Goal: Task Accomplishment & Management: Use online tool/utility

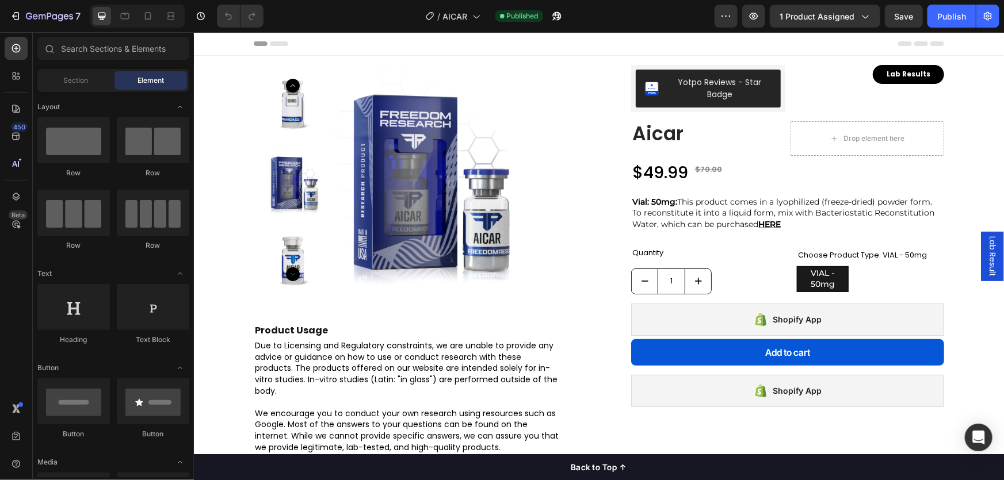
click at [820, 255] on legend "Choose Product Type: VIAL - 50mg" at bounding box center [861, 254] width 131 height 13
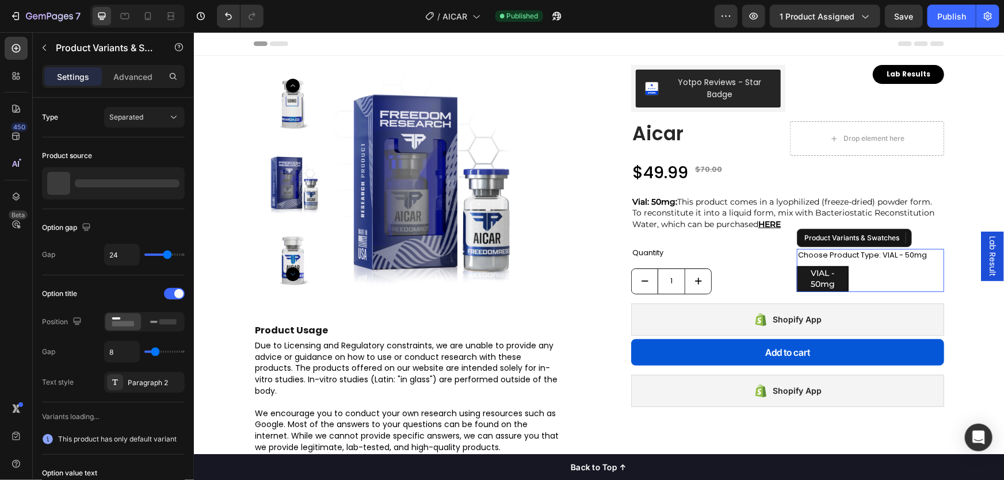
radio input "true"
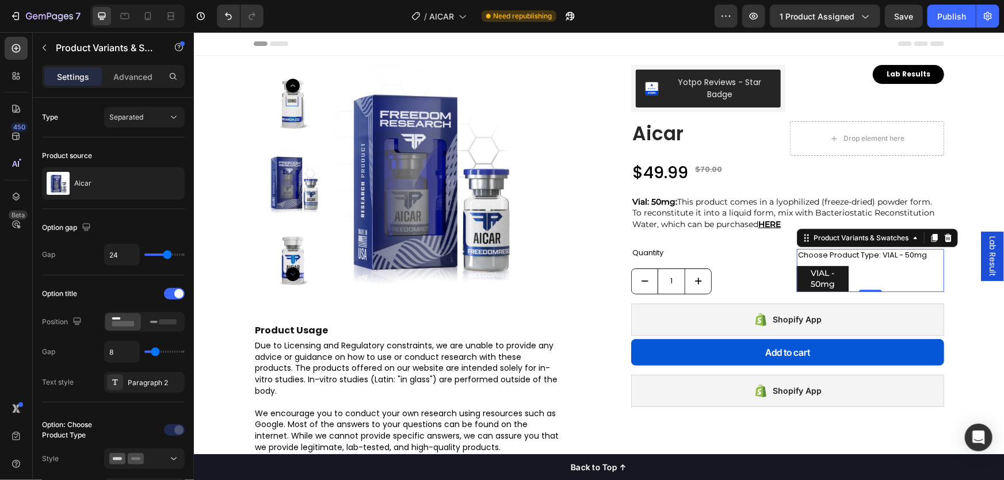
click at [842, 252] on legend "Choose Product Type: VIAL - 50mg" at bounding box center [861, 254] width 131 height 13
click at [833, 237] on div "Product Variants & Swatches" at bounding box center [860, 237] width 100 height 10
click at [827, 236] on div "Product Variants & Swatches" at bounding box center [860, 237] width 100 height 10
click at [944, 239] on icon at bounding box center [947, 237] width 7 height 8
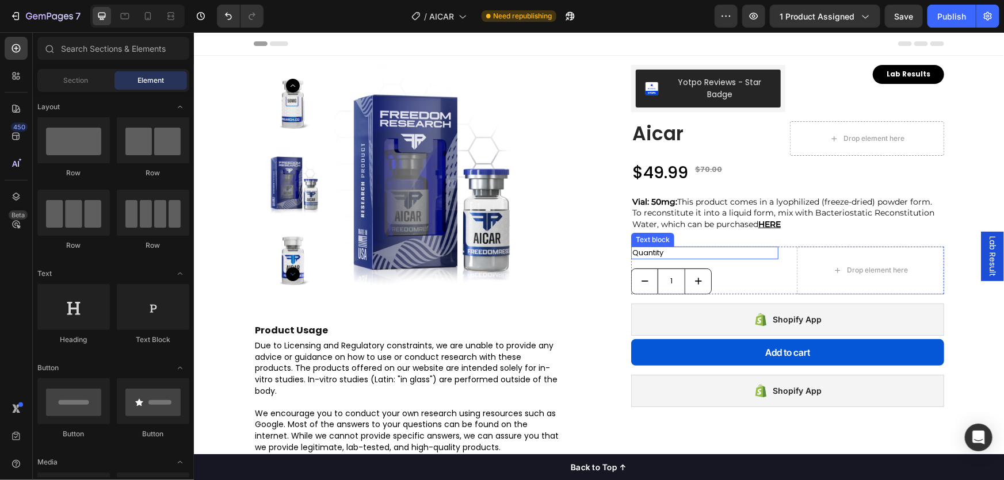
click at [649, 242] on div "Text block" at bounding box center [651, 239] width 43 height 14
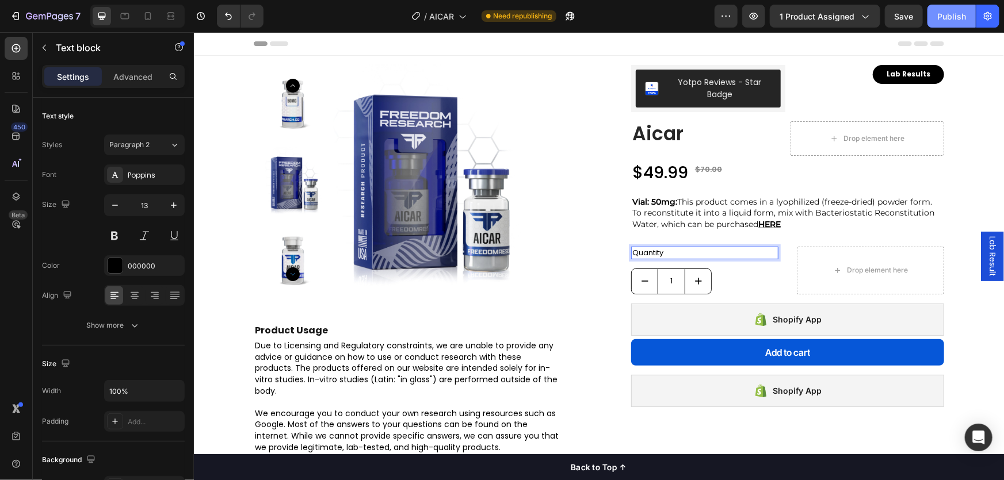
click at [943, 16] on div "Publish" at bounding box center [951, 16] width 29 height 12
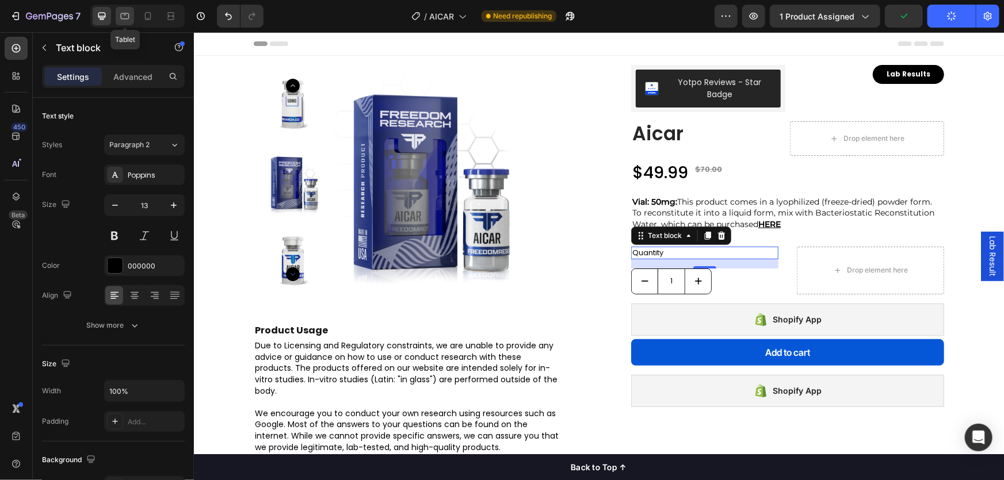
click at [127, 19] on icon at bounding box center [125, 16] width 12 height 12
type input "14"
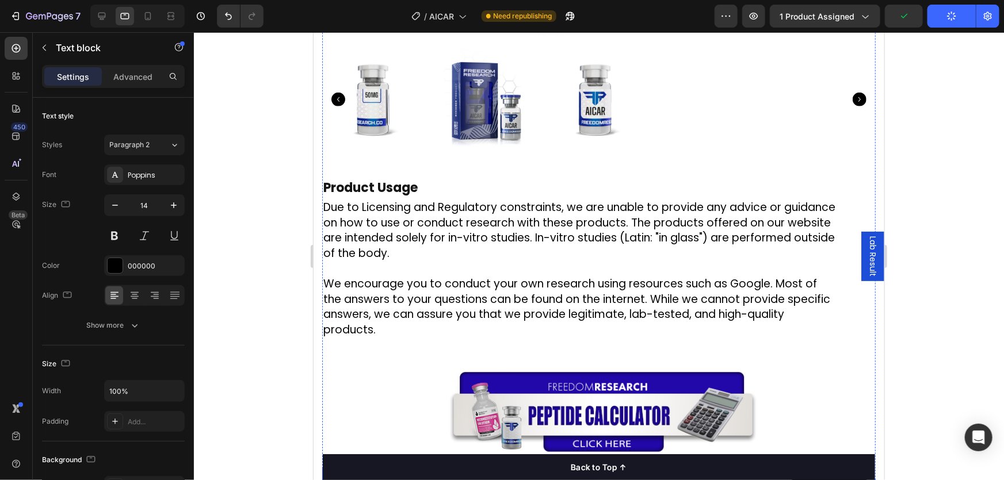
scroll to position [830, 0]
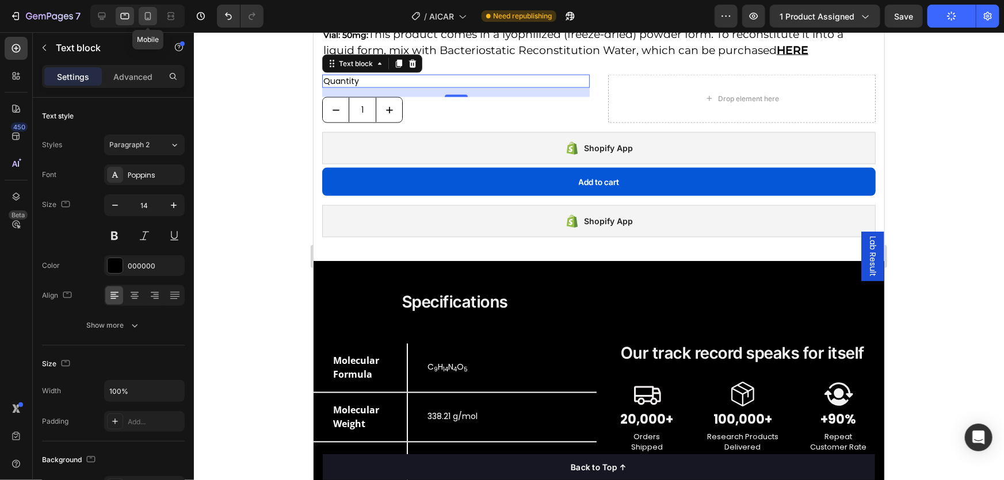
click at [147, 21] on icon at bounding box center [148, 16] width 12 height 12
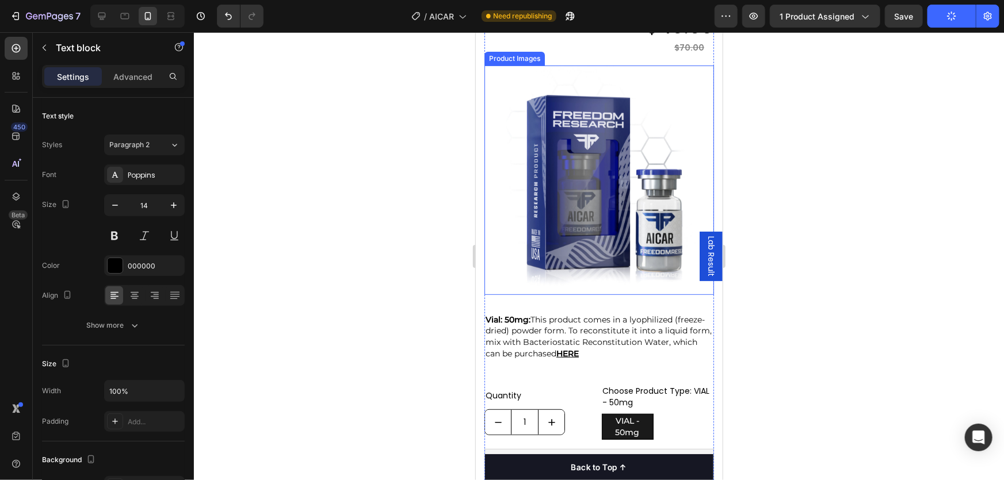
scroll to position [289, 0]
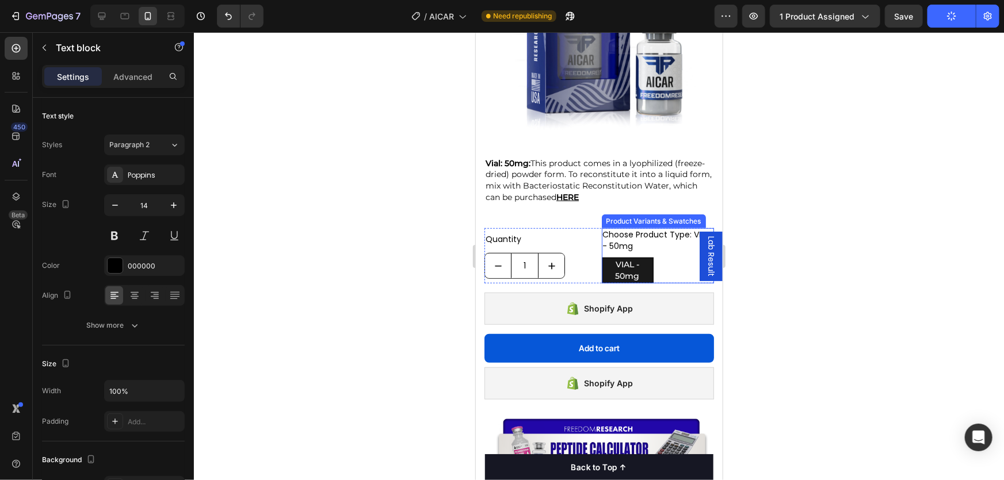
click at [625, 216] on div "Product Variants & Swatches" at bounding box center [653, 221] width 100 height 10
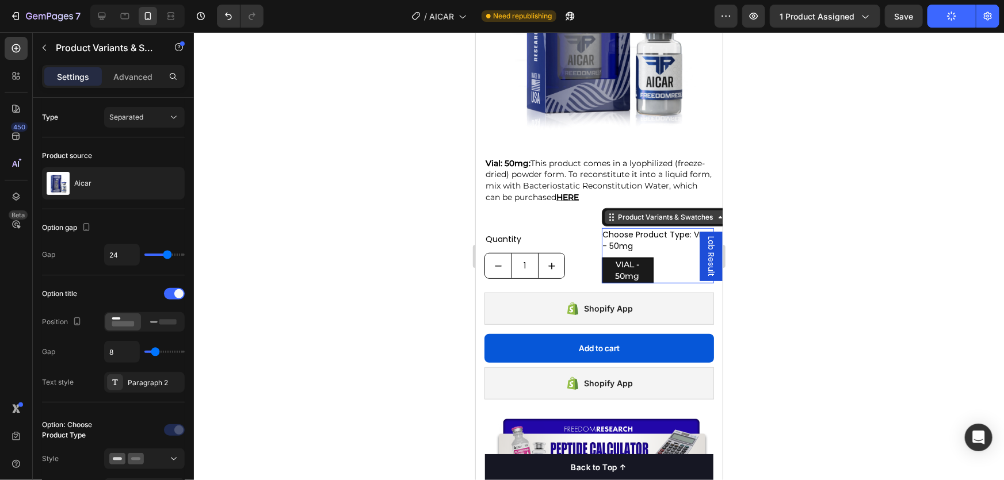
radio input "true"
click at [643, 212] on div "Product Variants & Swatches" at bounding box center [665, 217] width 100 height 10
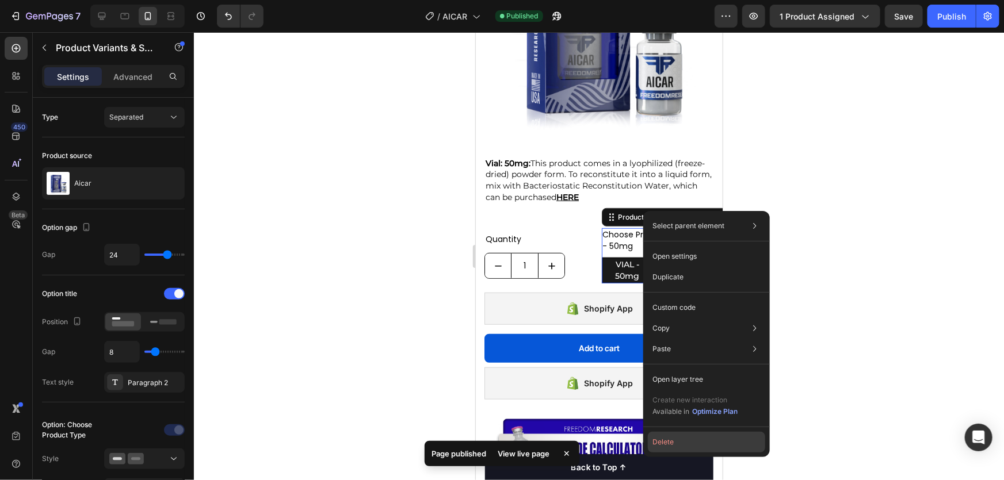
click at [686, 435] on button "Delete" at bounding box center [706, 442] width 117 height 21
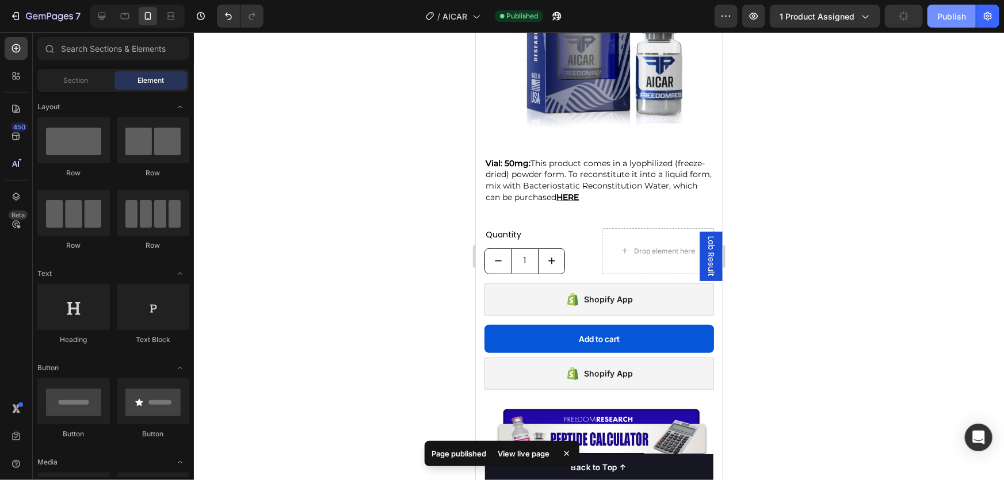
click at [947, 22] on div "Publish" at bounding box center [951, 16] width 29 height 12
click at [948, 13] on div "Publish" at bounding box center [951, 16] width 29 height 12
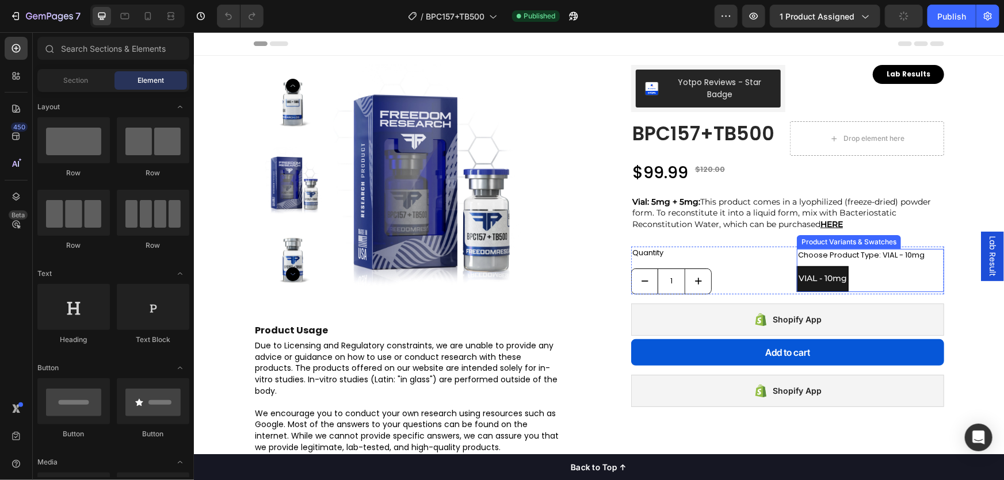
click at [829, 242] on div "Product Variants & Swatches" at bounding box center [848, 241] width 100 height 10
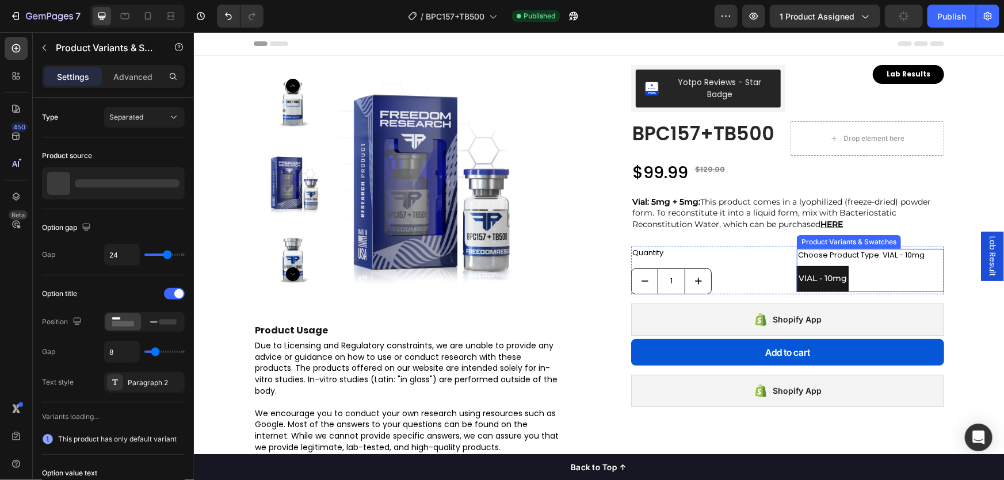
radio input "true"
click at [943, 240] on icon at bounding box center [947, 237] width 9 height 9
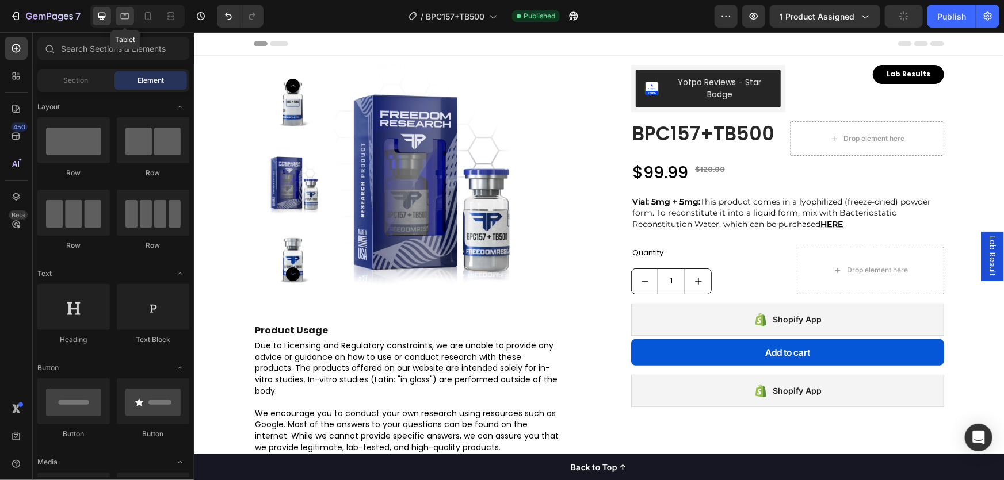
click at [131, 19] on div at bounding box center [125, 16] width 18 height 18
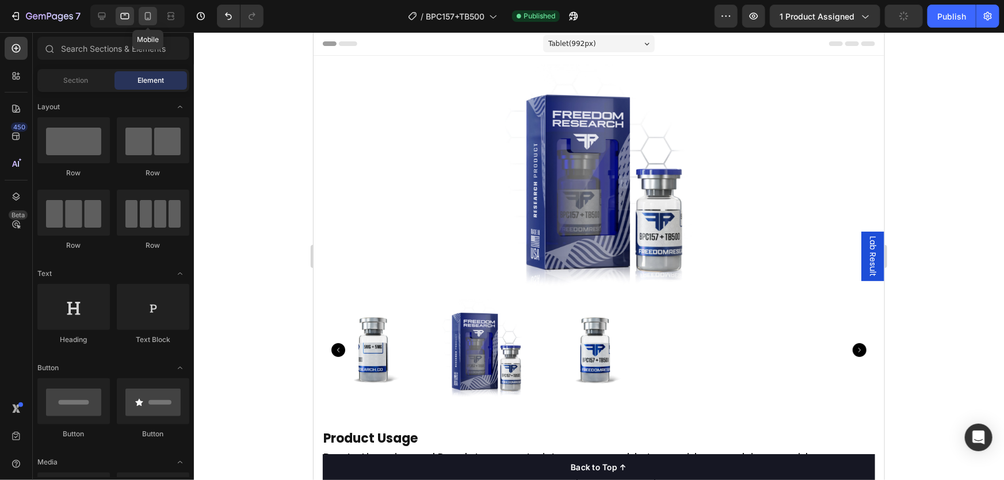
click at [148, 17] on icon at bounding box center [148, 16] width 12 height 12
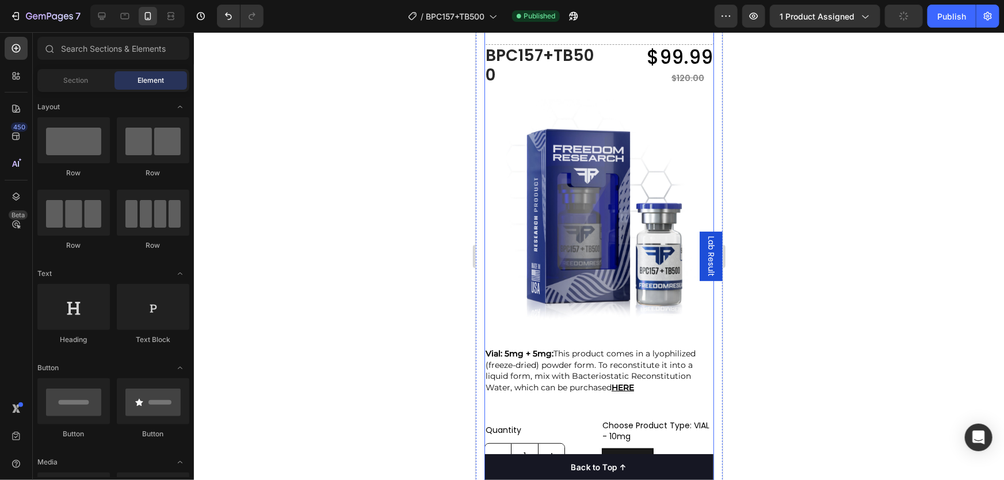
scroll to position [313, 0]
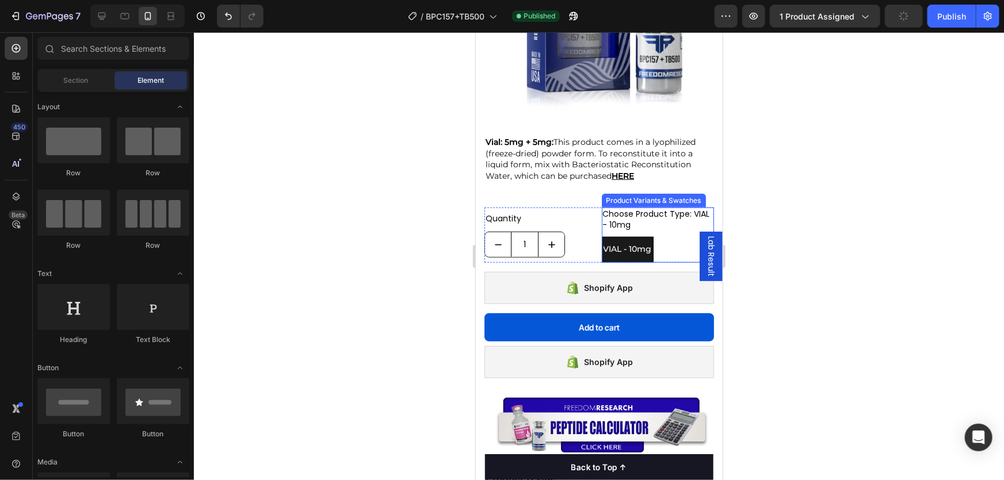
click at [633, 195] on div "Product Variants & Swatches" at bounding box center [653, 200] width 100 height 10
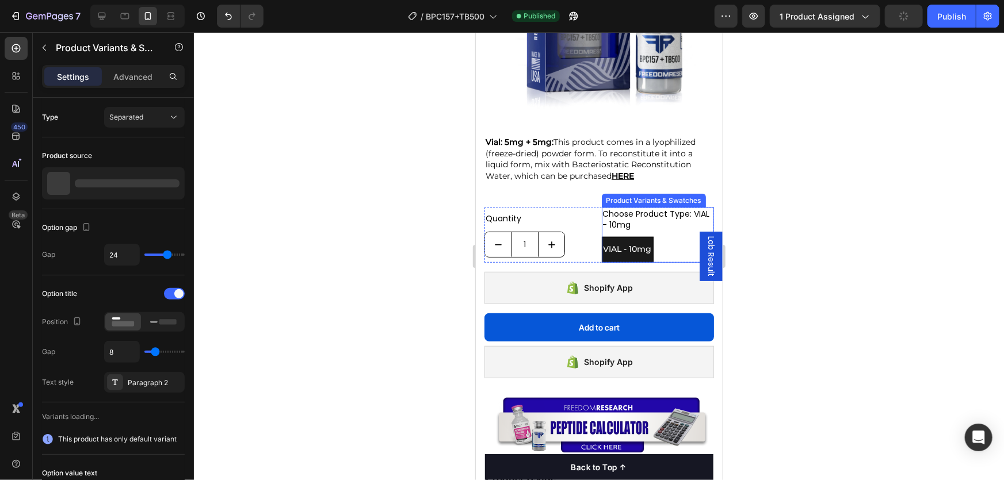
radio input "true"
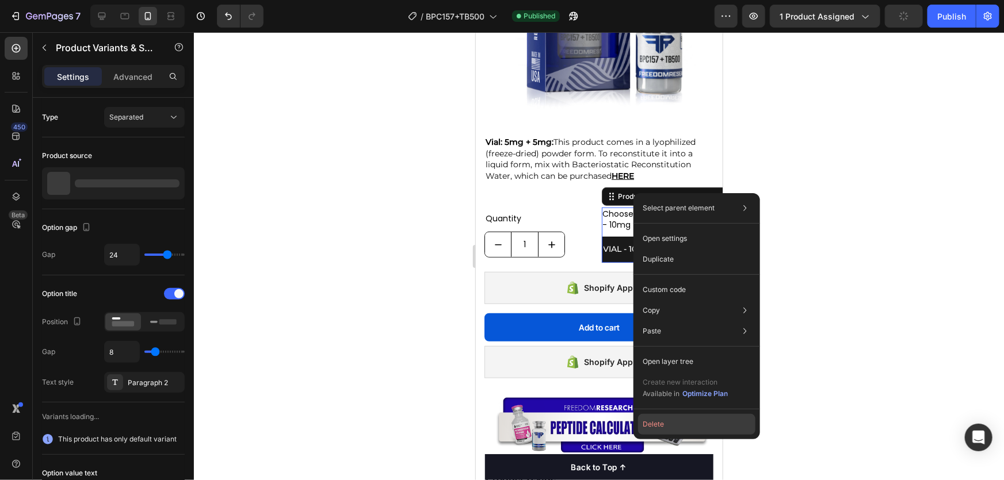
click at [668, 420] on button "Delete" at bounding box center [696, 424] width 117 height 21
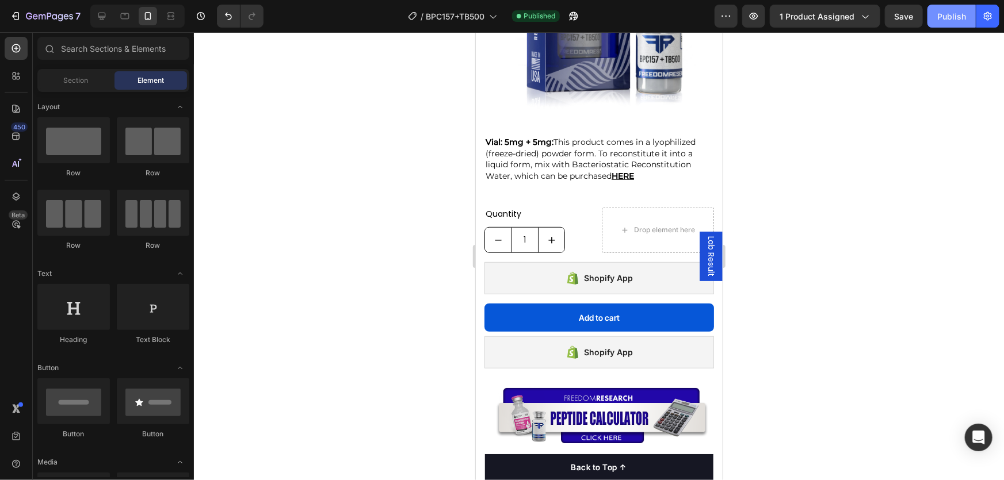
click at [953, 17] on div "Publish" at bounding box center [951, 16] width 29 height 12
click at [942, 16] on div "Publish" at bounding box center [951, 16] width 29 height 12
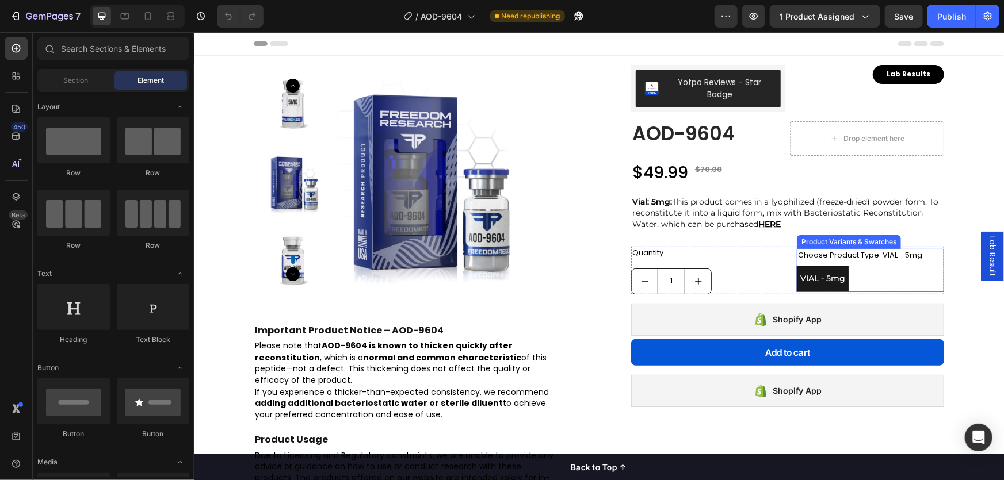
click at [823, 245] on div "Product Variants & Swatches" at bounding box center [848, 242] width 104 height 14
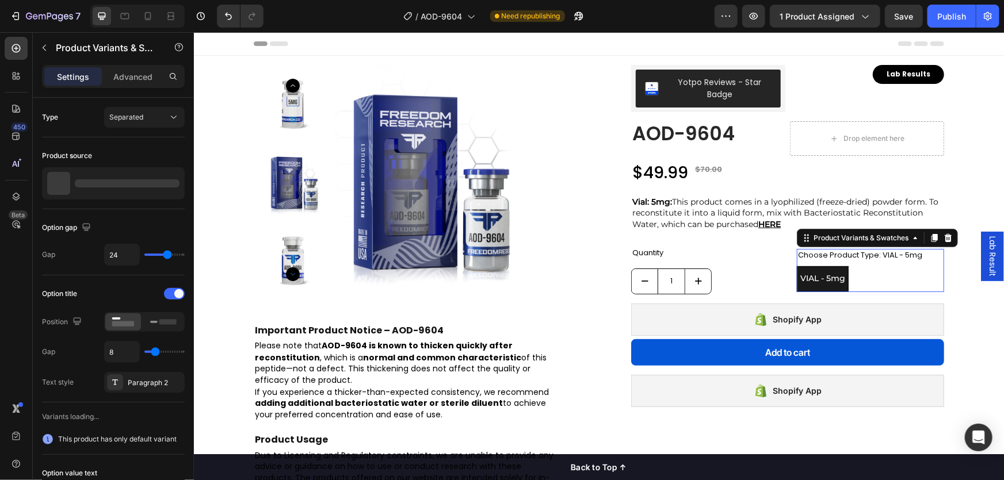
radio input "true"
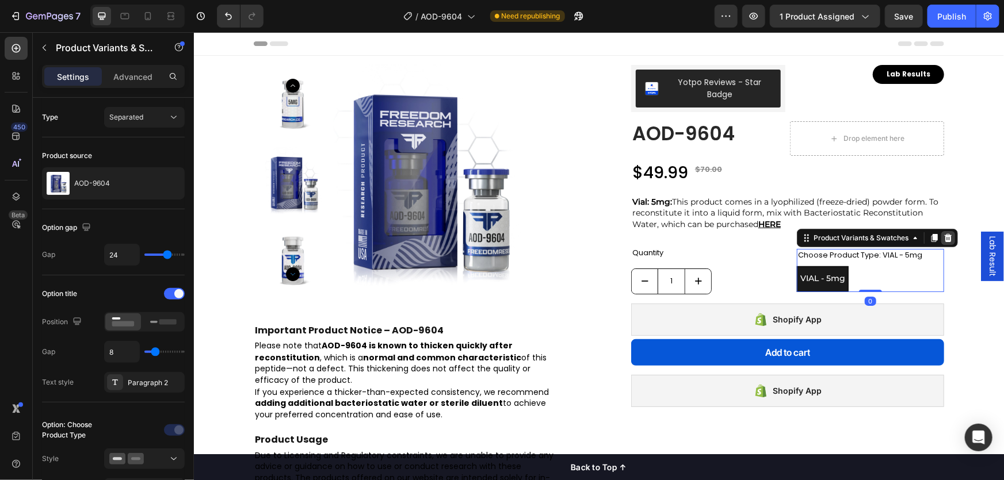
click at [942, 242] on div at bounding box center [947, 238] width 14 height 14
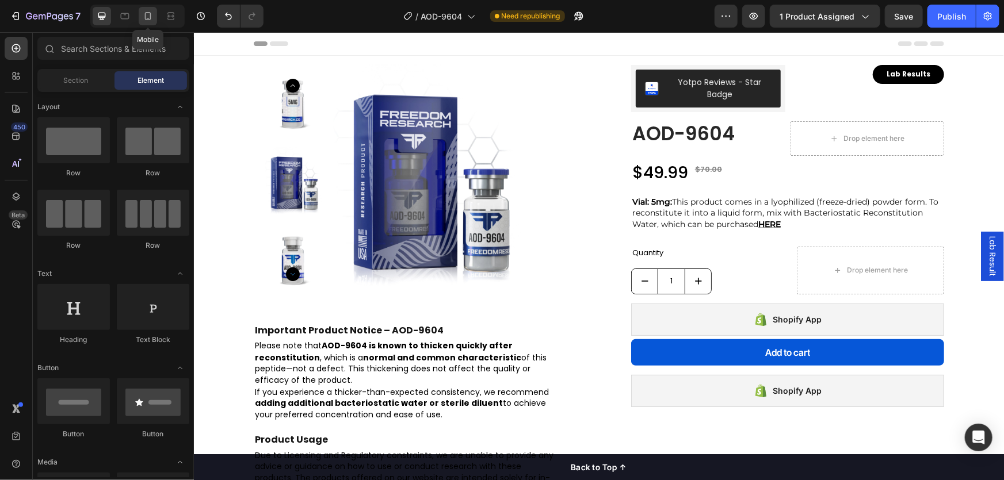
click at [150, 14] on icon at bounding box center [148, 16] width 6 height 8
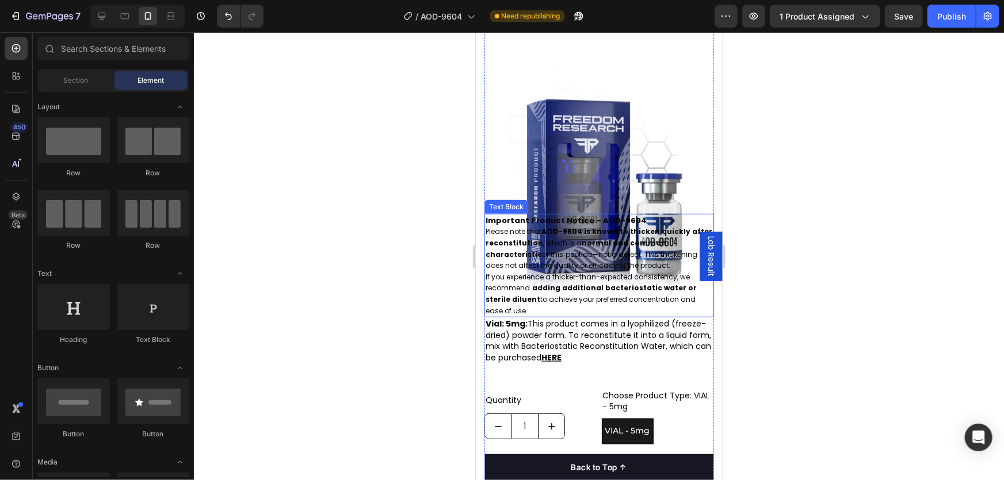
scroll to position [209, 0]
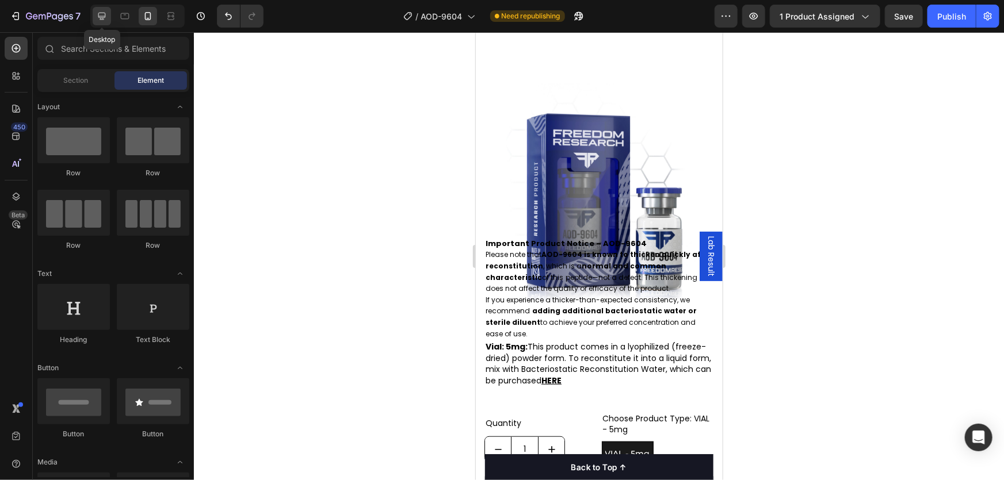
click at [98, 9] on div at bounding box center [102, 16] width 18 height 18
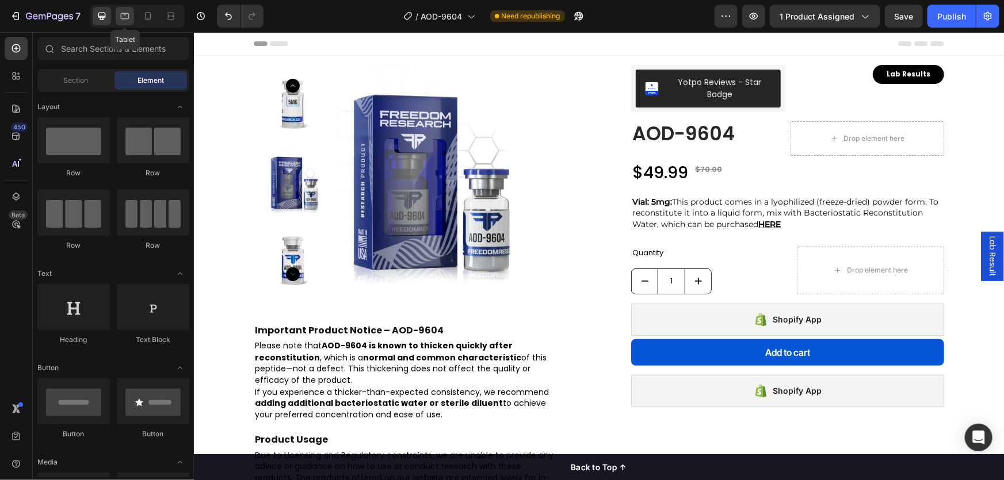
click at [122, 22] on div at bounding box center [125, 16] width 18 height 18
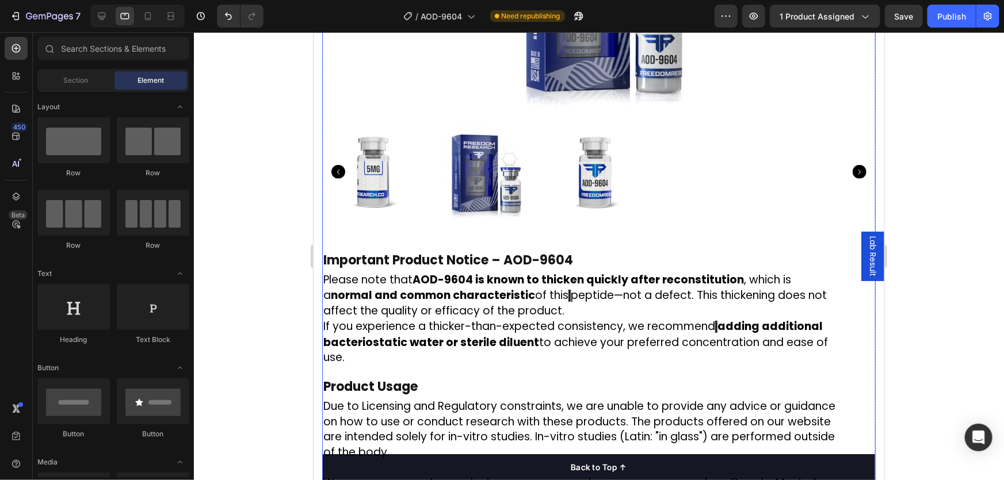
scroll to position [209, 0]
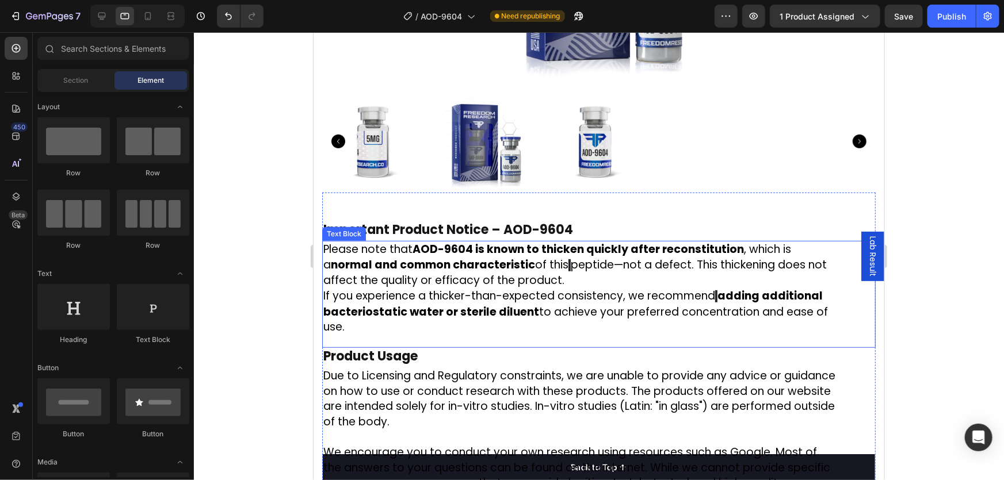
click at [562, 265] on p "Please note that AOD-9604 is known to thicken quickly after reconstitution , wh…" at bounding box center [580, 265] width 514 height 47
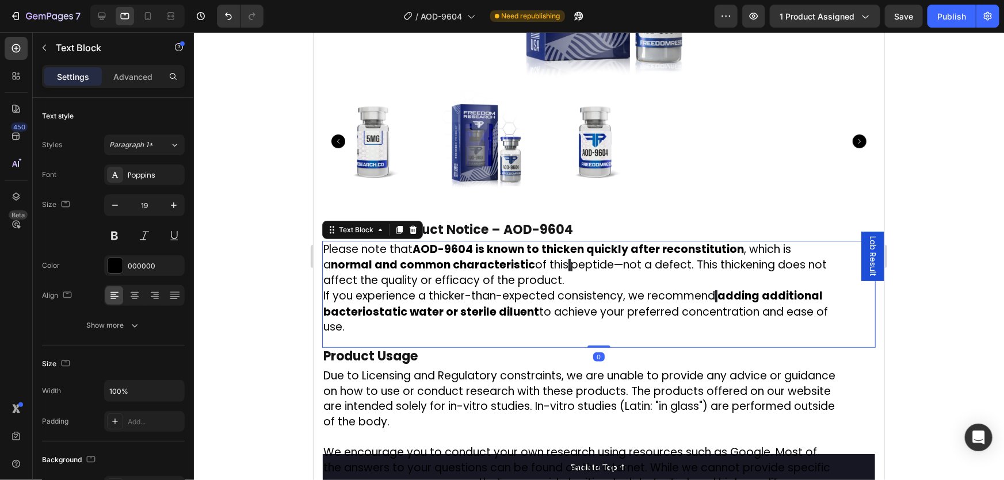
click at [561, 265] on p "Please note that AOD-9604 is known to thicken quickly after reconstitution , wh…" at bounding box center [580, 265] width 514 height 47
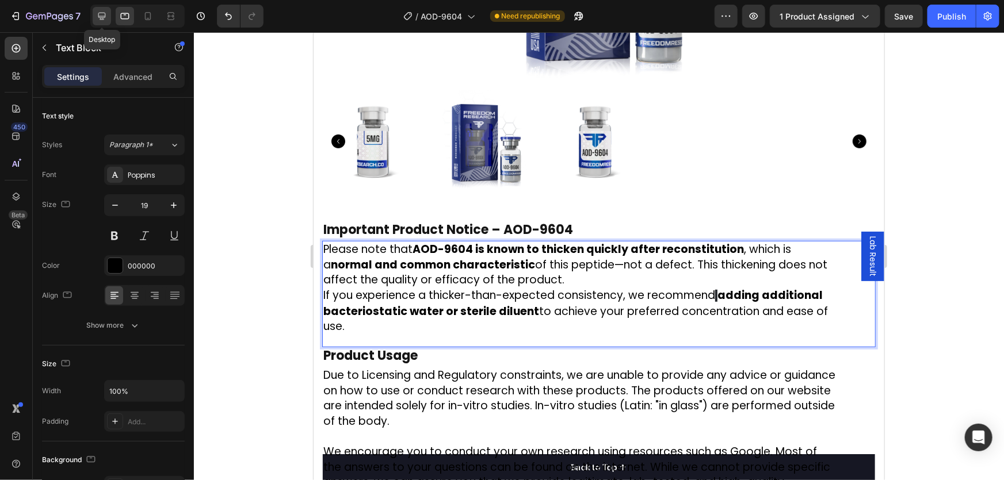
click at [102, 13] on icon at bounding box center [101, 16] width 7 height 7
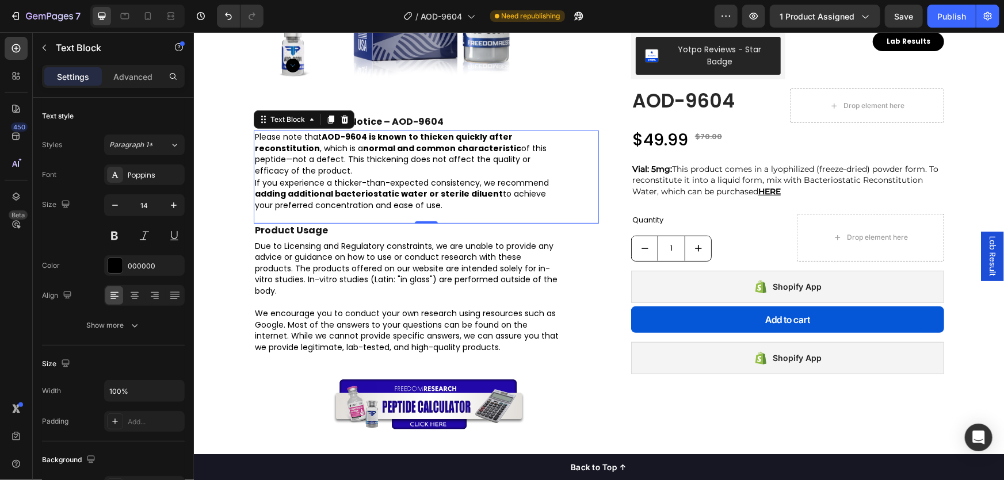
scroll to position [266, 0]
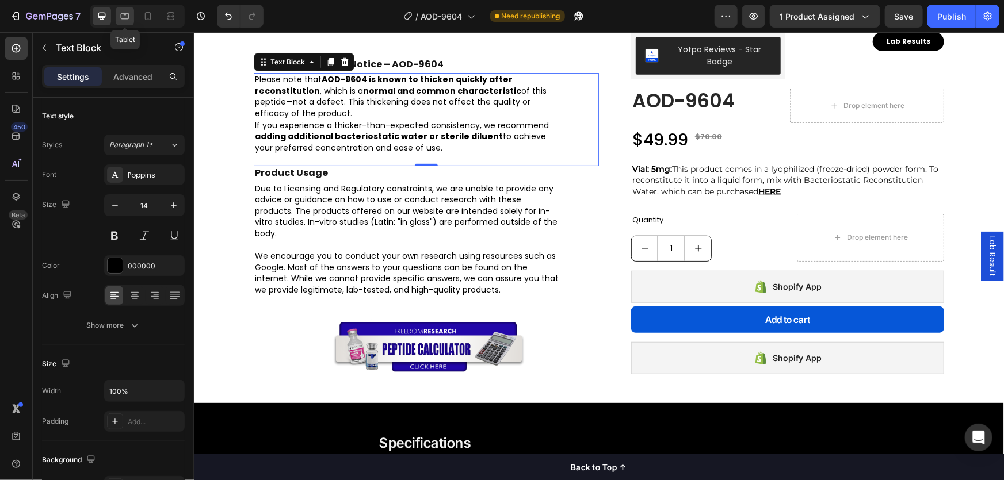
click at [128, 16] on icon at bounding box center [125, 16] width 9 height 6
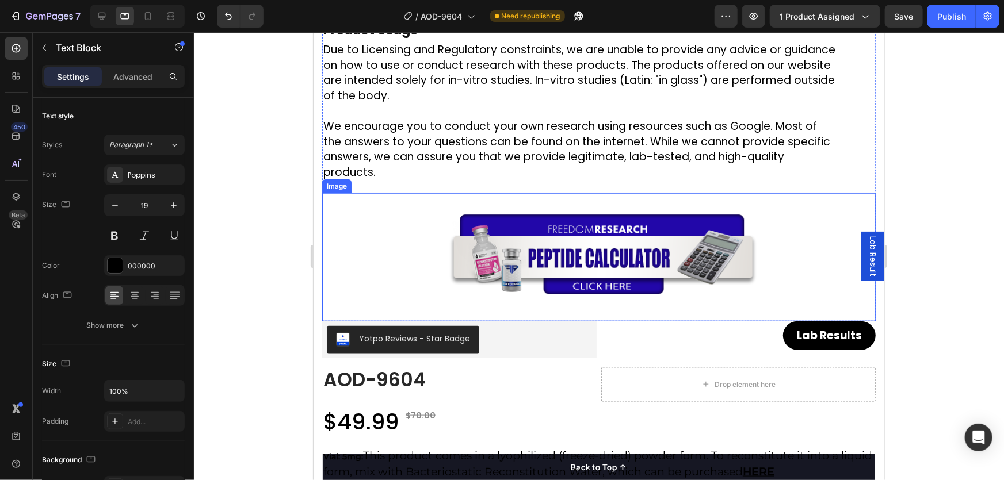
scroll to position [638, 0]
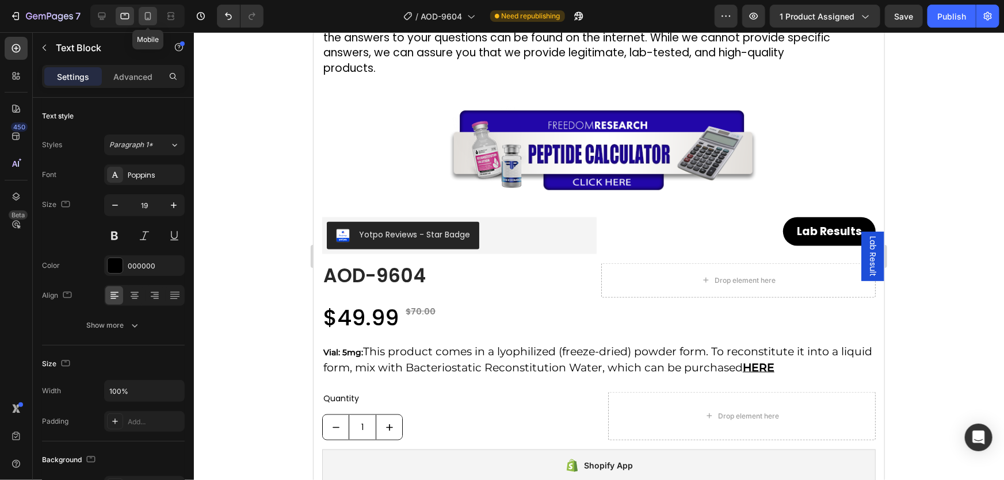
click at [151, 18] on icon at bounding box center [148, 16] width 12 height 12
type input "14"
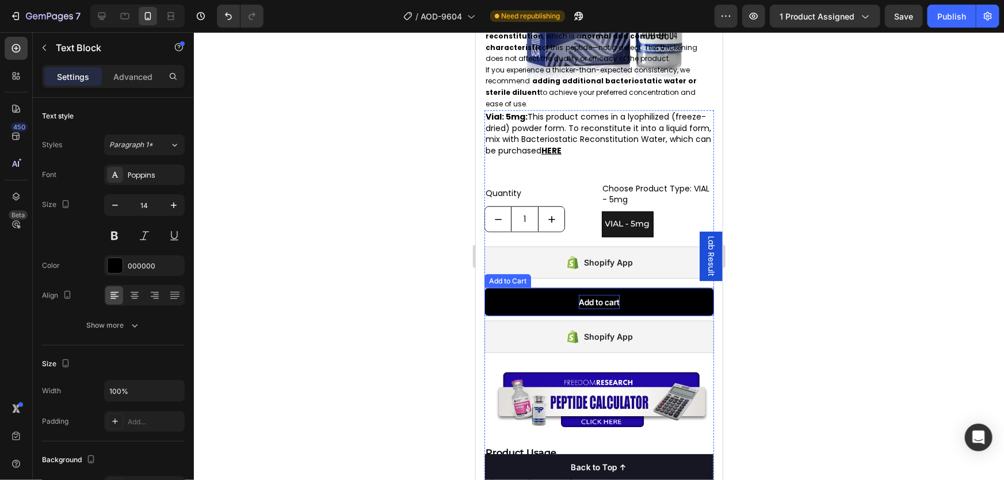
scroll to position [494, 0]
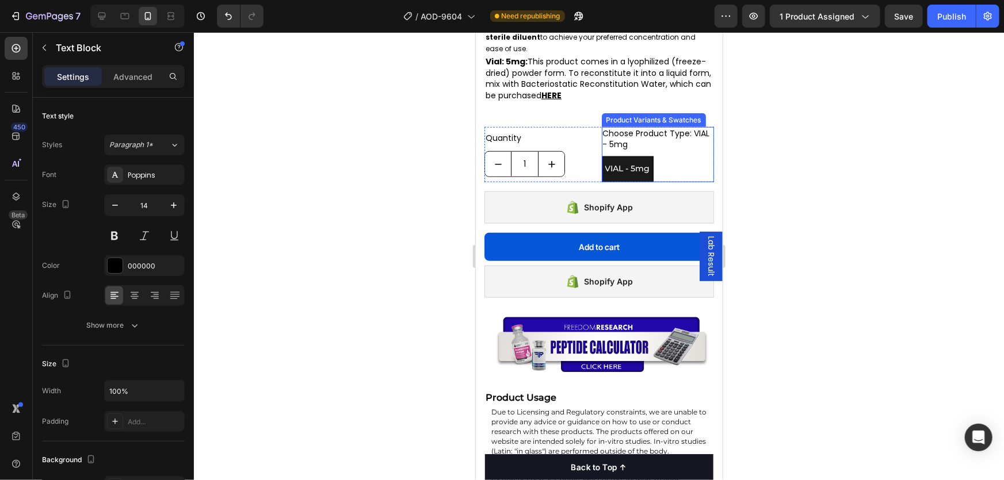
click at [641, 118] on div "Product Variants & Swatches" at bounding box center [653, 119] width 100 height 10
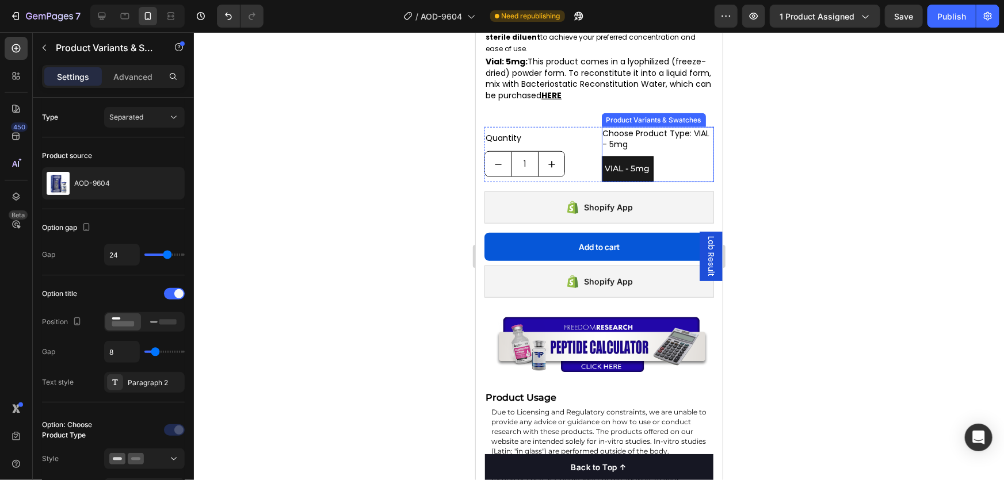
radio input "true"
click at [642, 116] on div "Product Variants & Swatches" at bounding box center [665, 115] width 100 height 10
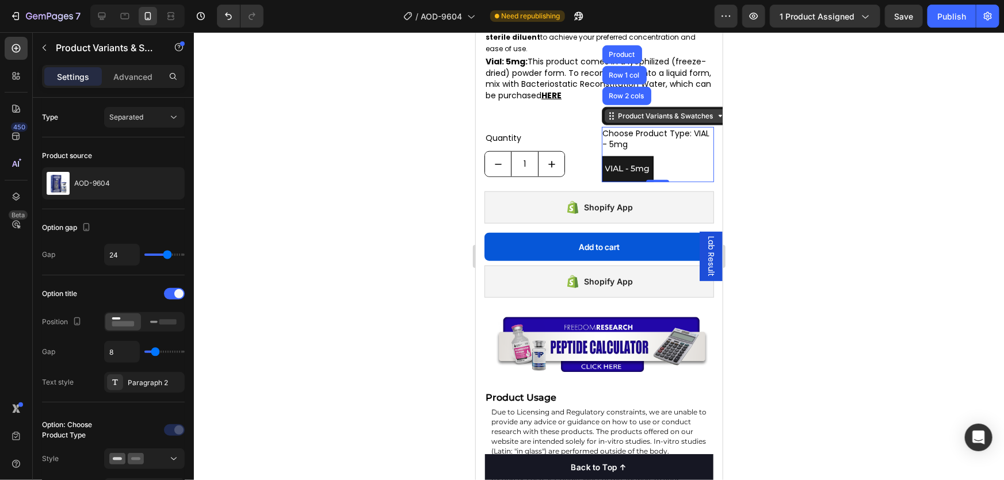
click at [634, 115] on div "Product Variants & Swatches" at bounding box center [665, 115] width 100 height 10
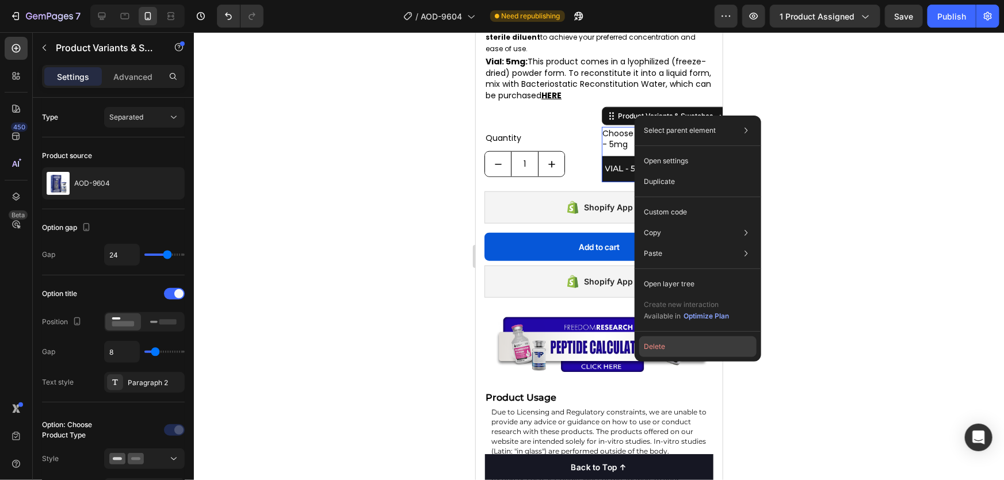
click at [709, 351] on button "Delete" at bounding box center [697, 346] width 117 height 21
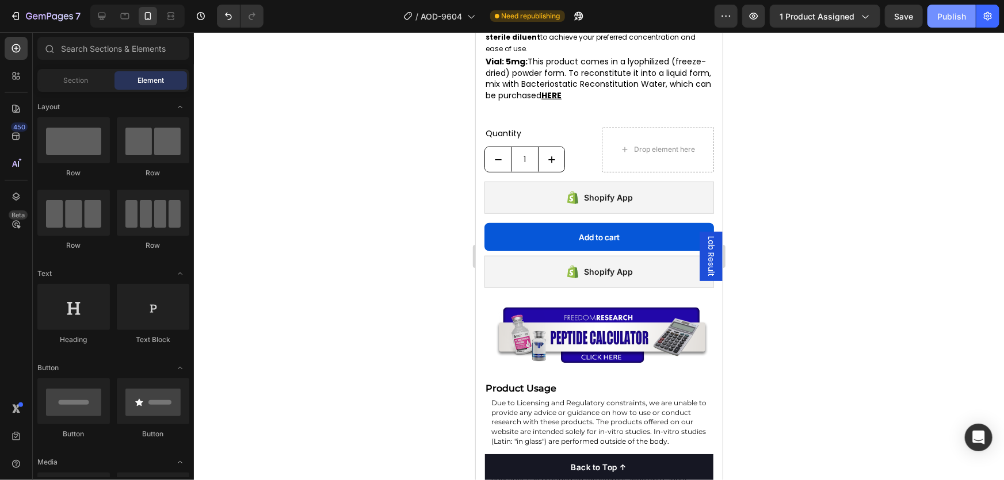
click at [944, 20] on div "Publish" at bounding box center [951, 16] width 29 height 12
click at [963, 15] on div "Publish" at bounding box center [951, 16] width 29 height 12
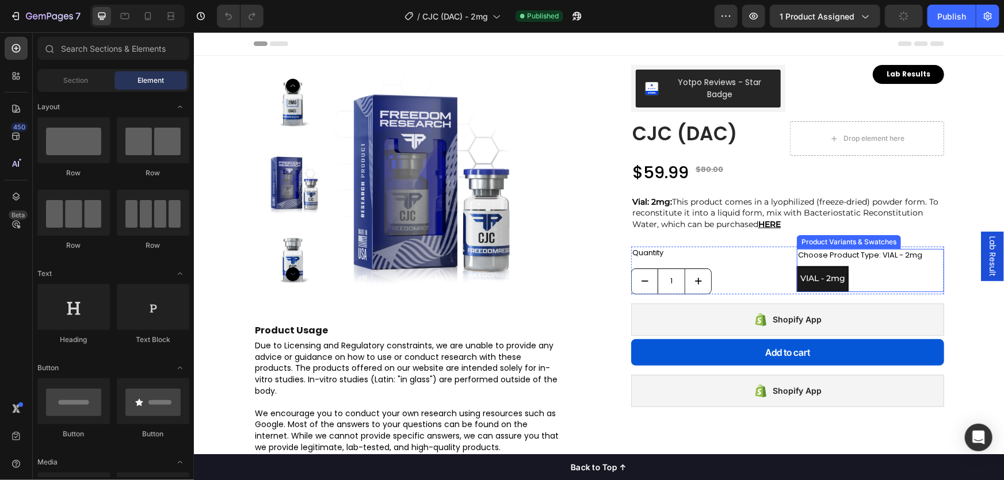
click at [851, 243] on div "Product Variants & Swatches" at bounding box center [848, 241] width 100 height 10
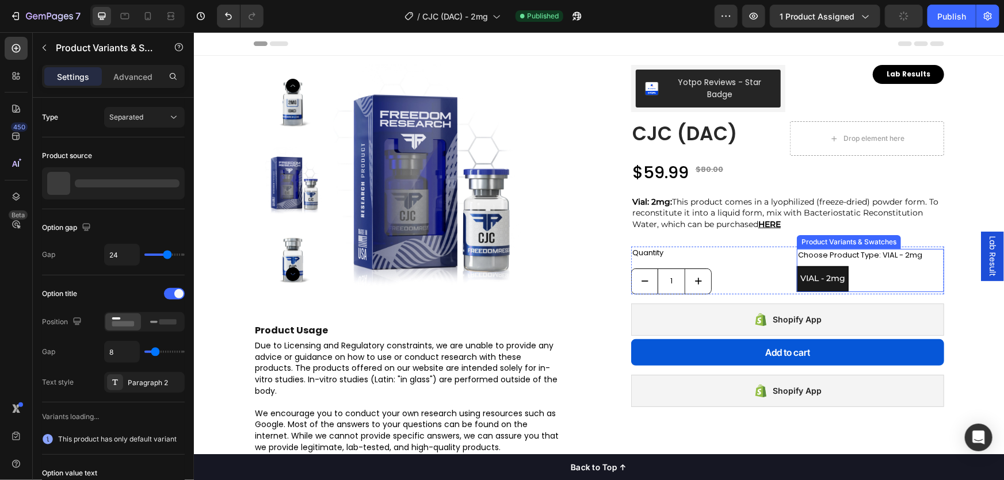
radio input "true"
click at [944, 234] on icon at bounding box center [947, 237] width 7 height 8
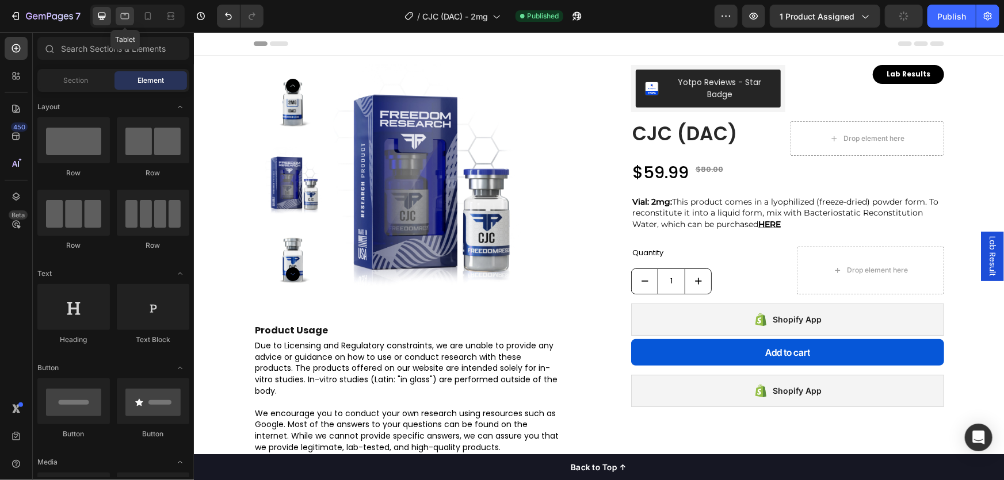
click at [125, 17] on icon at bounding box center [125, 16] width 12 height 12
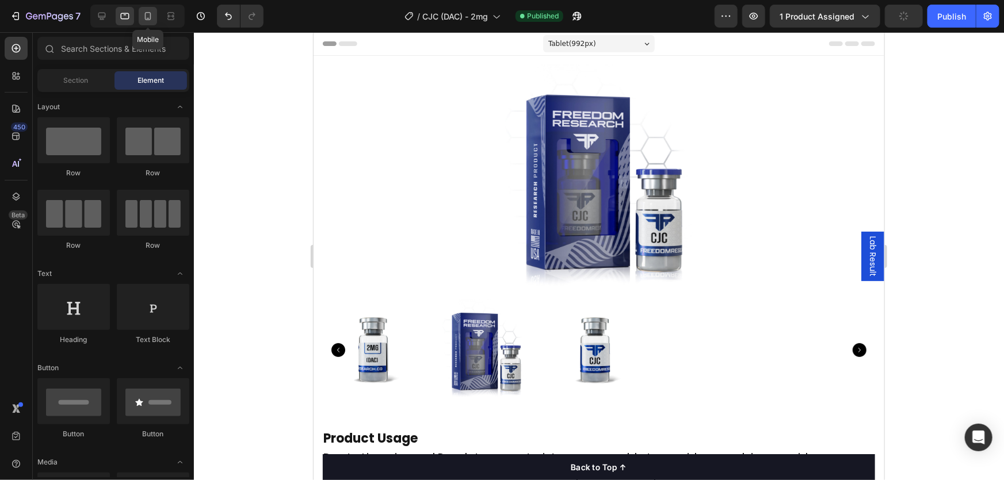
click at [149, 17] on icon at bounding box center [148, 16] width 12 height 12
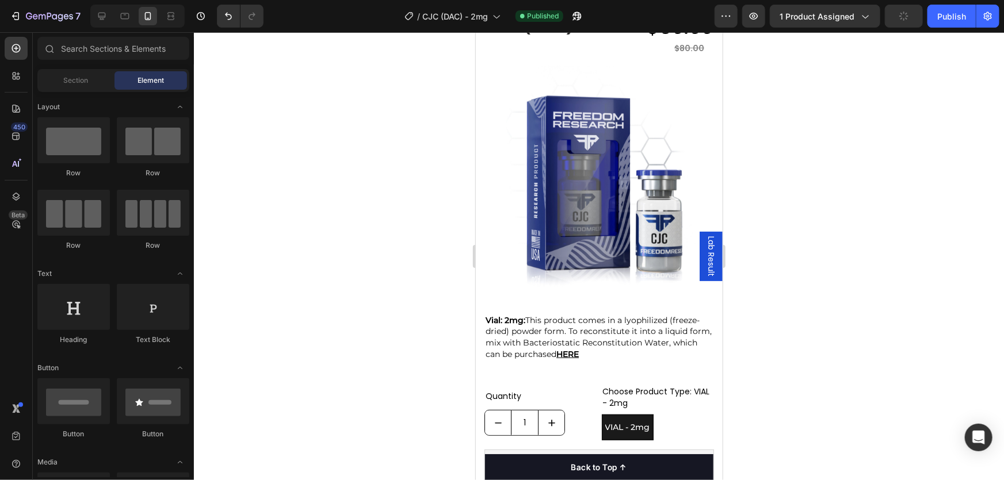
scroll to position [313, 0]
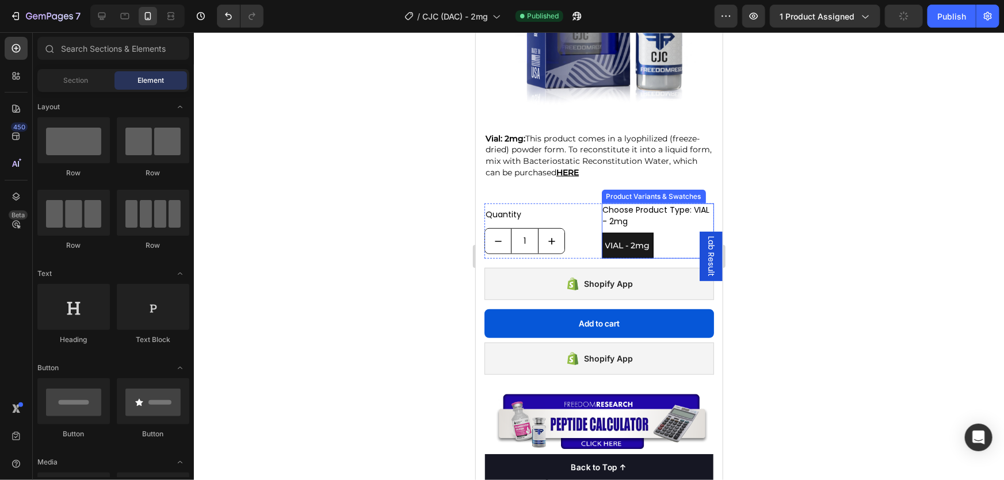
click at [648, 191] on div "Product Variants & Swatches" at bounding box center [653, 196] width 100 height 10
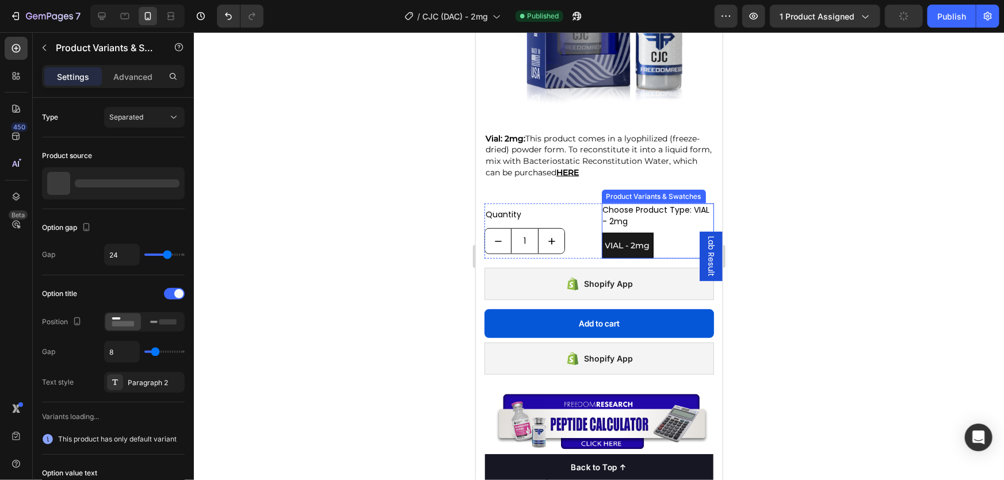
radio input "true"
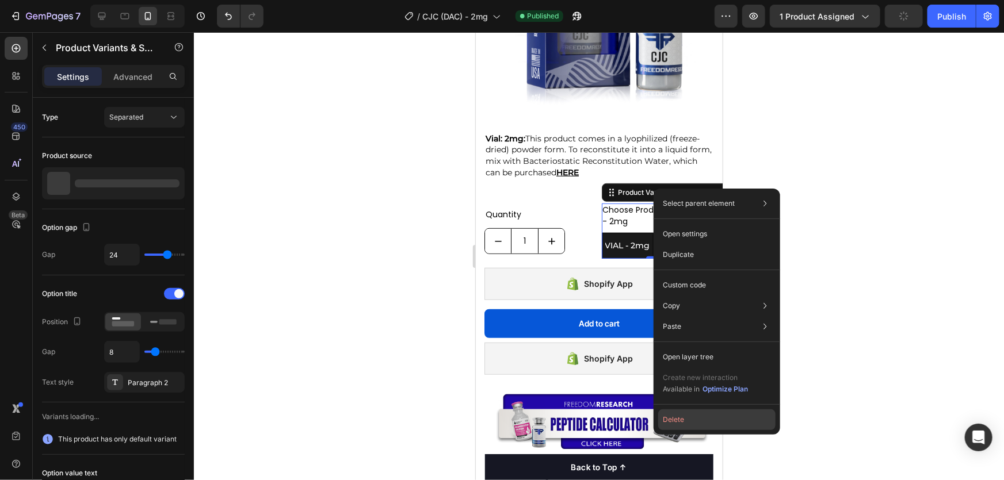
click at [696, 416] on button "Delete" at bounding box center [716, 420] width 117 height 21
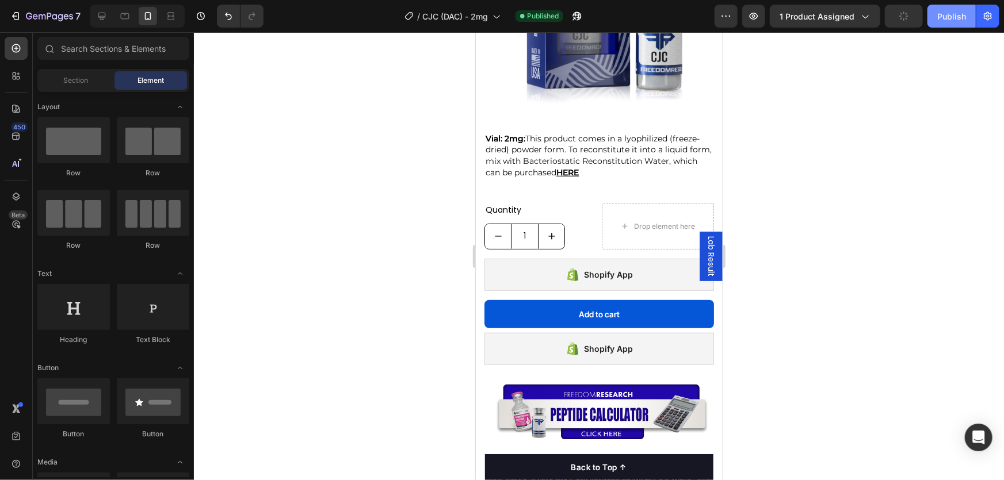
click at [956, 14] on div "Publish" at bounding box center [951, 16] width 29 height 12
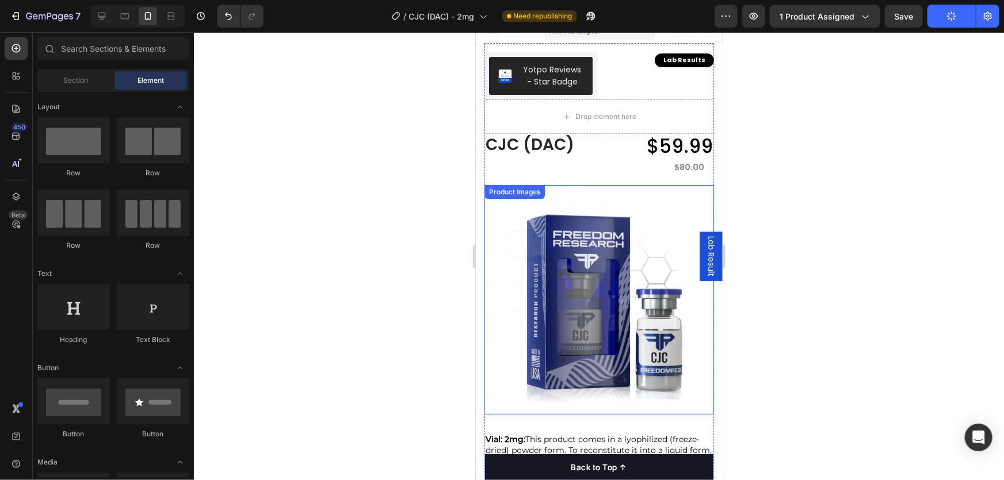
scroll to position [0, 0]
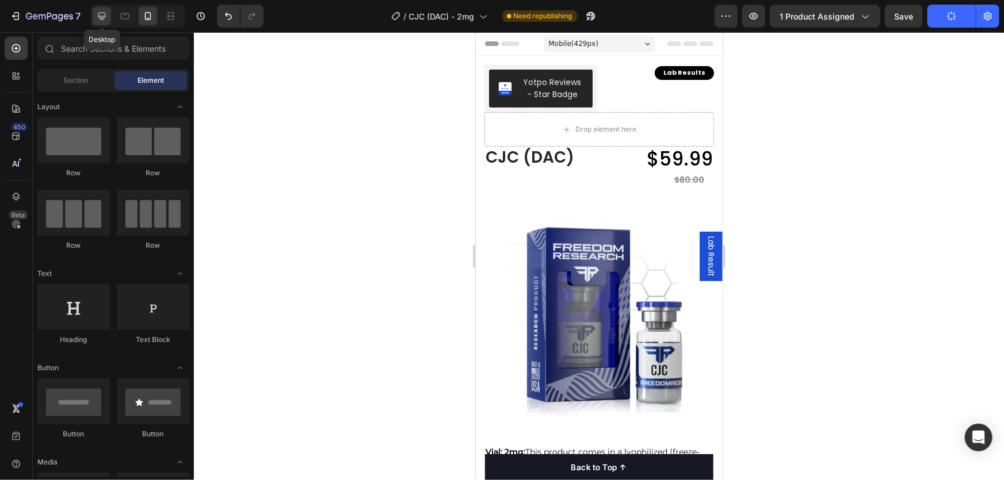
click at [103, 21] on icon at bounding box center [102, 16] width 12 height 12
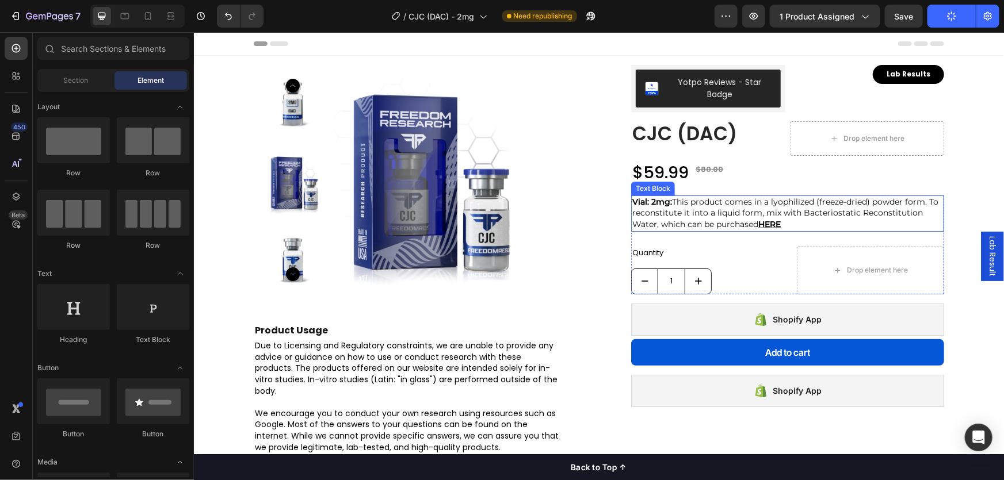
scroll to position [313, 0]
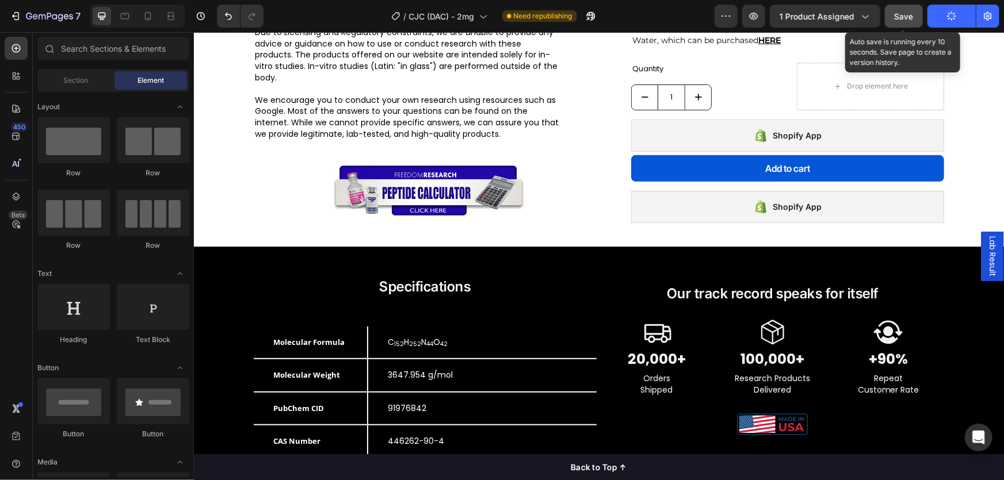
click at [904, 14] on span "Save" at bounding box center [903, 17] width 19 height 10
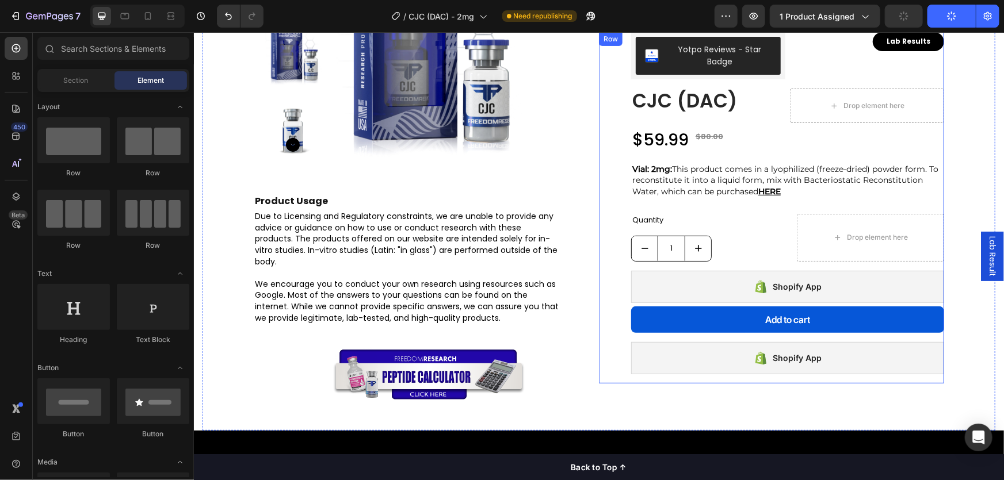
scroll to position [52, 0]
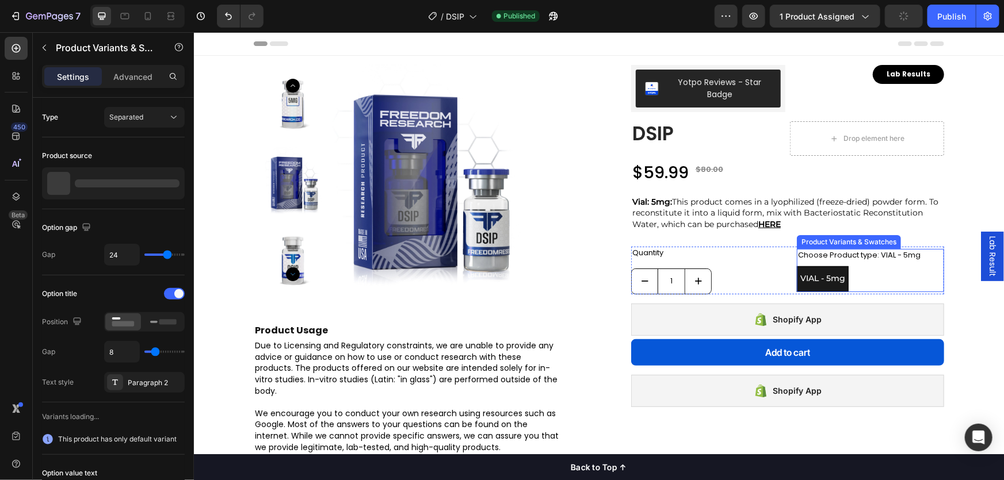
click at [835, 244] on div "Product Variants & Swatches" at bounding box center [848, 242] width 104 height 14
radio input "true"
click at [947, 241] on icon at bounding box center [947, 237] width 9 height 9
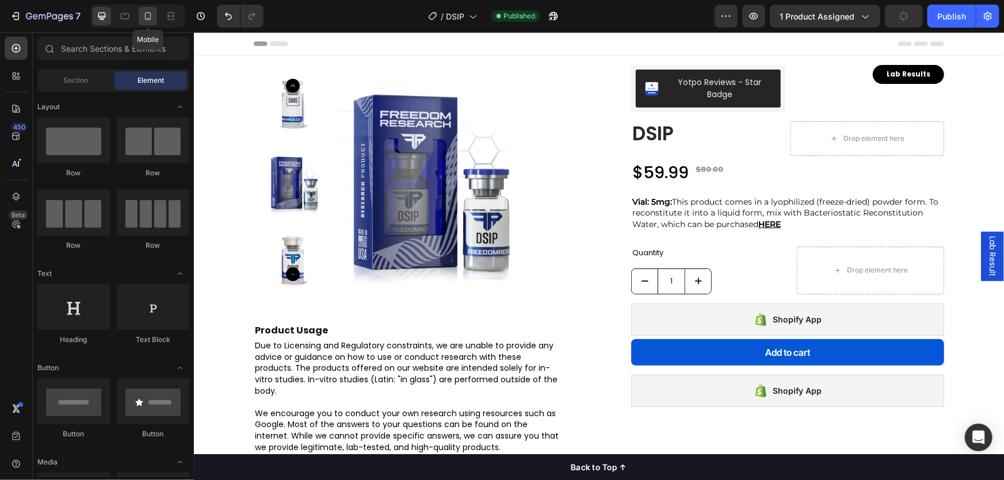
click at [143, 17] on icon at bounding box center [148, 16] width 12 height 12
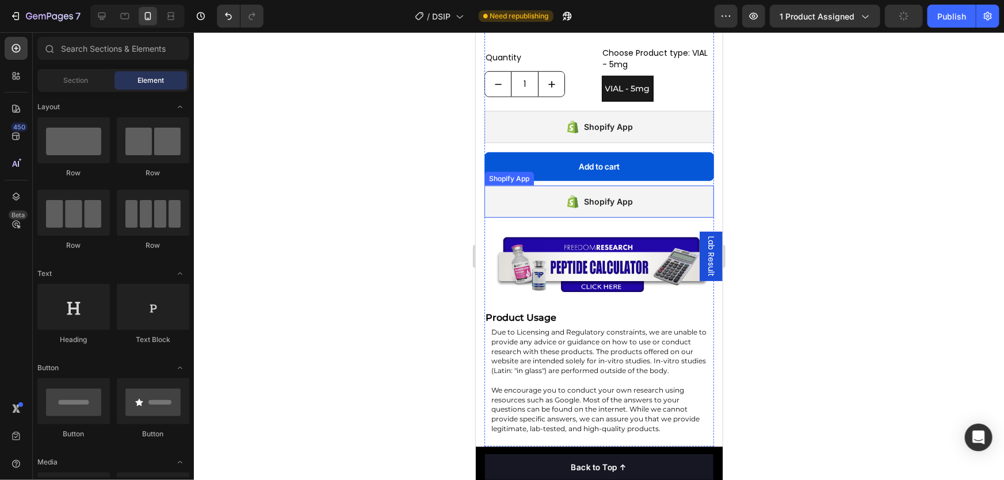
scroll to position [313, 0]
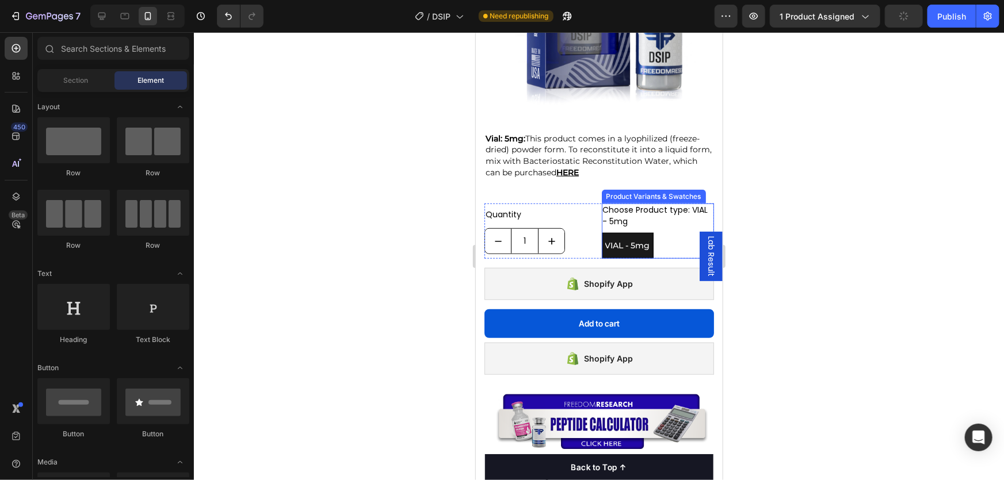
click at [640, 191] on div "Product Variants & Swatches" at bounding box center [653, 196] width 100 height 10
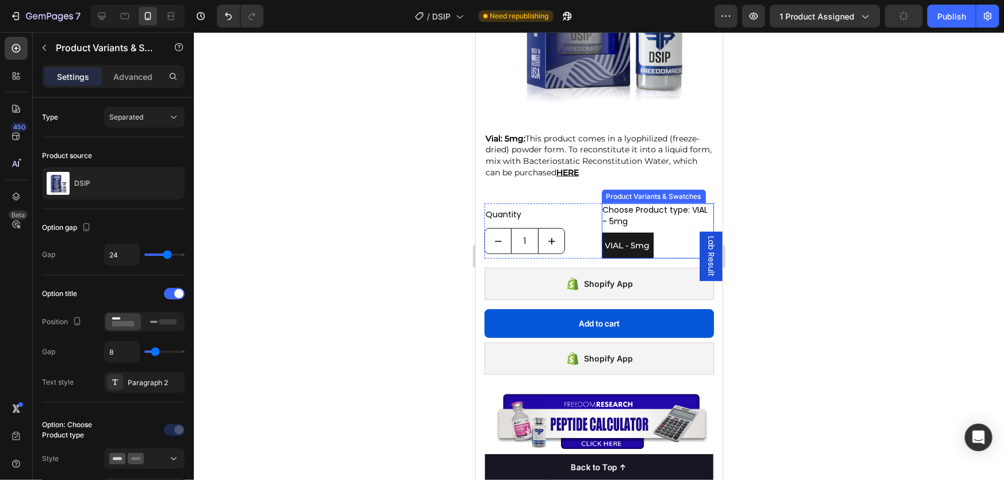
radio input "true"
click at [641, 189] on div "Product Variants & Swatches" at bounding box center [665, 192] width 123 height 14
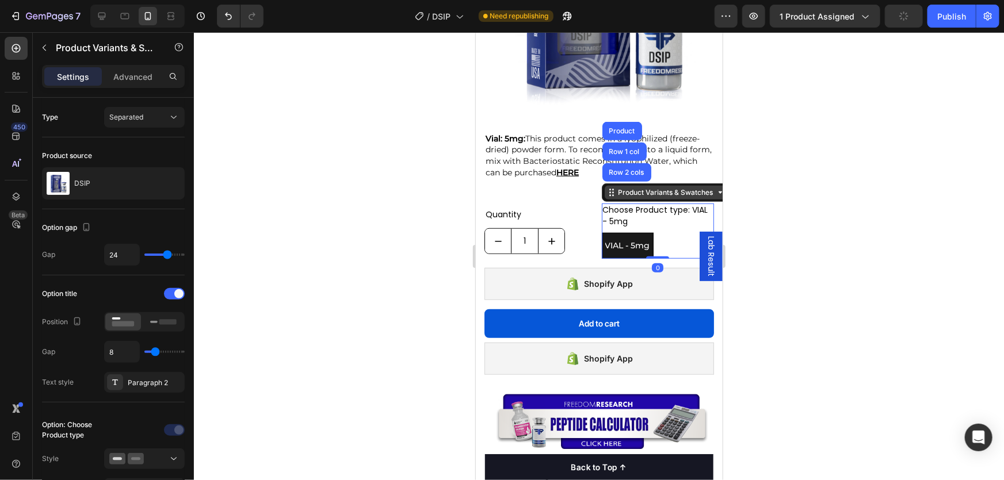
click at [641, 189] on div "Product Variants & Swatches" at bounding box center [665, 192] width 123 height 14
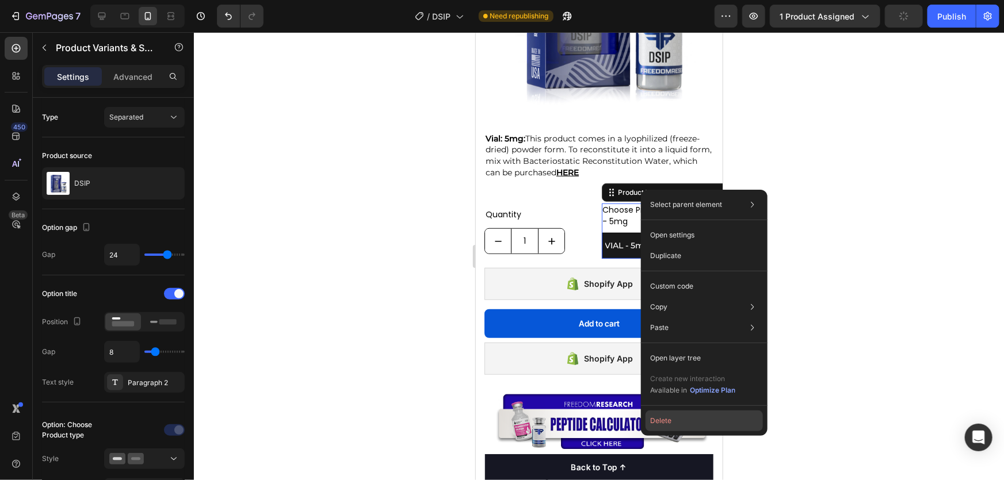
click at [698, 417] on button "Delete" at bounding box center [703, 421] width 117 height 21
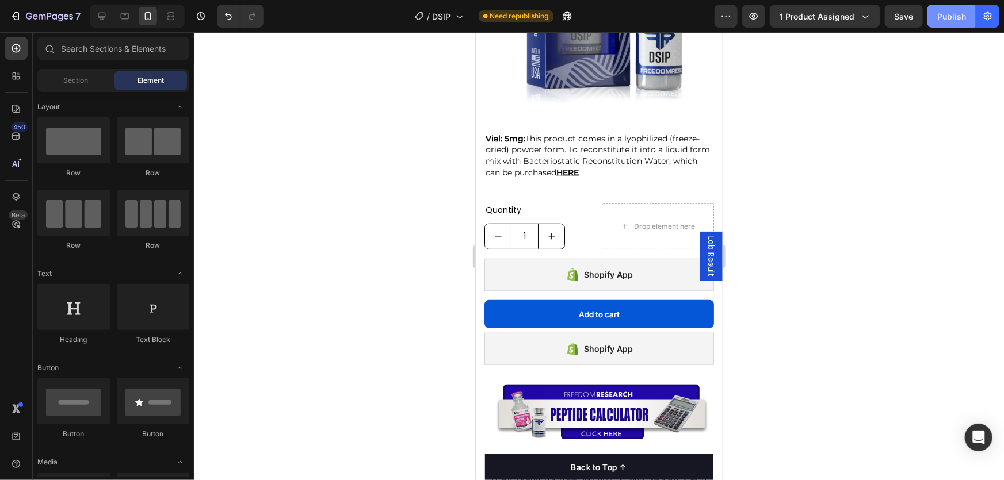
click at [938, 14] on div "Publish" at bounding box center [951, 16] width 29 height 12
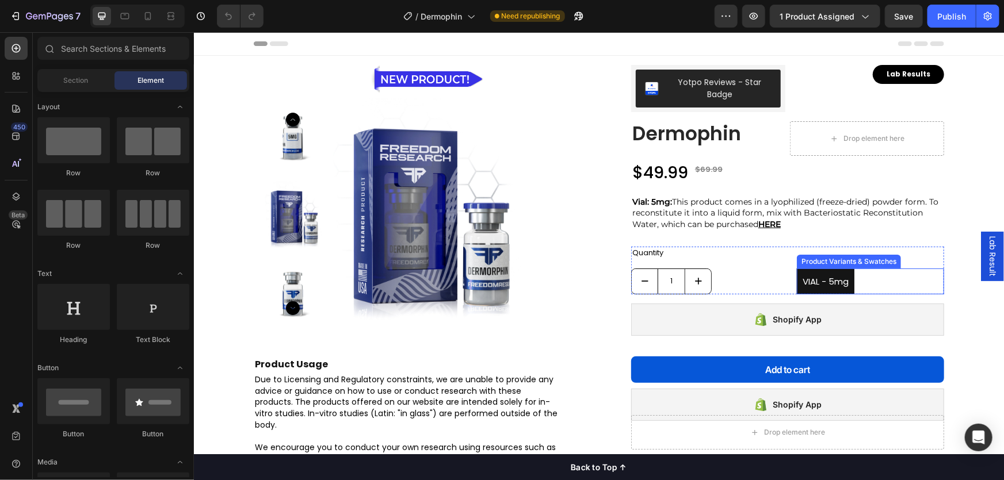
click at [824, 262] on div "Product Variants & Swatches" at bounding box center [848, 261] width 100 height 10
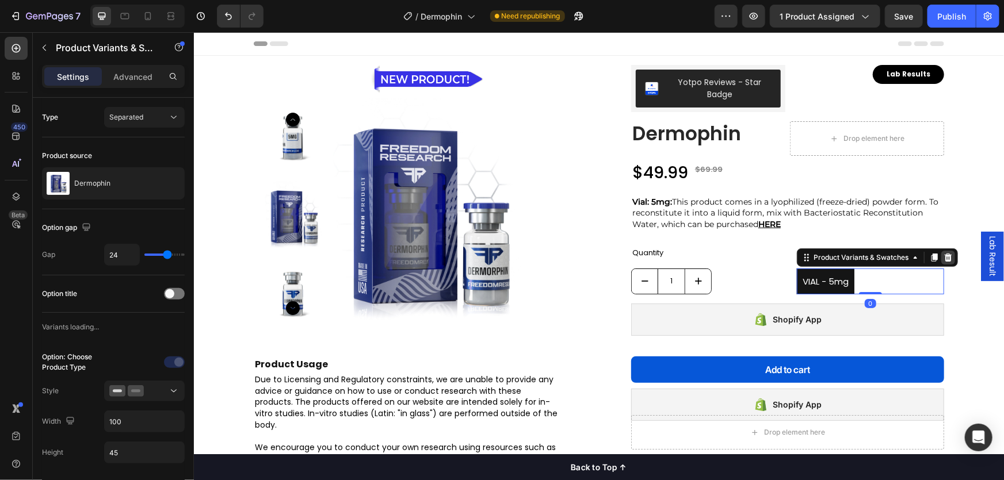
click at [944, 260] on icon at bounding box center [947, 257] width 7 height 8
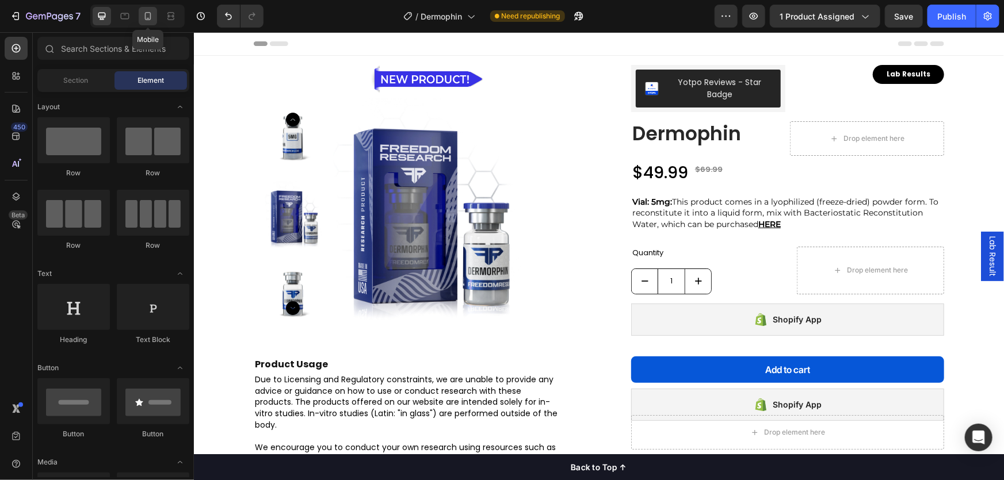
click at [145, 14] on icon at bounding box center [148, 16] width 6 height 8
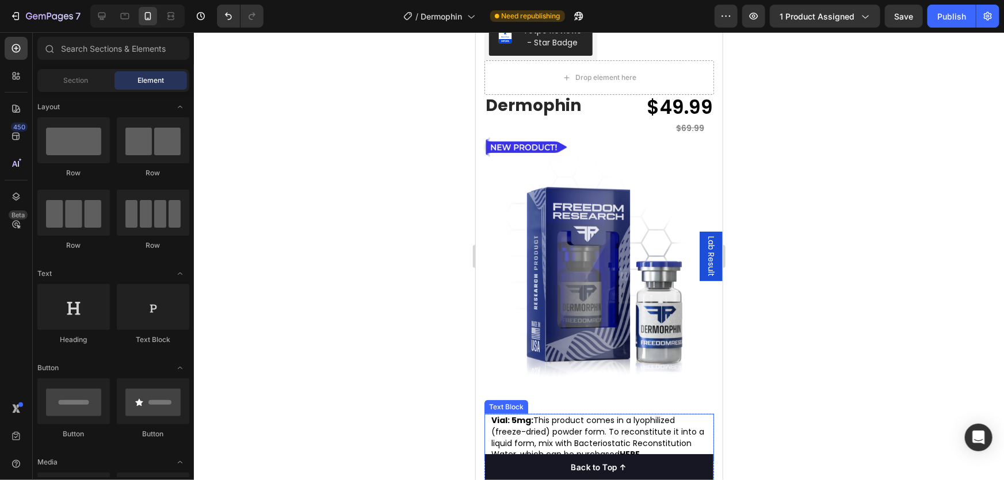
scroll to position [261, 0]
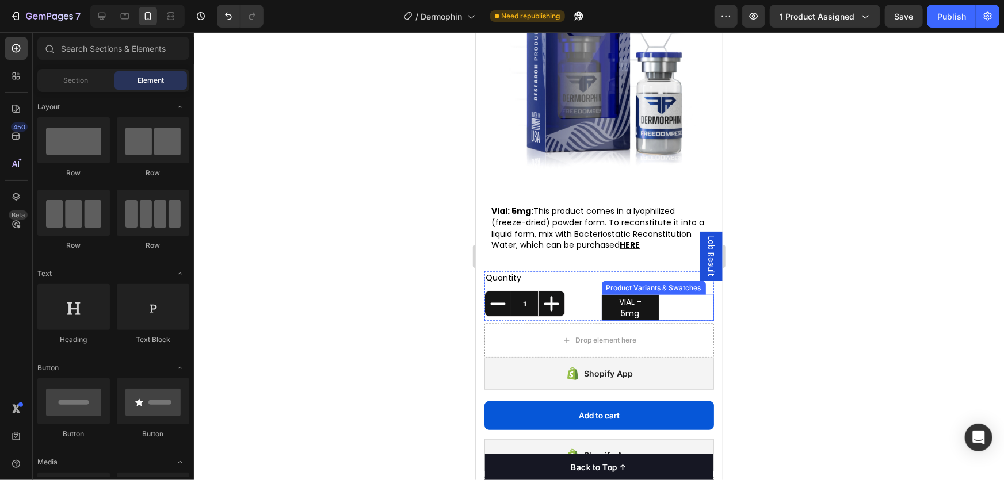
click at [631, 282] on div "Product Variants & Swatches" at bounding box center [653, 287] width 100 height 10
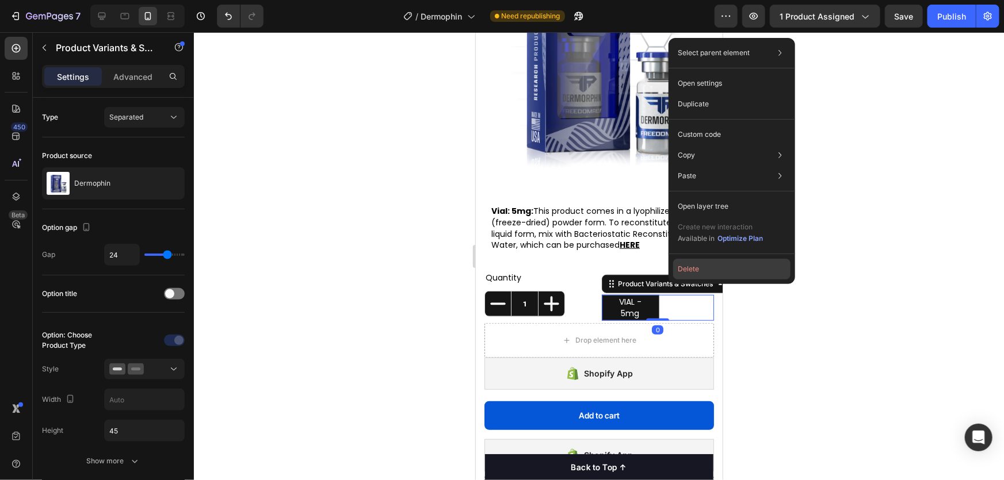
click at [691, 267] on button "Delete" at bounding box center [731, 269] width 117 height 21
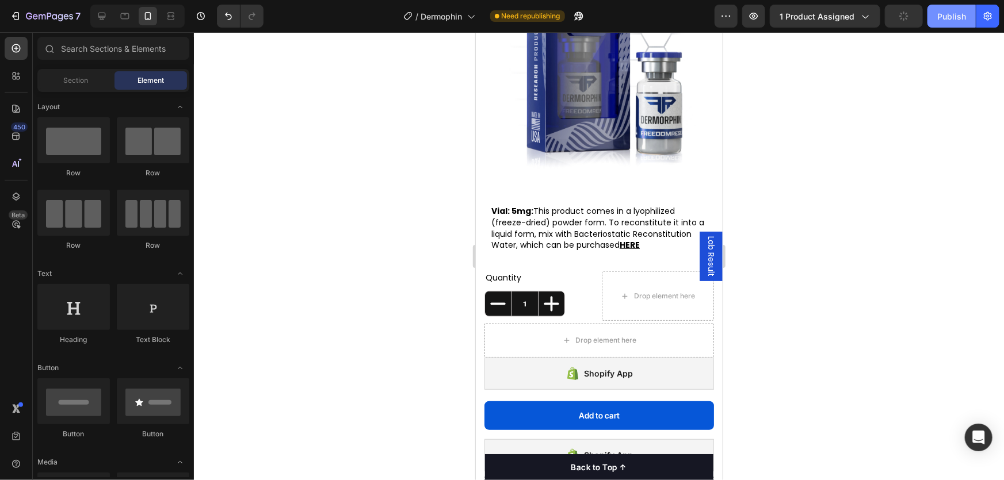
click at [943, 14] on div "Publish" at bounding box center [951, 16] width 29 height 12
click at [955, 20] on div "Publish" at bounding box center [951, 16] width 29 height 12
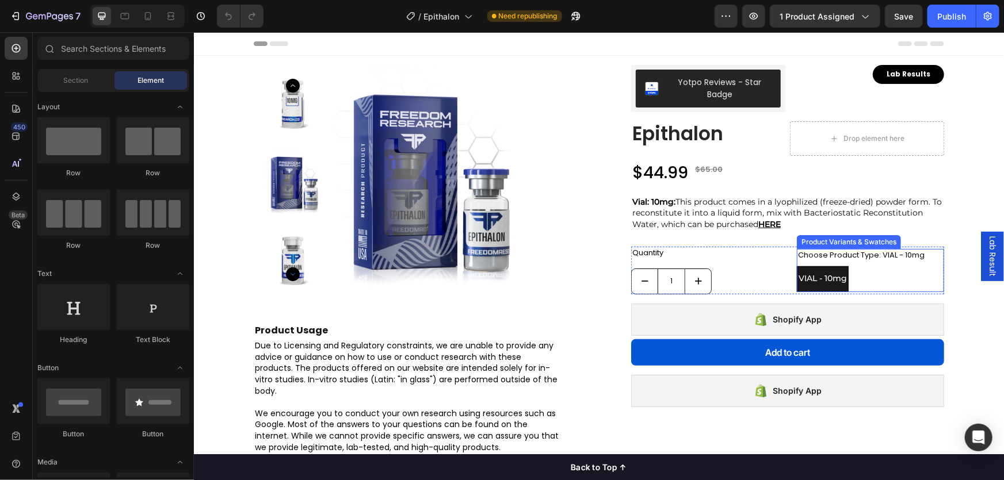
click at [833, 243] on div "Product Variants & Swatches" at bounding box center [848, 241] width 100 height 10
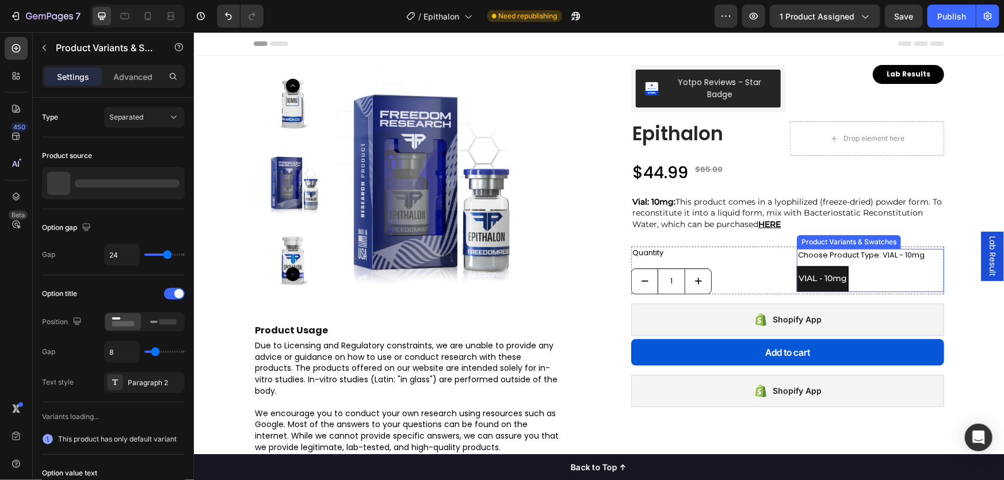
radio input "true"
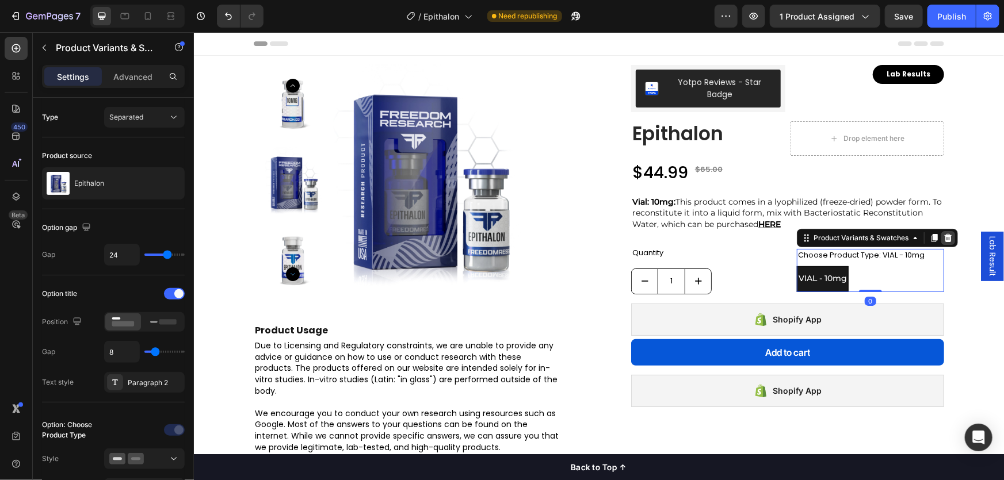
click at [943, 237] on icon at bounding box center [947, 237] width 9 height 9
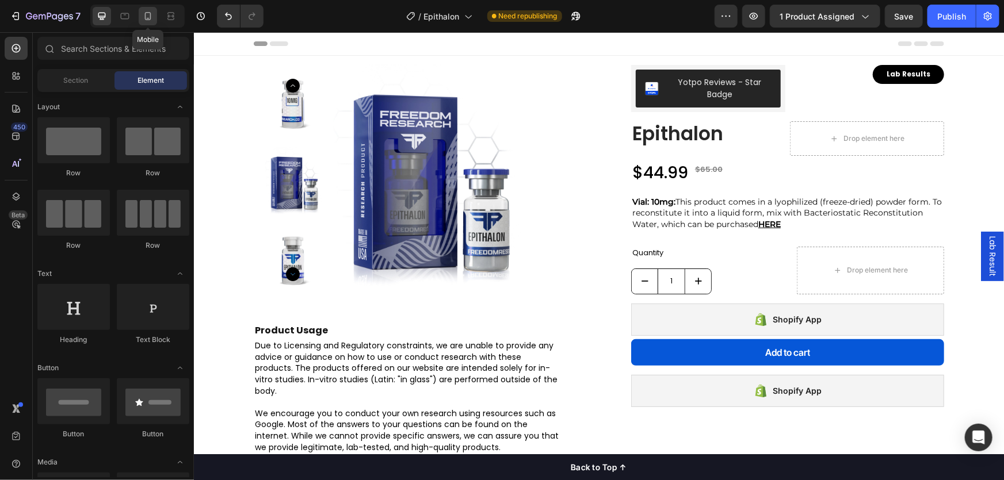
click at [156, 14] on div at bounding box center [148, 16] width 18 height 18
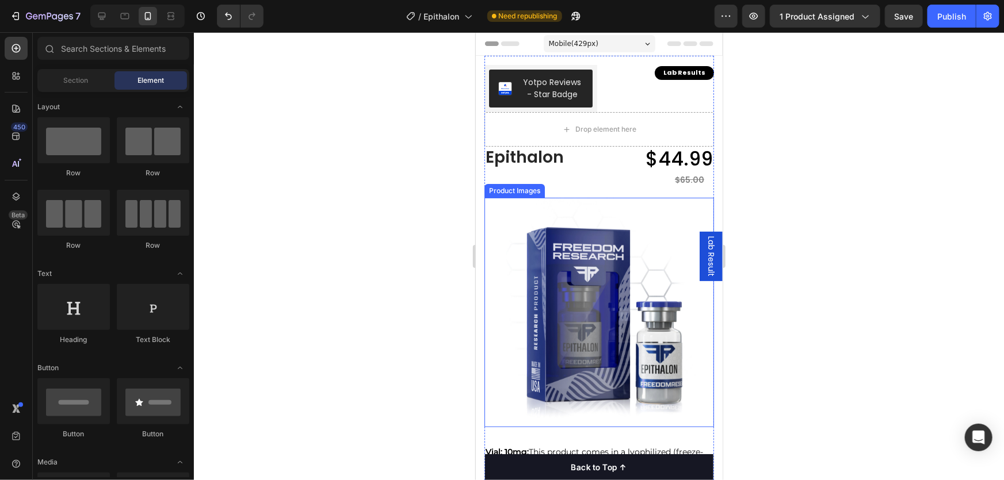
scroll to position [313, 0]
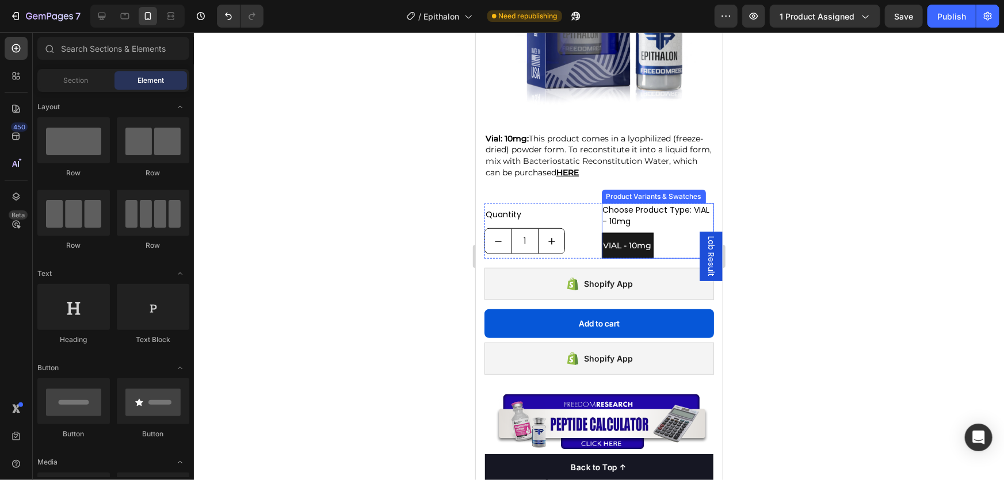
click at [642, 191] on div "Product Variants & Swatches" at bounding box center [653, 196] width 100 height 10
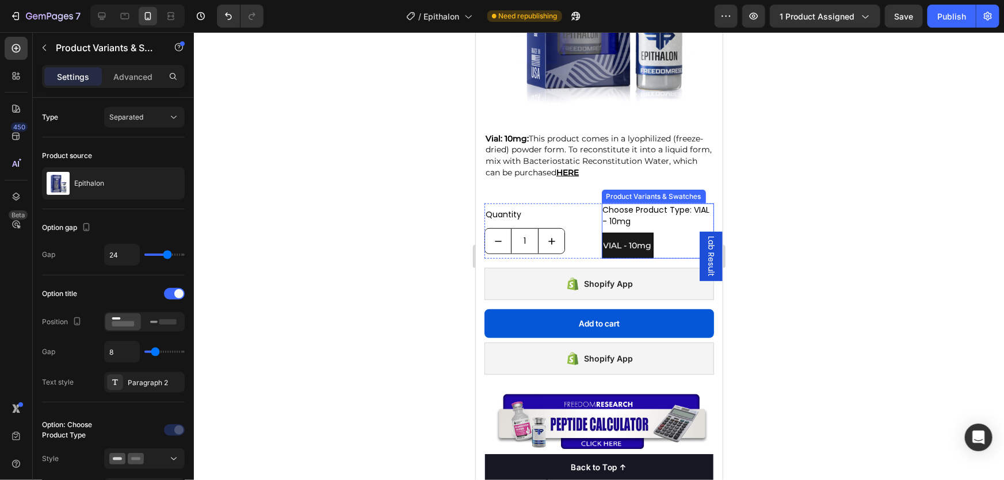
radio input "true"
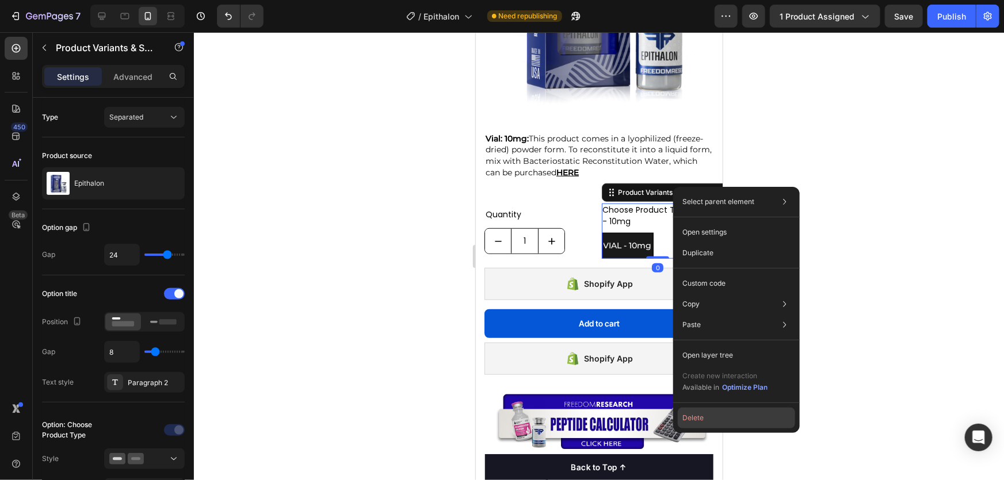
click at [714, 419] on button "Delete" at bounding box center [736, 418] width 117 height 21
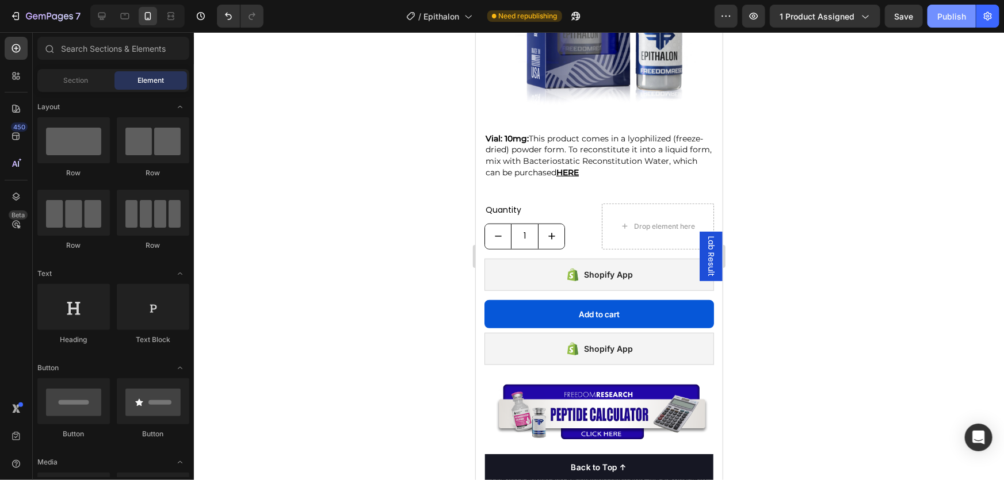
click at [948, 25] on button "Publish" at bounding box center [951, 16] width 48 height 23
click at [952, 19] on div "Publish" at bounding box center [951, 16] width 29 height 12
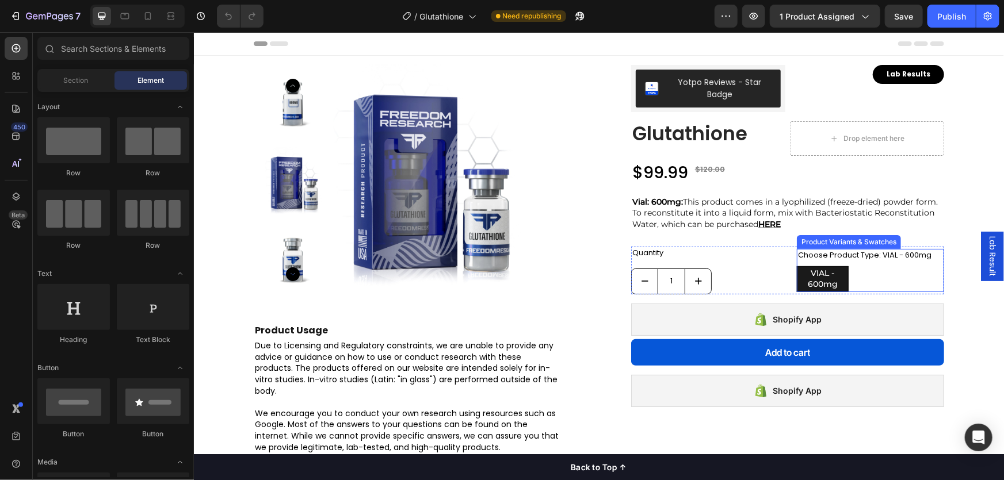
click at [844, 242] on div "Product Variants & Swatches" at bounding box center [848, 241] width 100 height 10
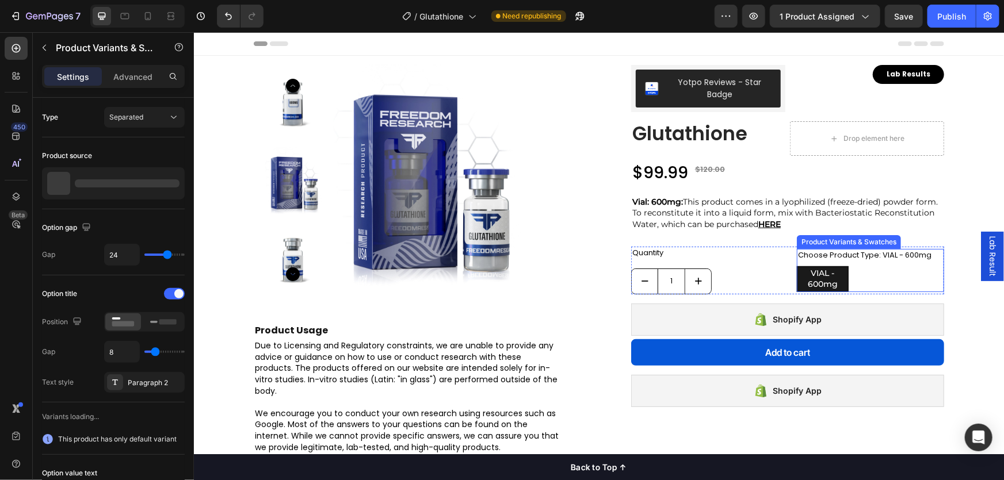
radio input "true"
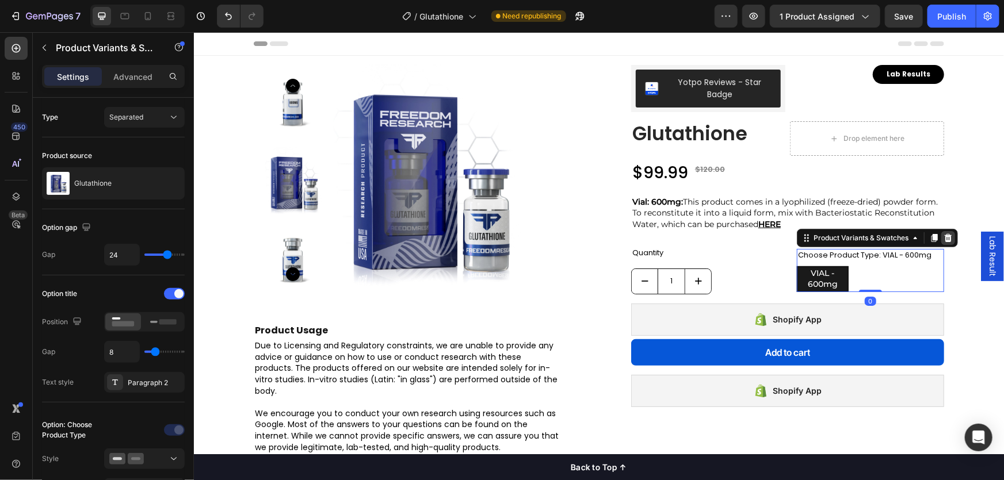
click at [944, 241] on icon at bounding box center [947, 237] width 7 height 8
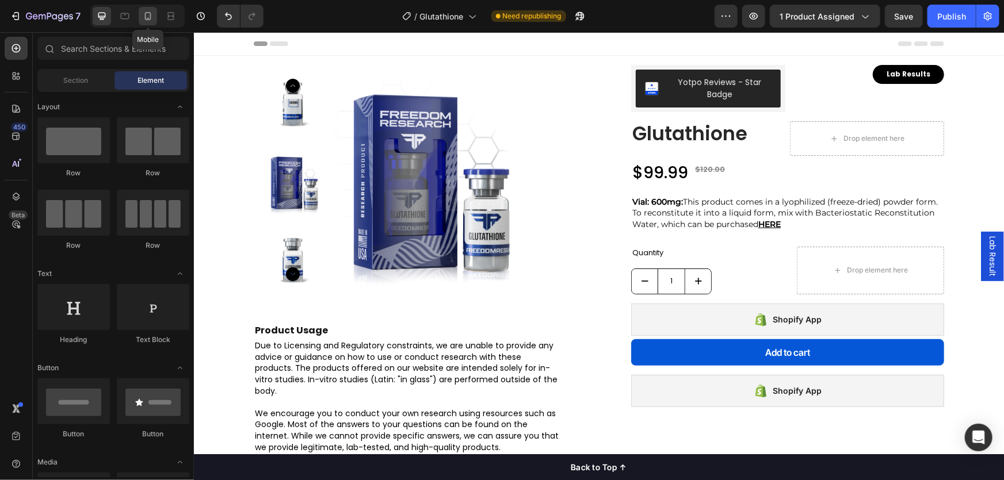
click at [145, 17] on icon at bounding box center [148, 16] width 6 height 8
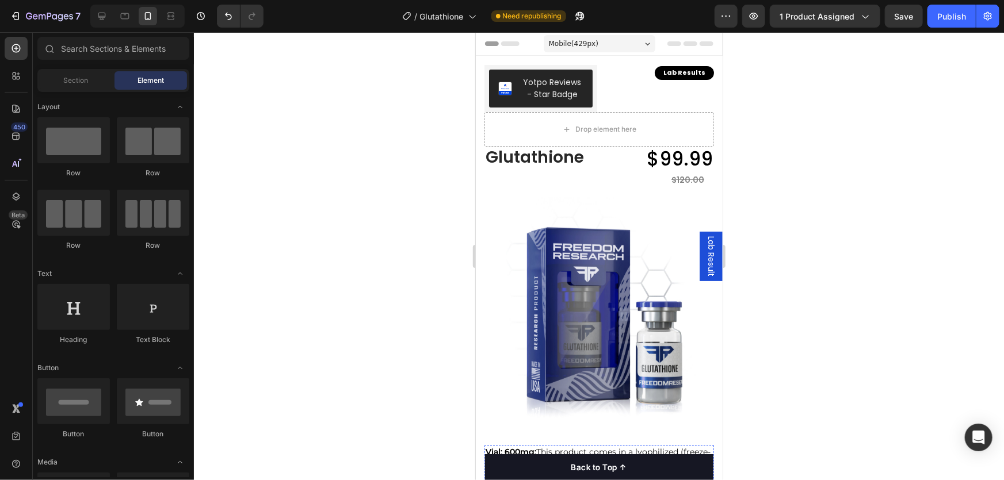
scroll to position [313, 0]
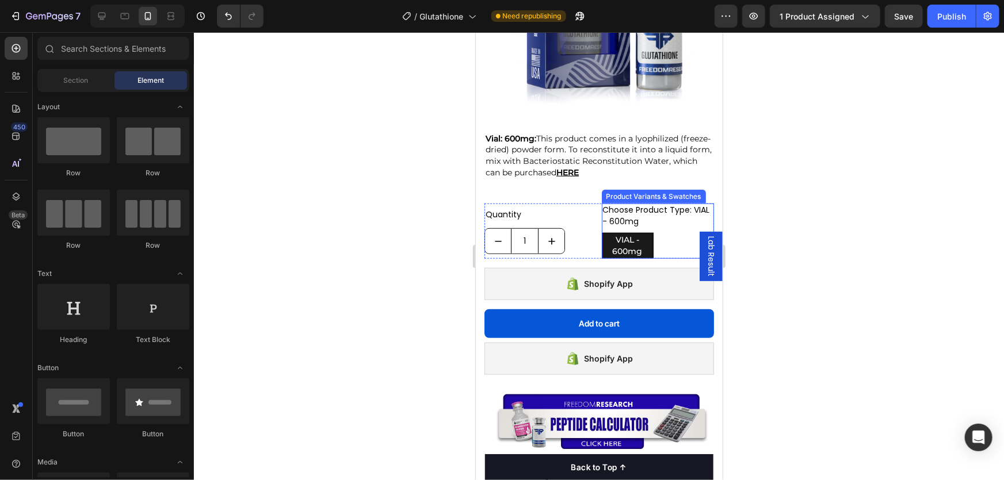
click at [630, 191] on div "Product Variants & Swatches" at bounding box center [653, 196] width 100 height 10
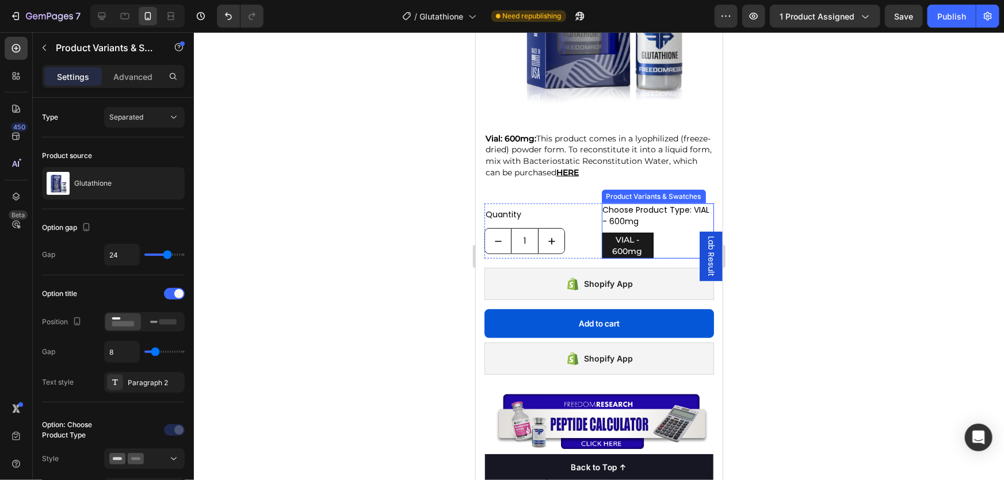
radio input "true"
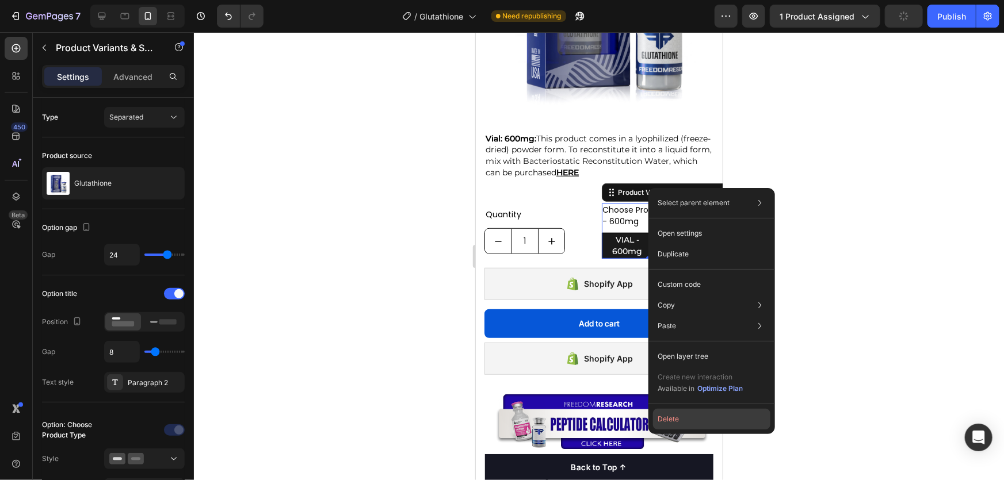
click at [687, 420] on button "Delete" at bounding box center [711, 419] width 117 height 21
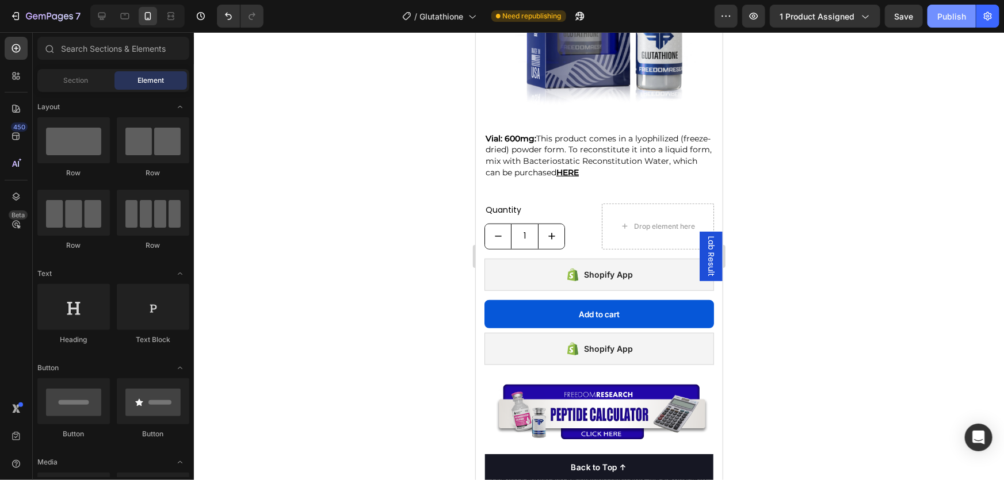
click at [947, 11] on div "Publish" at bounding box center [951, 16] width 29 height 12
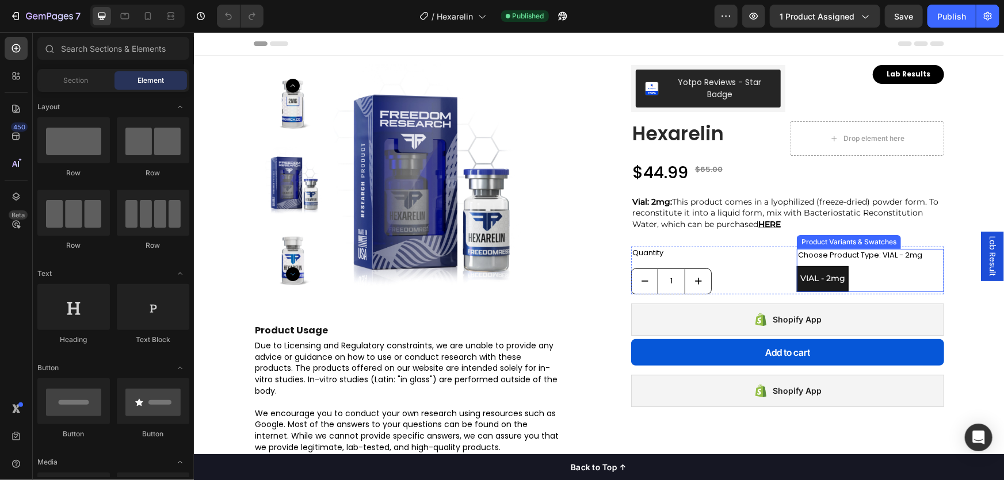
click at [832, 245] on div "Product Variants & Swatches" at bounding box center [848, 242] width 104 height 14
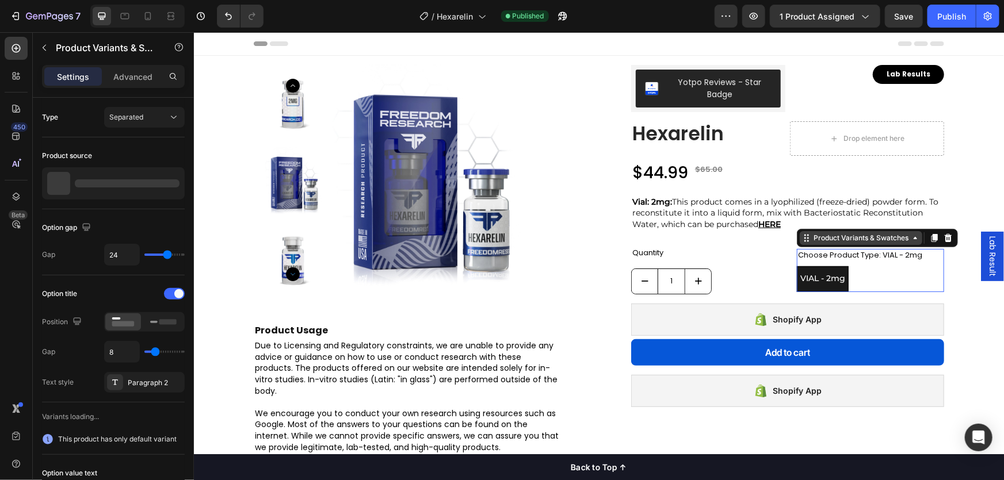
radio input "true"
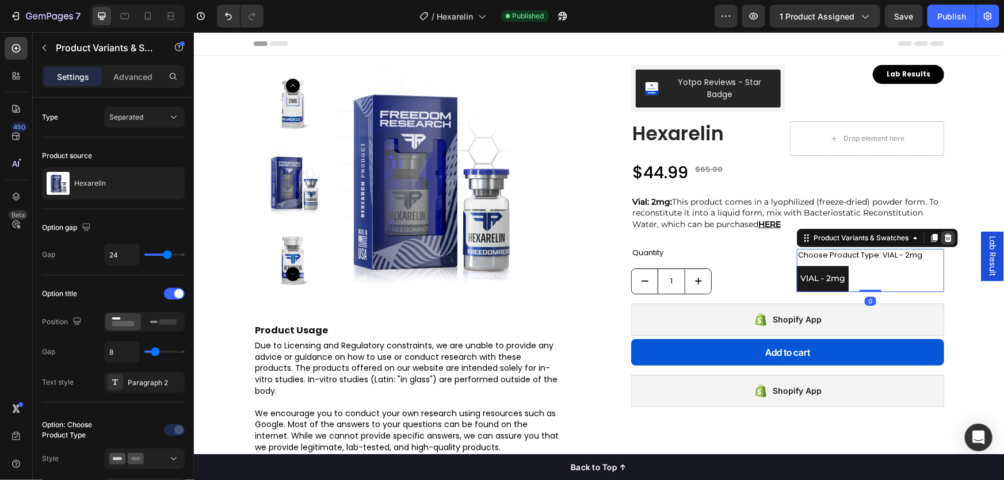
click at [947, 240] on icon at bounding box center [947, 237] width 9 height 9
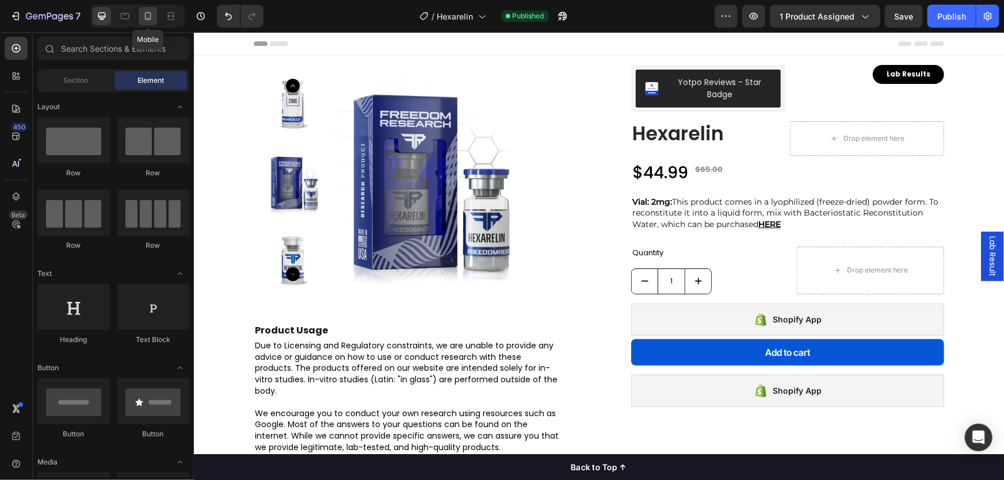
click at [143, 16] on icon at bounding box center [148, 16] width 12 height 12
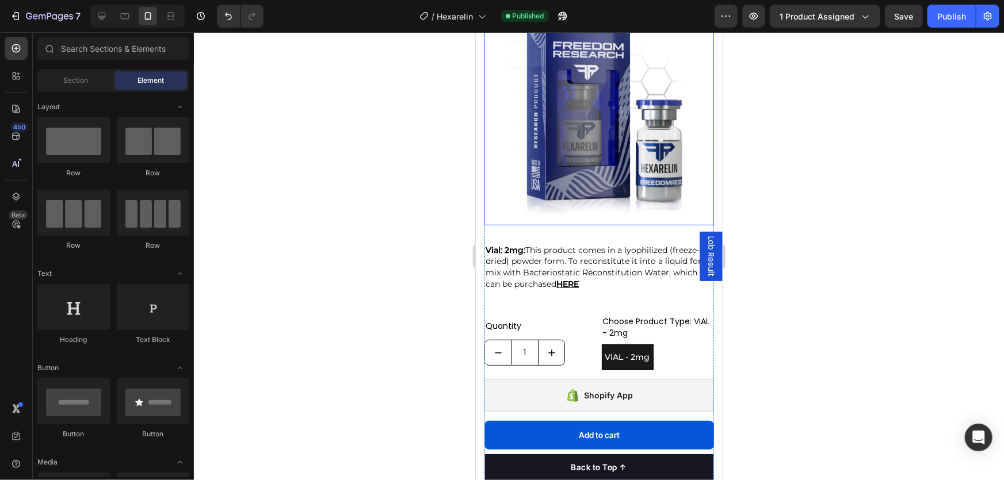
scroll to position [261, 0]
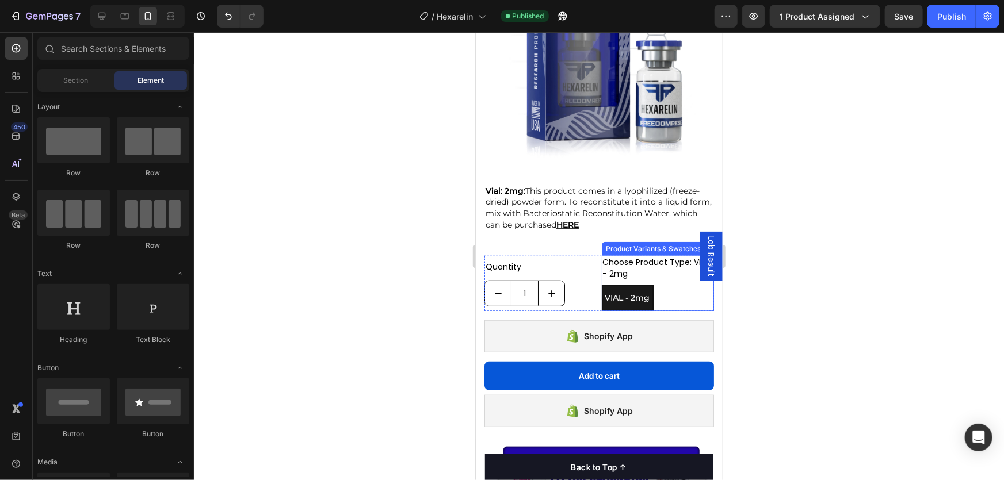
click at [648, 243] on div "Product Variants & Swatches" at bounding box center [653, 248] width 100 height 10
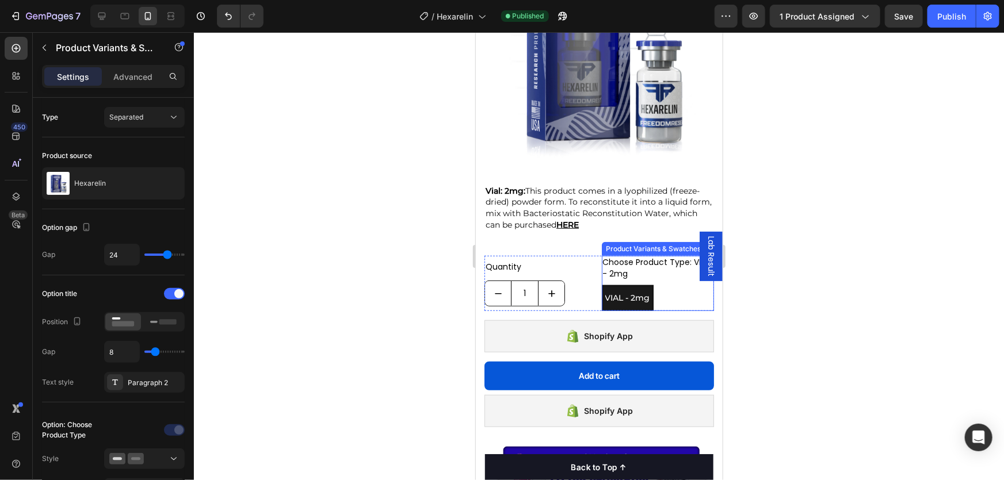
radio input "true"
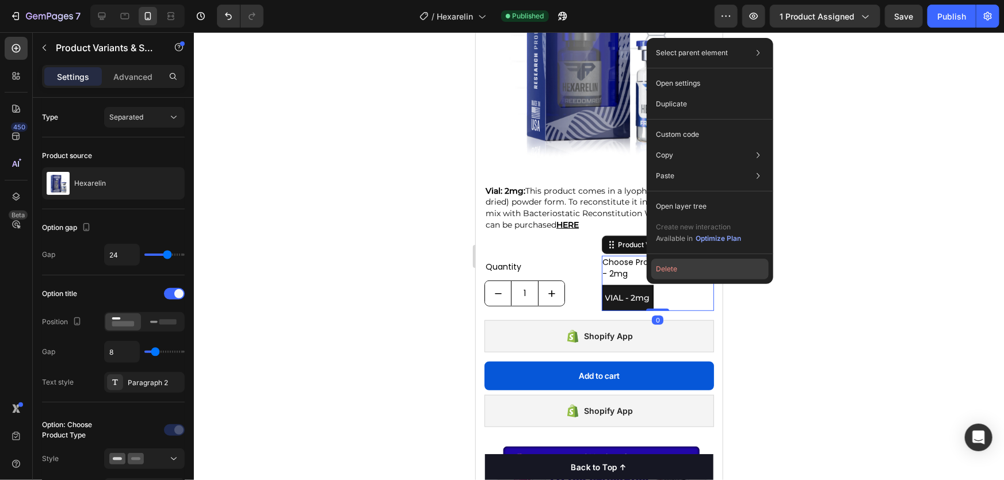
click at [670, 270] on button "Delete" at bounding box center [709, 269] width 117 height 21
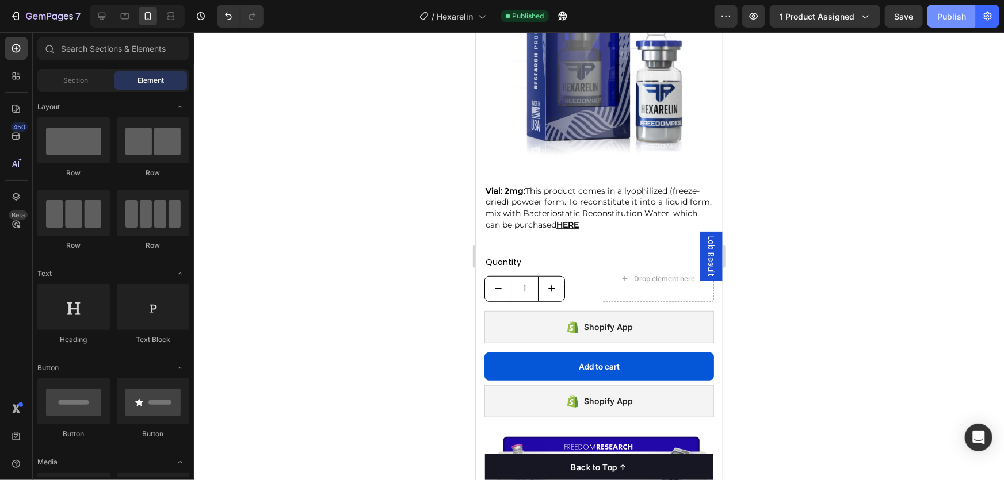
click at [952, 12] on div "Publish" at bounding box center [951, 16] width 29 height 12
click at [949, 11] on div "Publish" at bounding box center [951, 16] width 29 height 12
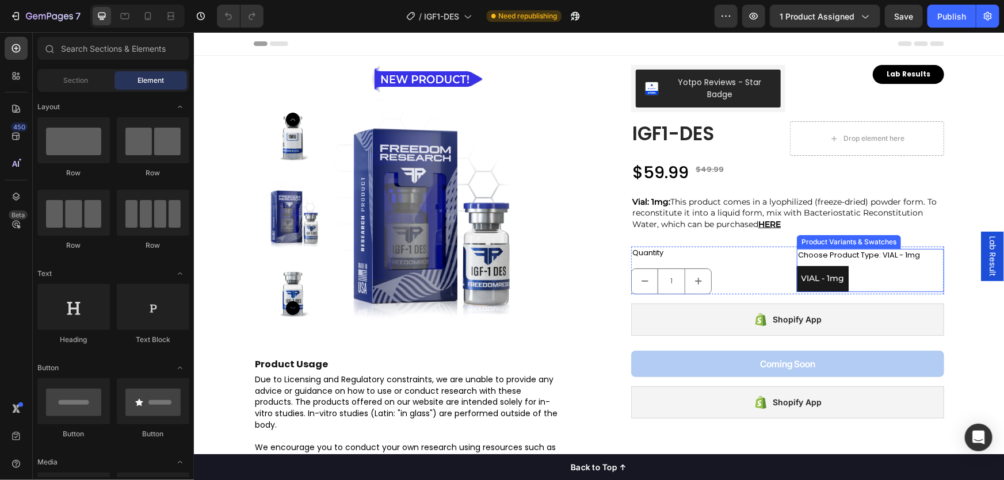
click at [831, 245] on div "Product Variants & Swatches" at bounding box center [848, 242] width 104 height 14
radio input "true"
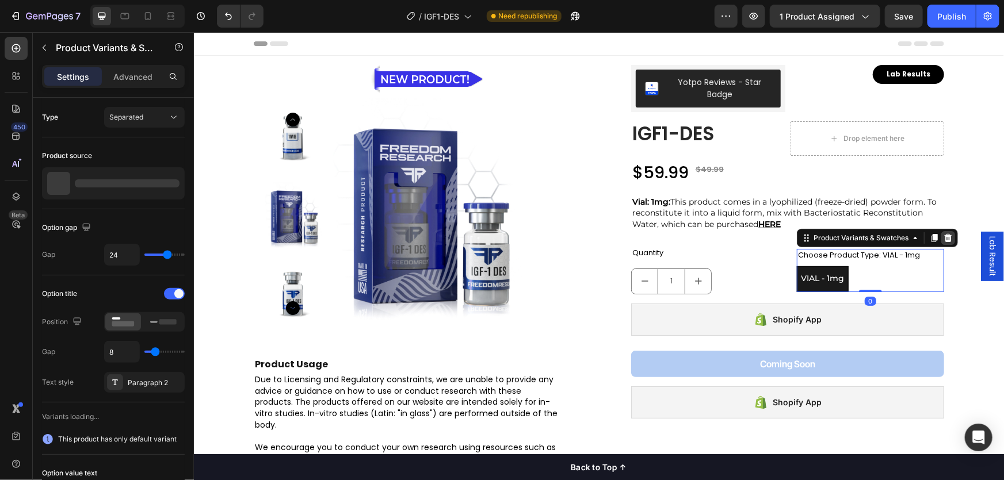
click at [944, 240] on icon at bounding box center [947, 237] width 7 height 8
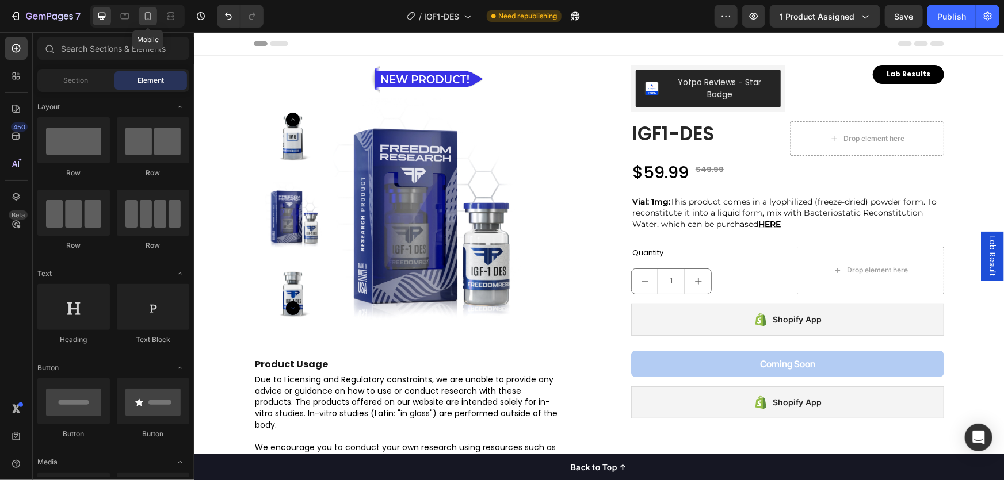
click at [147, 12] on icon at bounding box center [148, 16] width 12 height 12
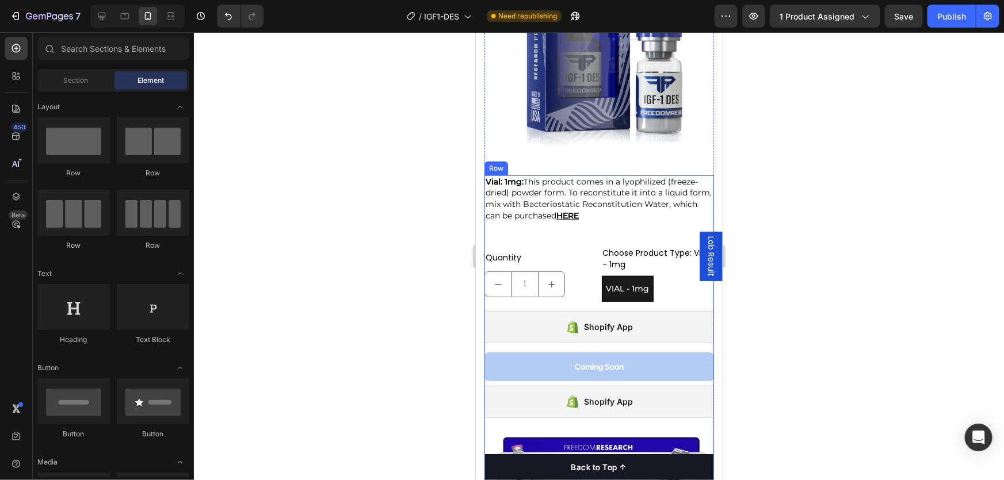
scroll to position [366, 0]
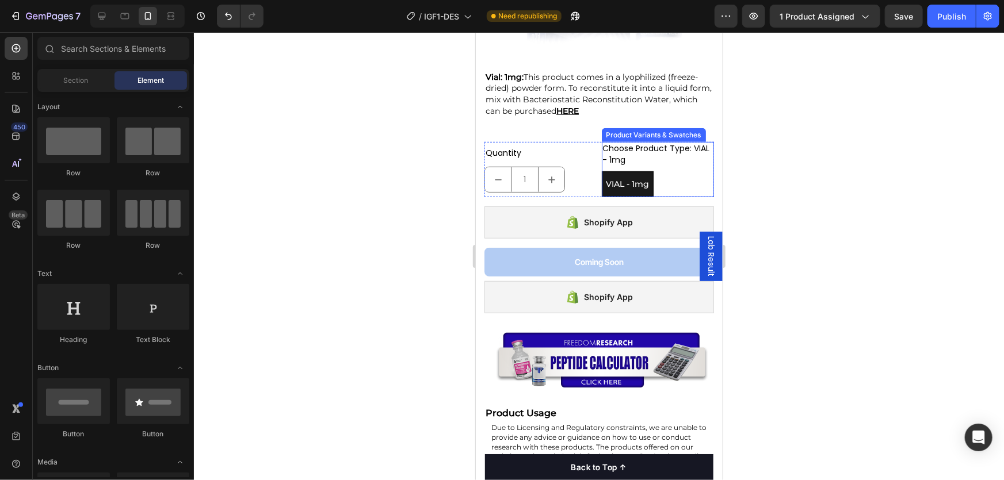
click at [625, 140] on div "Product Variants & Swatches" at bounding box center [653, 134] width 100 height 10
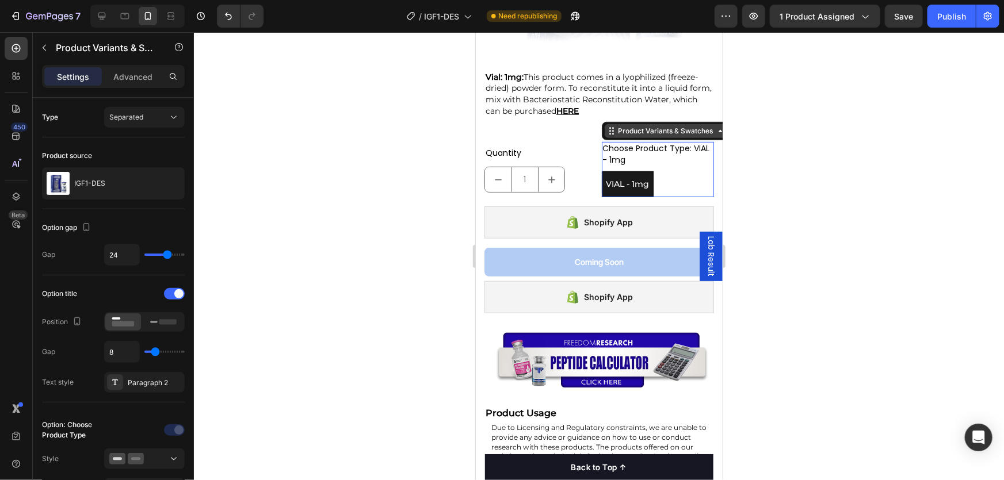
radio input "true"
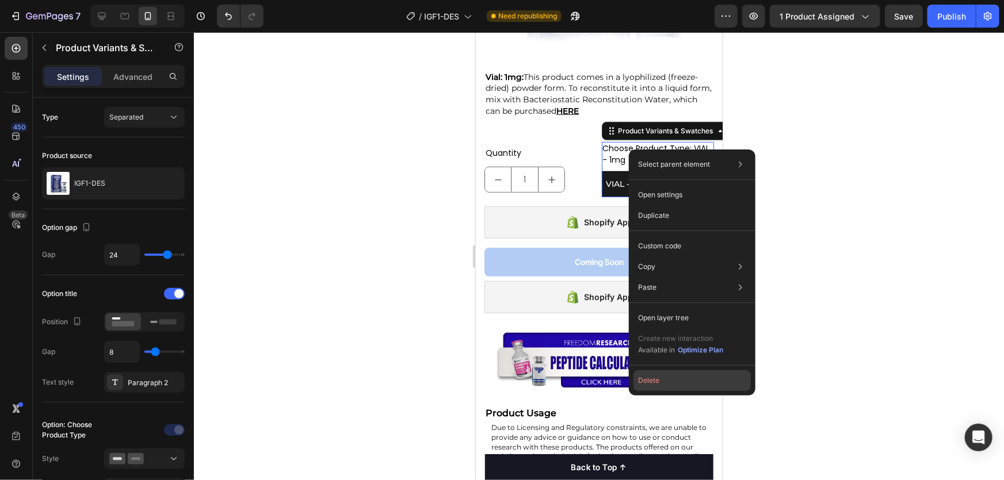
click at [678, 380] on button "Delete" at bounding box center [691, 380] width 117 height 21
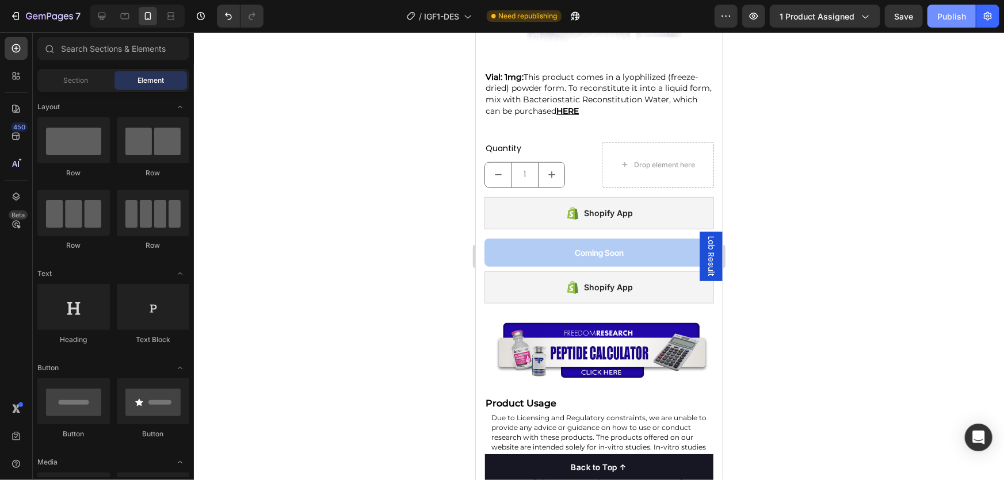
click at [959, 20] on div "Publish" at bounding box center [951, 16] width 29 height 12
click at [943, 19] on div "Publish" at bounding box center [951, 16] width 29 height 12
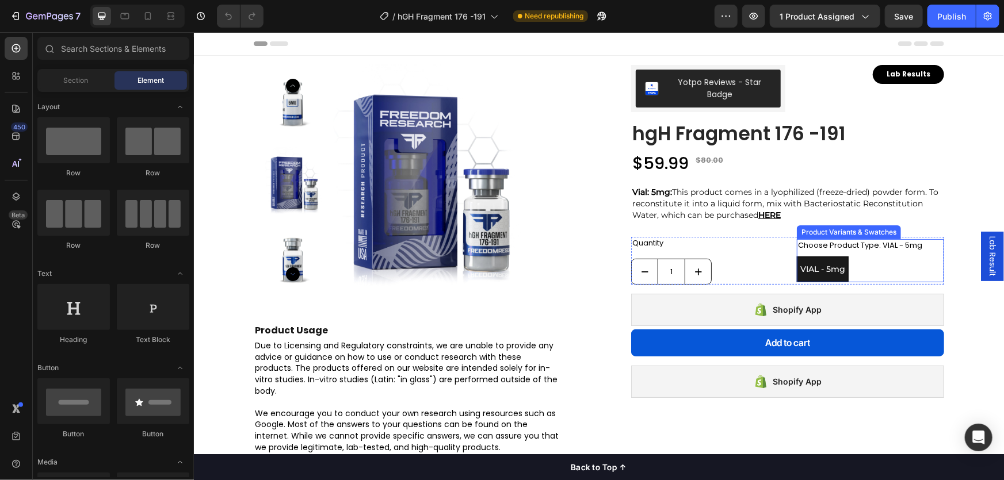
click at [836, 233] on div "Product Variants & Swatches" at bounding box center [848, 232] width 100 height 10
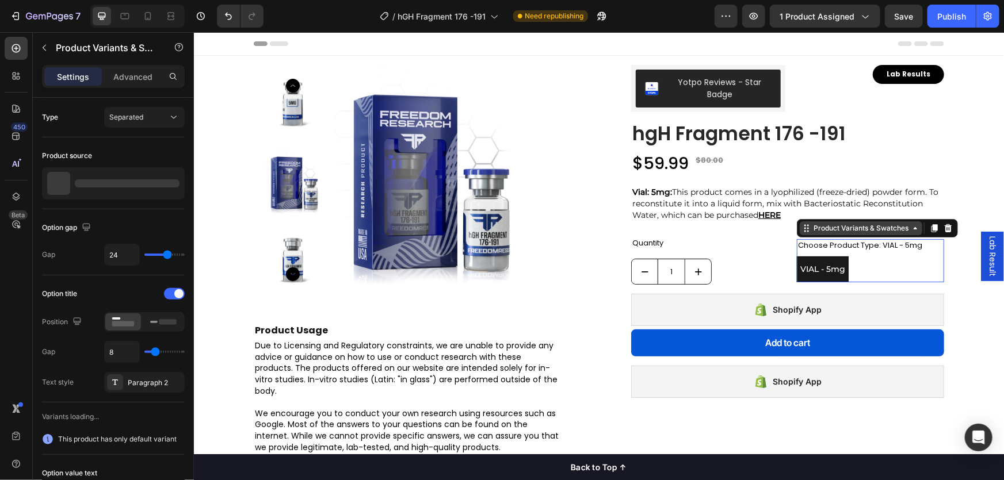
radio input "true"
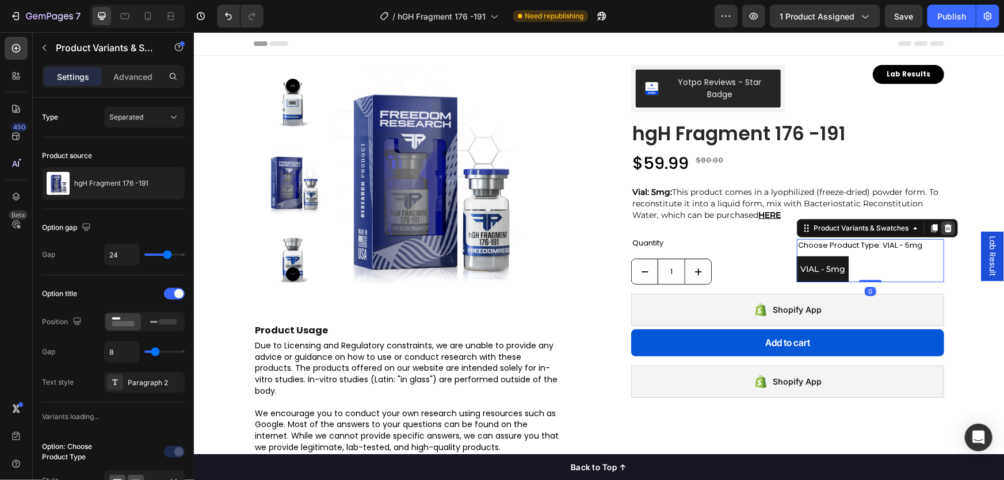
click at [944, 231] on icon at bounding box center [947, 228] width 7 height 8
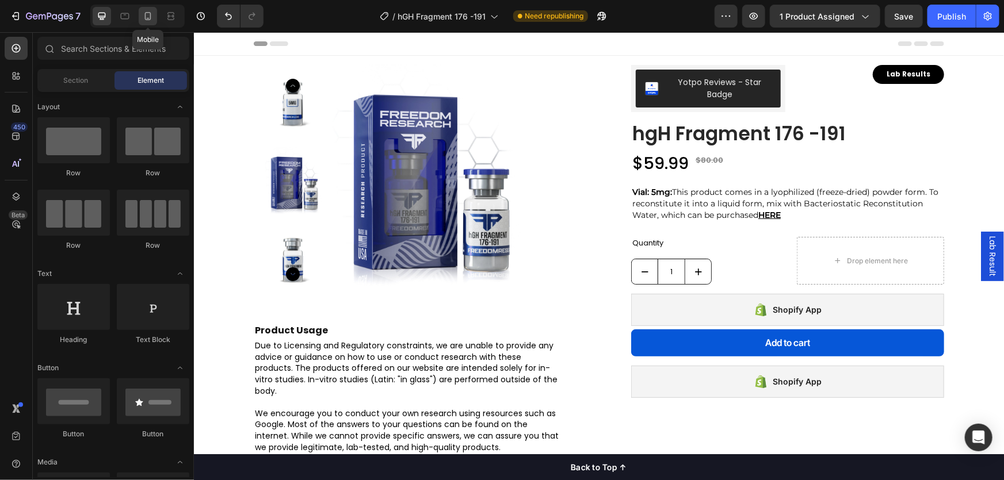
click at [144, 15] on icon at bounding box center [148, 16] width 12 height 12
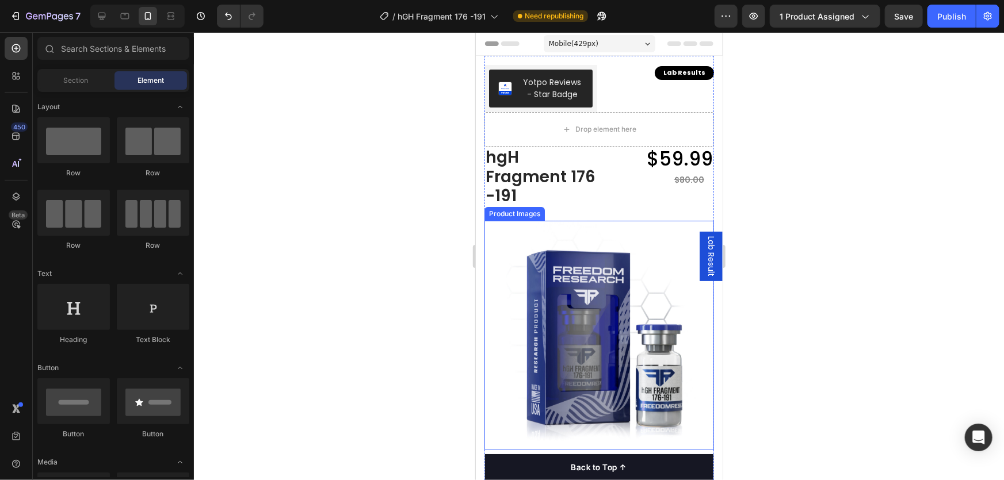
scroll to position [313, 0]
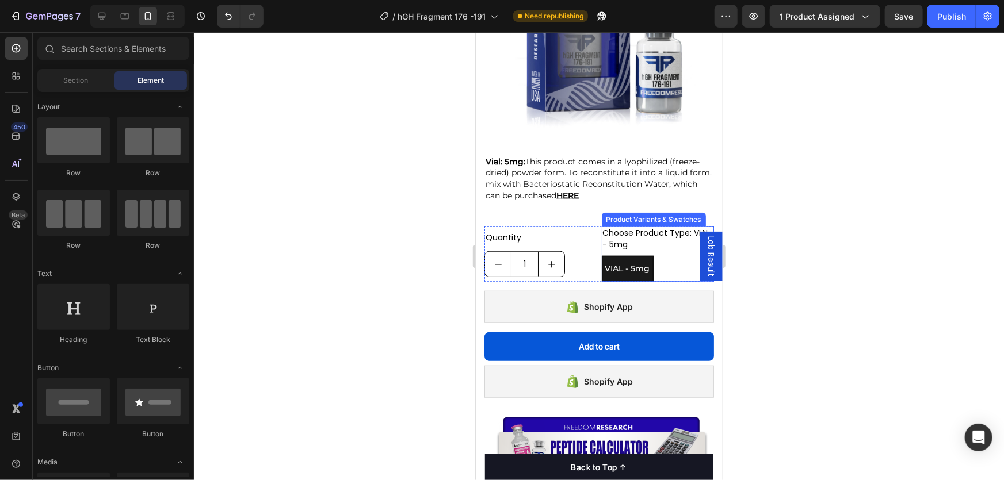
click at [648, 214] on div "Product Variants & Swatches" at bounding box center [653, 219] width 100 height 10
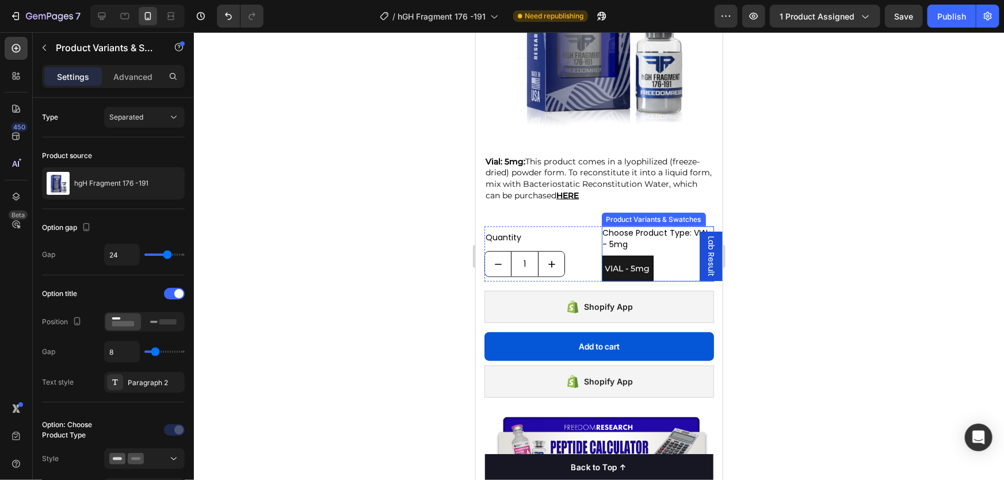
radio input "true"
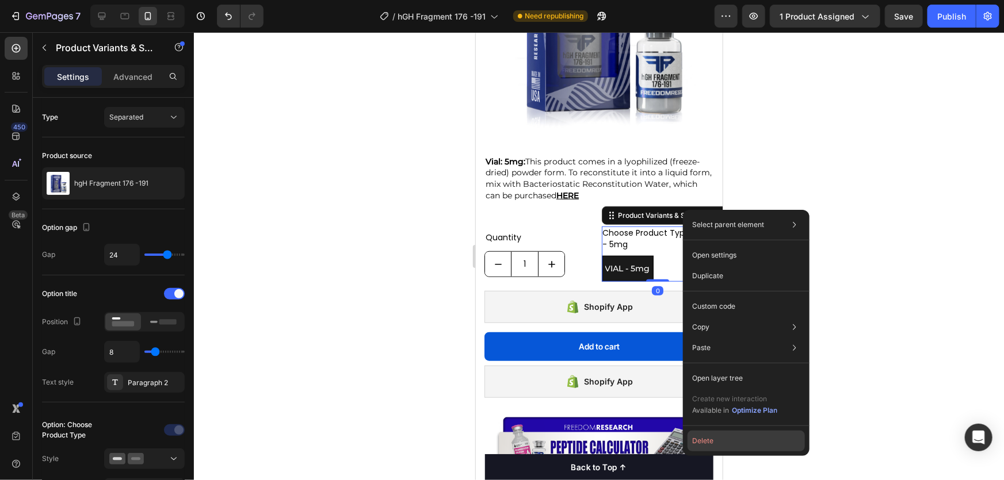
drag, startPoint x: 721, startPoint y: 442, endPoint x: 245, endPoint y: 407, distance: 477.0
click at [721, 442] on button "Delete" at bounding box center [745, 441] width 117 height 21
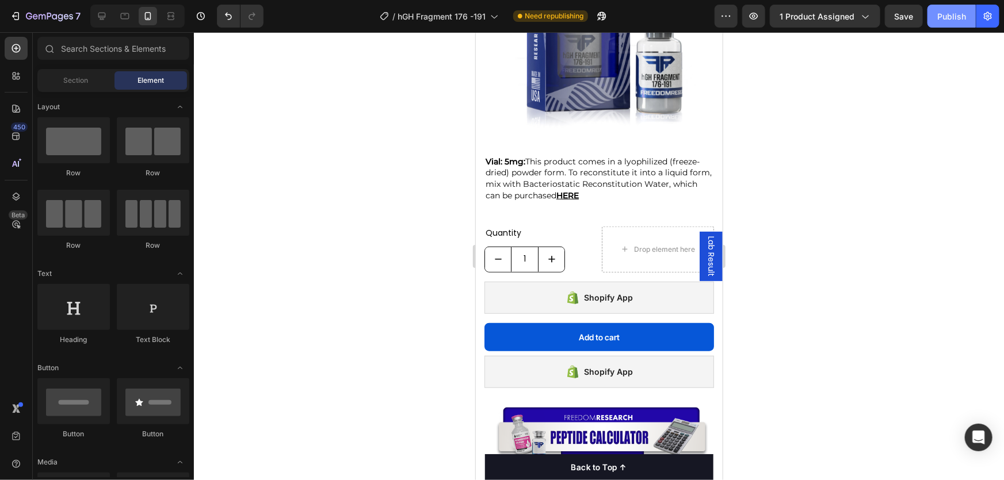
click at [942, 16] on div "Publish" at bounding box center [951, 16] width 29 height 12
click at [943, 17] on div "Publish" at bounding box center [951, 16] width 29 height 12
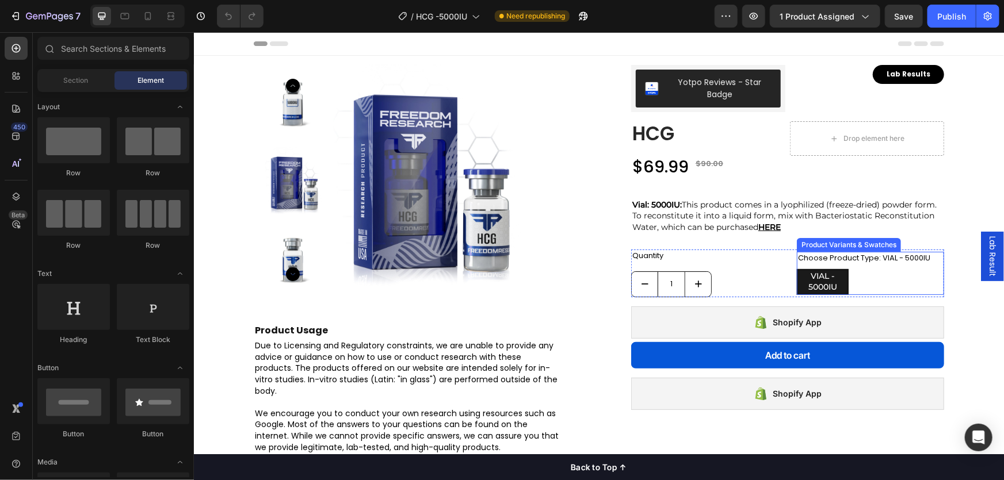
drag, startPoint x: 830, startPoint y: 245, endPoint x: 877, endPoint y: 247, distance: 47.2
click at [831, 245] on div "Product Variants & Swatches" at bounding box center [848, 244] width 100 height 10
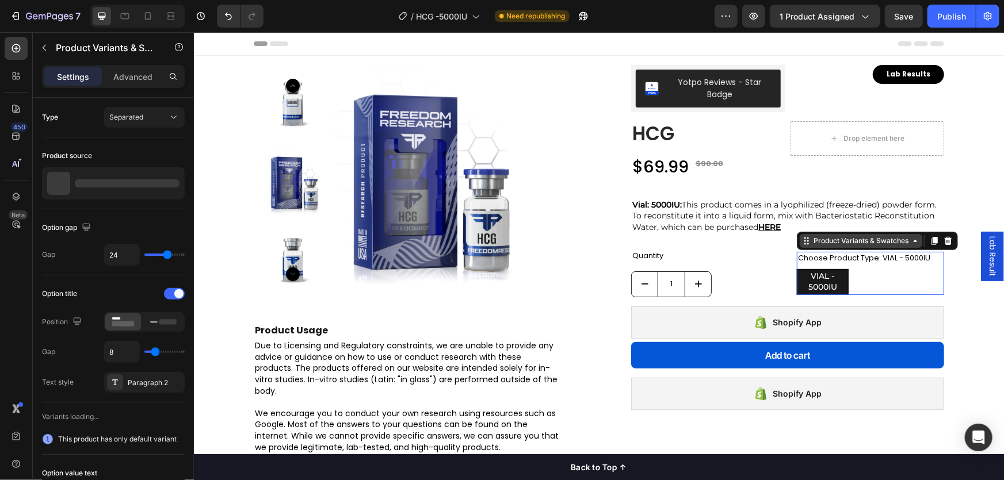
radio input "true"
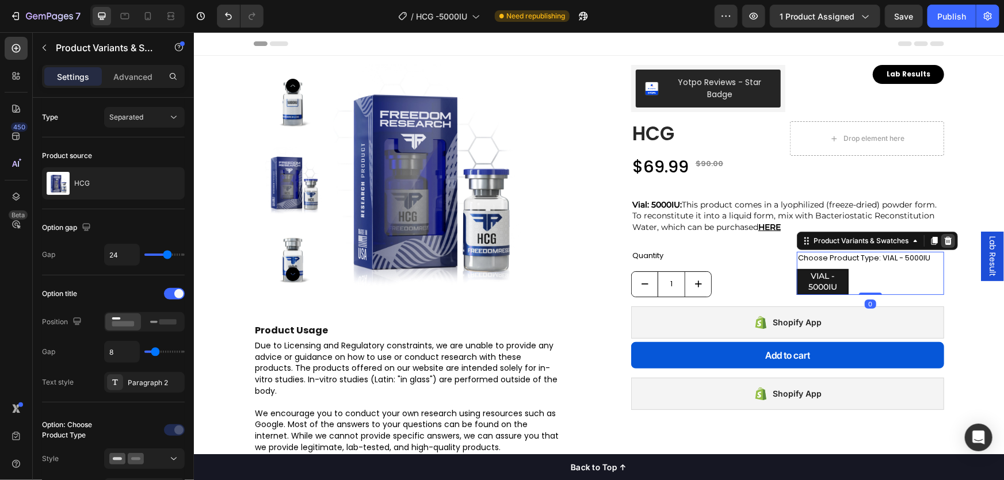
click at [944, 241] on icon at bounding box center [947, 240] width 7 height 8
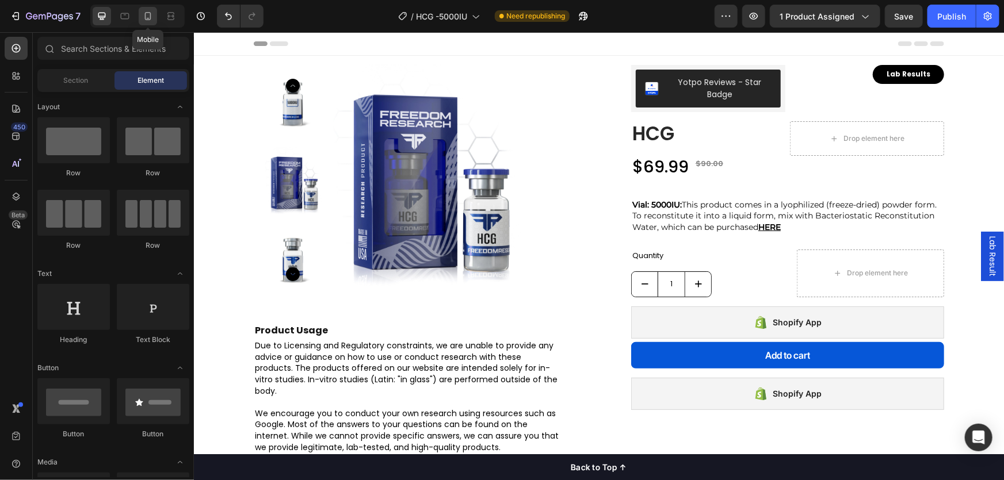
click at [143, 13] on icon at bounding box center [148, 16] width 12 height 12
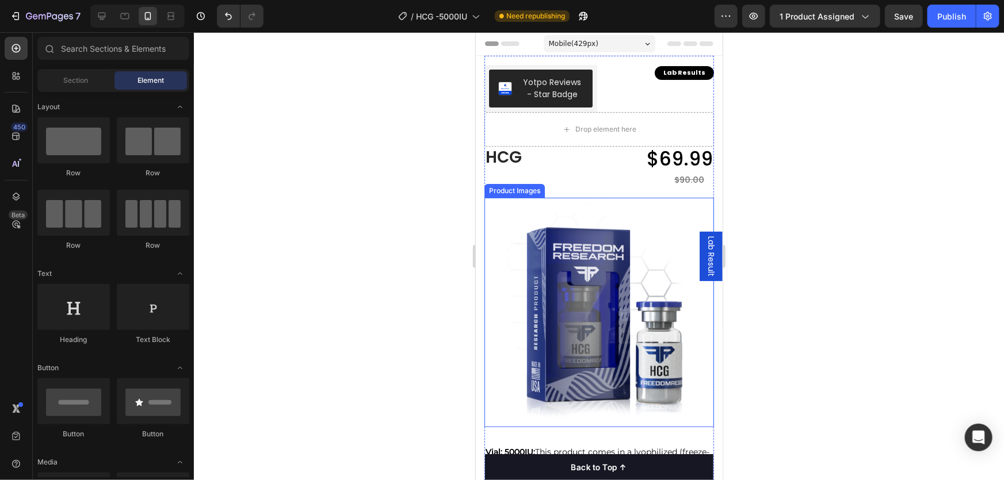
scroll to position [261, 0]
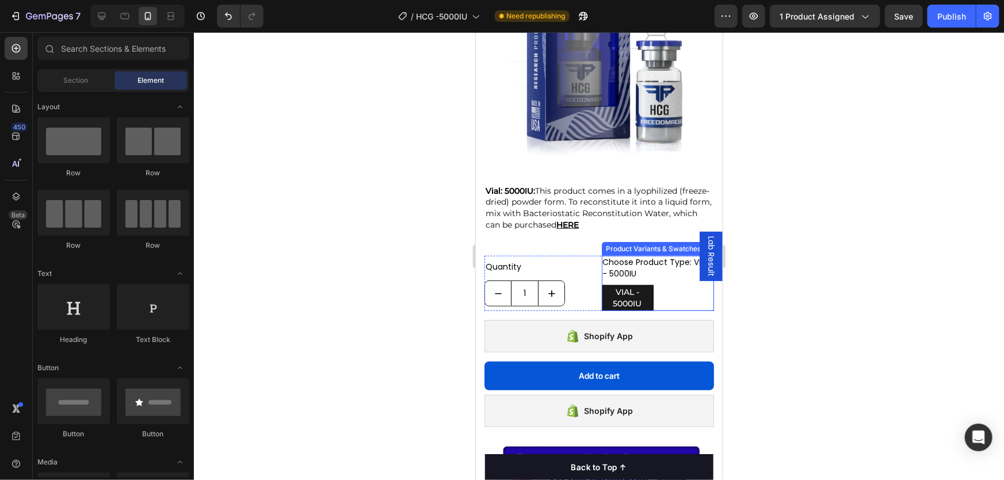
click at [634, 243] on div "Product Variants & Swatches" at bounding box center [653, 248] width 100 height 10
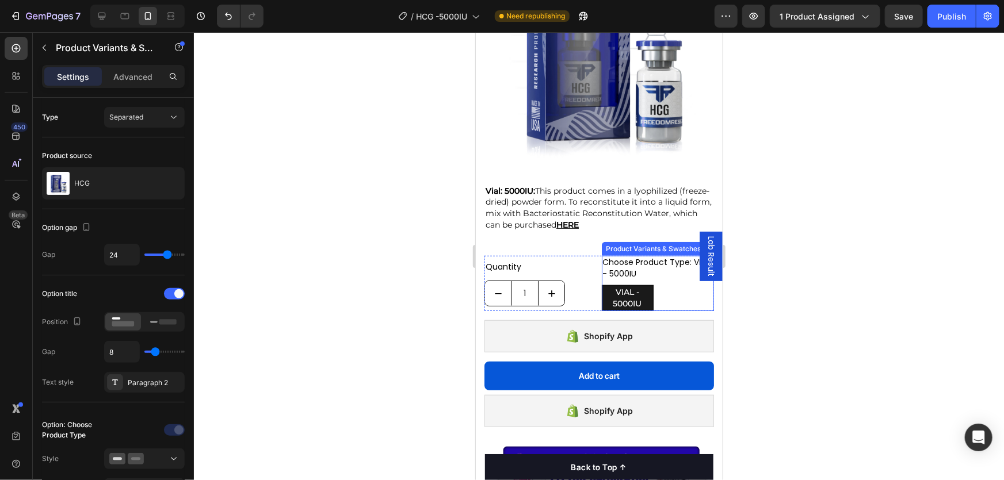
radio input "true"
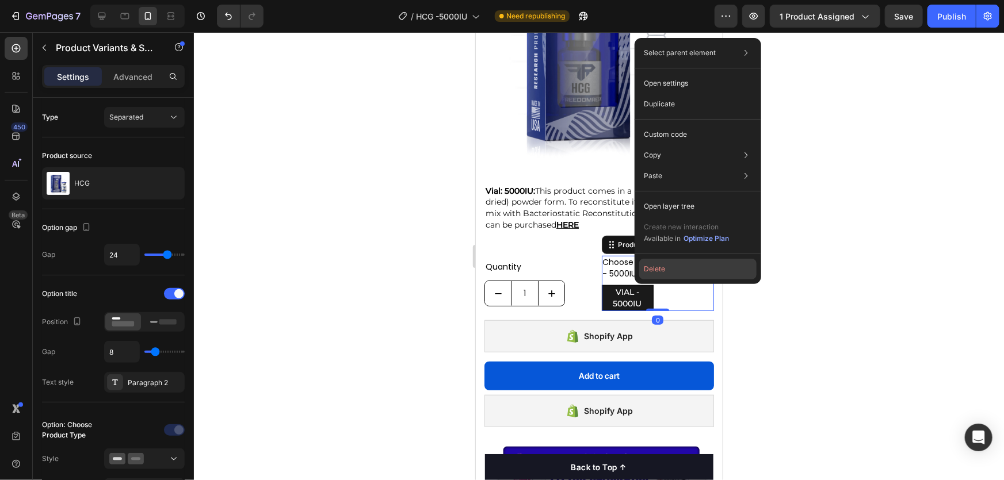
click at [671, 271] on button "Delete" at bounding box center [697, 269] width 117 height 21
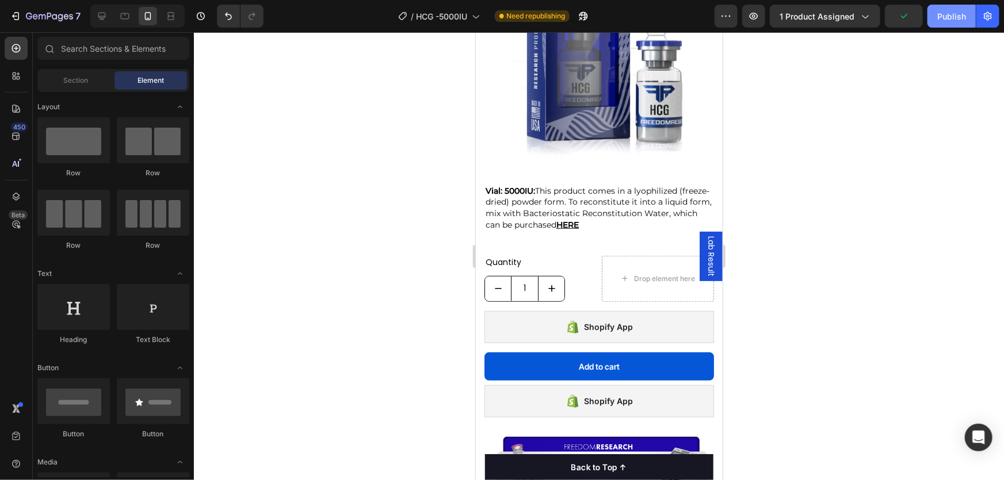
click at [955, 24] on button "Publish" at bounding box center [951, 16] width 48 height 23
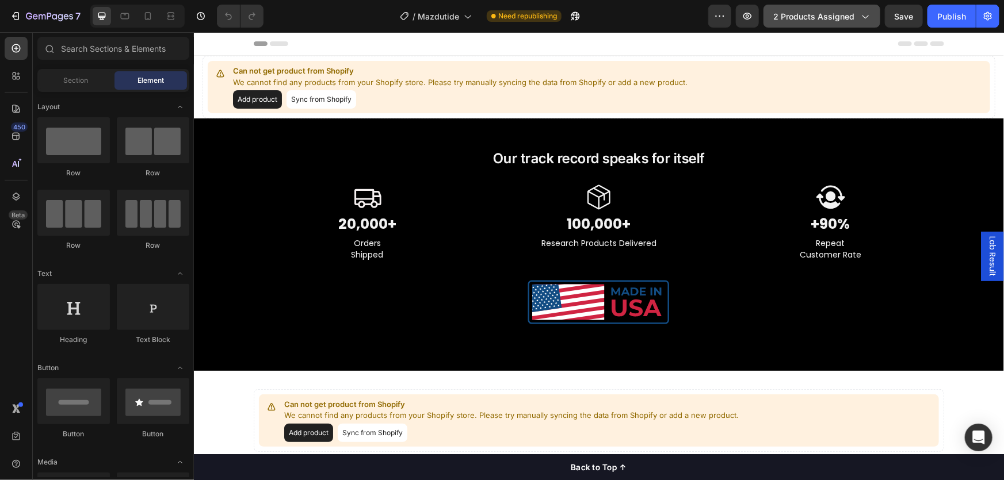
click at [839, 21] on span "2 products assigned" at bounding box center [813, 16] width 81 height 12
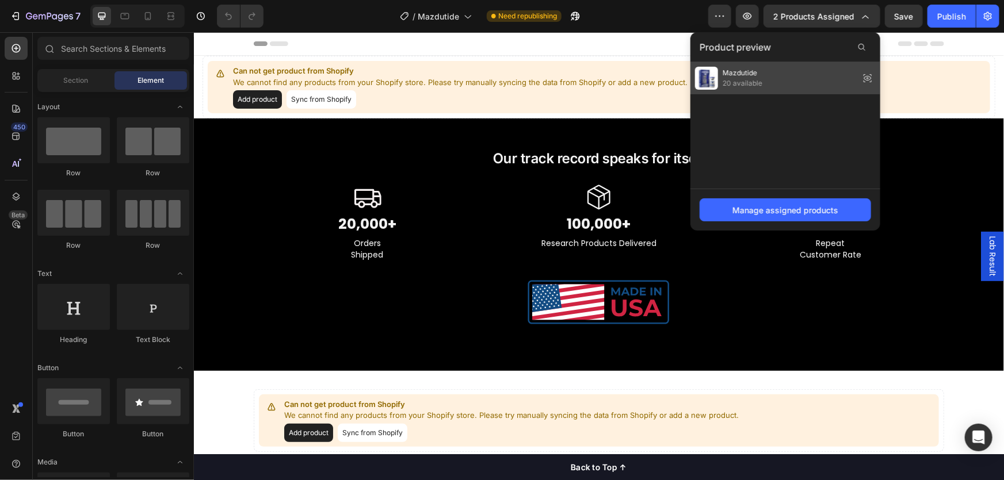
click at [779, 76] on div "Mazdutide 20 available" at bounding box center [785, 78] width 190 height 32
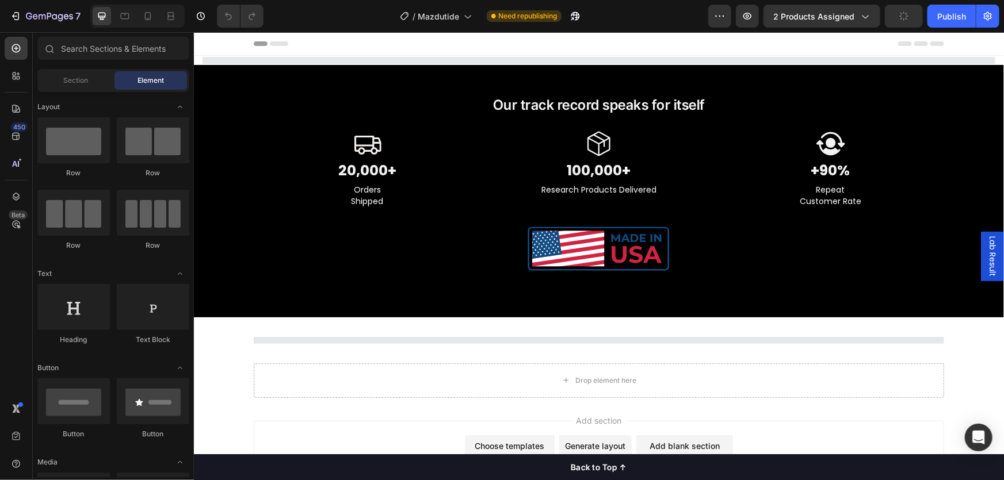
select select "VIAL - 10mg"
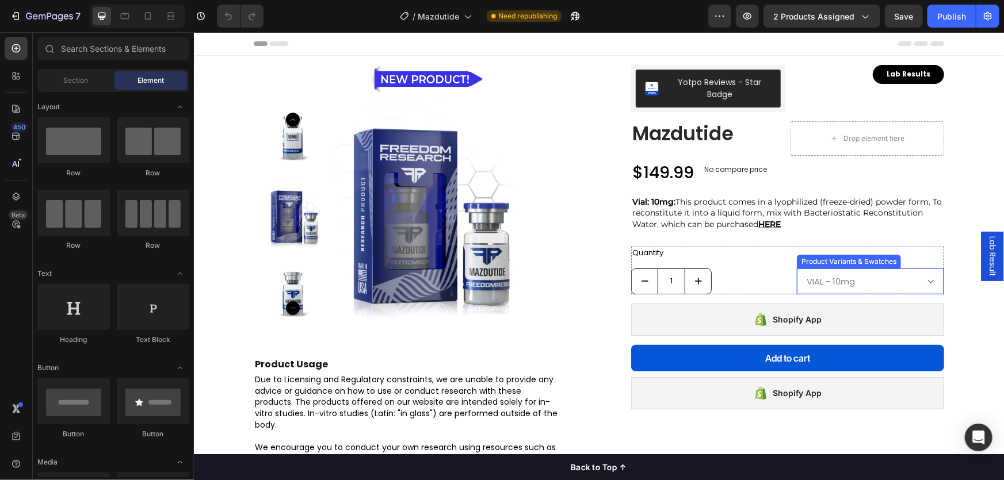
click at [843, 261] on div "Product Variants & Swatches" at bounding box center [848, 261] width 100 height 10
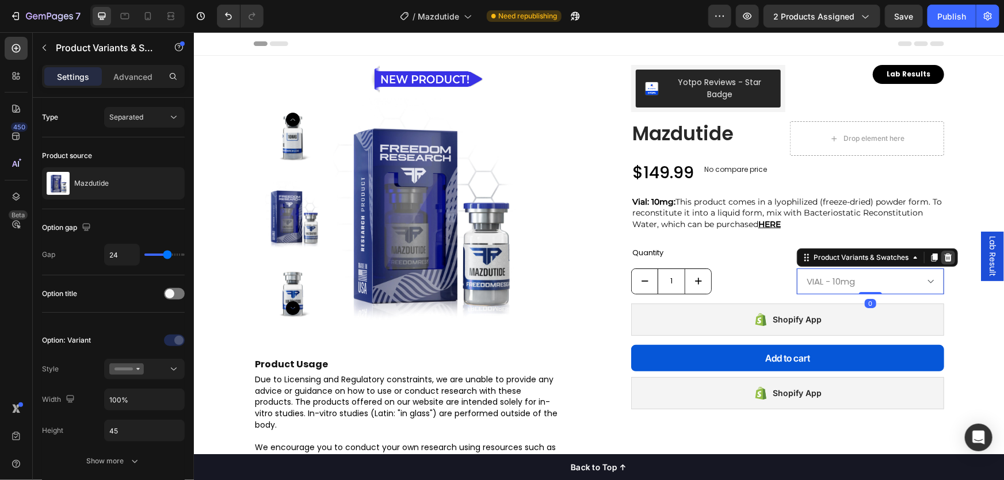
click at [944, 258] on icon at bounding box center [947, 257] width 7 height 8
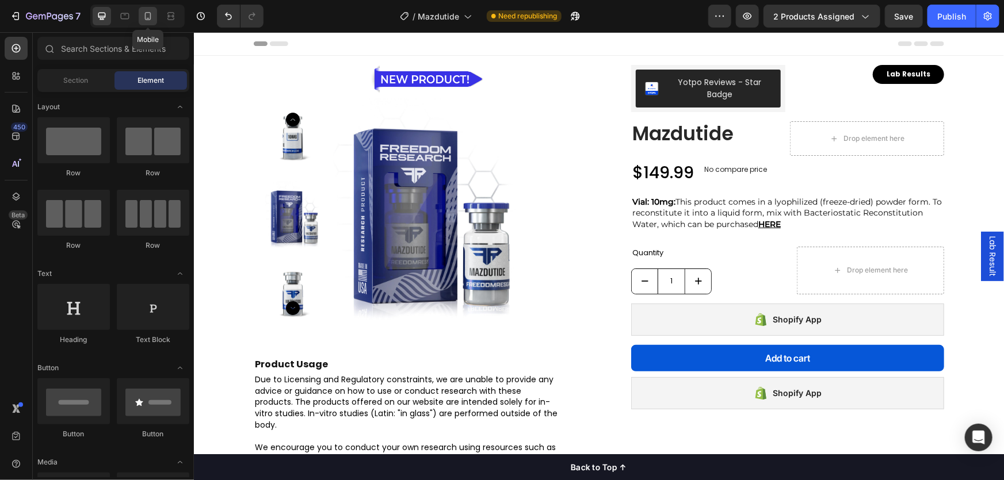
click at [147, 15] on icon at bounding box center [148, 16] width 12 height 12
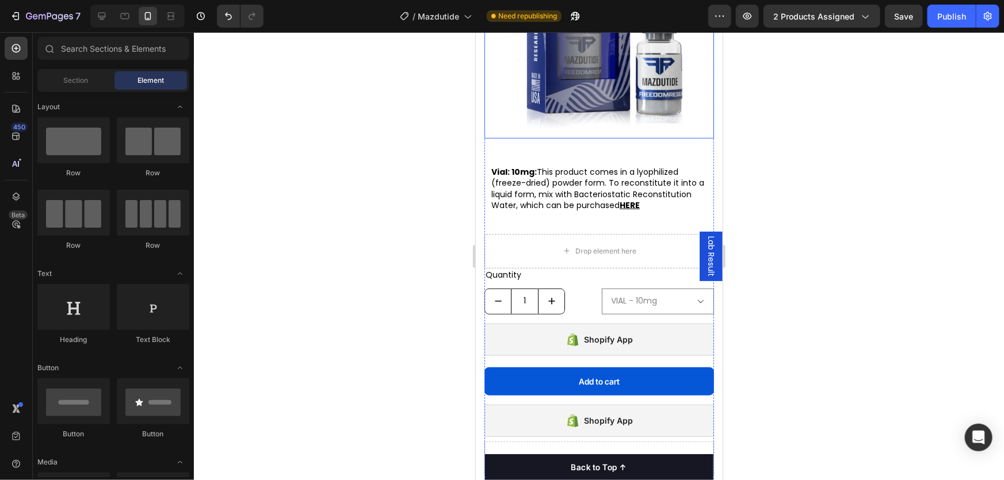
scroll to position [313, 0]
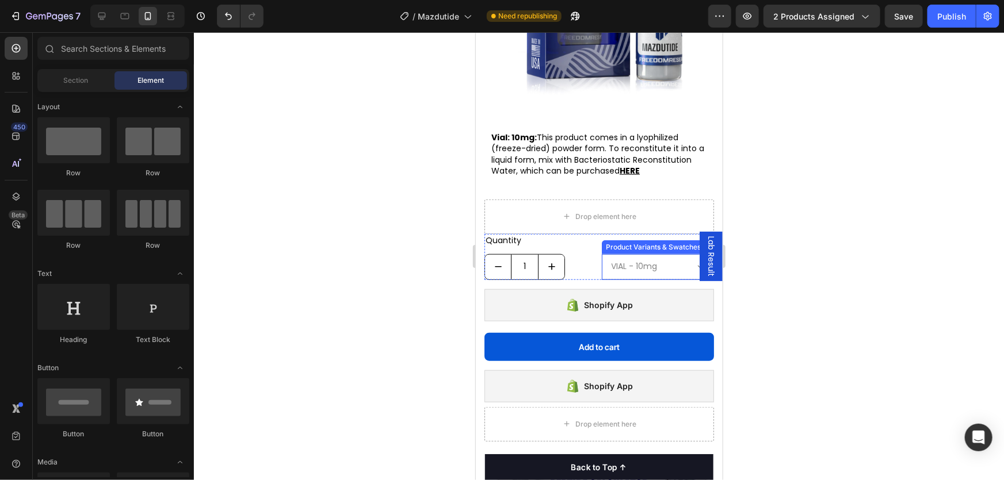
click at [625, 252] on div "Product Variants & Swatches" at bounding box center [653, 247] width 100 height 10
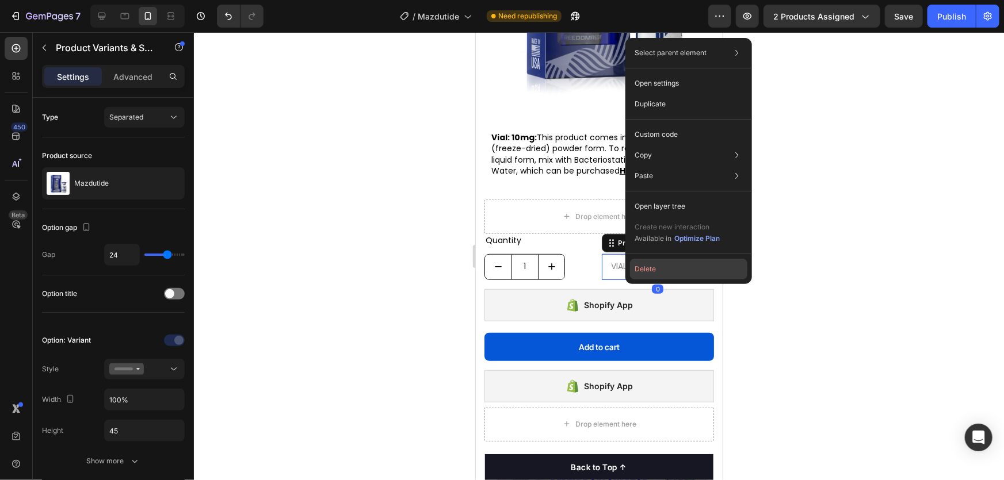
click at [642, 269] on button "Delete" at bounding box center [688, 269] width 117 height 21
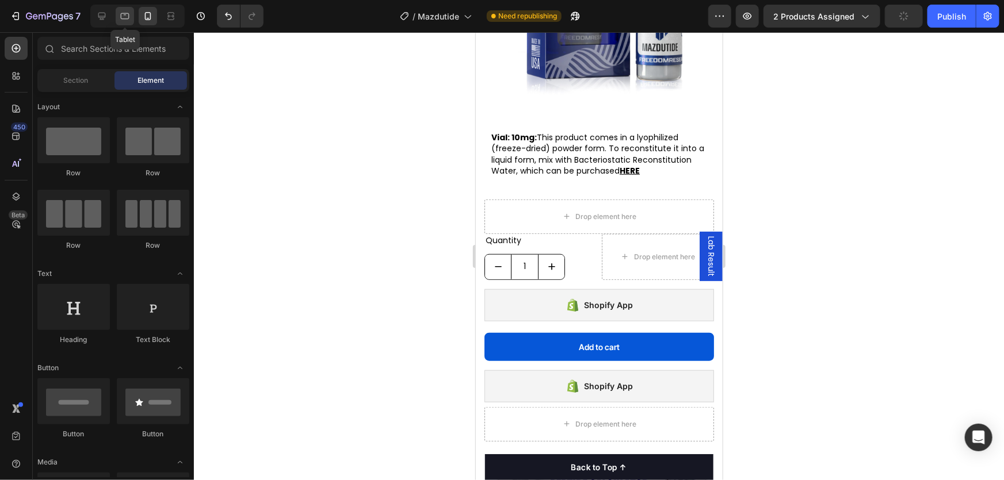
click at [126, 12] on icon at bounding box center [125, 16] width 12 height 12
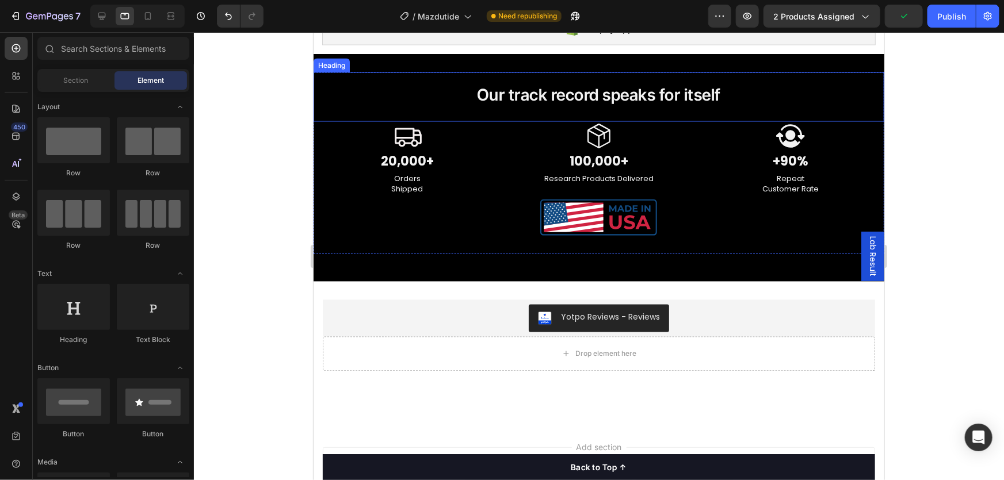
scroll to position [695, 0]
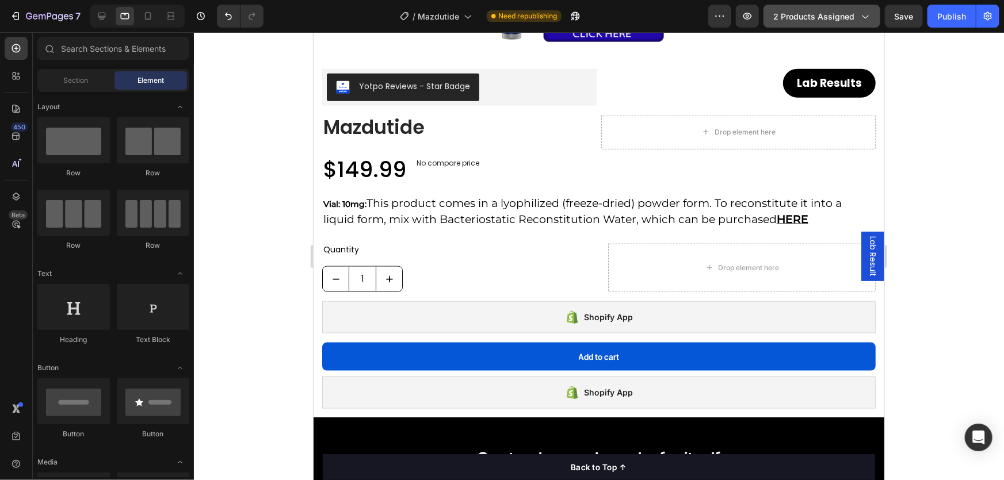
click at [866, 17] on icon "button" at bounding box center [865, 16] width 12 height 12
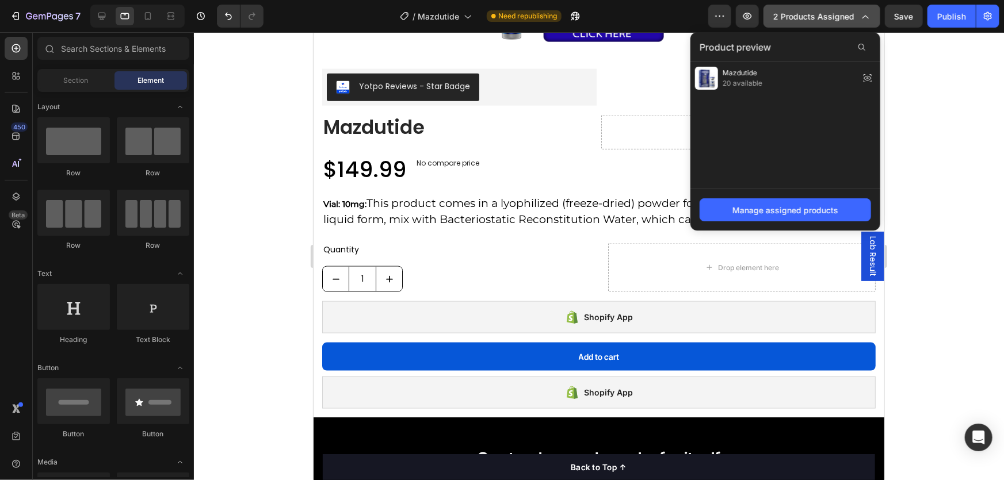
click at [849, 17] on span "2 products assigned" at bounding box center [813, 16] width 81 height 12
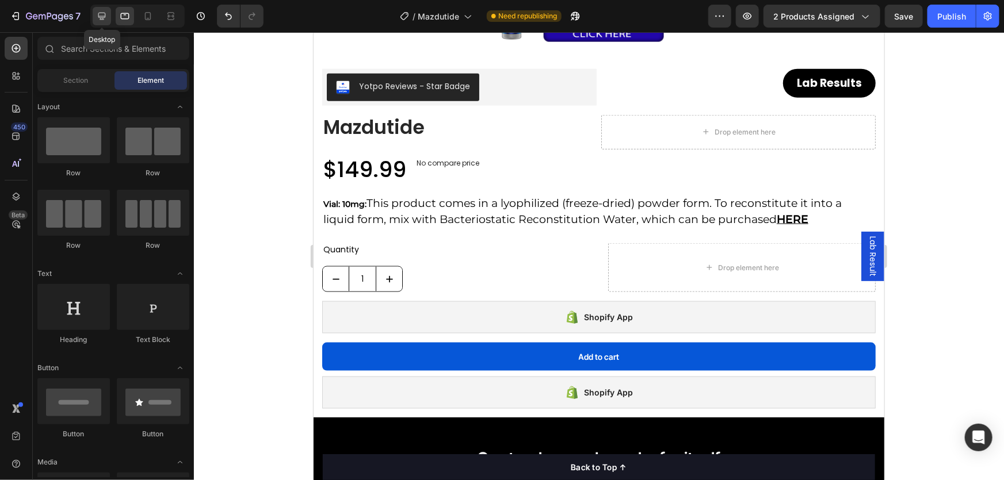
click at [102, 20] on icon at bounding box center [102, 16] width 12 height 12
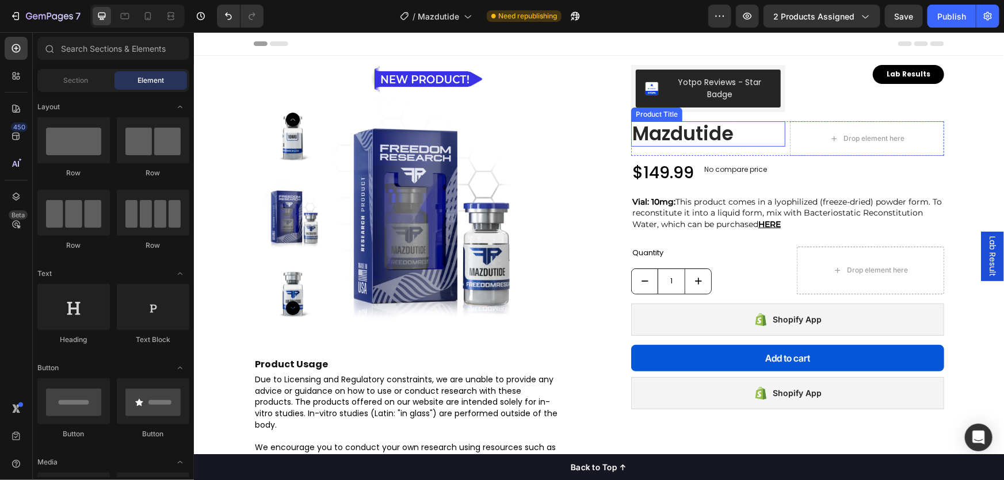
click at [671, 132] on h1 "Mazdutide" at bounding box center [707, 133] width 154 height 25
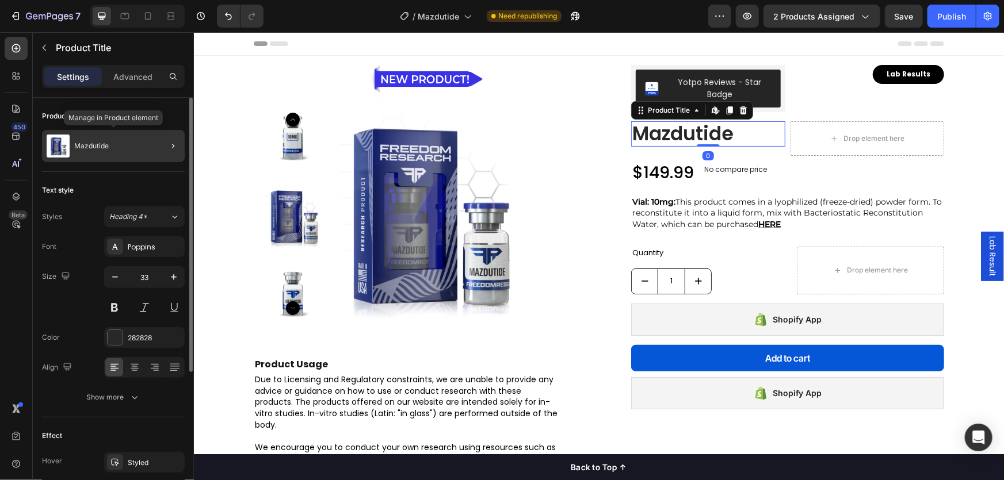
click at [117, 147] on div "Mazdutide" at bounding box center [113, 146] width 143 height 32
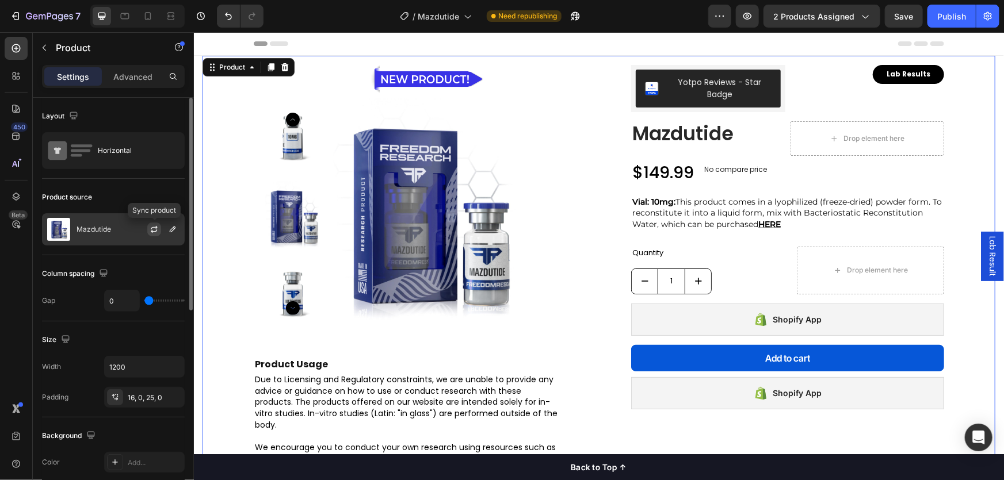
click at [155, 226] on icon "button" at bounding box center [154, 229] width 9 height 9
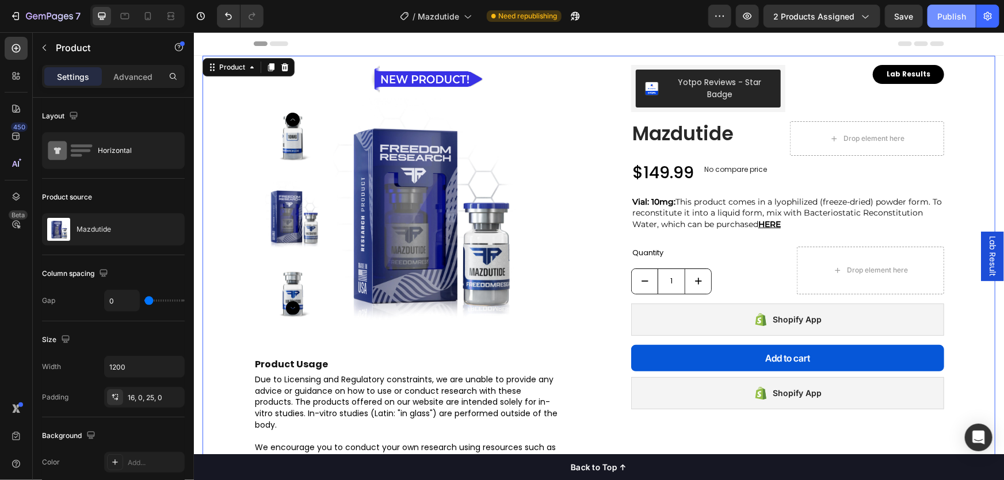
click at [943, 15] on div "Publish" at bounding box center [951, 16] width 29 height 12
click at [145, 16] on icon at bounding box center [148, 16] width 6 height 8
type input "100%"
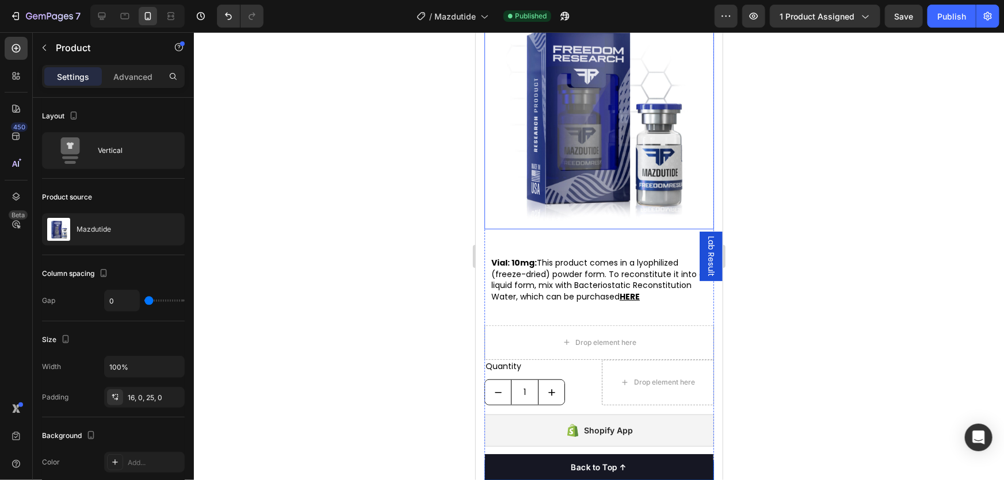
scroll to position [313, 0]
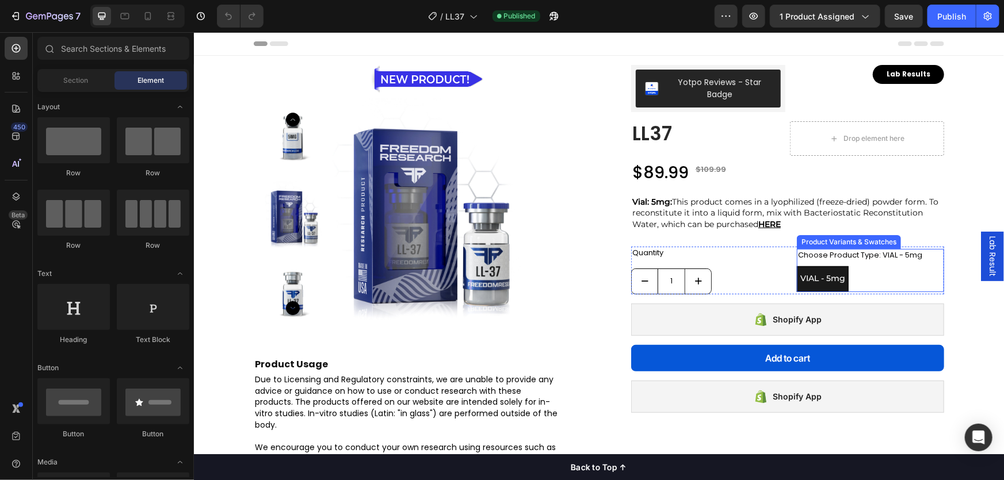
click at [840, 242] on div "Product Variants & Swatches" at bounding box center [848, 241] width 100 height 10
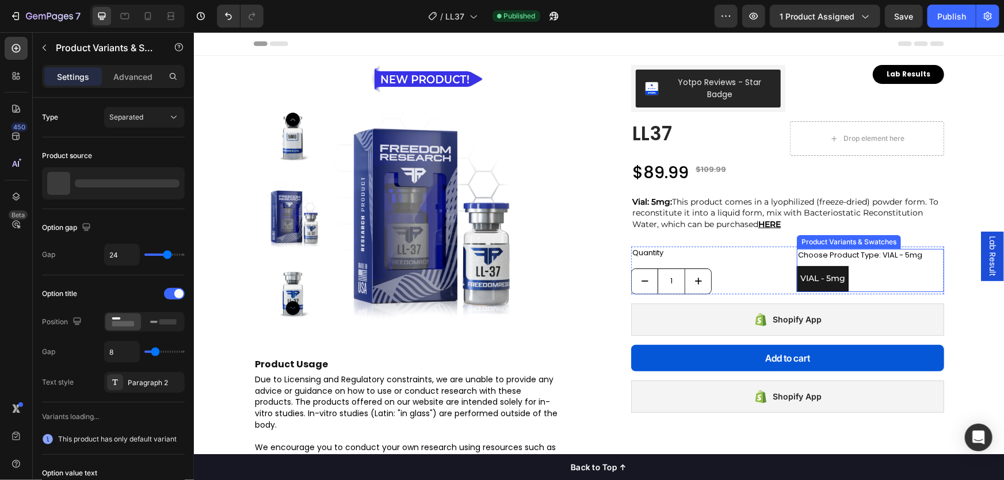
radio input "true"
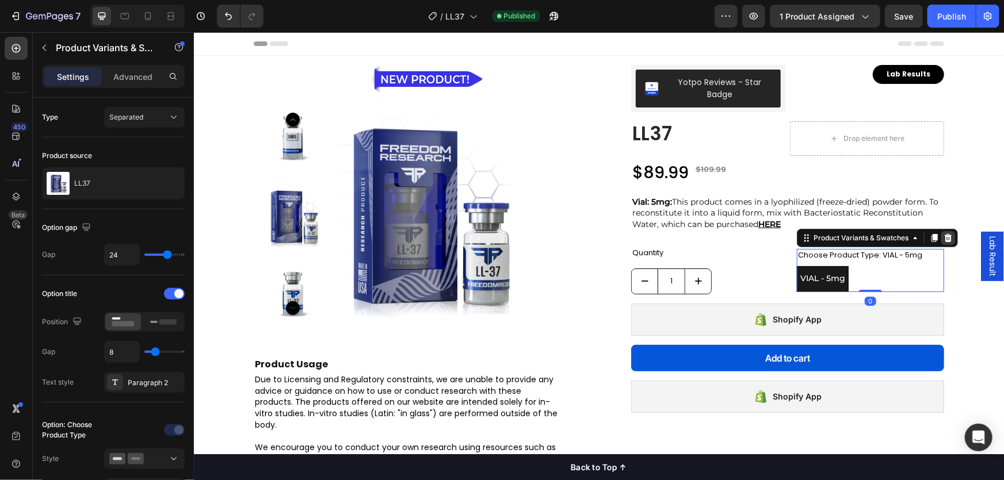
click at [943, 238] on icon at bounding box center [947, 237] width 9 height 9
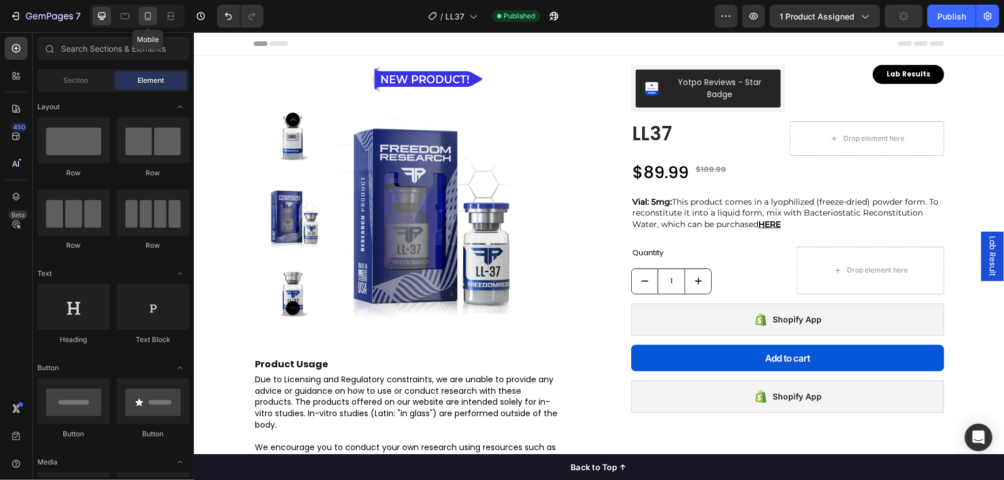
click at [146, 17] on icon at bounding box center [148, 16] width 12 height 12
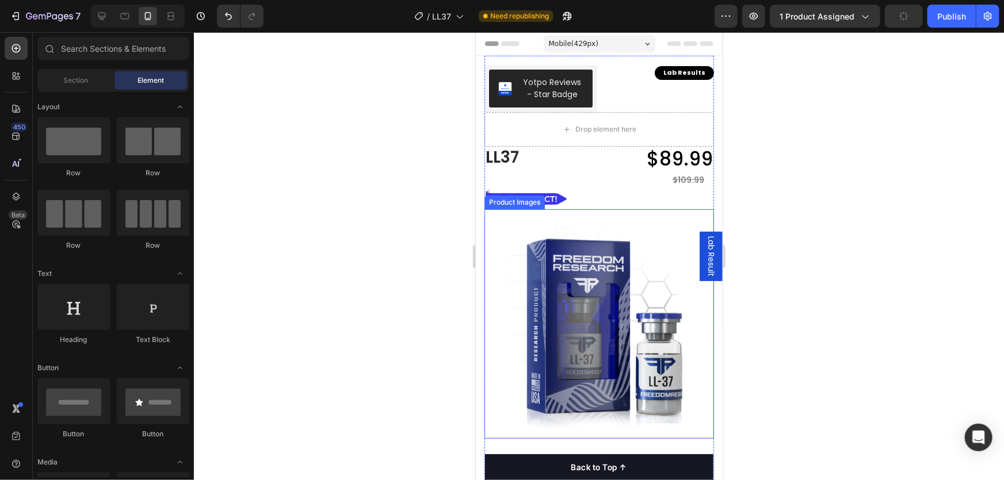
scroll to position [261, 0]
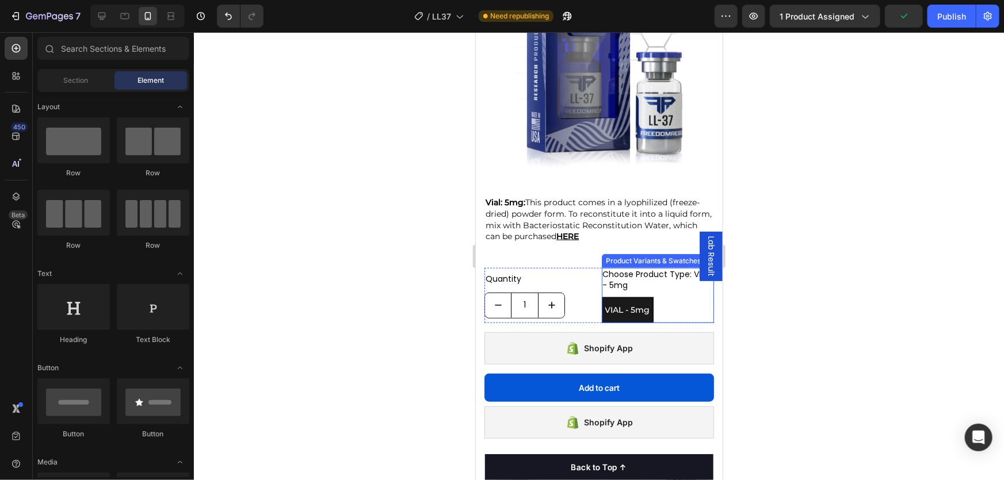
click at [627, 255] on div "Product Variants & Swatches" at bounding box center [653, 260] width 100 height 10
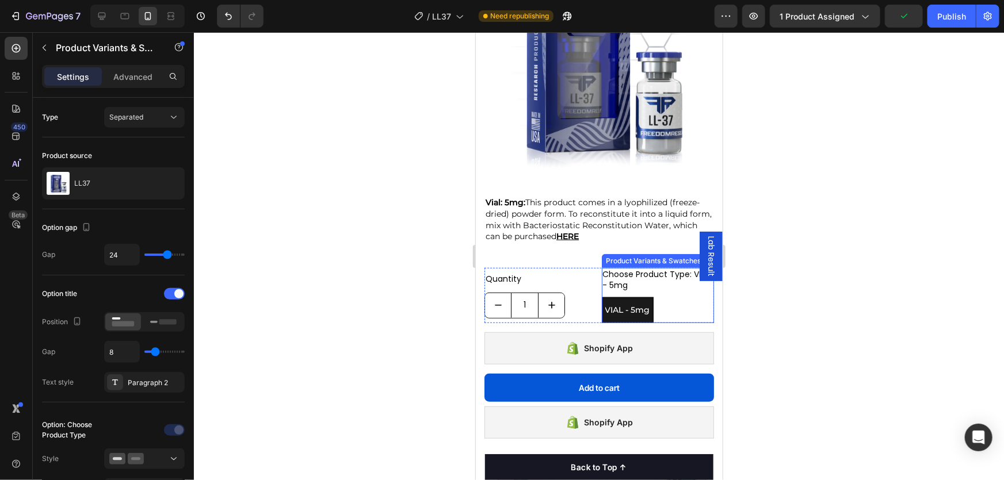
radio input "true"
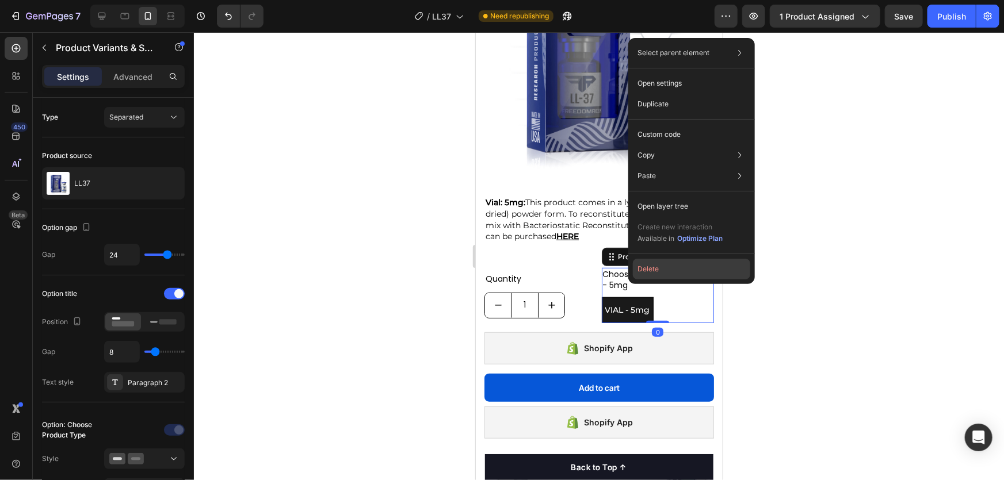
click at [652, 269] on button "Delete" at bounding box center [691, 269] width 117 height 21
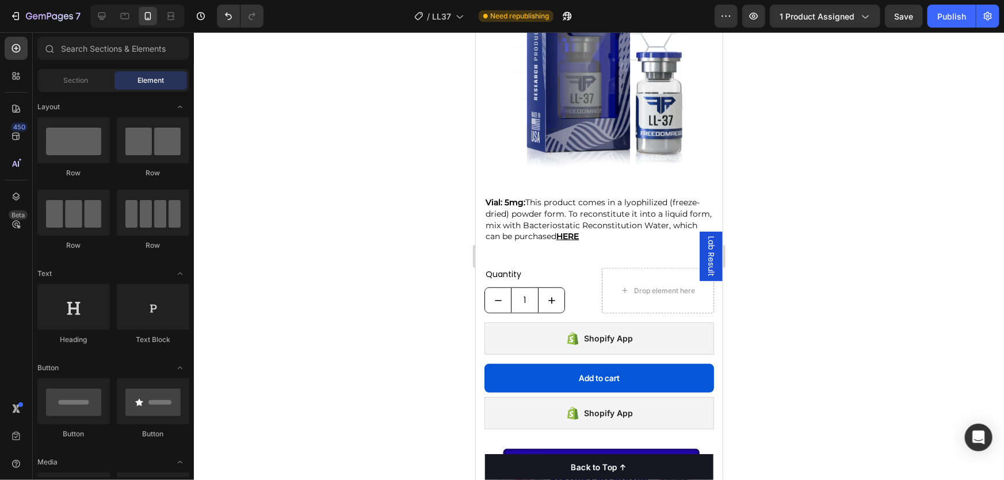
click at [948, 12] on div "Publish" at bounding box center [951, 16] width 29 height 12
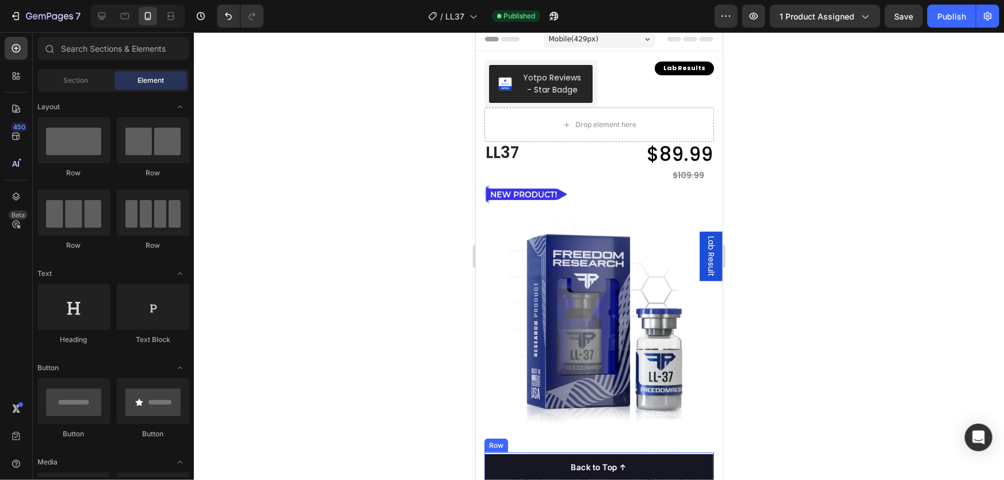
scroll to position [0, 0]
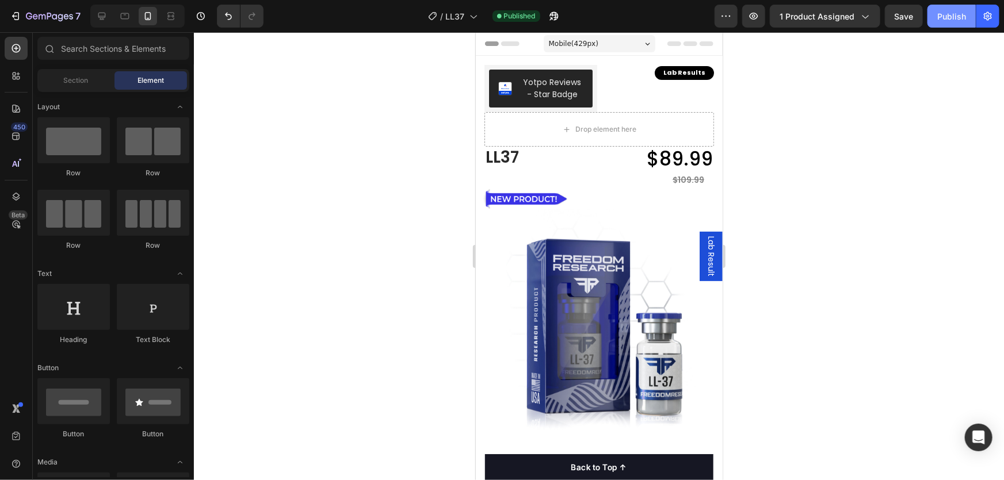
click at [953, 18] on div "Publish" at bounding box center [951, 16] width 29 height 12
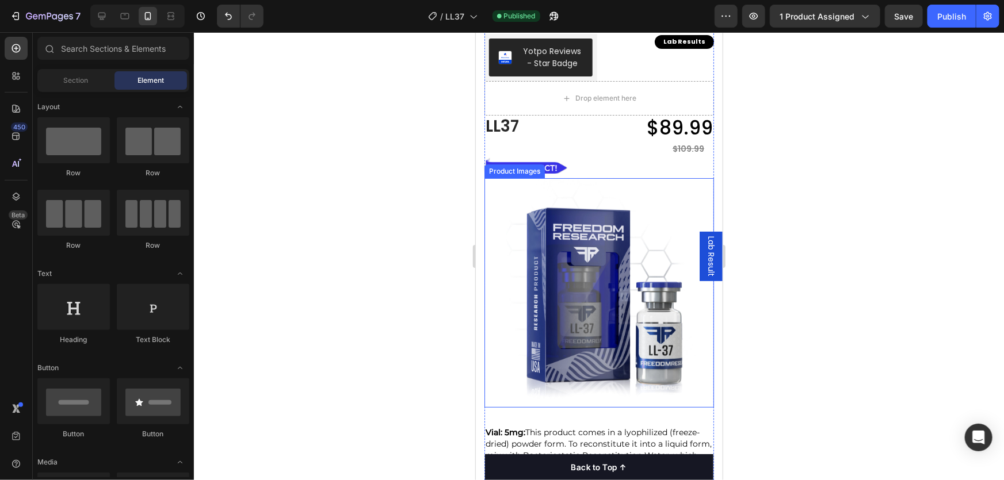
scroll to position [156, 0]
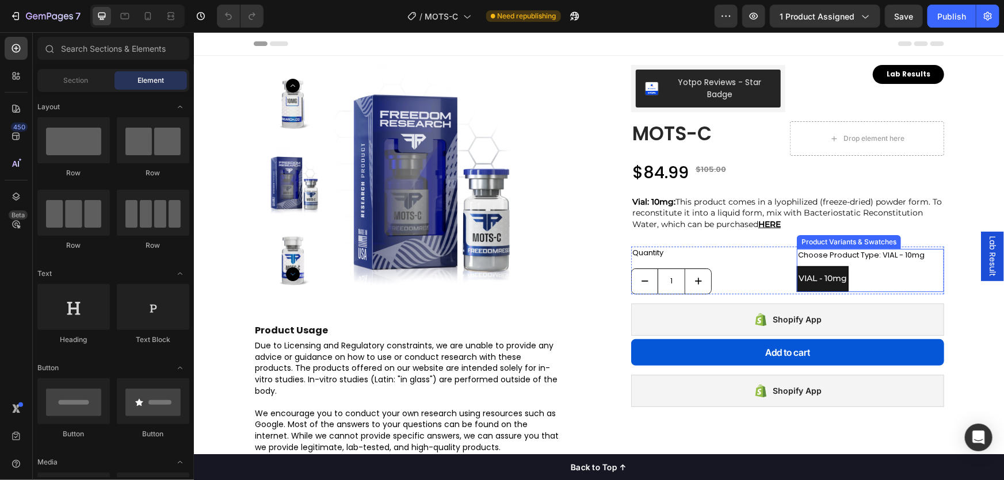
click at [845, 242] on div "Product Variants & Swatches" at bounding box center [848, 241] width 100 height 10
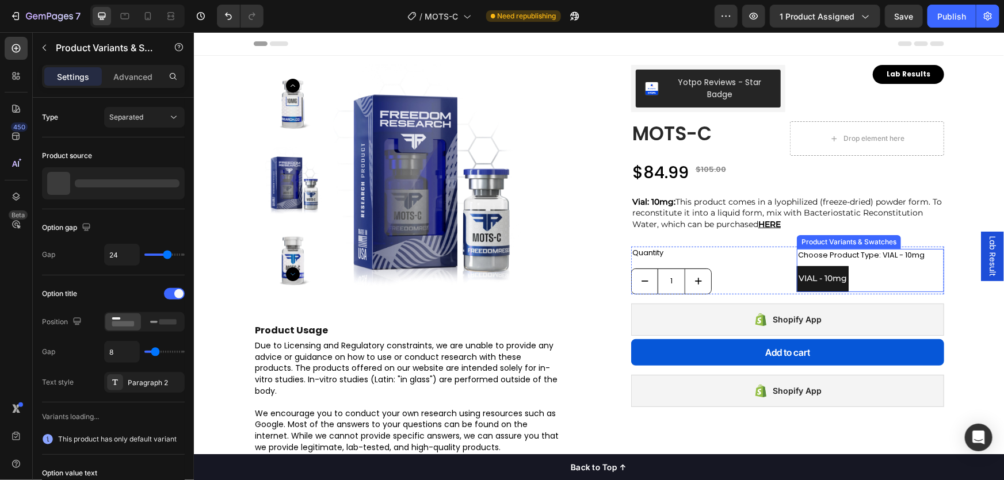
radio input "true"
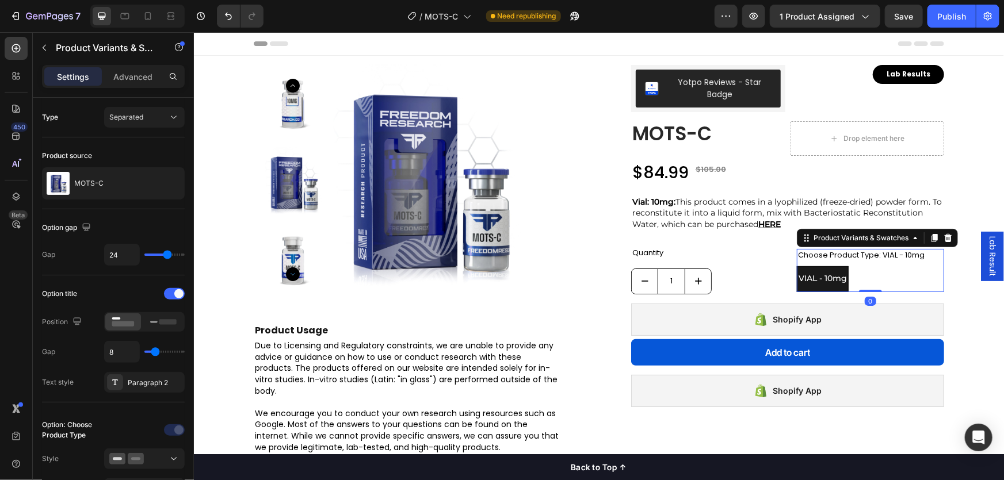
click at [944, 240] on icon at bounding box center [947, 237] width 7 height 8
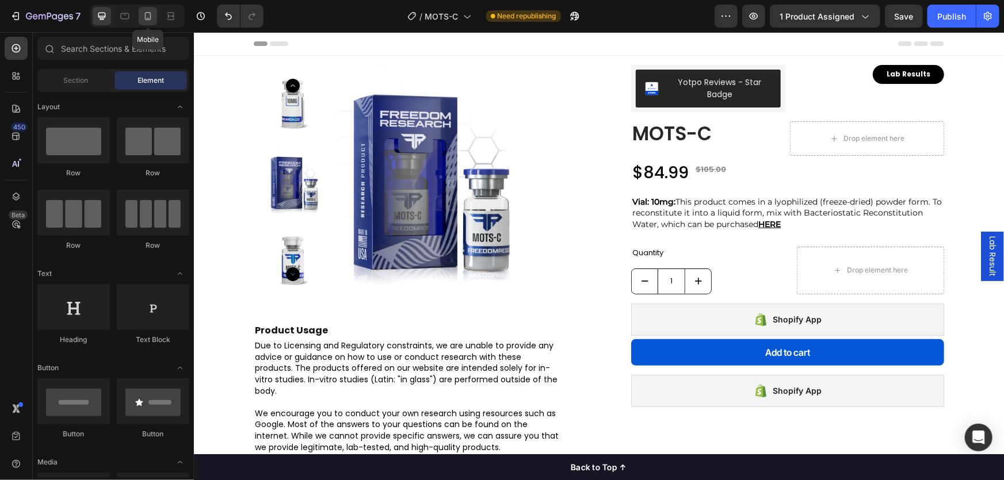
click at [146, 20] on icon at bounding box center [148, 16] width 12 height 12
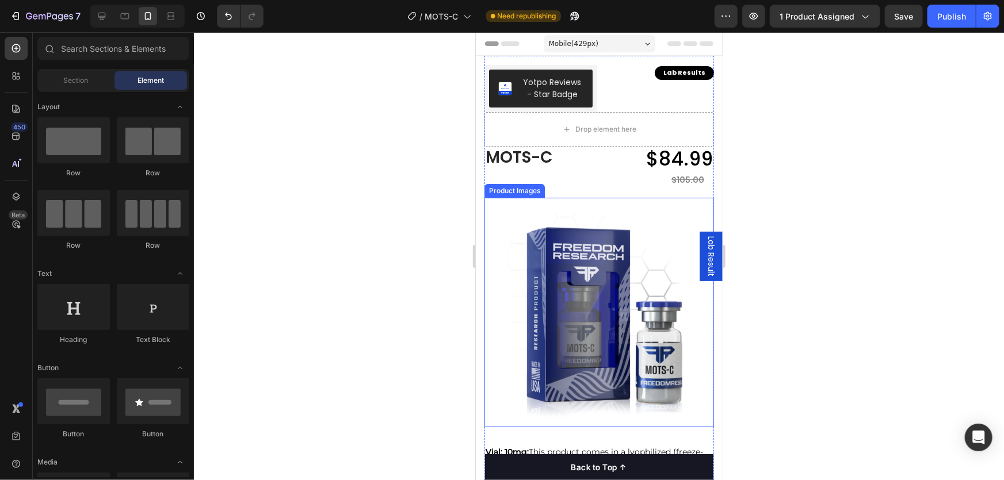
scroll to position [261, 0]
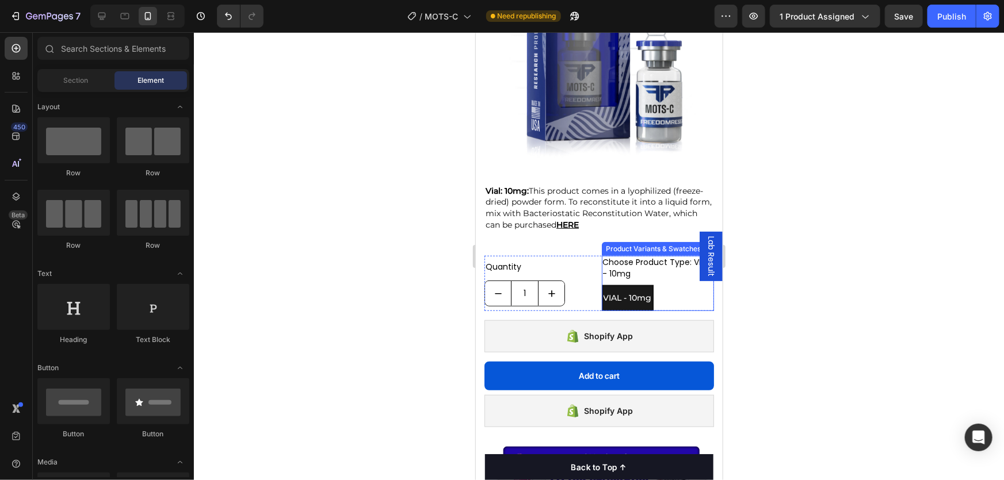
click at [631, 243] on div "Product Variants & Swatches" at bounding box center [653, 248] width 100 height 10
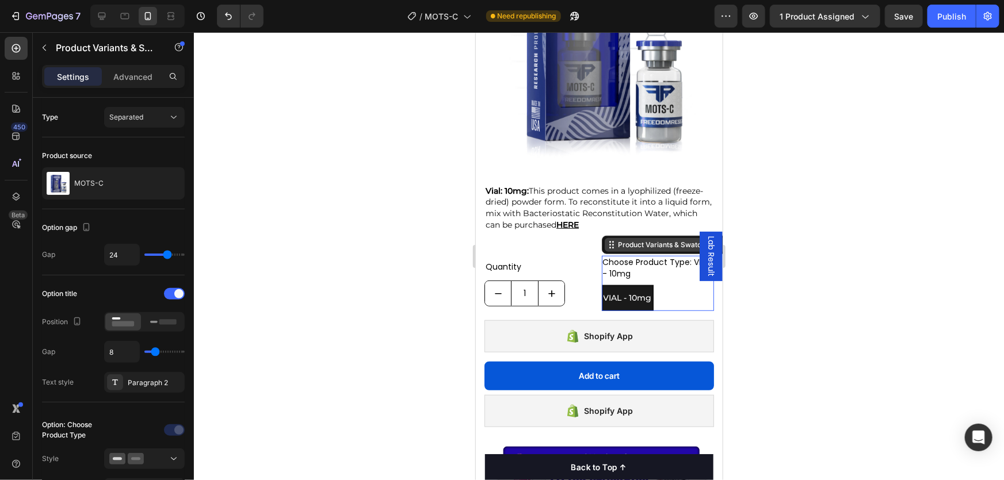
radio input "true"
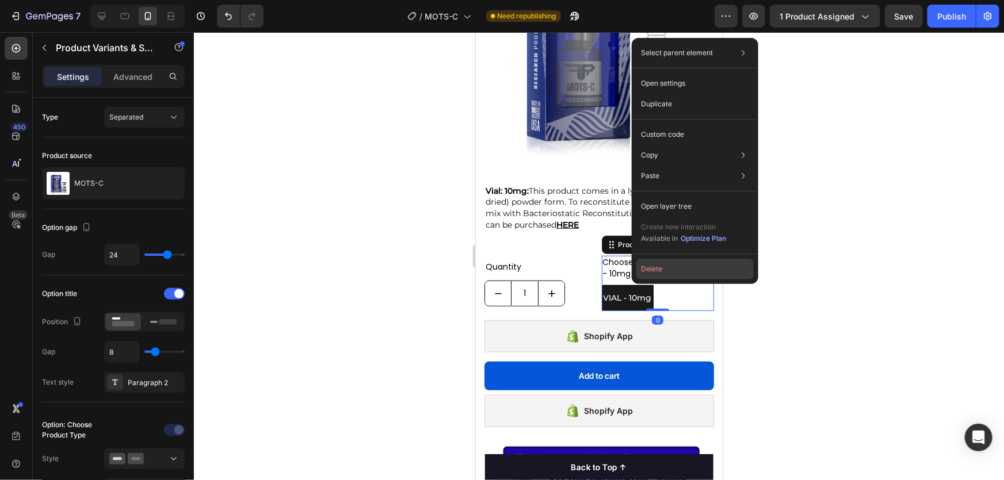
click at [649, 266] on button "Delete" at bounding box center [694, 269] width 117 height 21
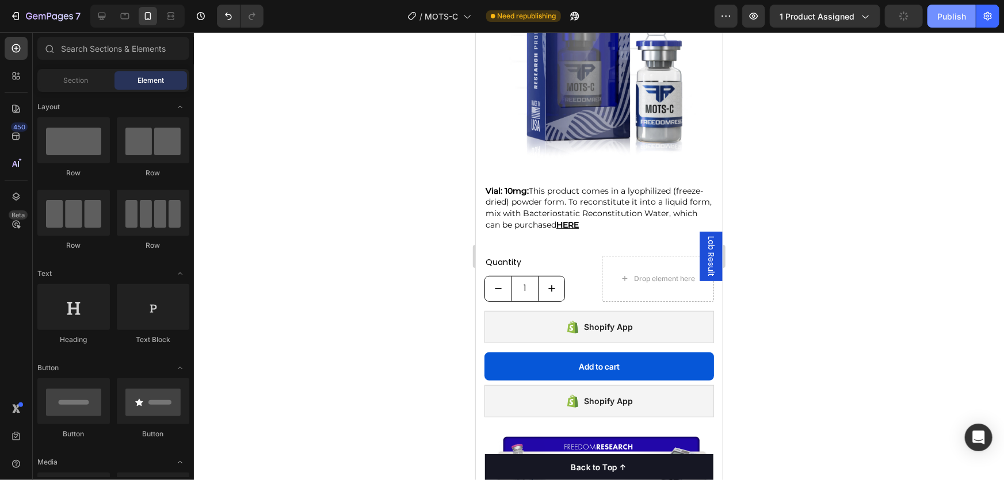
click at [952, 12] on div "Publish" at bounding box center [951, 16] width 29 height 12
click at [951, 21] on div "Publish" at bounding box center [951, 16] width 29 height 12
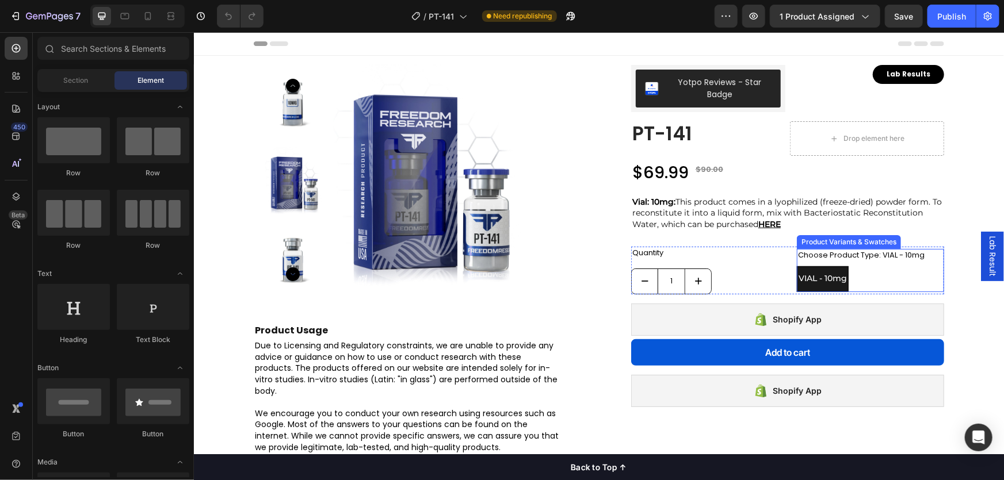
click at [835, 242] on div "Product Variants & Swatches" at bounding box center [848, 241] width 100 height 10
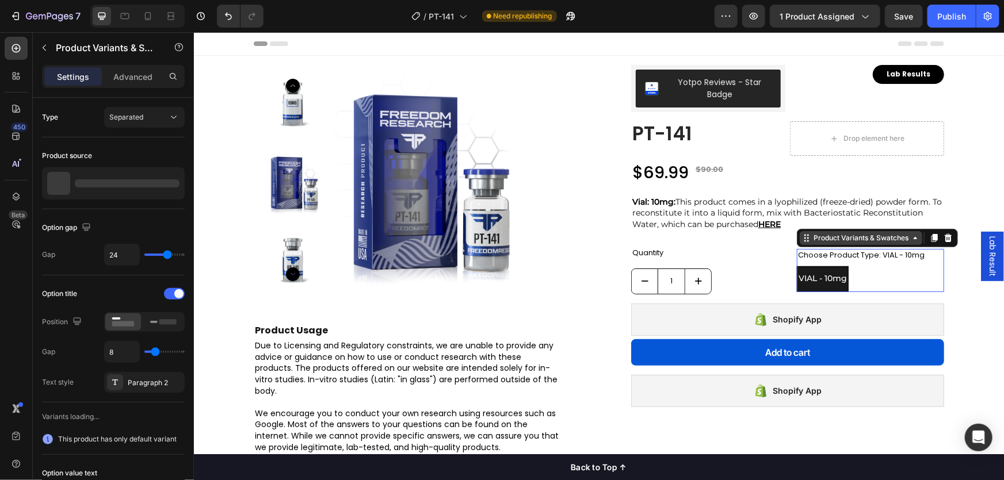
radio input "true"
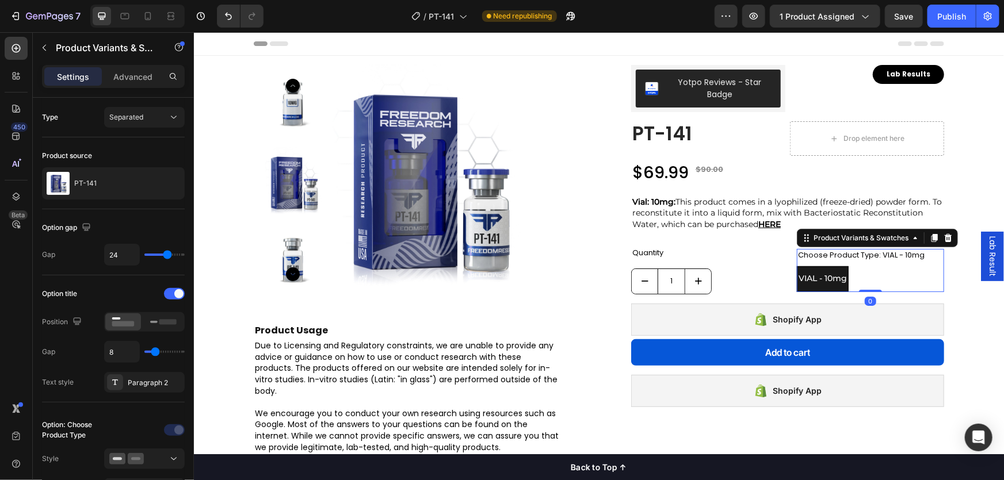
click at [944, 237] on icon at bounding box center [947, 237] width 7 height 8
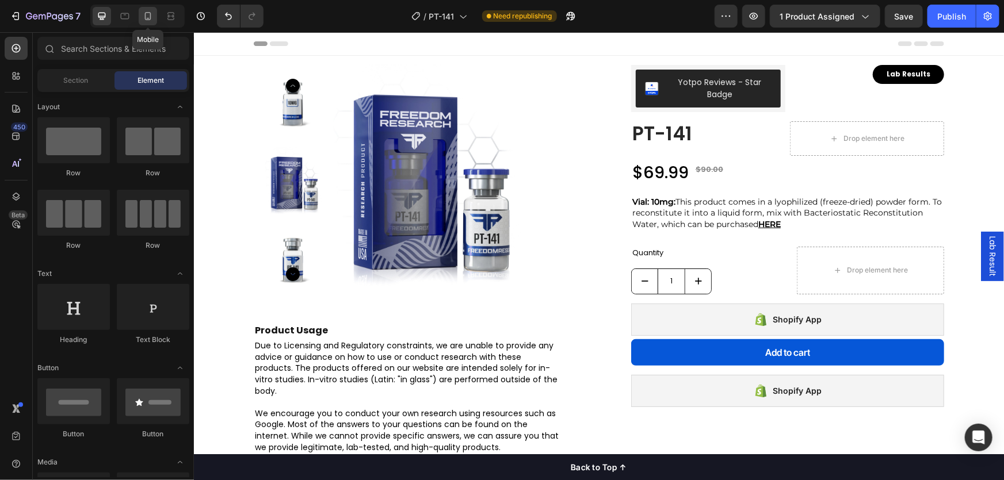
click at [146, 17] on icon at bounding box center [148, 16] width 12 height 12
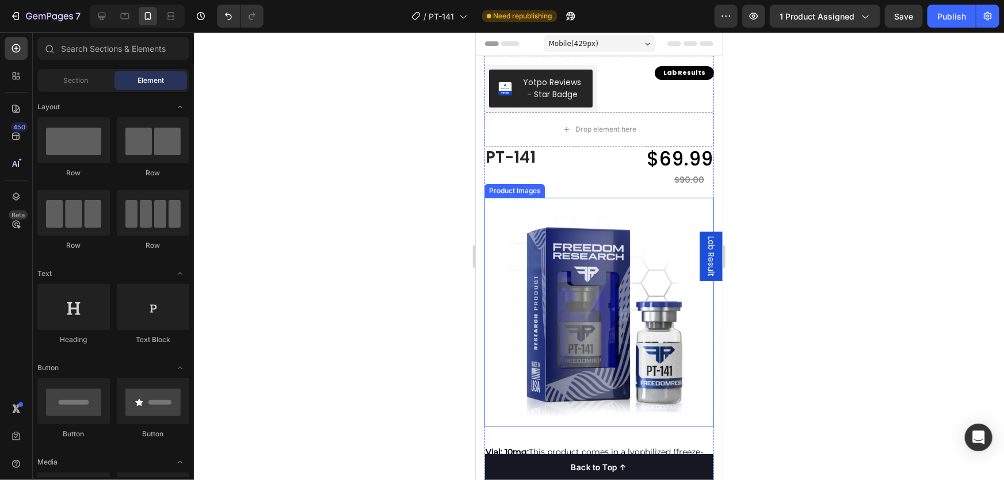
scroll to position [313, 0]
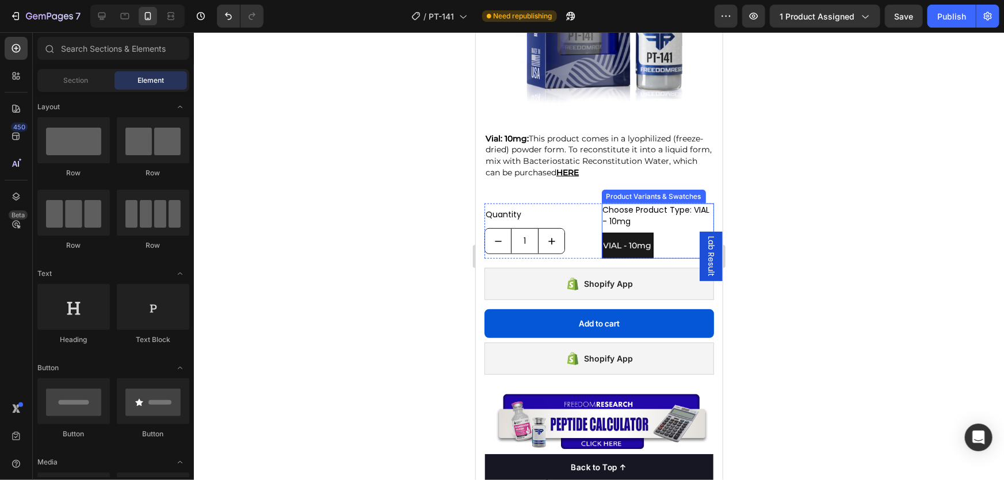
click at [634, 191] on div "Product Variants & Swatches" at bounding box center [653, 196] width 100 height 10
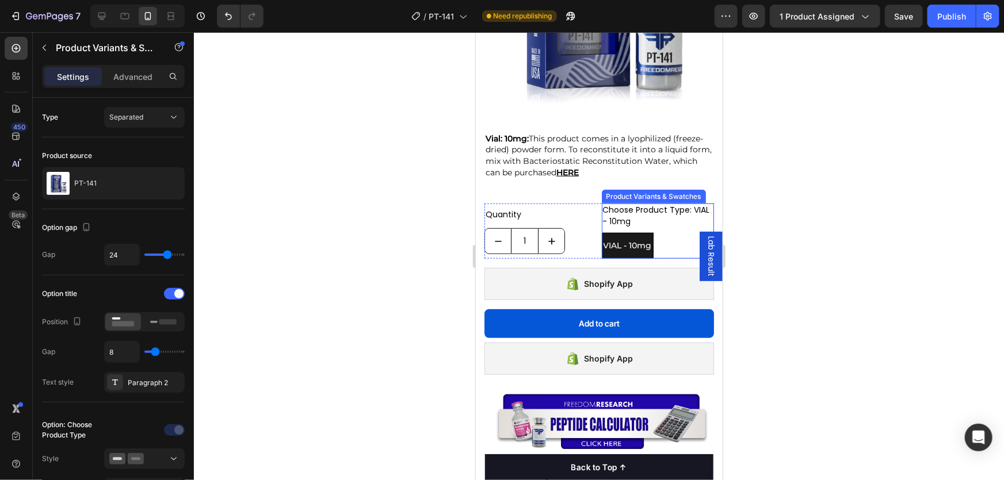
radio input "true"
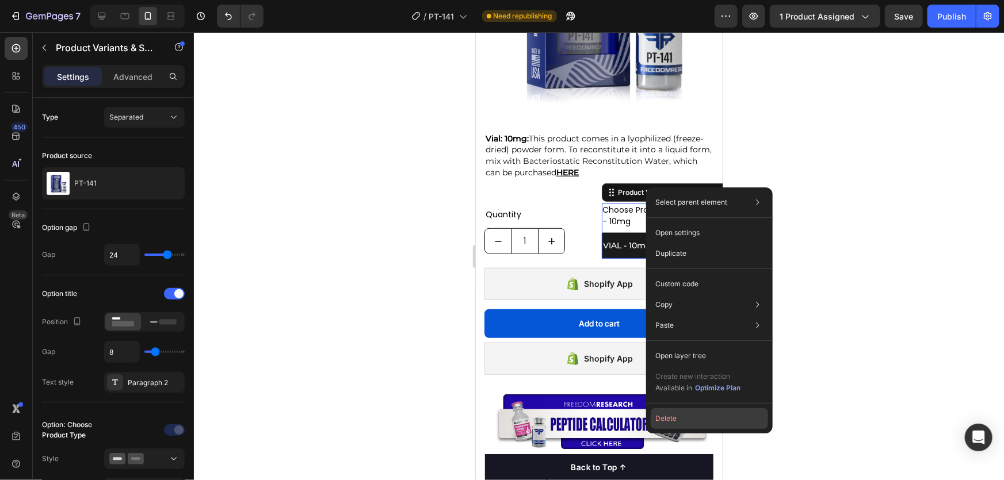
click at [689, 418] on button "Delete" at bounding box center [709, 418] width 117 height 21
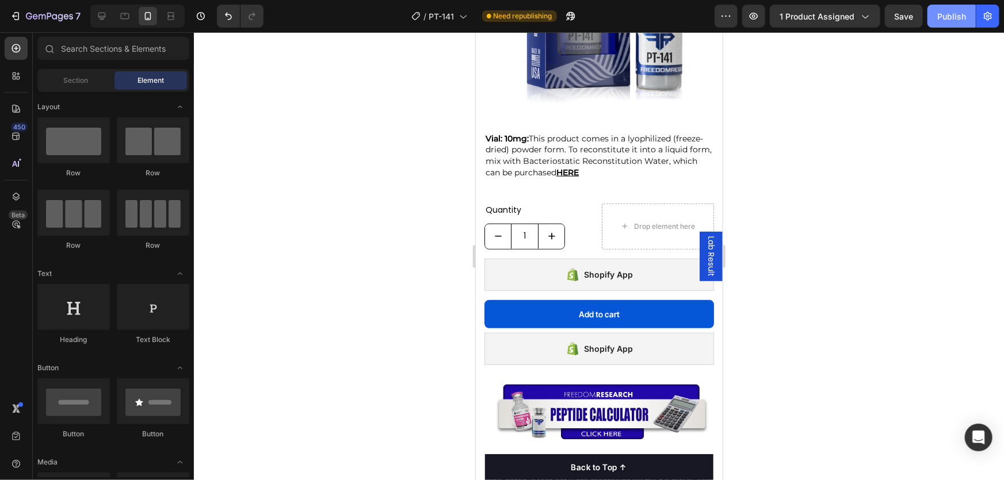
click at [939, 13] on div "Publish" at bounding box center [951, 16] width 29 height 12
click at [942, 14] on div "Publish" at bounding box center [951, 16] width 29 height 12
click at [950, 16] on div "Publish" at bounding box center [951, 16] width 29 height 12
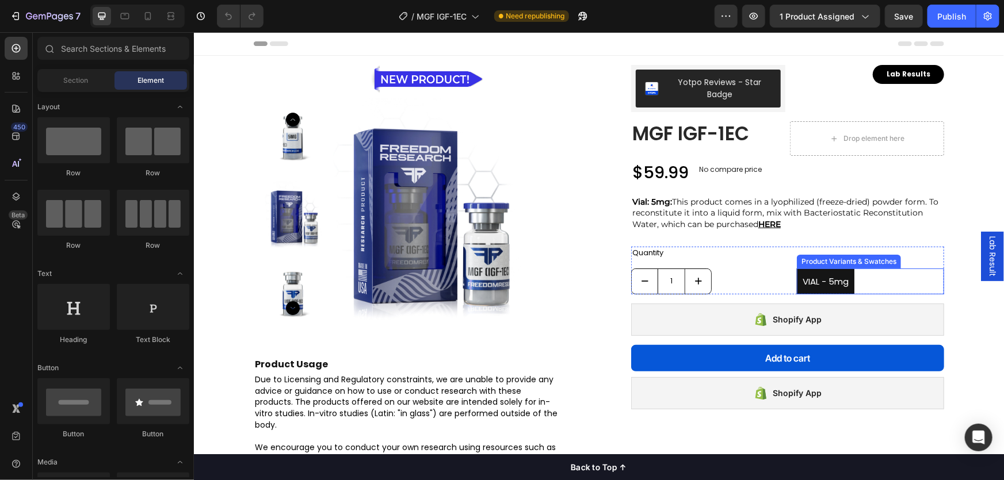
click at [829, 262] on div "Product Variants & Swatches" at bounding box center [848, 261] width 100 height 10
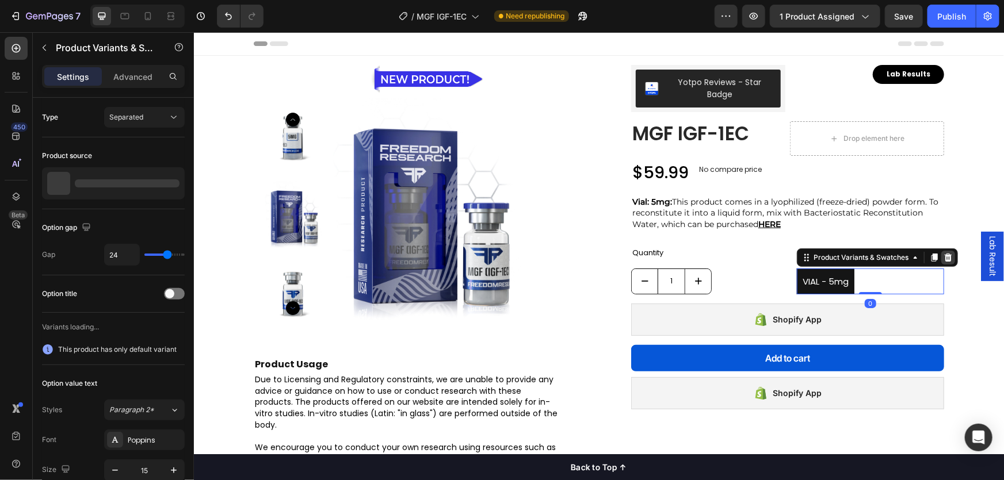
click at [944, 259] on icon at bounding box center [947, 257] width 7 height 8
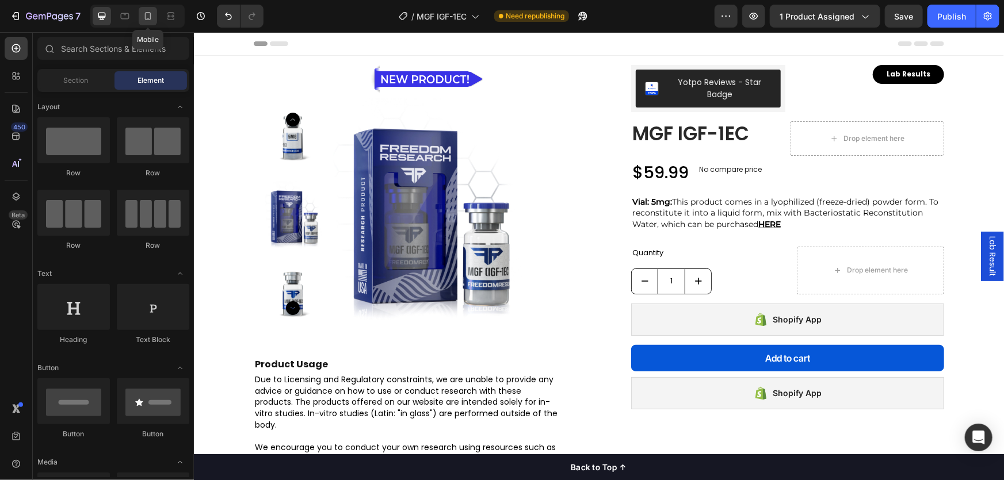
click at [143, 18] on icon at bounding box center [148, 16] width 12 height 12
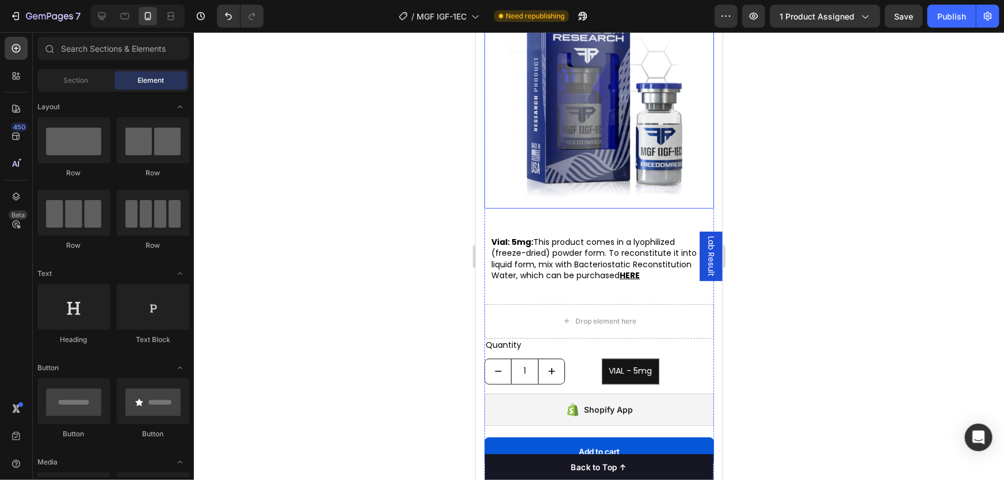
scroll to position [313, 0]
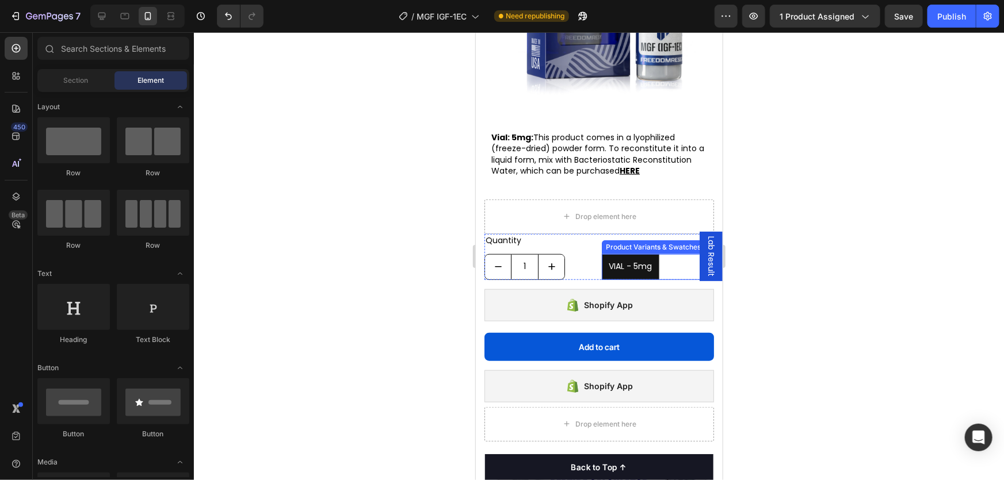
click at [622, 254] on div "Product Variants & Swatches" at bounding box center [653, 247] width 104 height 14
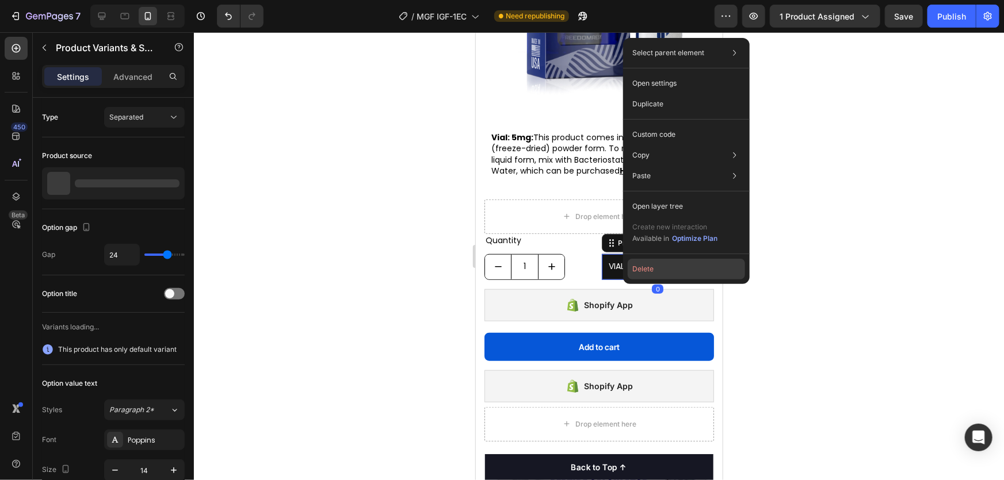
click at [641, 270] on button "Delete" at bounding box center [686, 269] width 117 height 21
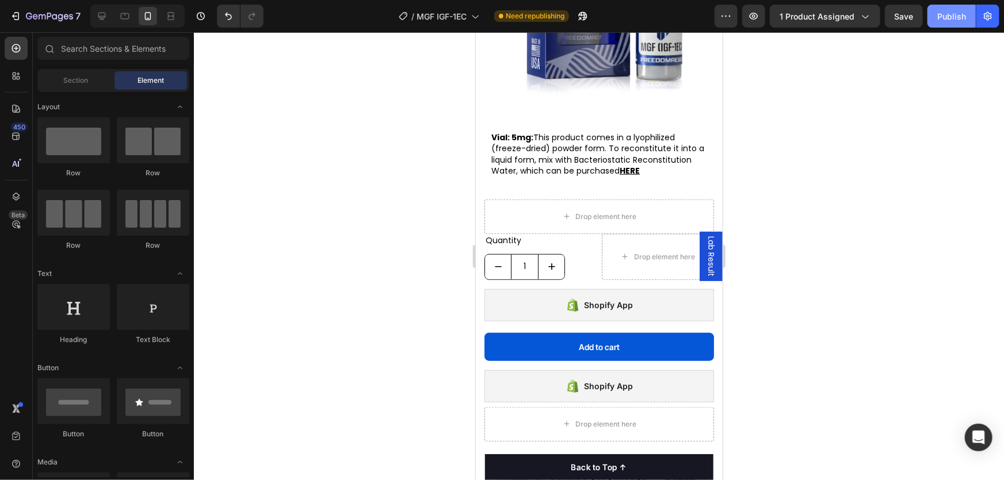
click at [941, 21] on div "Publish" at bounding box center [951, 16] width 29 height 12
click at [934, 21] on button "Publish" at bounding box center [951, 16] width 48 height 23
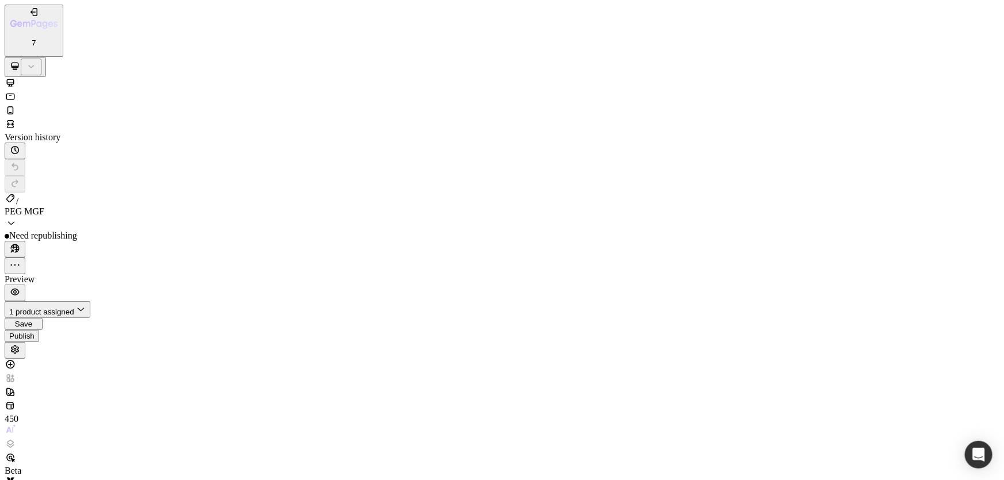
click at [148, 105] on div at bounding box center [502, 112] width 994 height 14
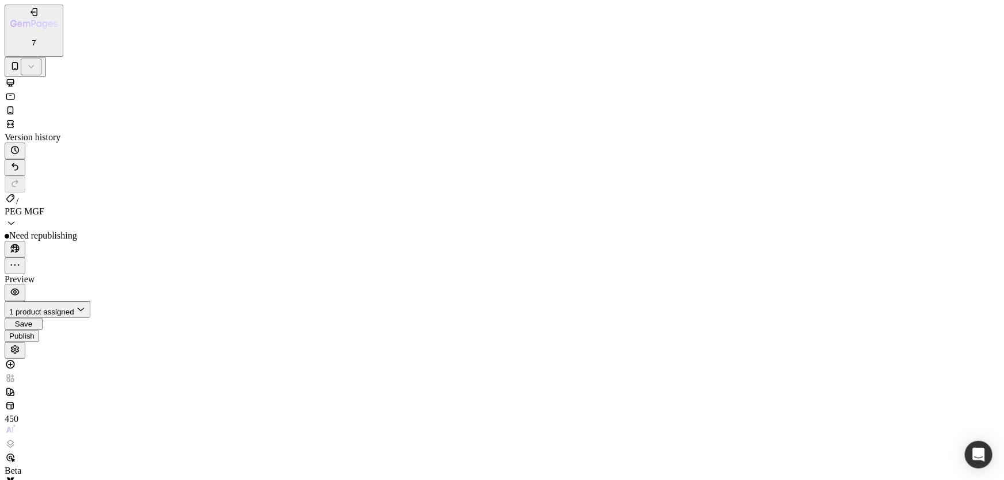
drag, startPoint x: 674, startPoint y: 435, endPoint x: 199, endPoint y: 401, distance: 476.3
click at [35, 334] on div "Publish" at bounding box center [21, 338] width 25 height 9
click at [35, 332] on div "Publish" at bounding box center [21, 336] width 25 height 9
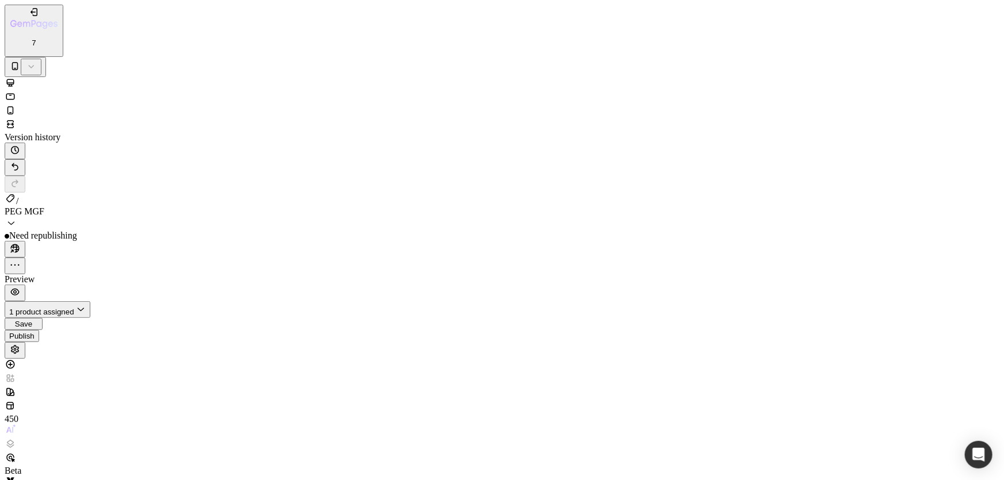
click at [39, 330] on button "Publish" at bounding box center [22, 336] width 35 height 12
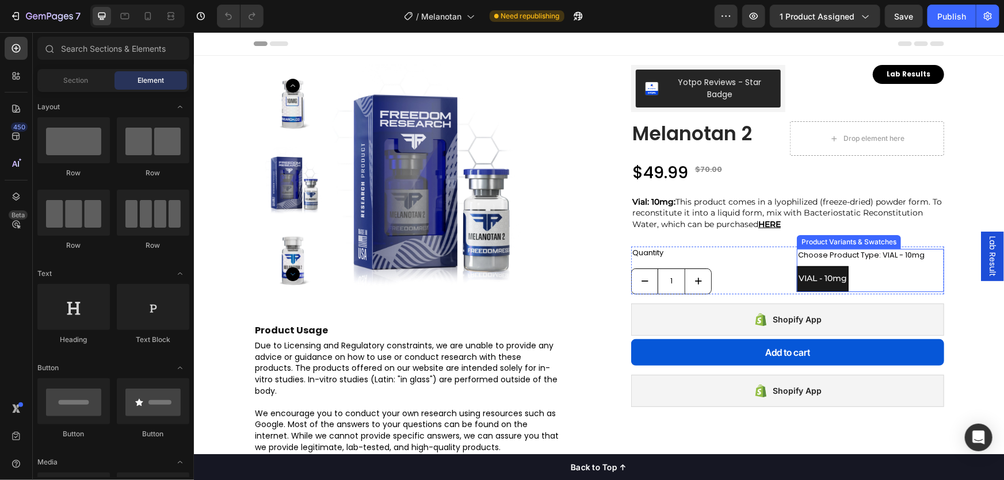
click at [851, 244] on div "Product Variants & Swatches" at bounding box center [848, 242] width 104 height 14
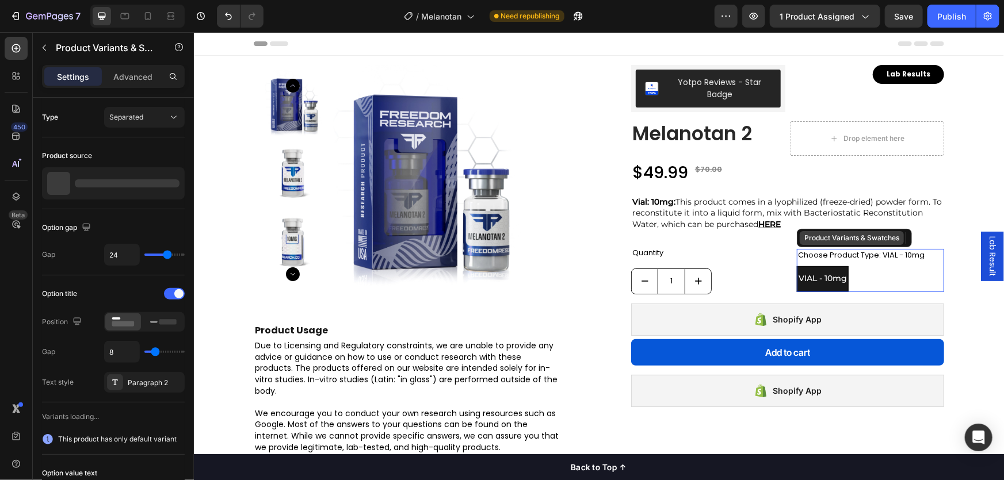
radio input "true"
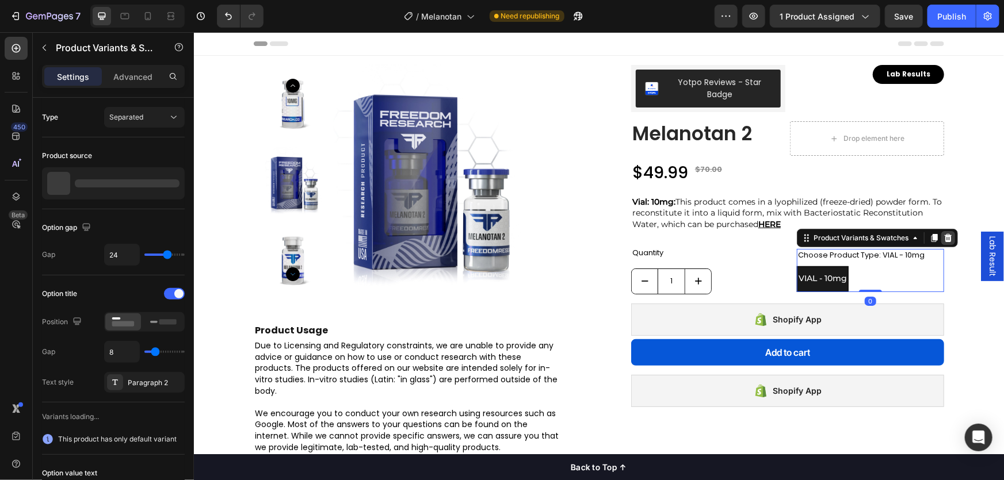
click at [944, 240] on icon at bounding box center [947, 237] width 7 height 8
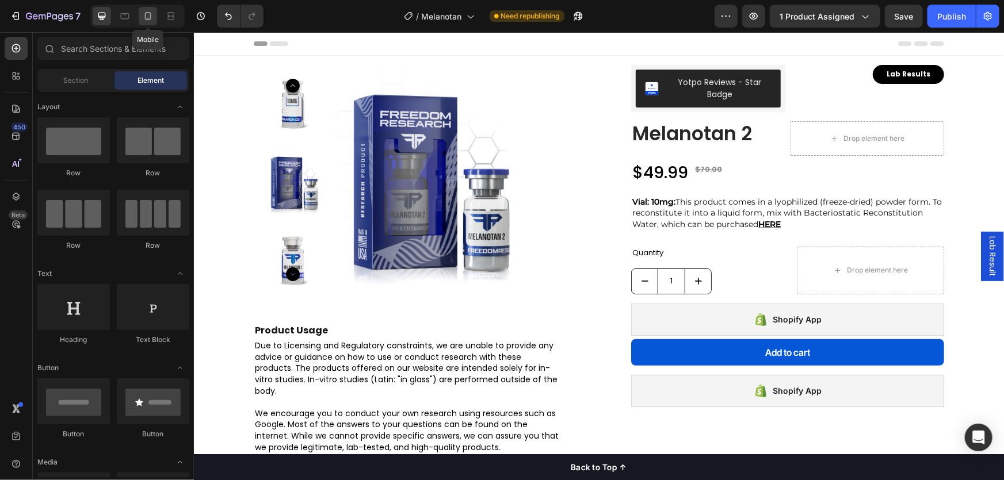
click at [150, 19] on icon at bounding box center [148, 16] width 6 height 8
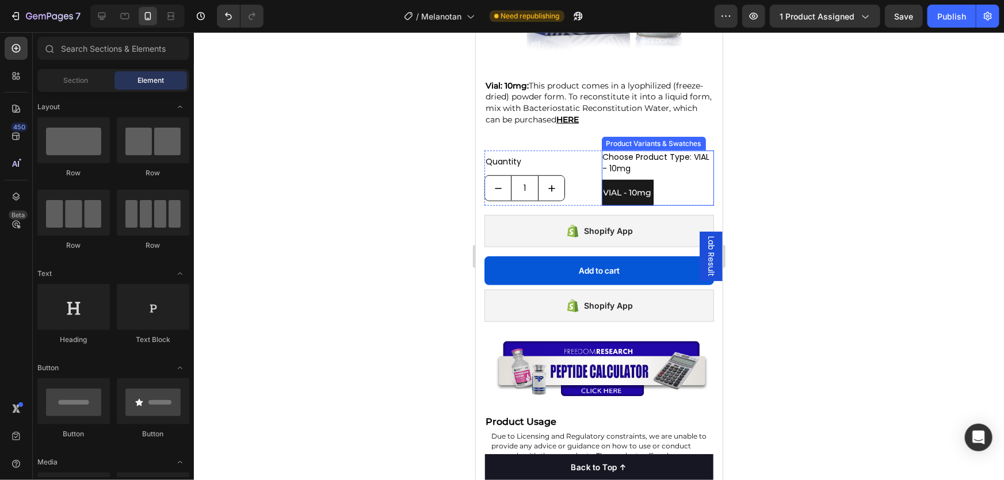
scroll to position [366, 0]
click at [651, 139] on div "Product Variants & Swatches" at bounding box center [653, 144] width 100 height 10
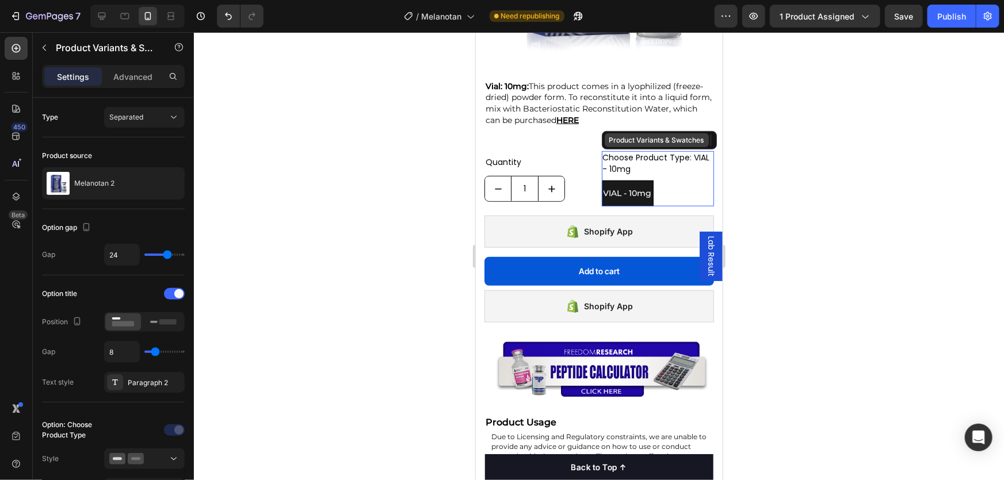
radio input "true"
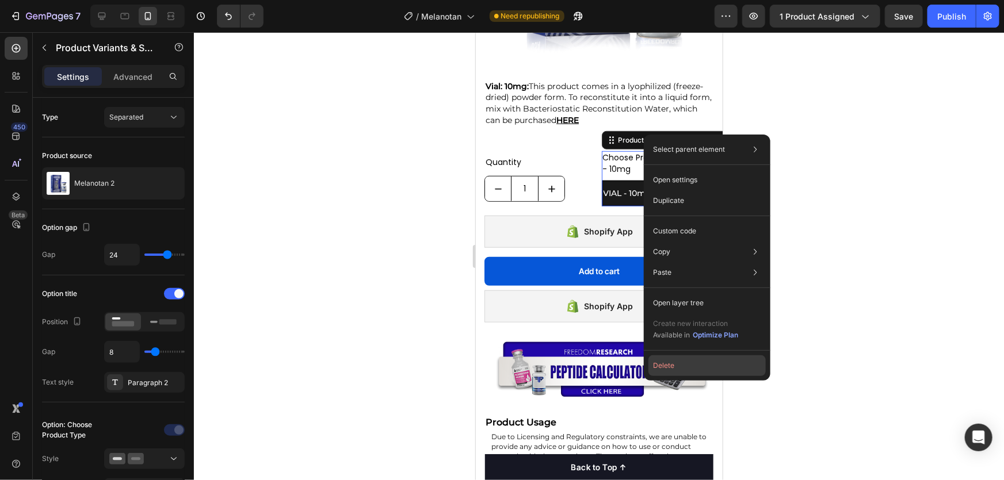
click at [690, 368] on button "Delete" at bounding box center [706, 365] width 117 height 21
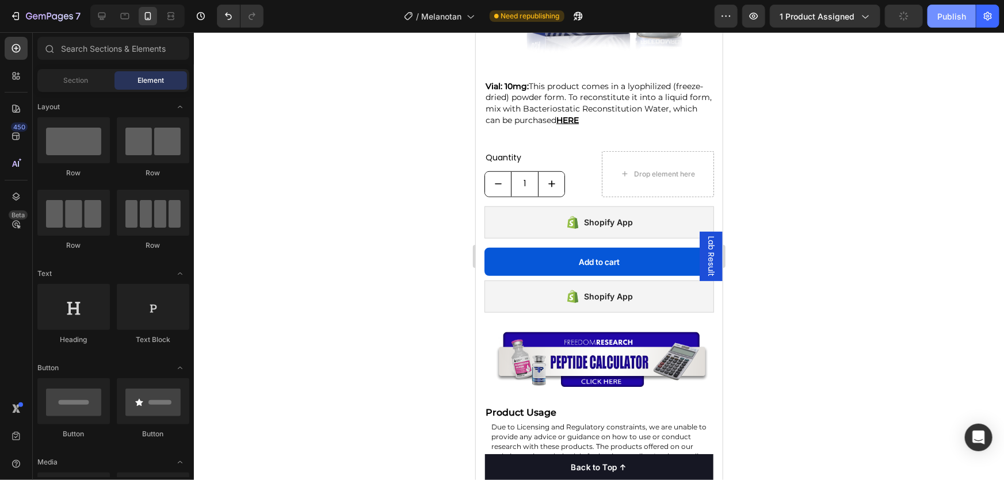
click at [952, 16] on div "Publish" at bounding box center [951, 16] width 29 height 12
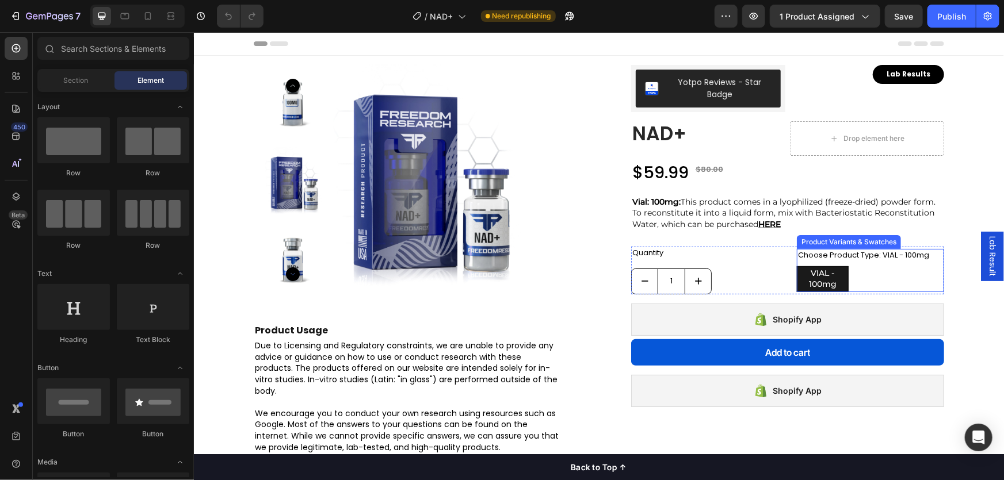
click at [824, 243] on div "Product Variants & Swatches" at bounding box center [848, 241] width 100 height 10
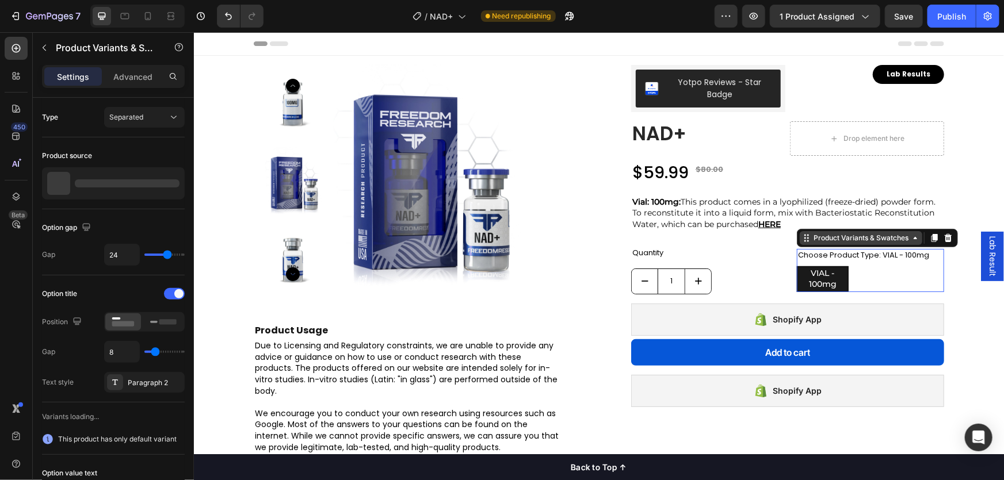
radio input "true"
click at [943, 238] on icon at bounding box center [947, 237] width 9 height 9
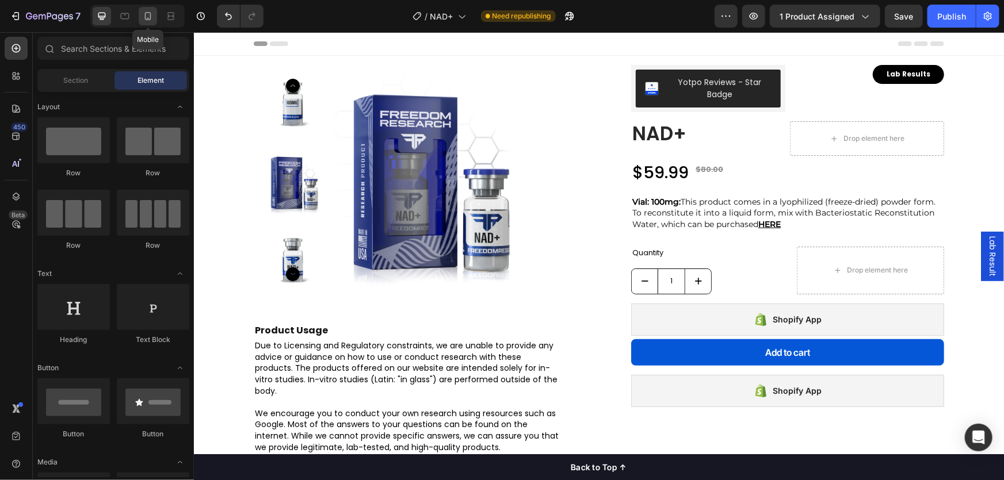
click at [146, 16] on icon at bounding box center [148, 16] width 12 height 12
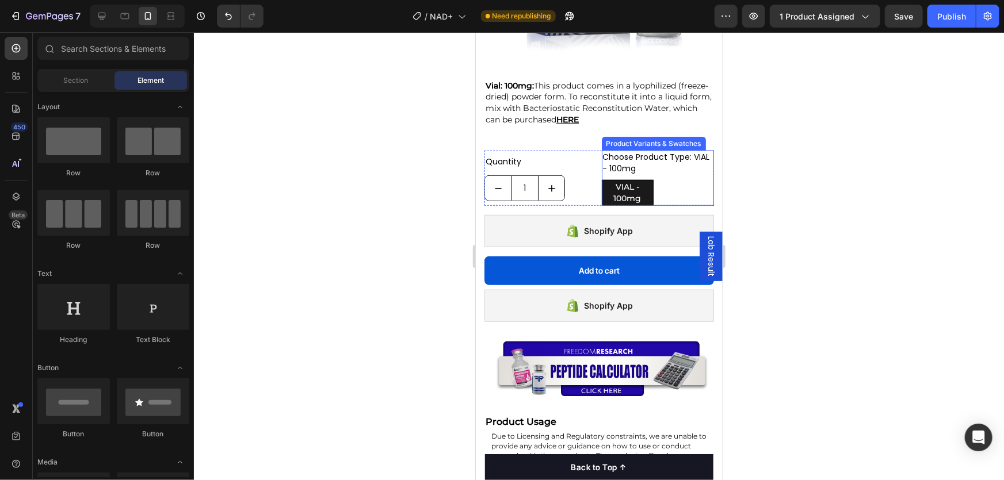
scroll to position [366, 0]
click at [634, 139] on div "Product Variants & Swatches" at bounding box center [653, 144] width 100 height 10
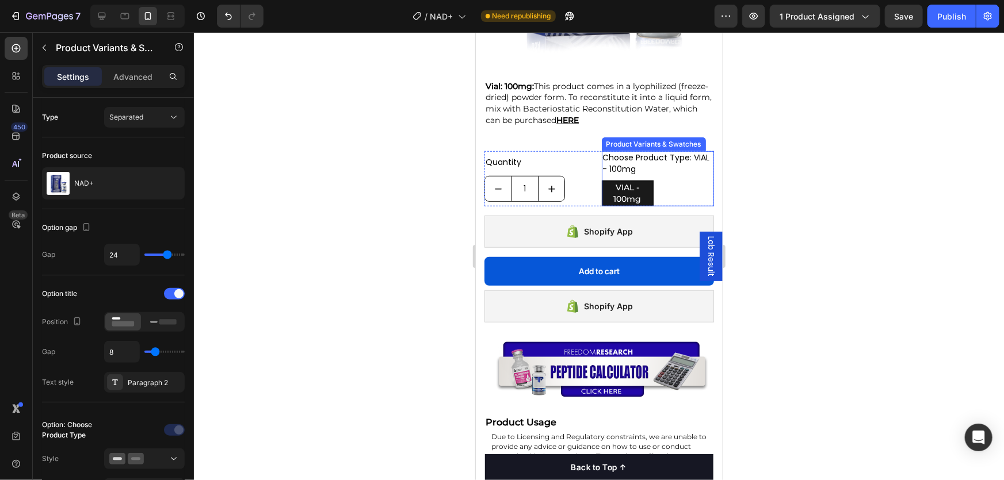
radio input "true"
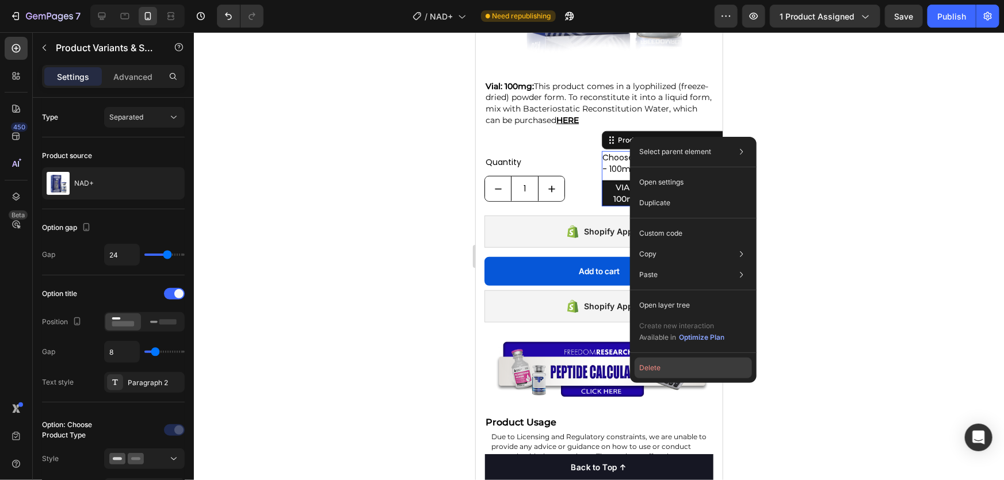
click at [661, 369] on button "Delete" at bounding box center [692, 368] width 117 height 21
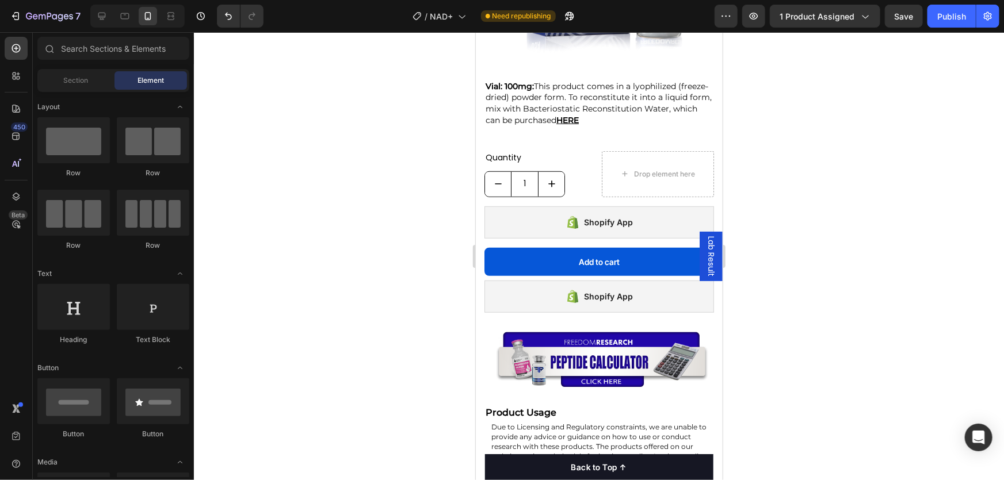
click at [943, 9] on button "Publish" at bounding box center [951, 16] width 48 height 23
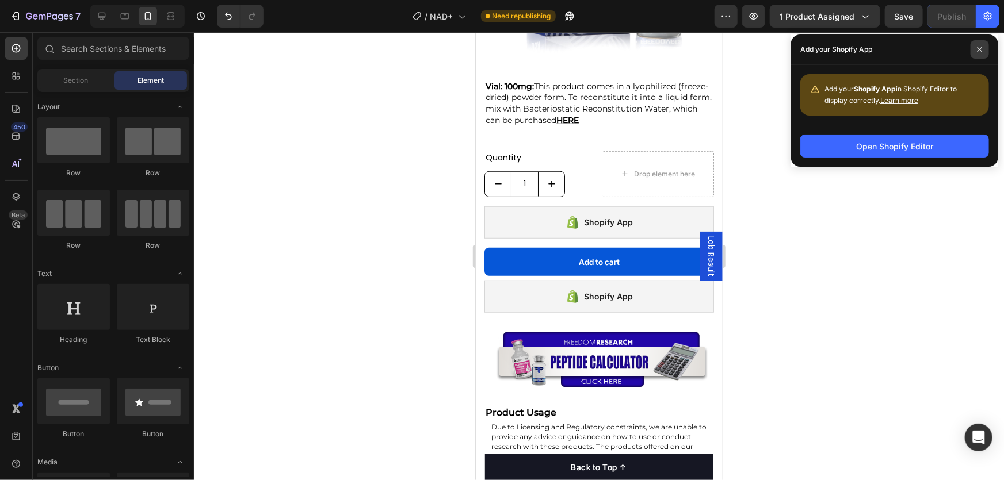
click at [980, 52] on span at bounding box center [979, 49] width 18 height 18
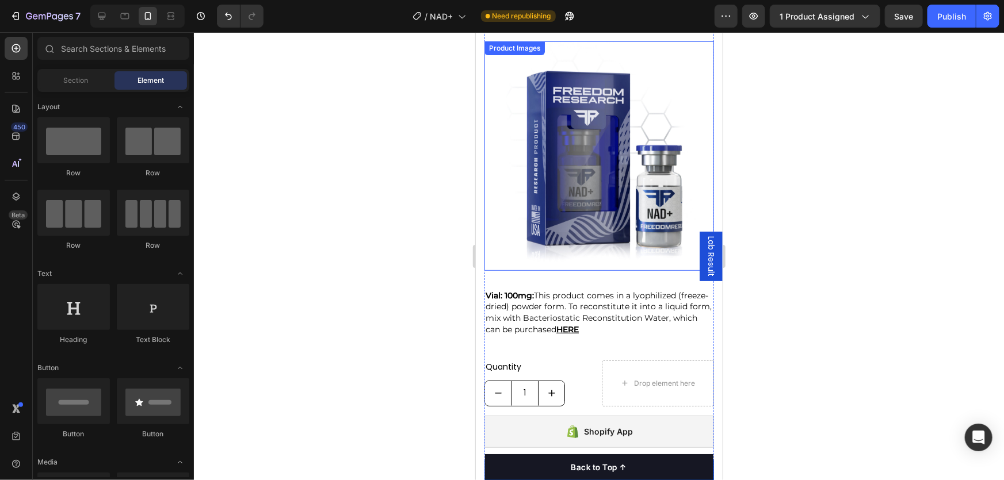
scroll to position [313, 0]
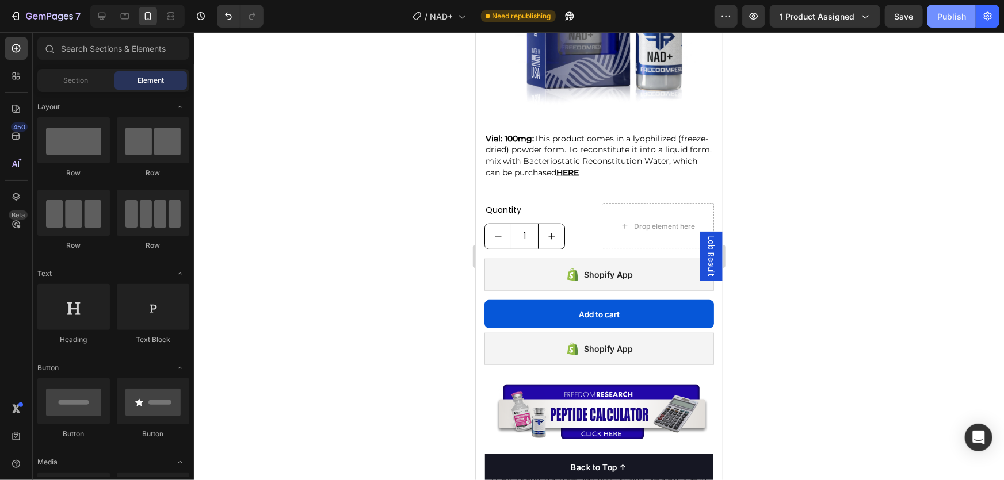
click at [948, 16] on div "Publish" at bounding box center [951, 16] width 29 height 12
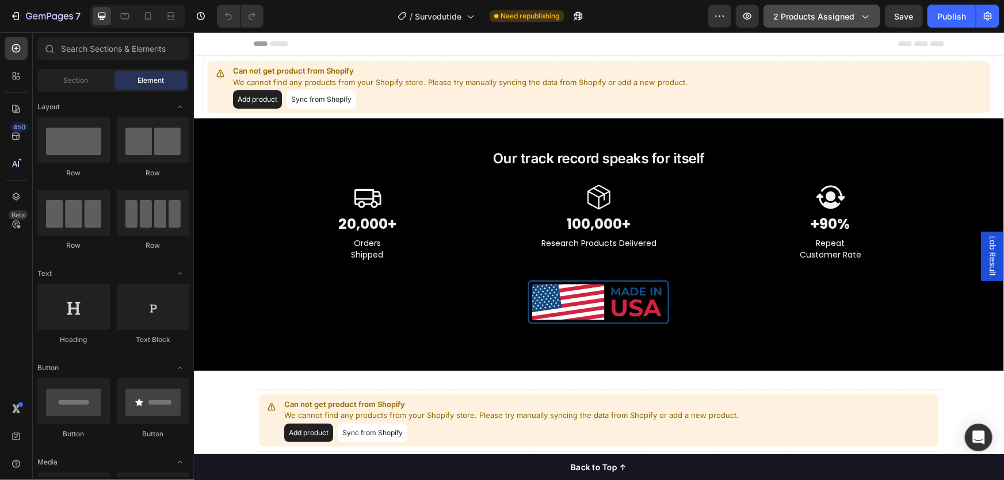
click at [832, 10] on span "2 products assigned" at bounding box center [813, 16] width 81 height 12
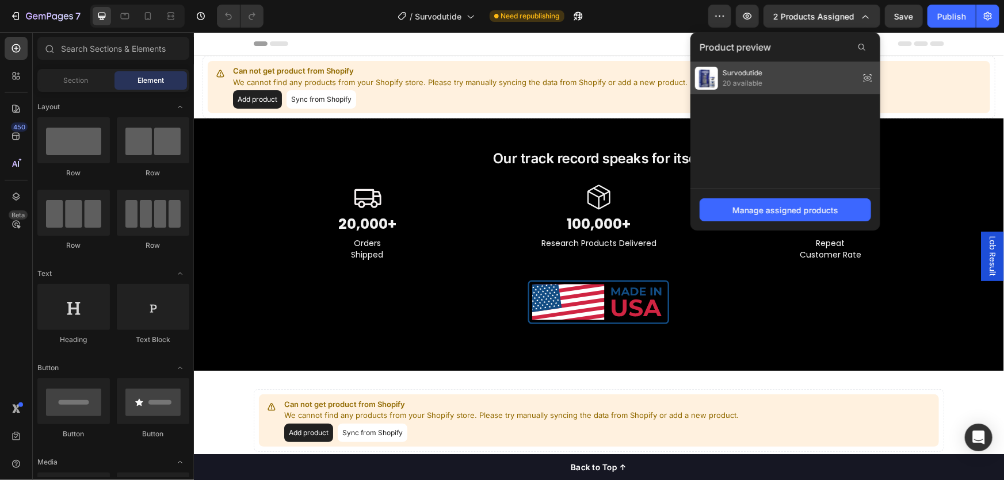
click at [713, 75] on img at bounding box center [706, 78] width 23 height 23
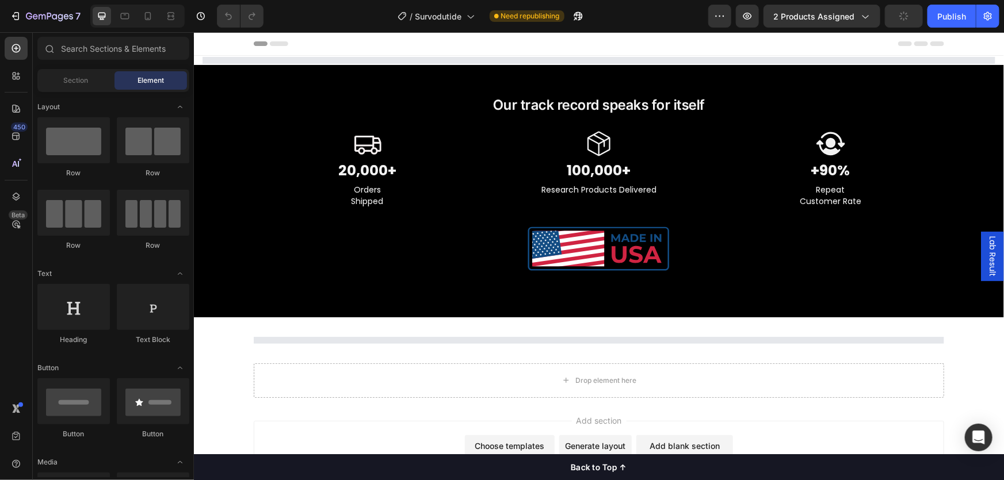
select select "VIAL - 10mg"
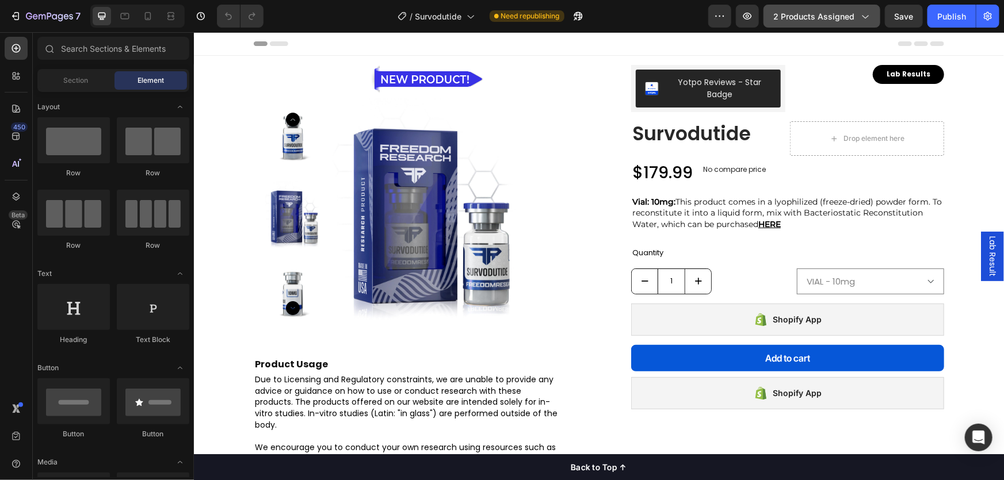
click at [826, 12] on span "2 products assigned" at bounding box center [813, 16] width 81 height 12
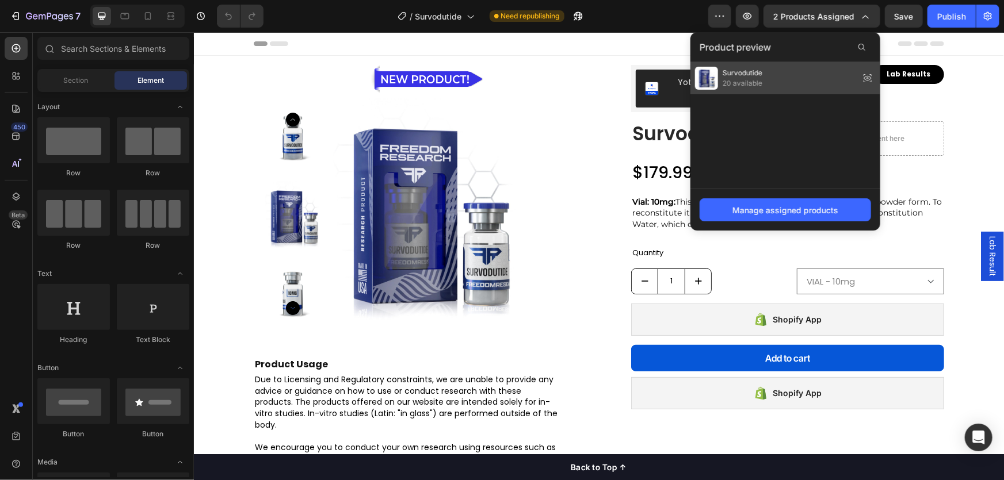
click at [762, 75] on span "Survodutide" at bounding box center [742, 73] width 40 height 10
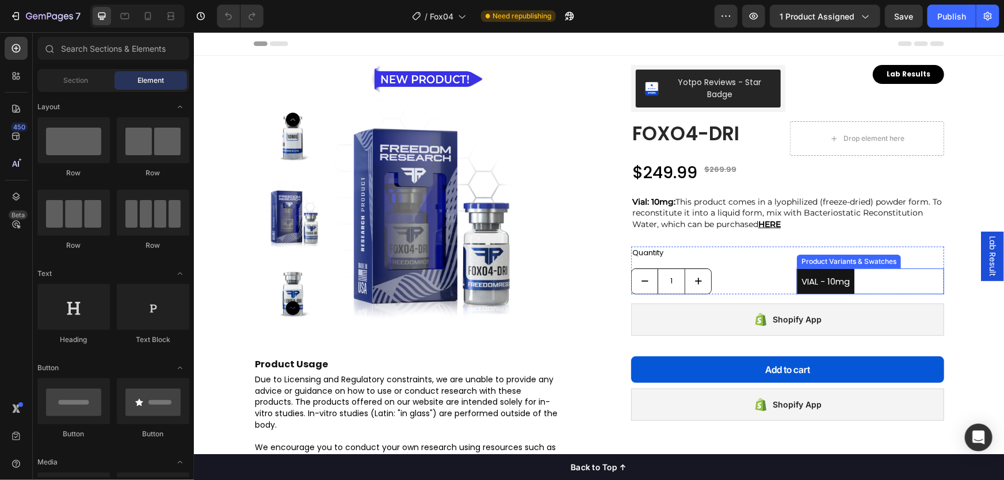
click at [817, 261] on div "Product Variants & Swatches" at bounding box center [848, 261] width 100 height 10
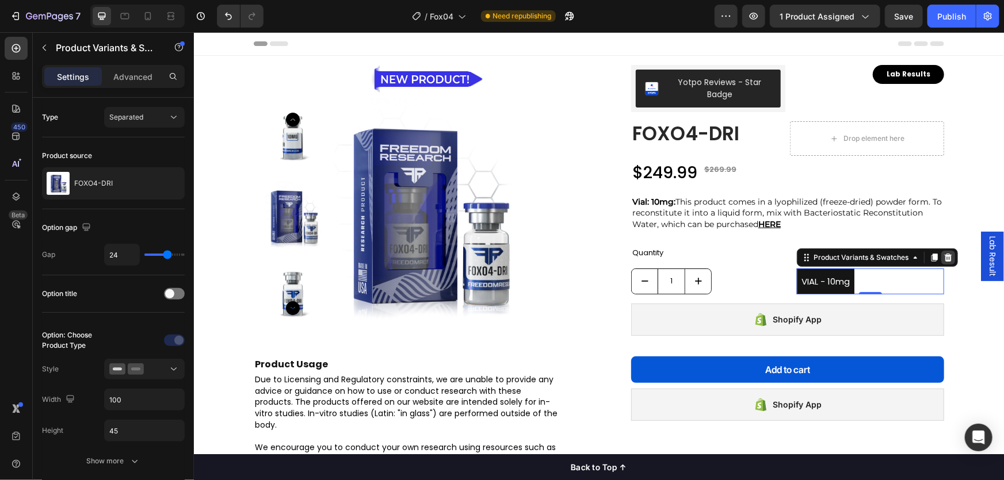
click at [944, 258] on icon at bounding box center [947, 257] width 7 height 8
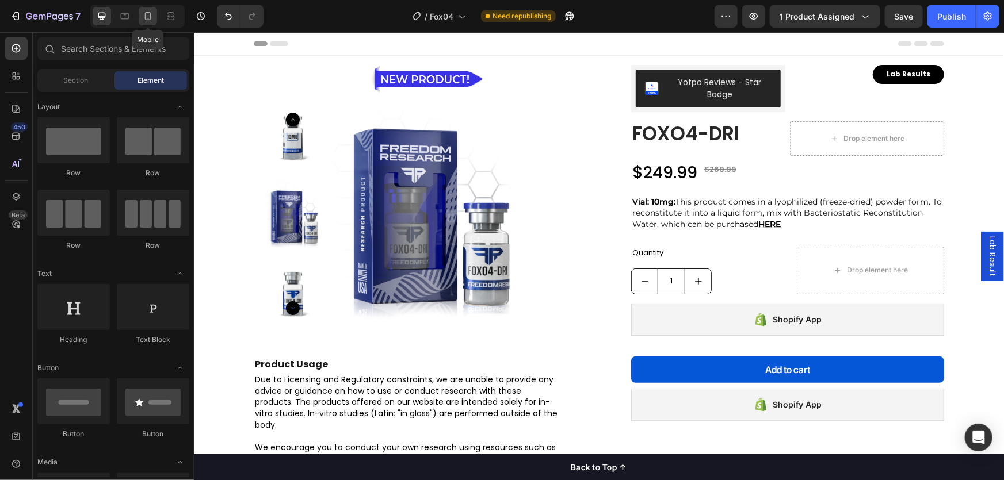
click at [143, 17] on icon at bounding box center [148, 16] width 12 height 12
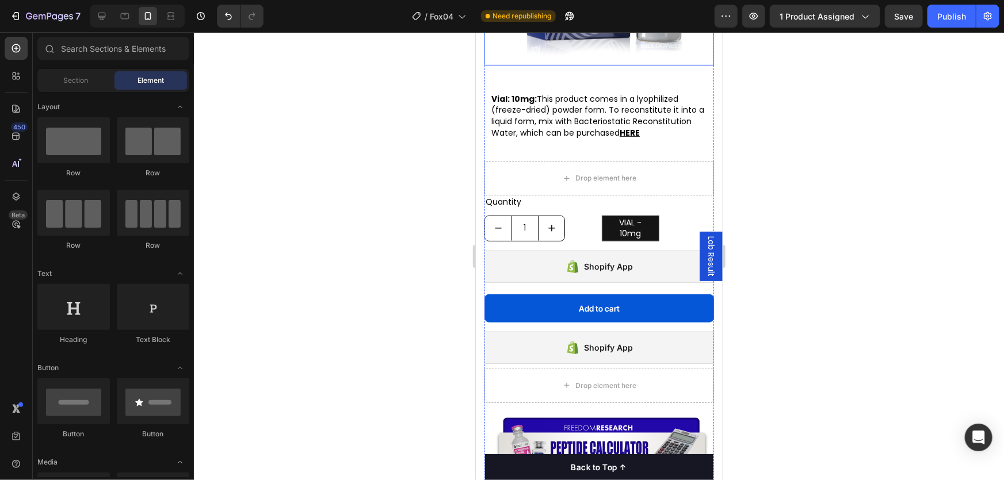
scroll to position [366, 0]
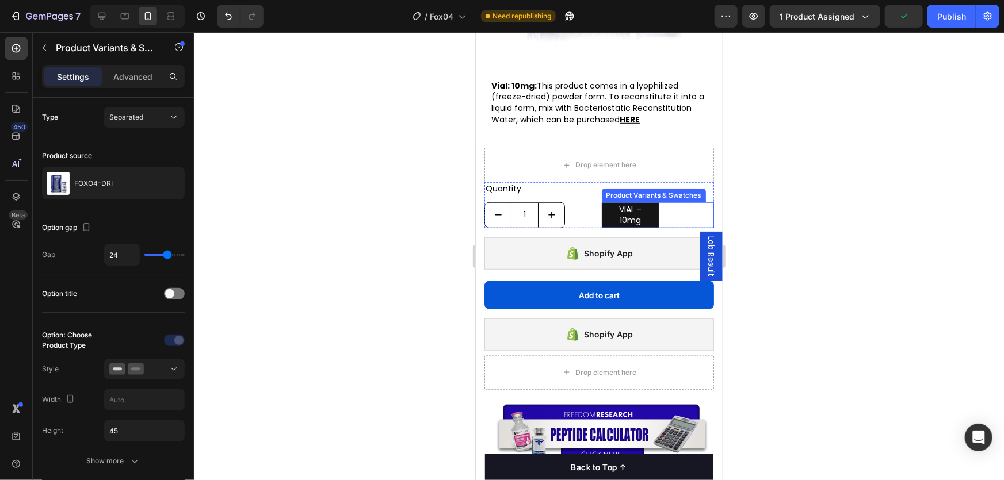
click at [633, 200] on div "Product Variants & Swatches" at bounding box center [653, 195] width 100 height 10
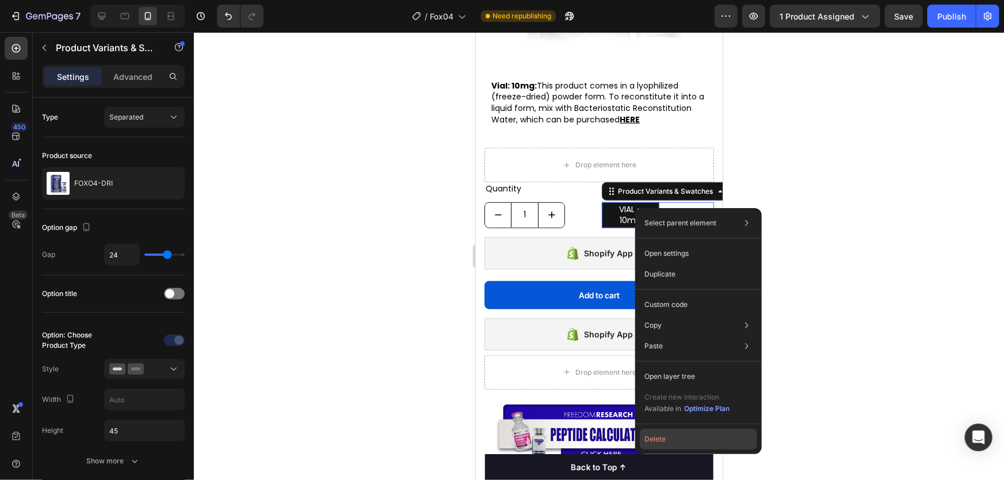
drag, startPoint x: 672, startPoint y: 439, endPoint x: 199, endPoint y: 397, distance: 474.7
click at [672, 439] on button "Delete" at bounding box center [698, 439] width 117 height 21
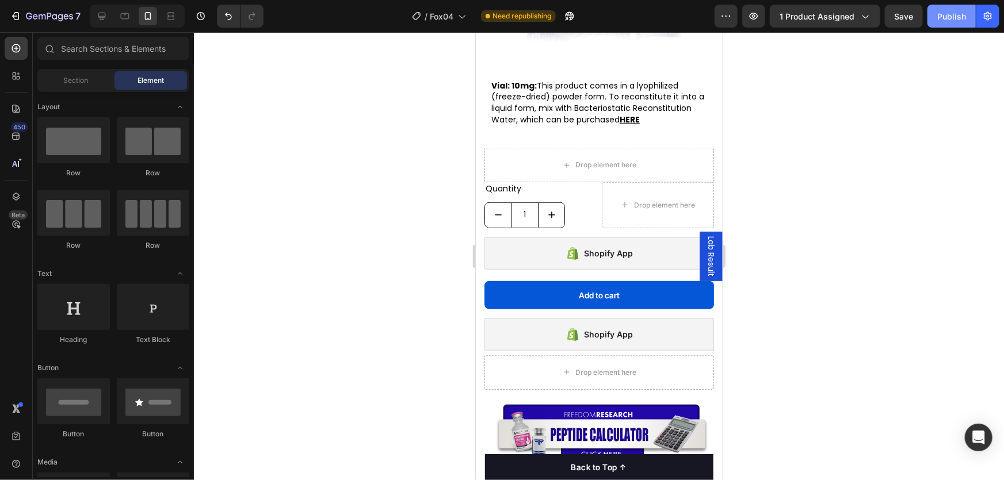
click at [950, 18] on div "Publish" at bounding box center [951, 16] width 29 height 12
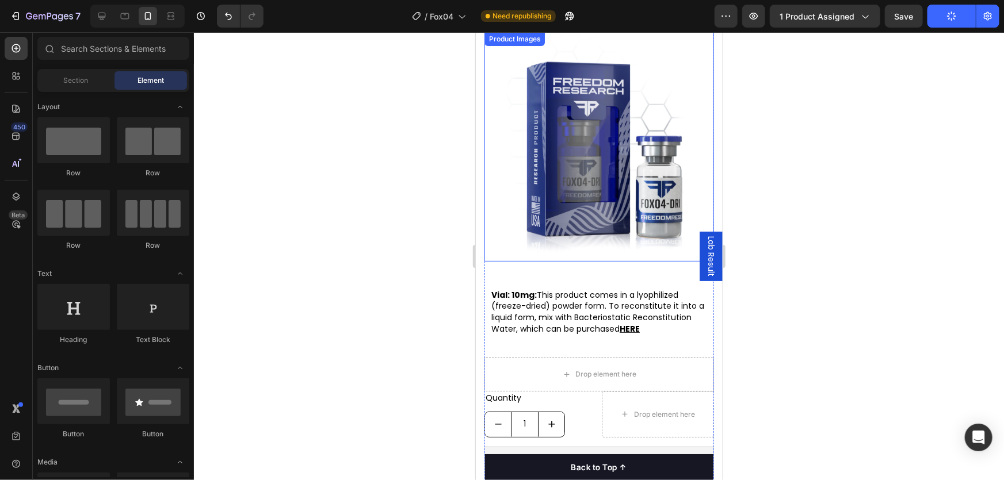
scroll to position [0, 0]
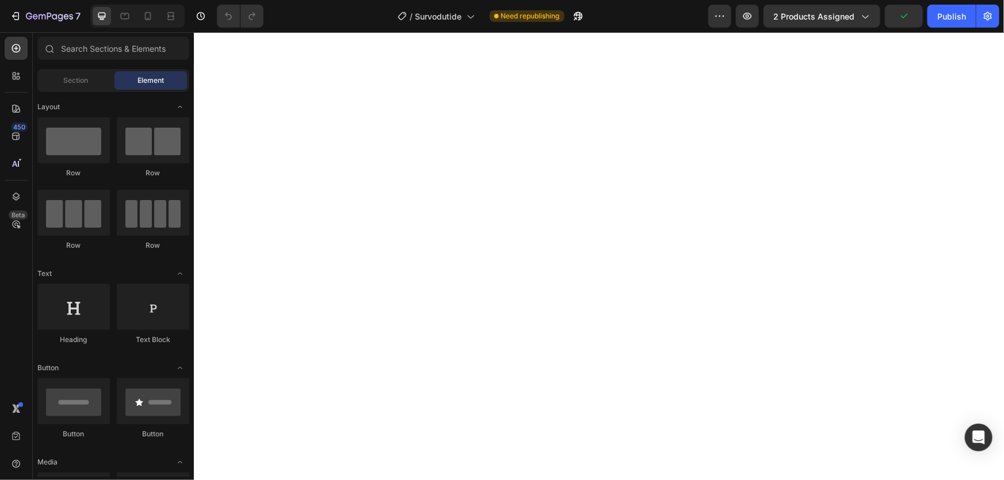
select select "VIAL - 10mg"
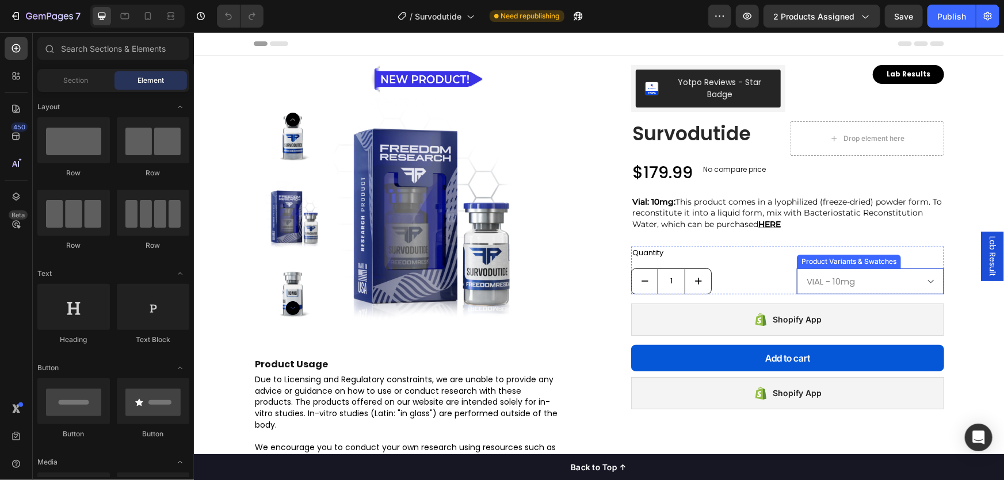
click at [897, 281] on select "Please select an option VIAL - 10mg" at bounding box center [869, 281] width 147 height 26
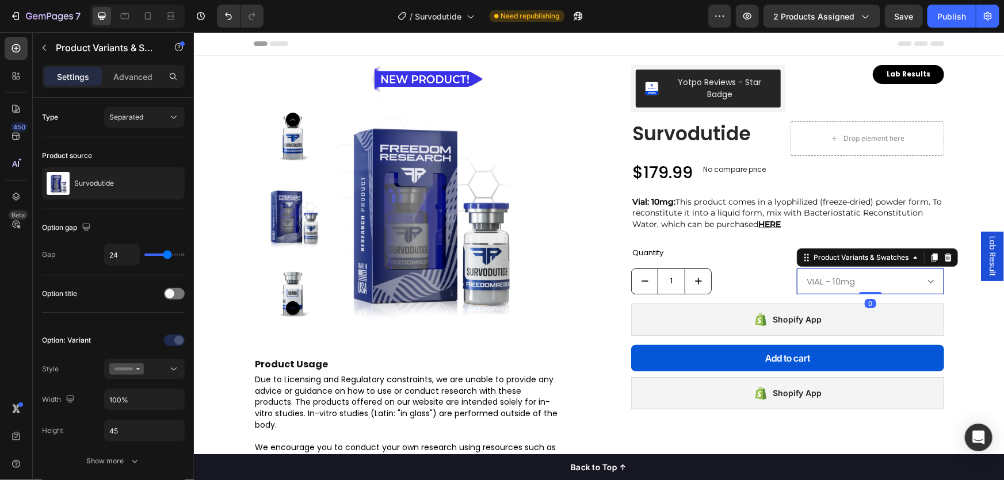
click at [897, 281] on select "Please select an option VIAL - 10mg" at bounding box center [869, 281] width 147 height 26
click at [944, 253] on icon at bounding box center [947, 257] width 7 height 8
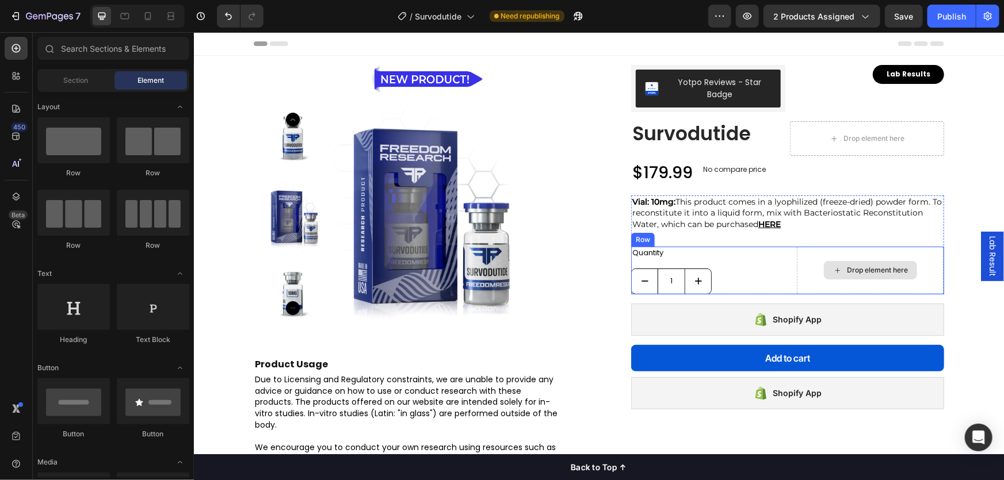
click at [800, 282] on div "Drop element here" at bounding box center [869, 270] width 147 height 48
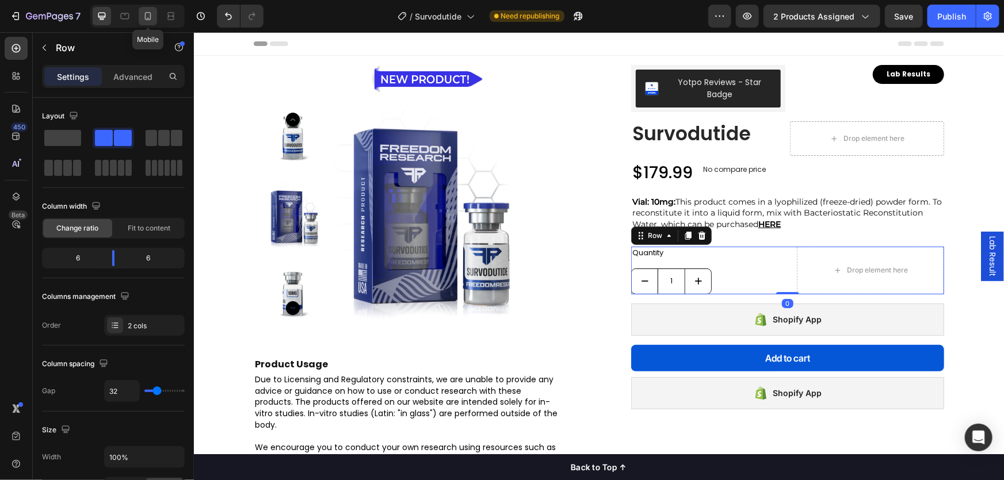
click at [143, 21] on icon at bounding box center [148, 16] width 12 height 12
type input "0"
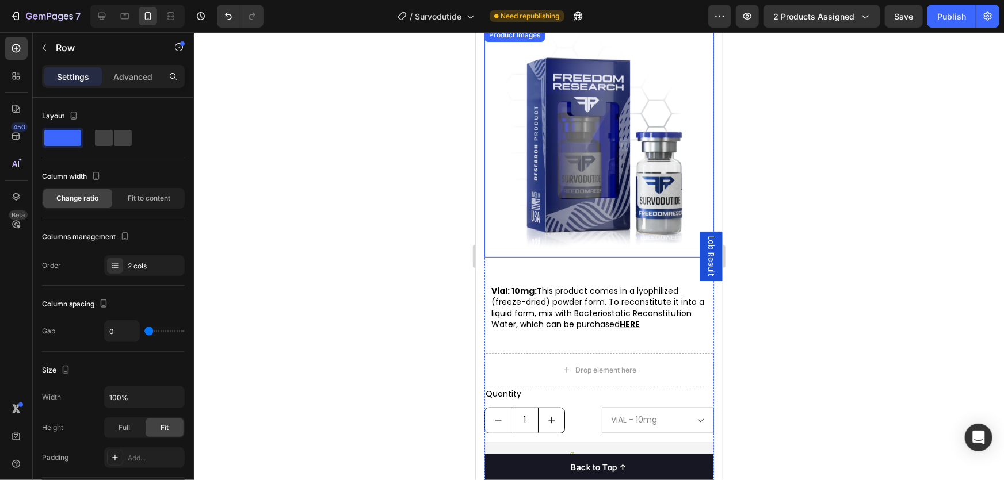
scroll to position [156, 0]
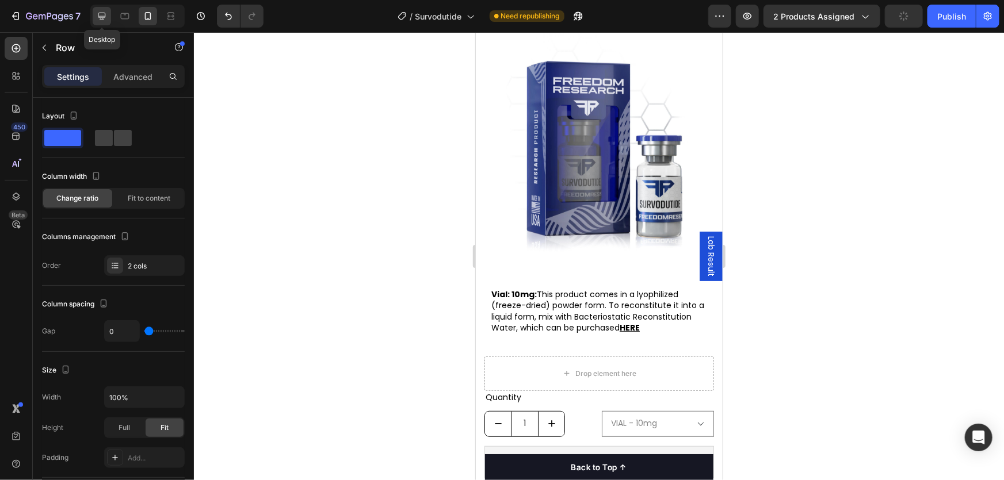
click at [101, 20] on icon at bounding box center [102, 16] width 12 height 12
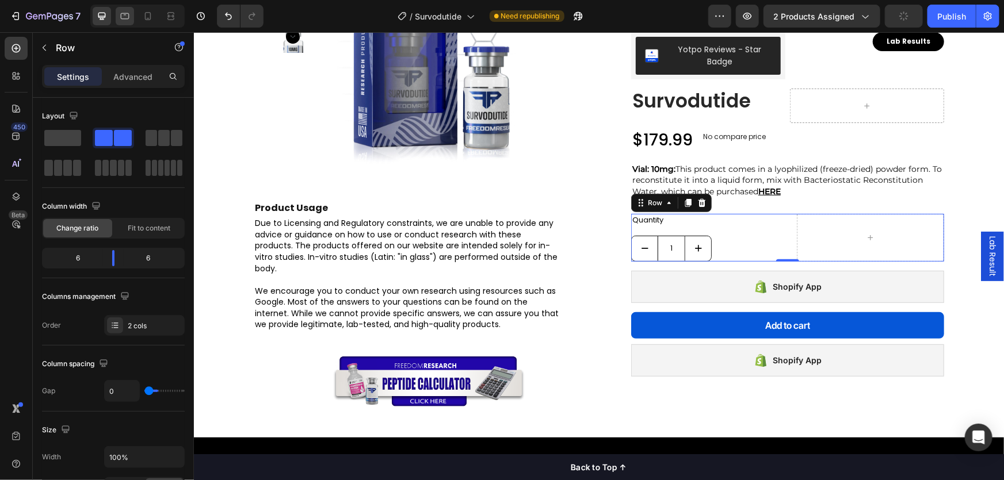
type input "32"
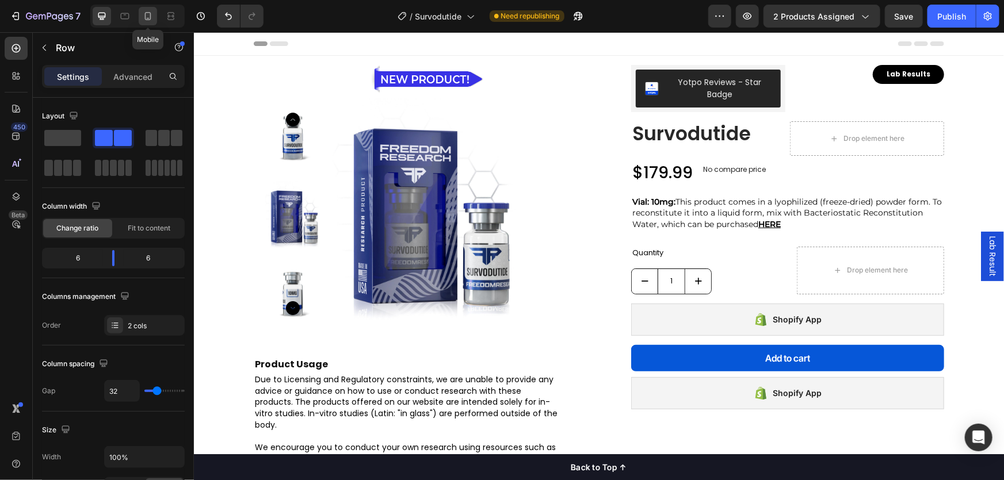
click at [154, 13] on div at bounding box center [148, 16] width 18 height 18
type input "0"
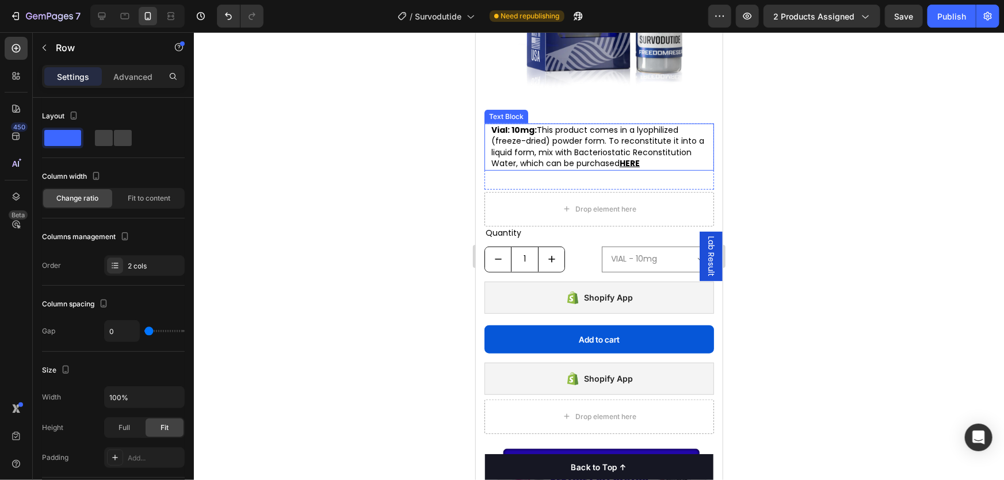
scroll to position [366, 0]
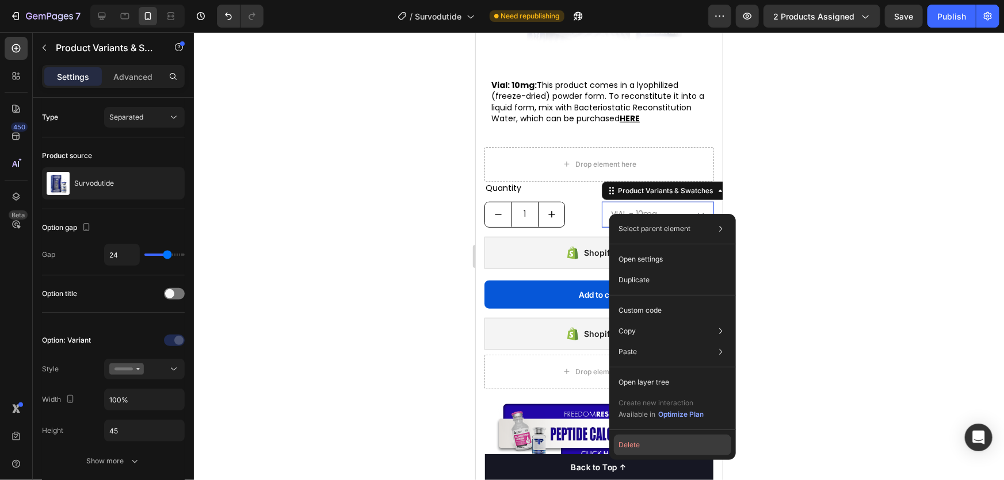
click at [680, 438] on button "Delete" at bounding box center [672, 445] width 117 height 21
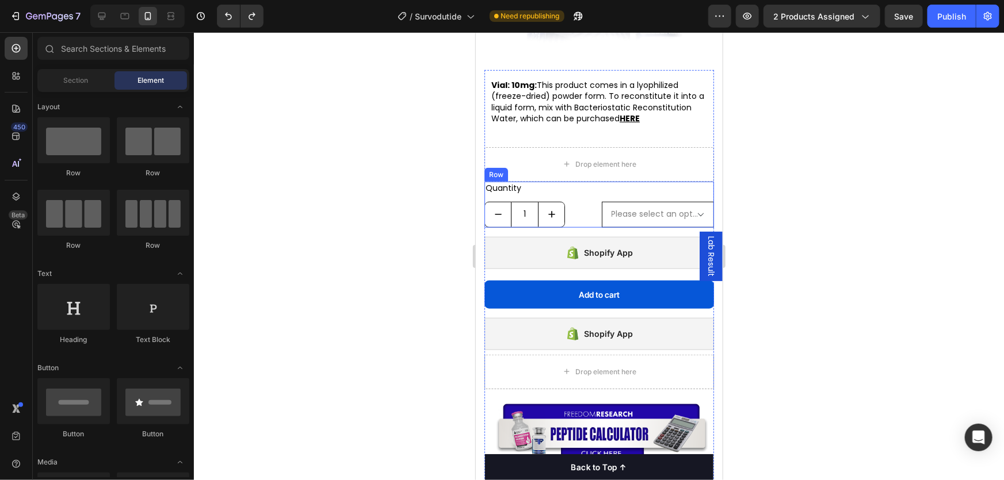
click at [614, 220] on select "Please select an option VIAL - 10mg" at bounding box center [657, 214] width 113 height 26
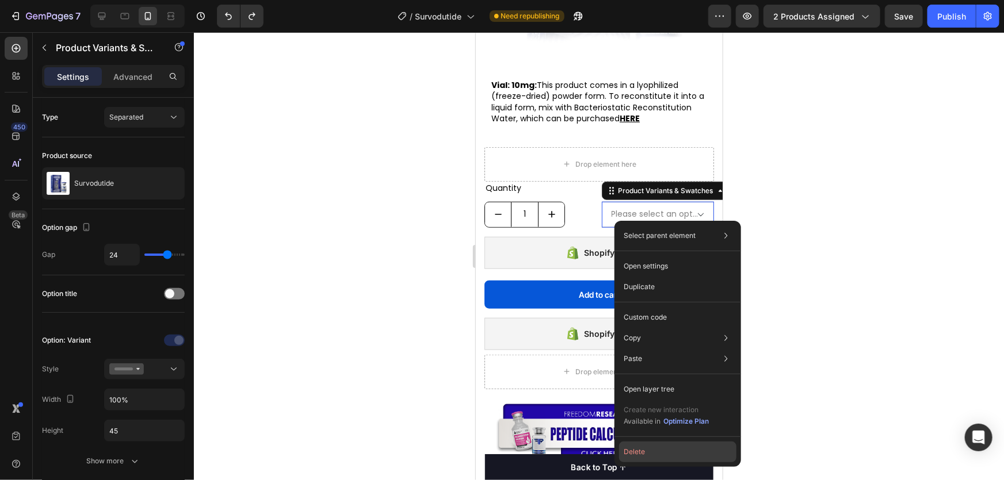
drag, startPoint x: 671, startPoint y: 446, endPoint x: 195, endPoint y: 411, distance: 477.6
click at [671, 446] on button "Delete" at bounding box center [677, 452] width 117 height 21
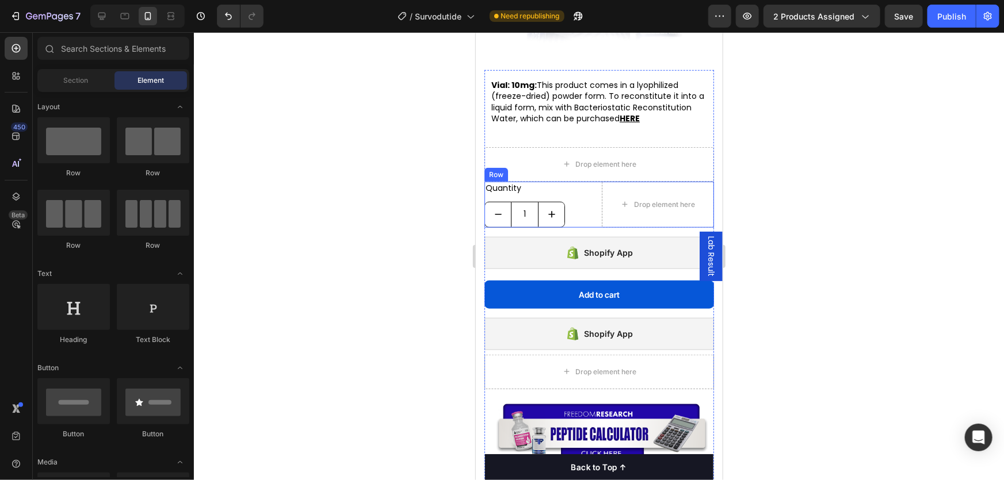
click at [592, 219] on div "Quantity Text block 1 Product Quantity Drop element here Row" at bounding box center [598, 204] width 229 height 46
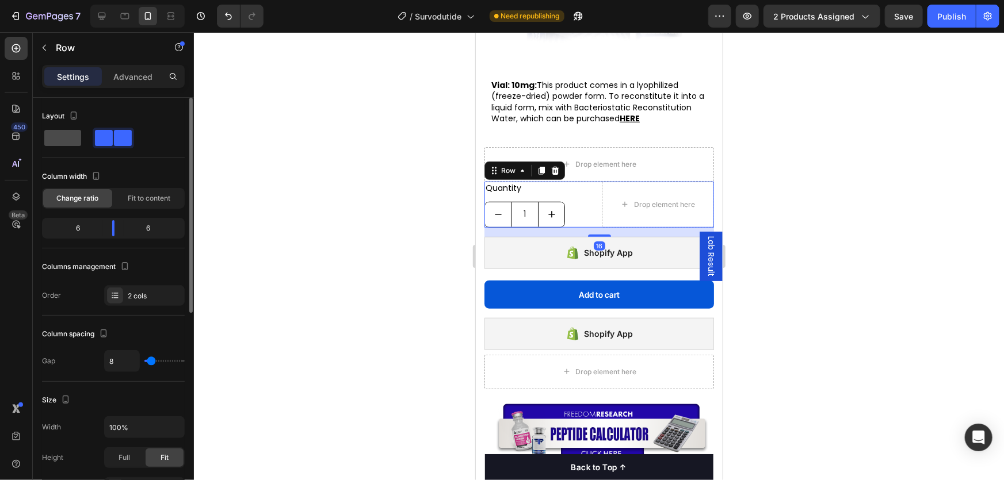
click at [72, 139] on span at bounding box center [62, 138] width 37 height 16
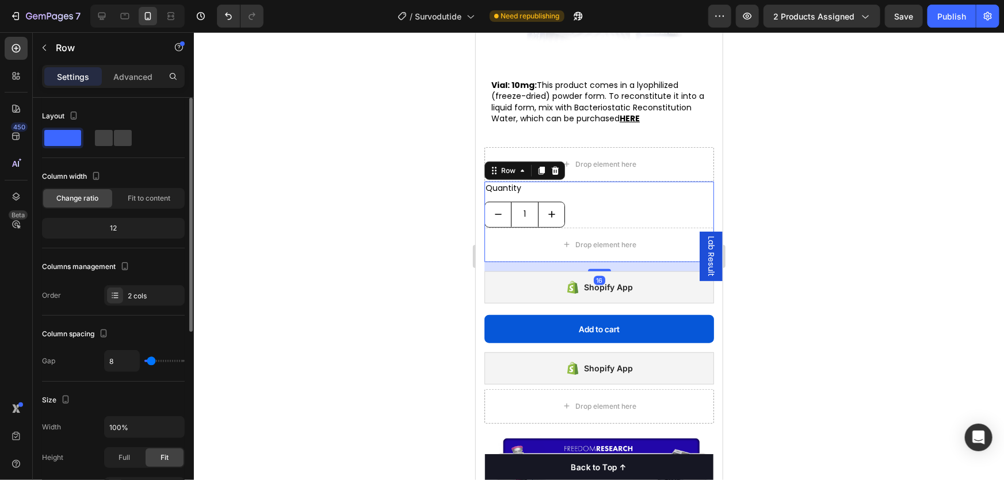
type input "0"
click at [114, 144] on span at bounding box center [123, 138] width 18 height 16
type input "8"
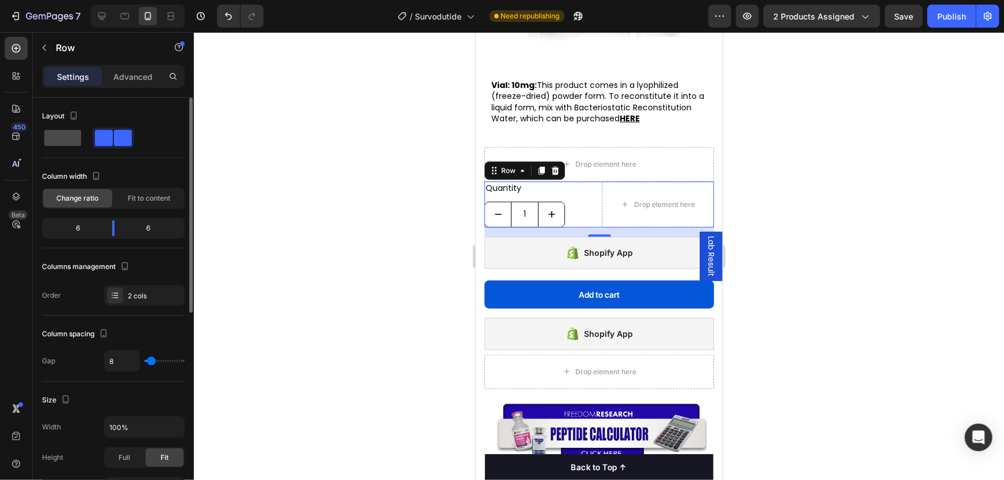
click at [66, 137] on span at bounding box center [62, 138] width 37 height 16
type input "0"
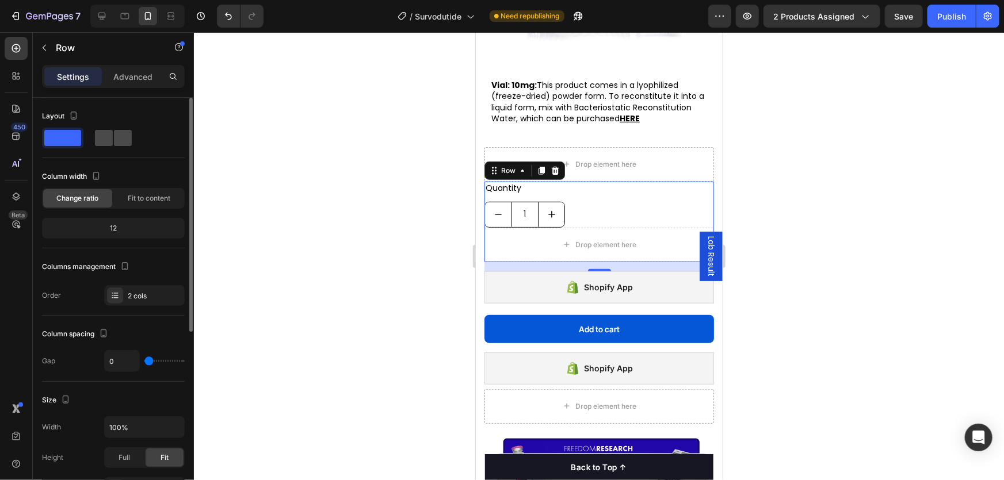
click at [114, 137] on span at bounding box center [123, 138] width 18 height 16
type input "8"
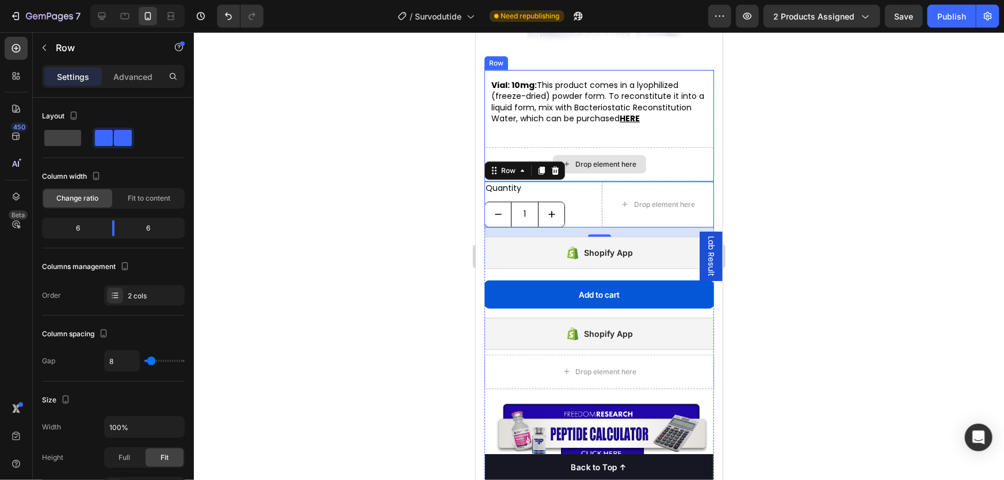
click at [548, 164] on div "Drop element here" at bounding box center [598, 164] width 229 height 35
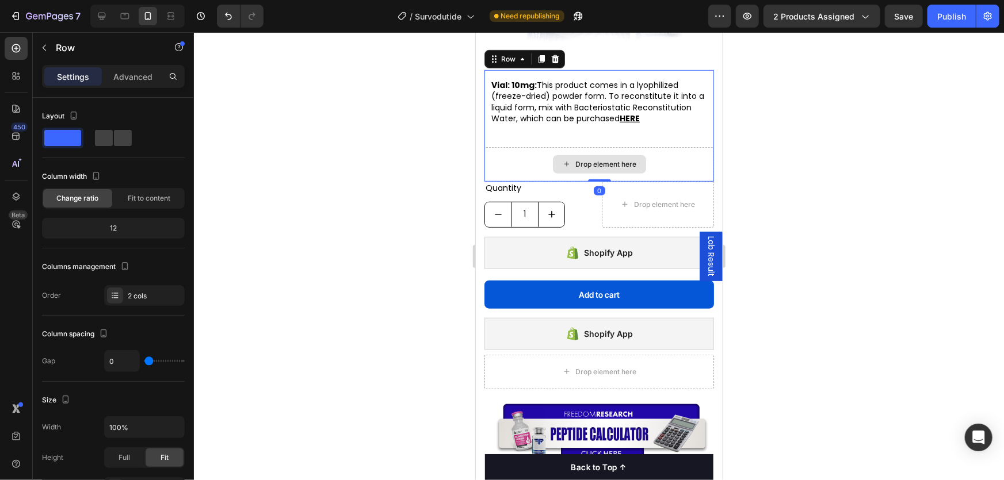
scroll to position [313, 0]
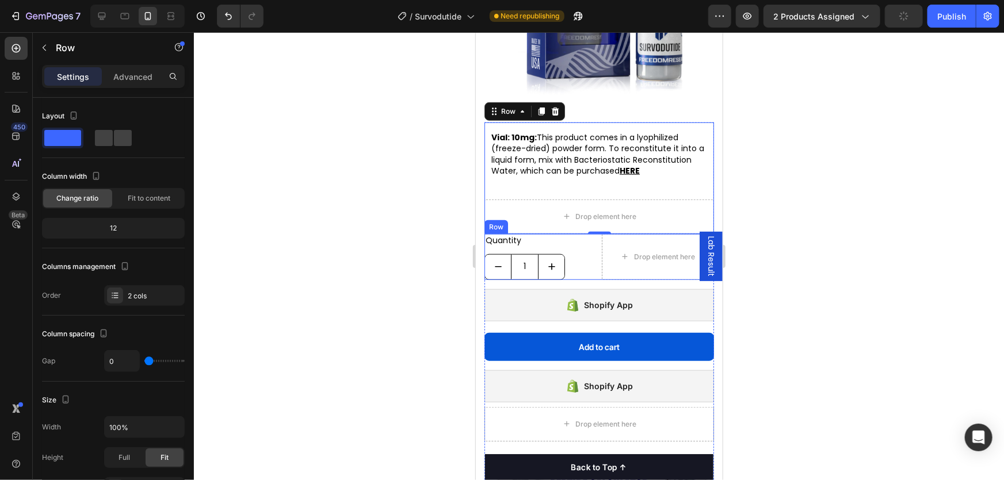
click at [593, 280] on div "Quantity Text block 1 Product Quantity Drop element here Row" at bounding box center [598, 257] width 229 height 46
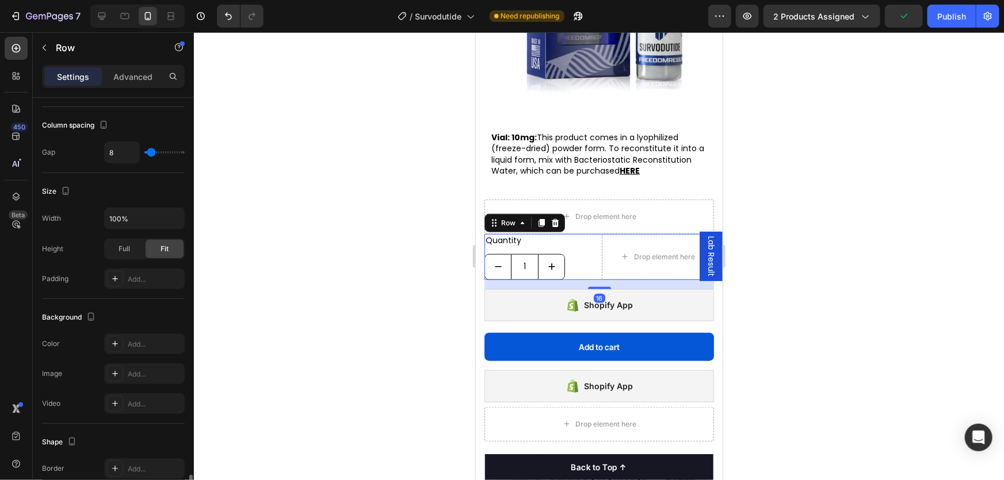
scroll to position [386, 0]
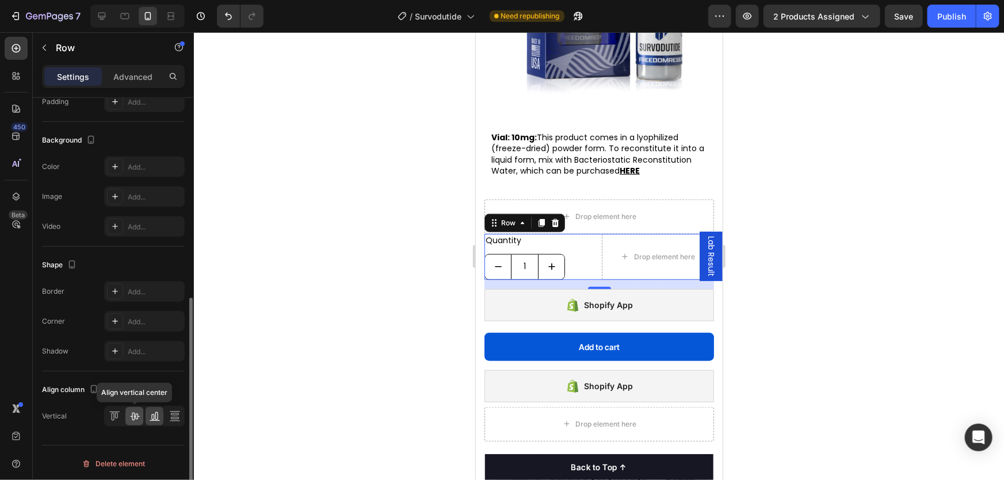
click at [132, 418] on icon at bounding box center [134, 417] width 9 height 8
click at [151, 415] on icon at bounding box center [152, 418] width 3 height 6
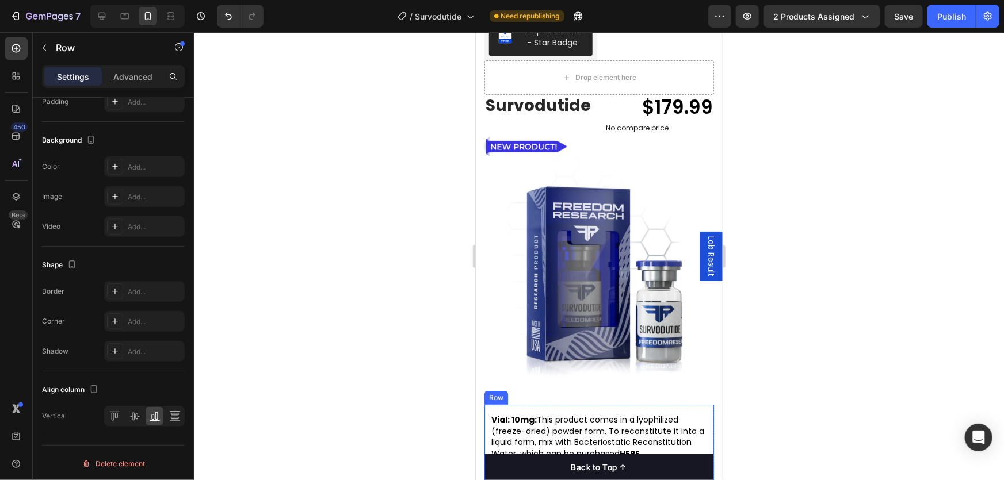
scroll to position [0, 0]
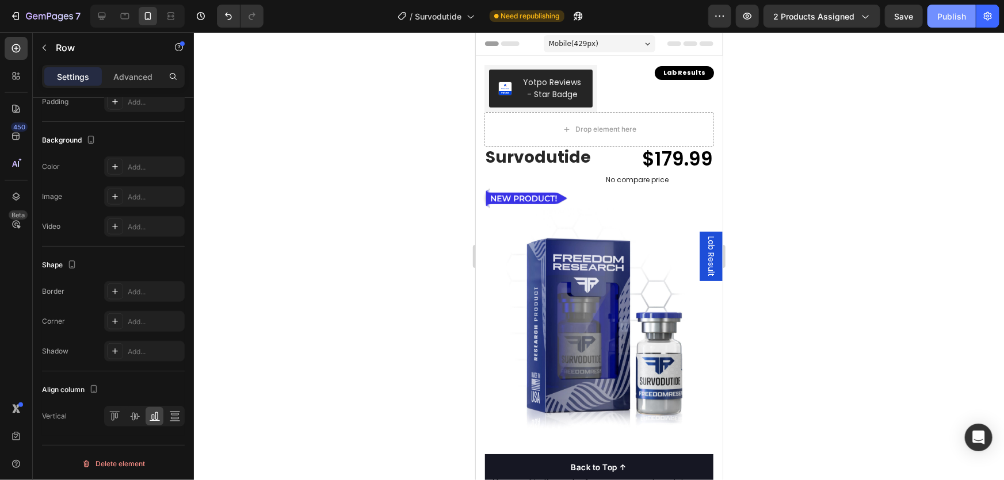
click at [944, 9] on button "Publish" at bounding box center [951, 16] width 48 height 23
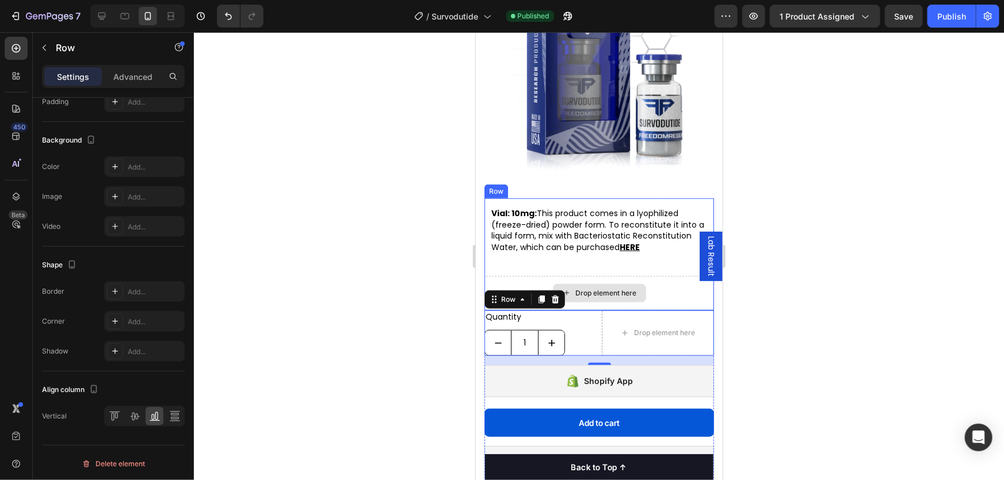
scroll to position [52, 0]
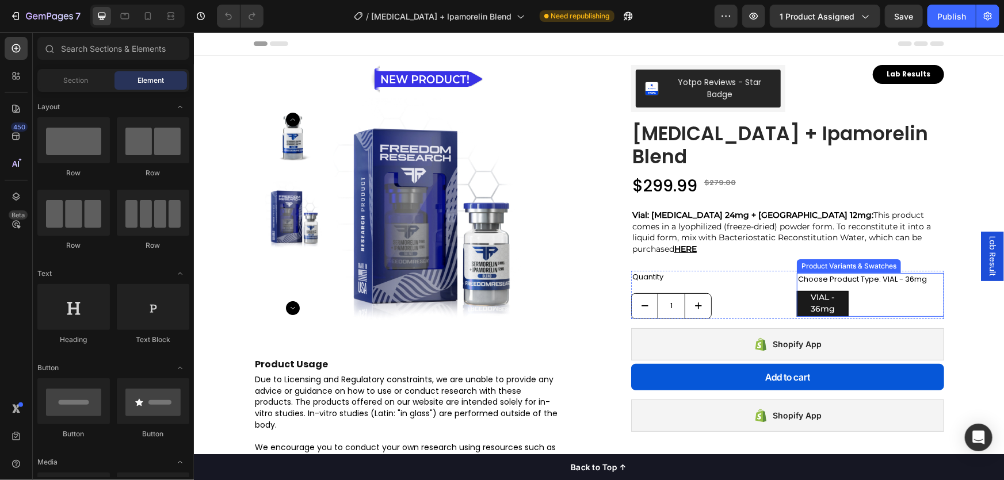
click at [842, 259] on div "Product Variants & Swatches" at bounding box center [848, 266] width 104 height 14
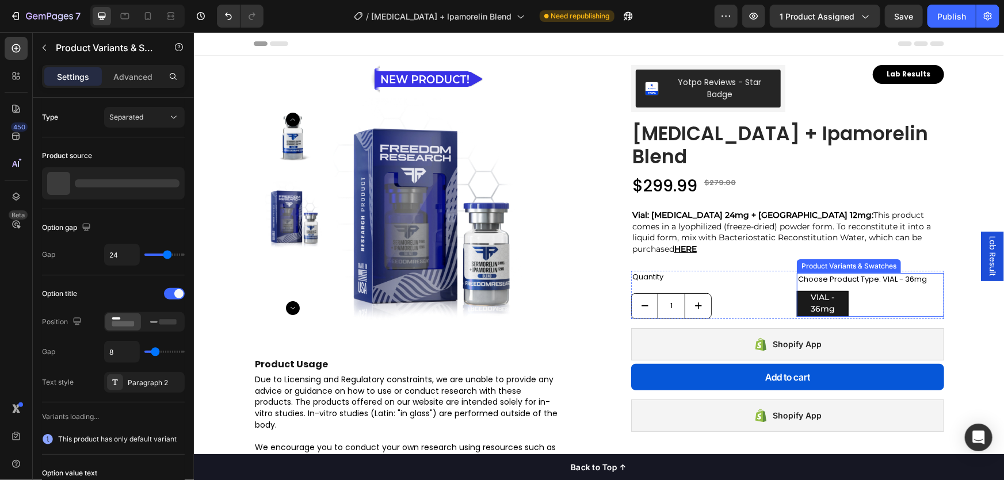
radio input "true"
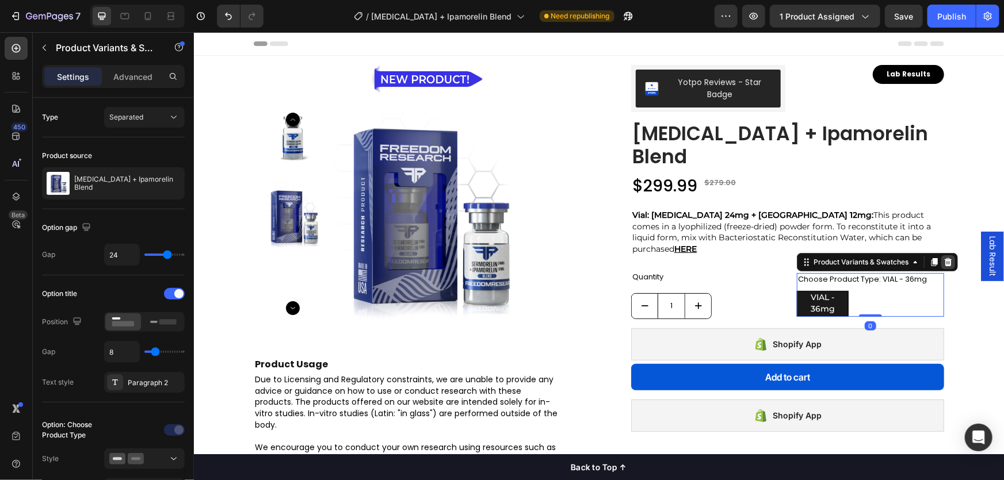
click at [944, 258] on icon at bounding box center [947, 262] width 7 height 8
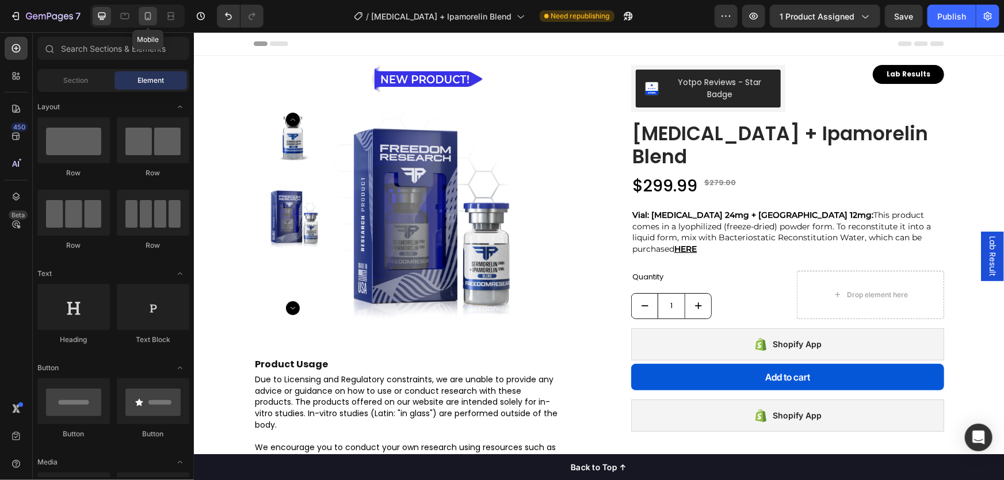
click at [145, 22] on div at bounding box center [148, 16] width 18 height 18
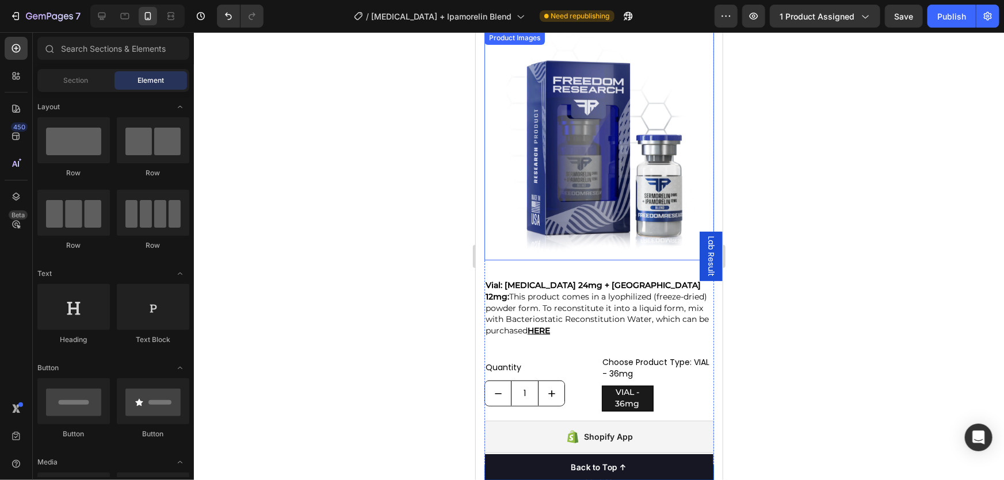
scroll to position [313, 0]
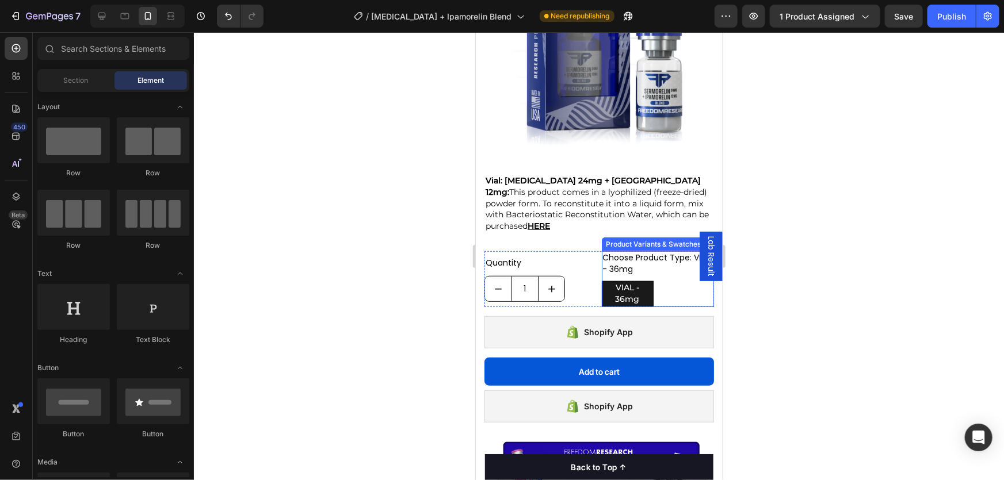
click at [629, 240] on div "Product Variants & Swatches" at bounding box center [653, 244] width 100 height 10
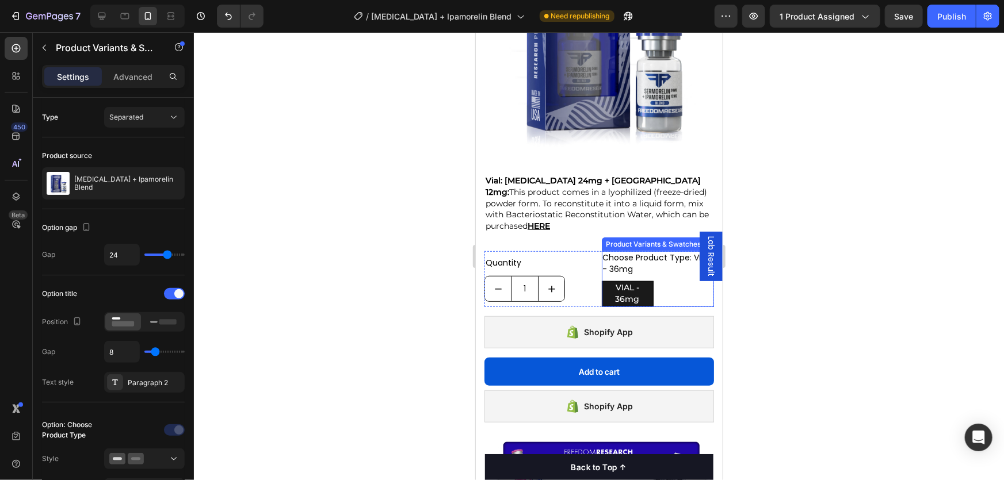
radio input "true"
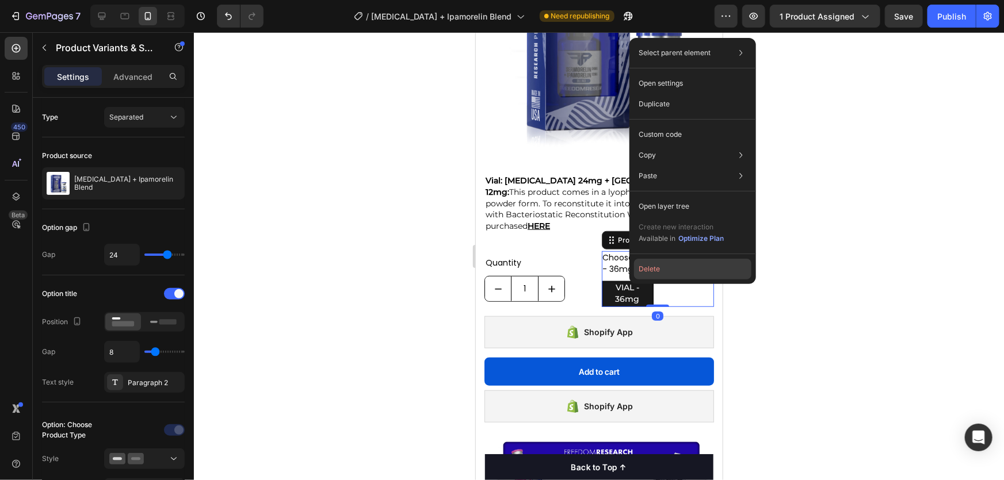
click at [650, 269] on button "Delete" at bounding box center [692, 269] width 117 height 21
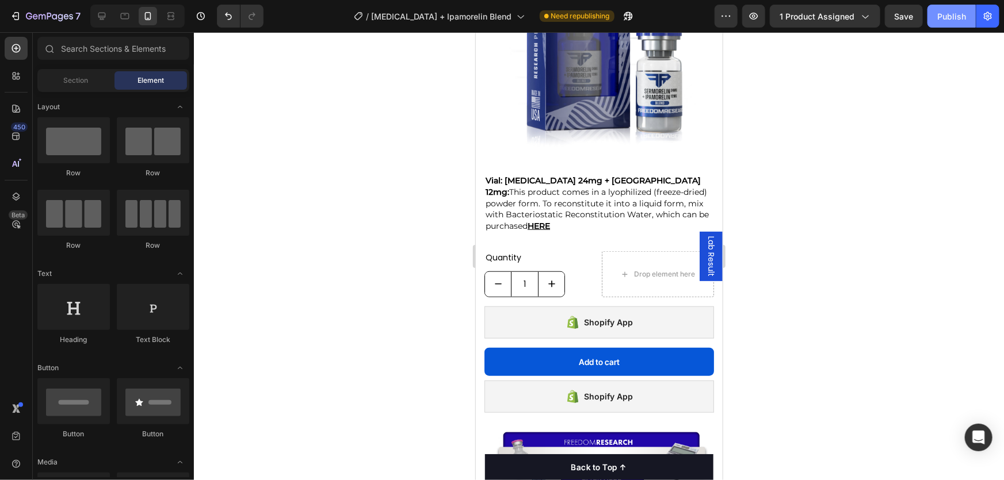
click at [959, 18] on div "Publish" at bounding box center [951, 16] width 29 height 12
click at [107, 16] on icon at bounding box center [102, 16] width 12 height 12
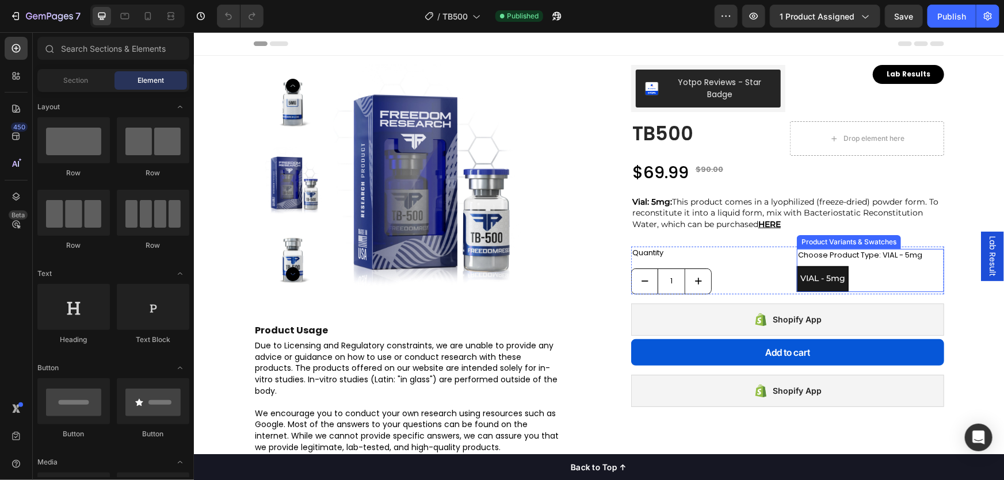
click at [831, 242] on div "Product Variants & Swatches" at bounding box center [848, 241] width 100 height 10
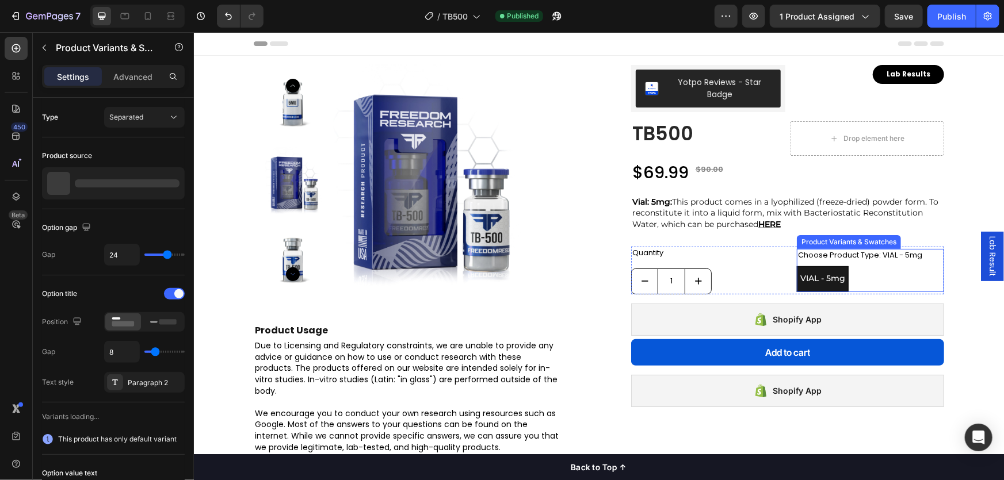
radio input "true"
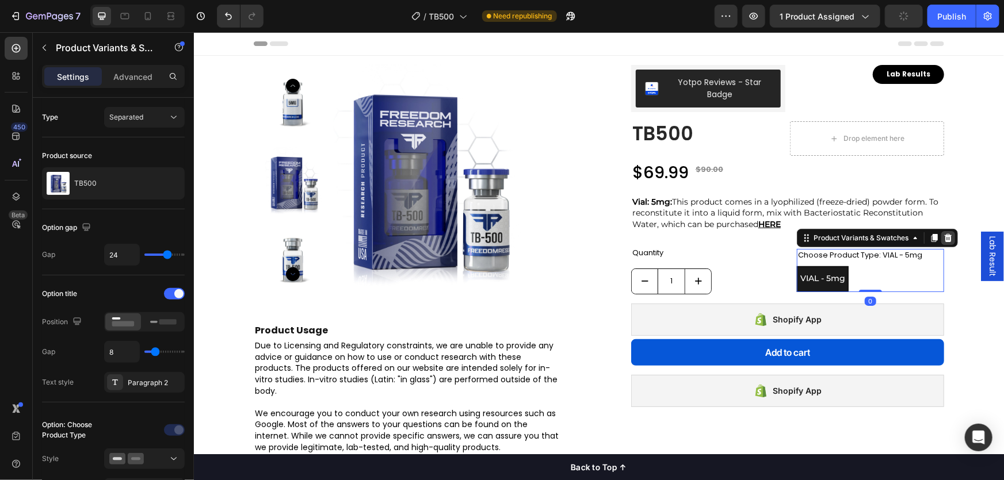
click at [944, 239] on icon at bounding box center [947, 237] width 7 height 8
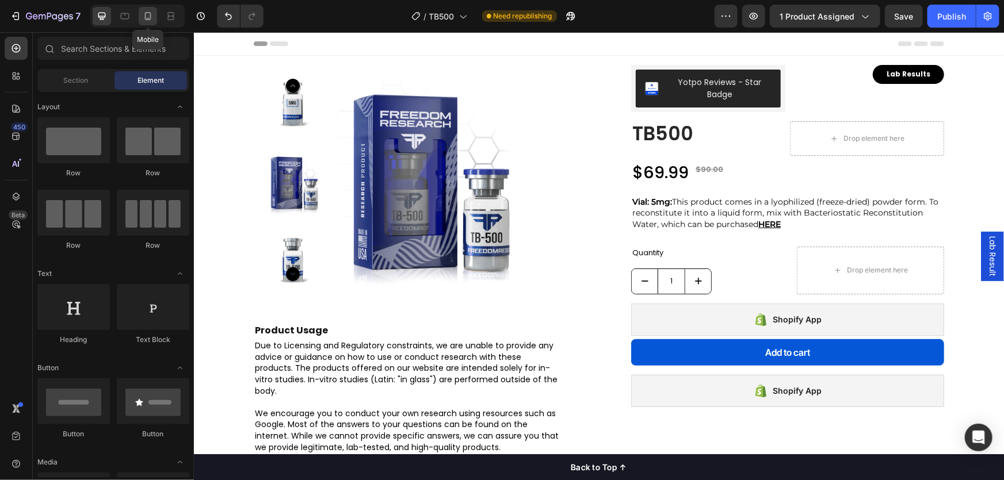
click at [143, 17] on icon at bounding box center [148, 16] width 12 height 12
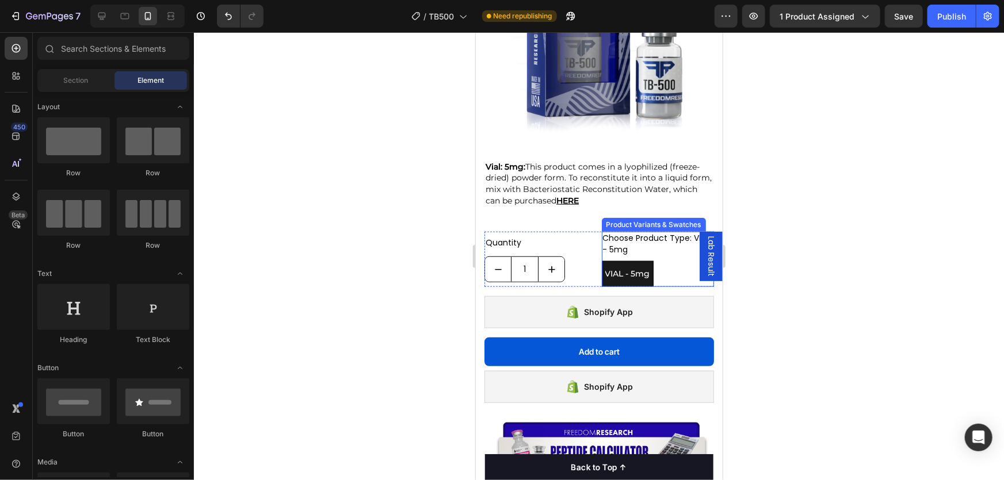
scroll to position [313, 0]
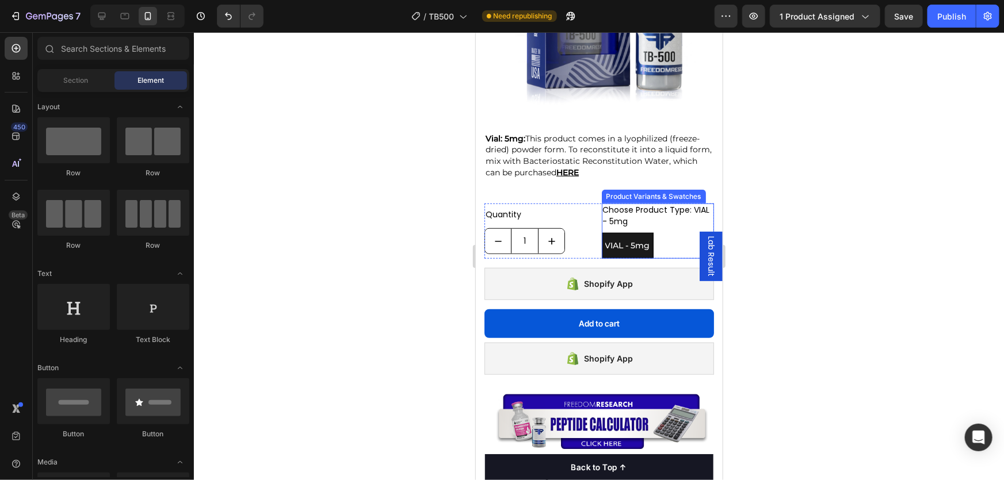
click at [638, 191] on div "Product Variants & Swatches" at bounding box center [653, 196] width 100 height 10
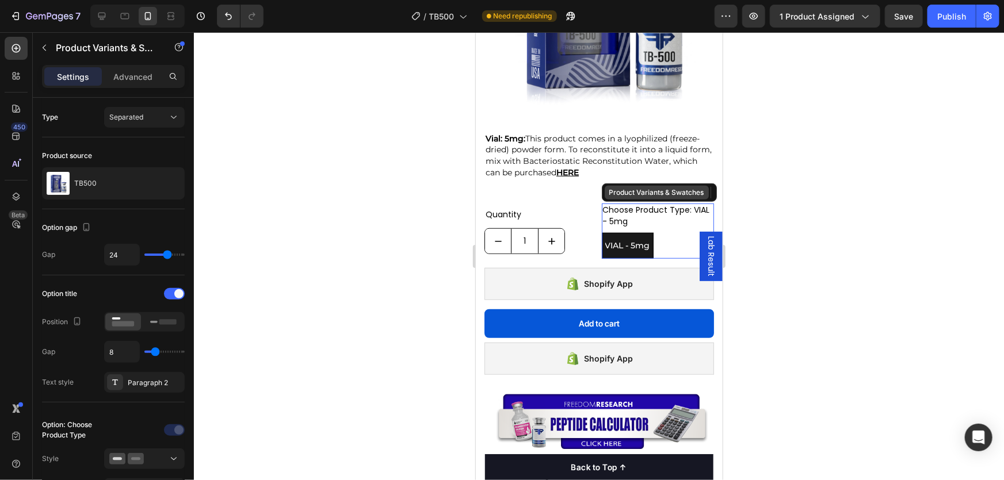
radio input "true"
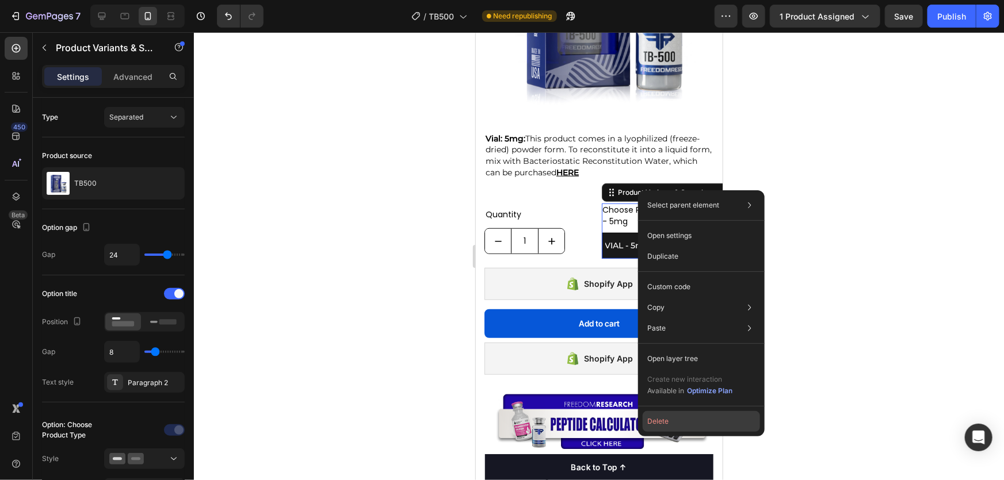
click at [674, 422] on button "Delete" at bounding box center [700, 421] width 117 height 21
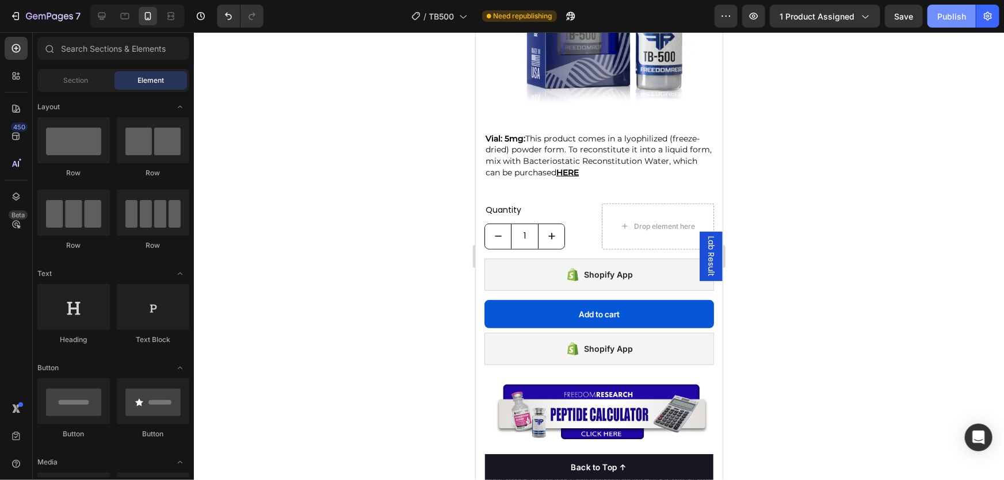
click at [957, 17] on div "Publish" at bounding box center [951, 16] width 29 height 12
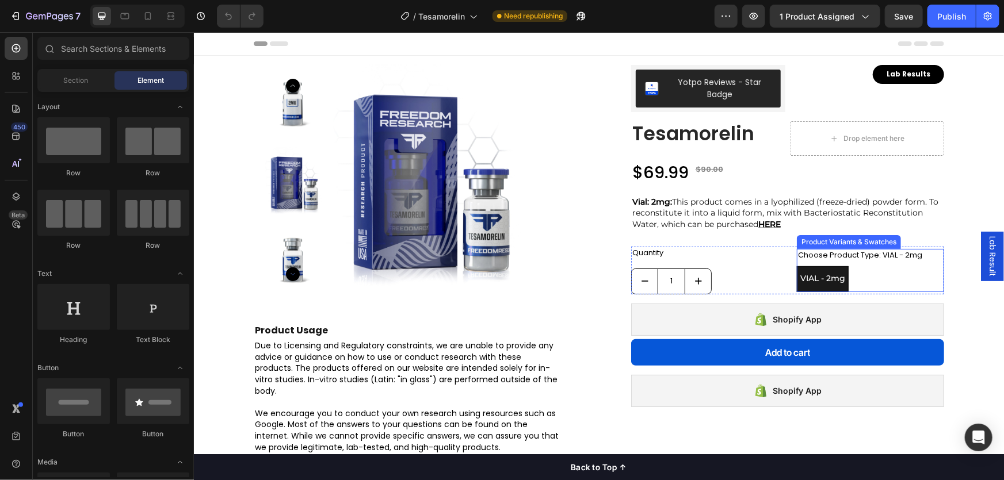
click at [830, 245] on div "Product Variants & Swatches" at bounding box center [848, 242] width 104 height 14
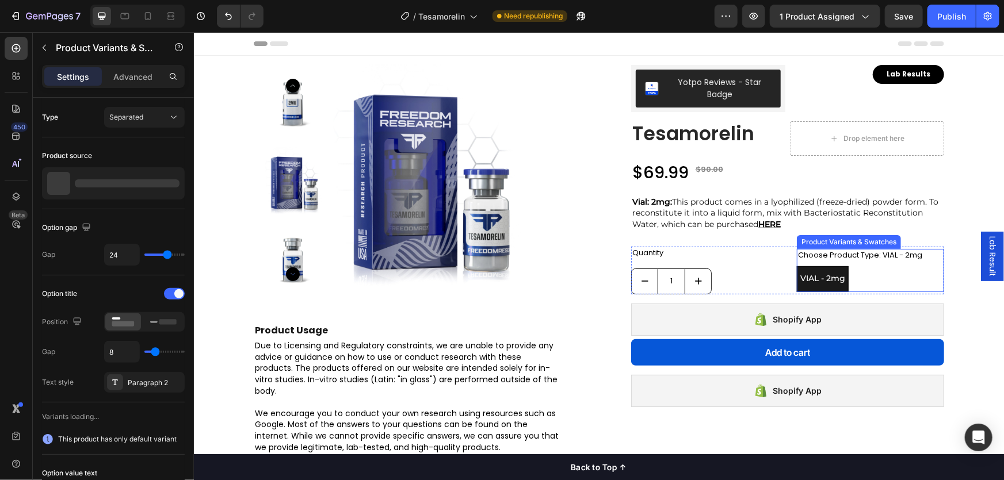
radio input "true"
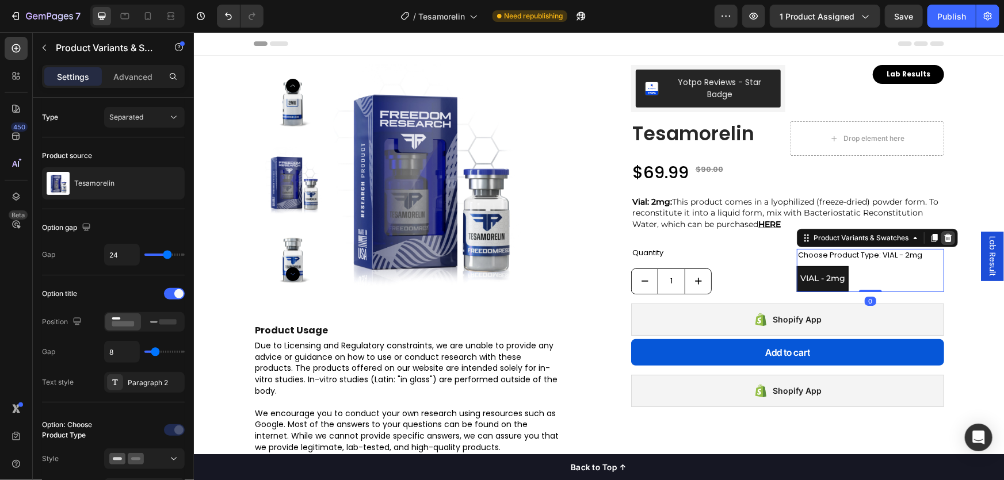
click at [942, 242] on div at bounding box center [947, 238] width 14 height 14
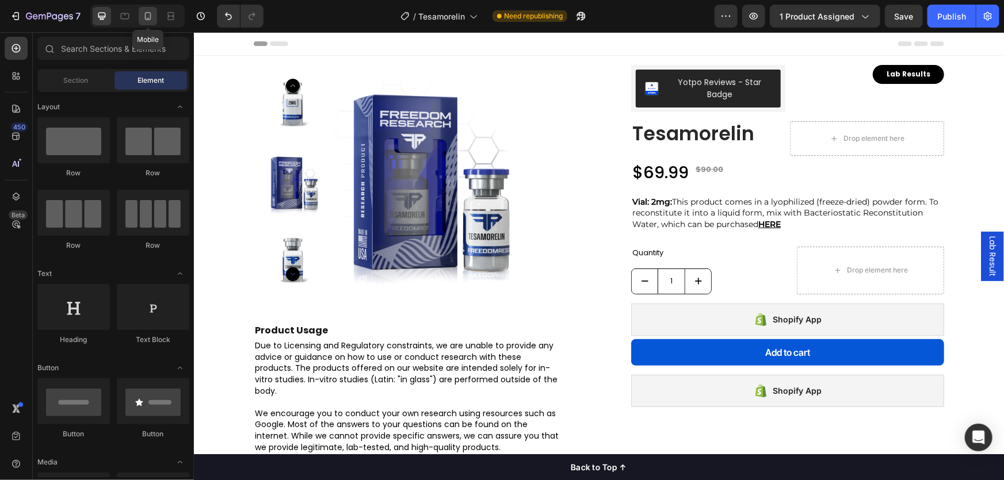
click at [143, 20] on icon at bounding box center [148, 16] width 12 height 12
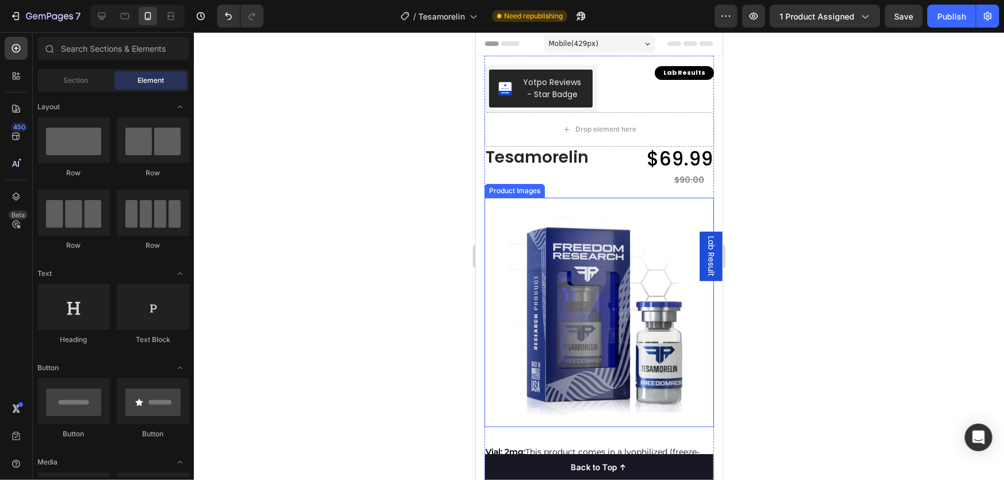
scroll to position [261, 0]
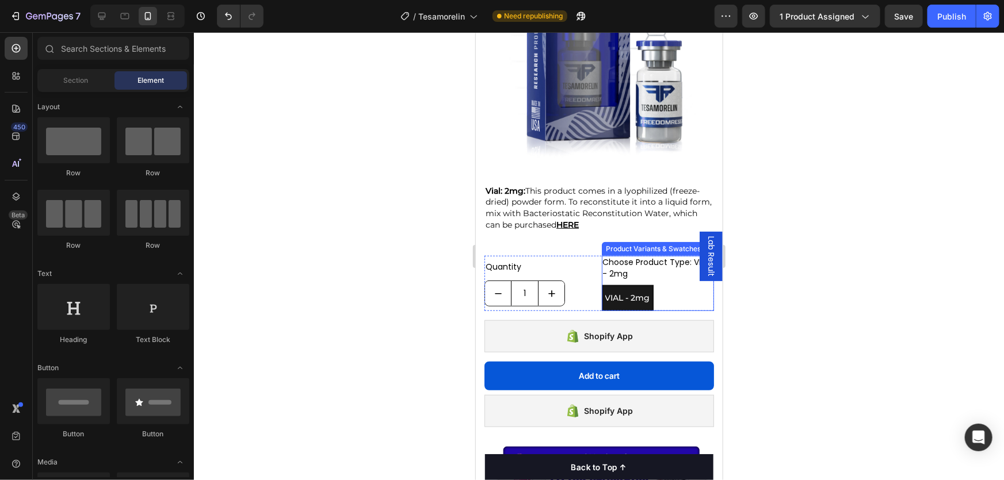
click at [647, 243] on div "Product Variants & Swatches" at bounding box center [653, 248] width 100 height 10
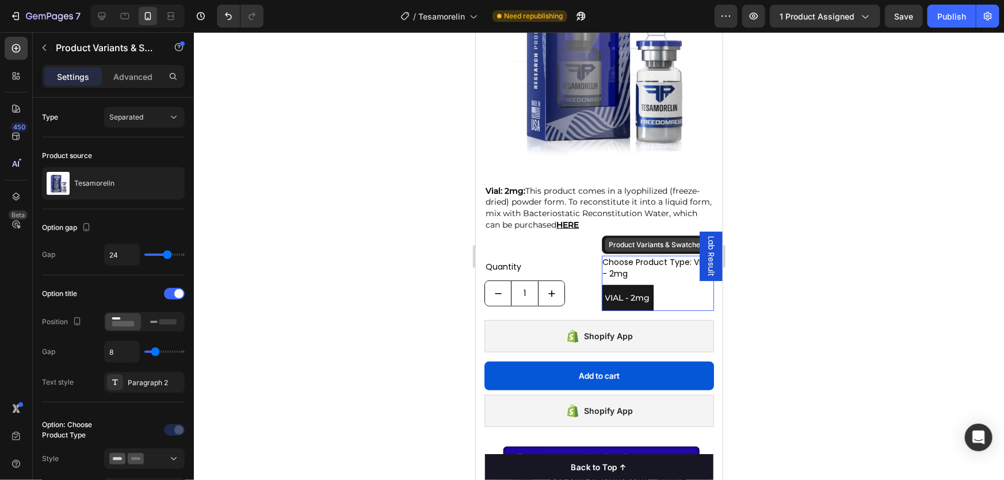
radio input "true"
click at [642, 241] on div "Product Variants & Swatches" at bounding box center [665, 244] width 100 height 10
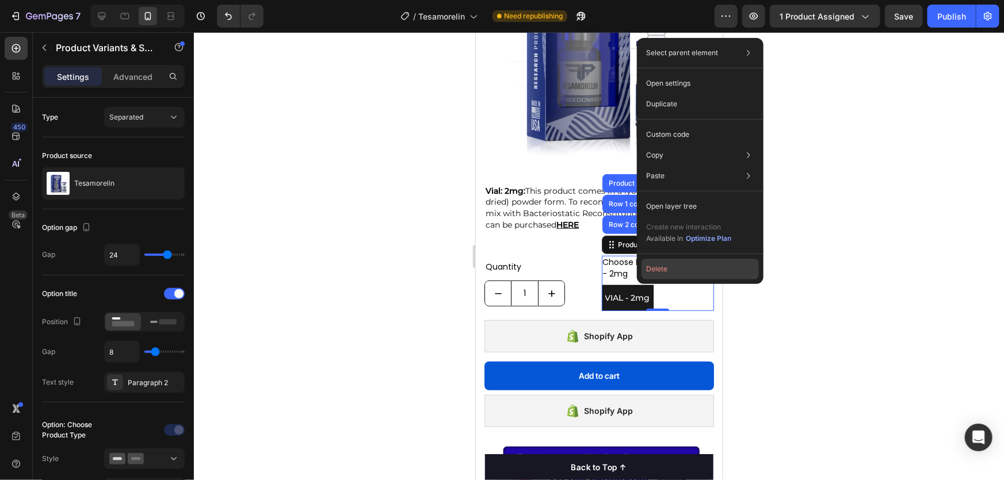
click at [657, 269] on button "Delete" at bounding box center [699, 269] width 117 height 21
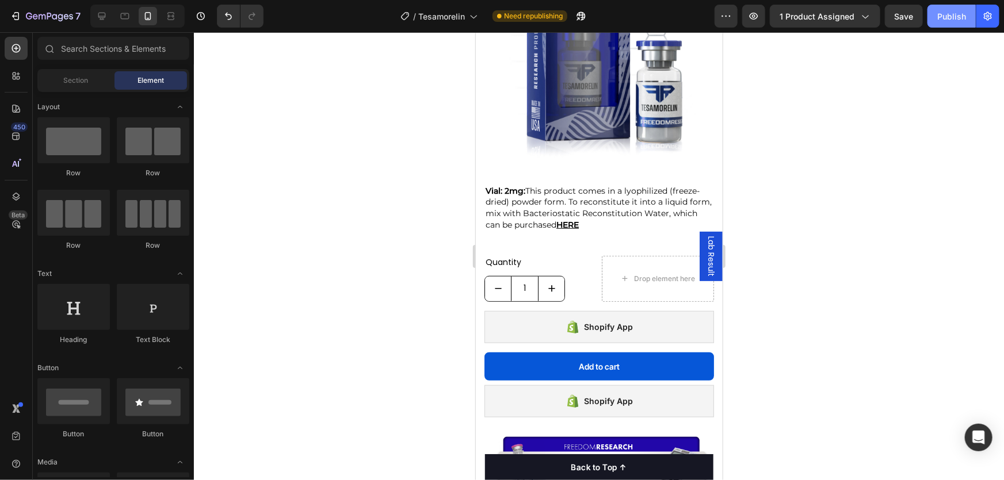
click at [942, 19] on div "Publish" at bounding box center [951, 16] width 29 height 12
click at [955, 17] on div "Publish" at bounding box center [951, 16] width 29 height 12
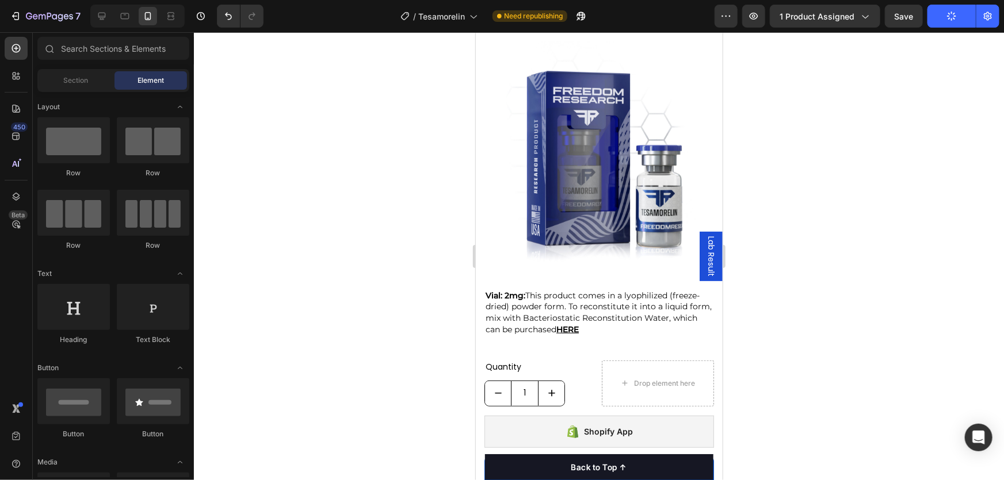
scroll to position [0, 0]
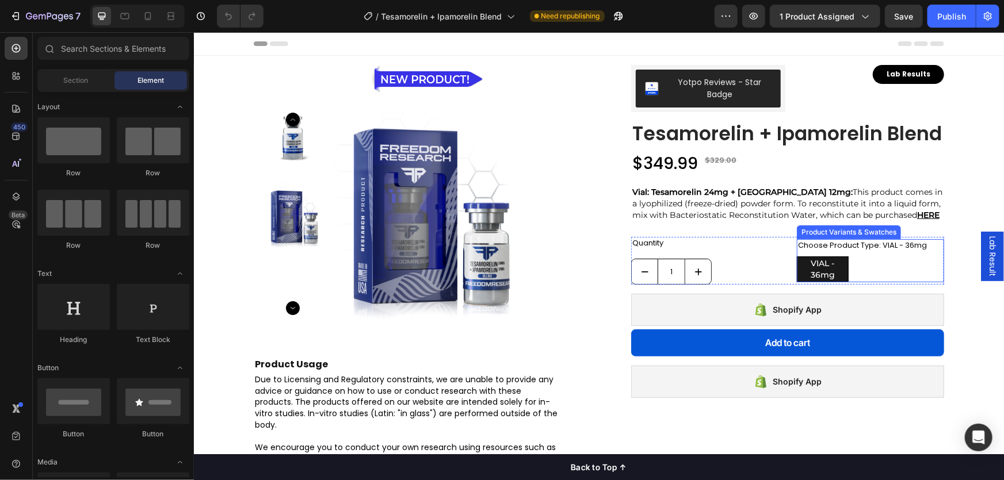
click at [831, 235] on div "Product Variants & Swatches" at bounding box center [848, 232] width 104 height 14
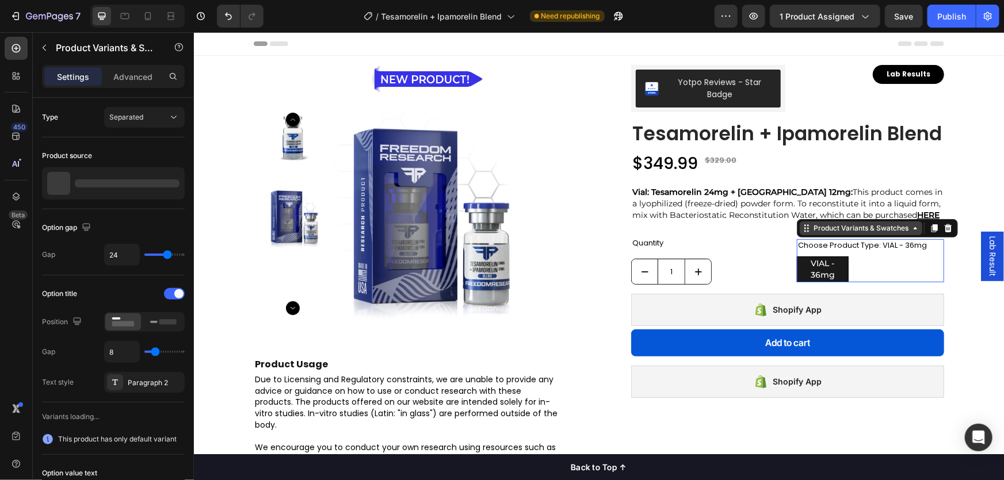
radio input "true"
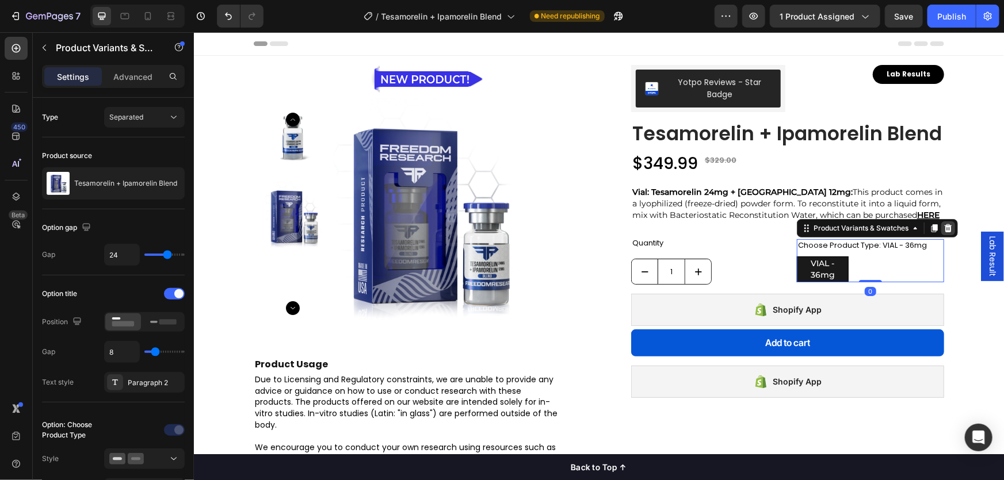
click at [944, 231] on icon at bounding box center [947, 228] width 7 height 8
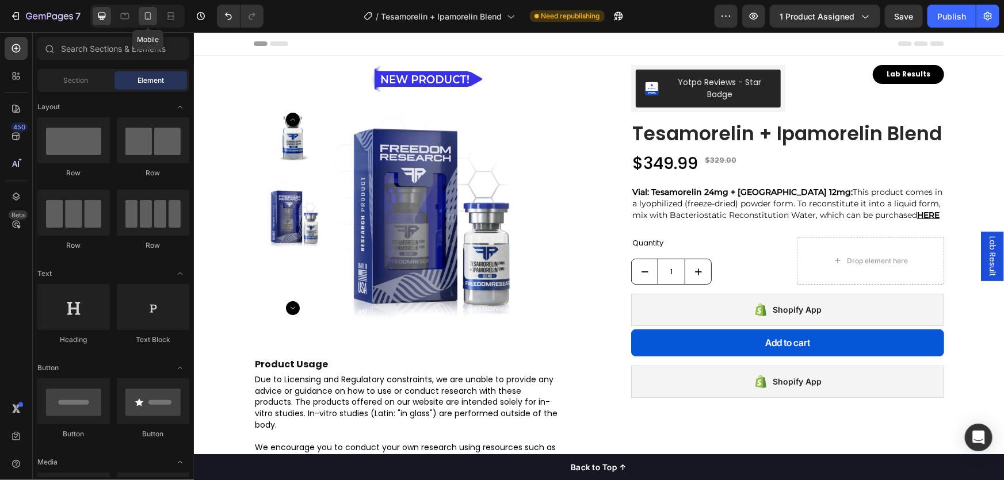
click at [152, 14] on icon at bounding box center [148, 16] width 12 height 12
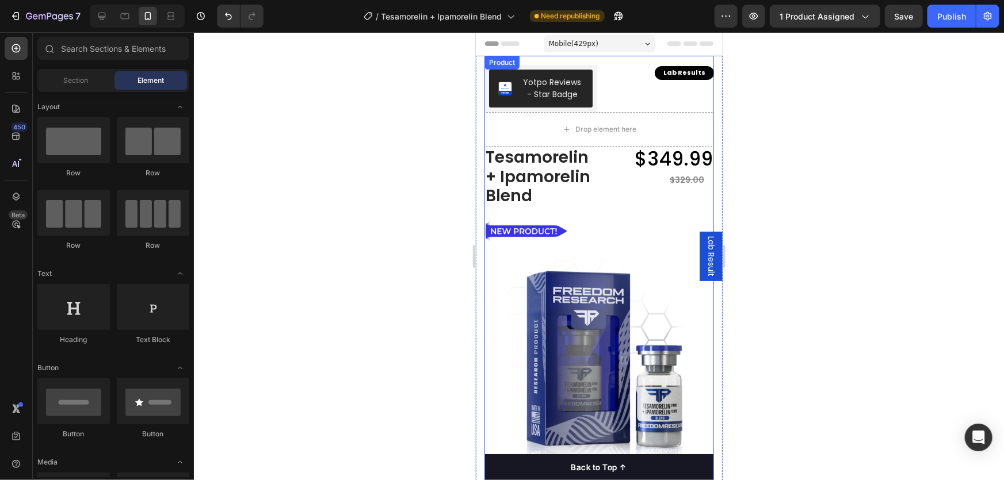
scroll to position [313, 0]
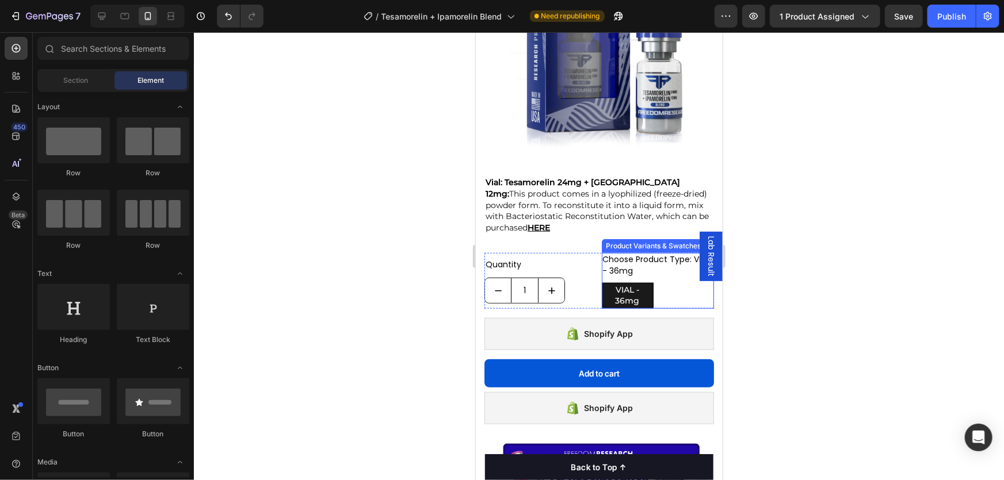
click at [636, 240] on div "Product Variants & Swatches" at bounding box center [653, 245] width 100 height 10
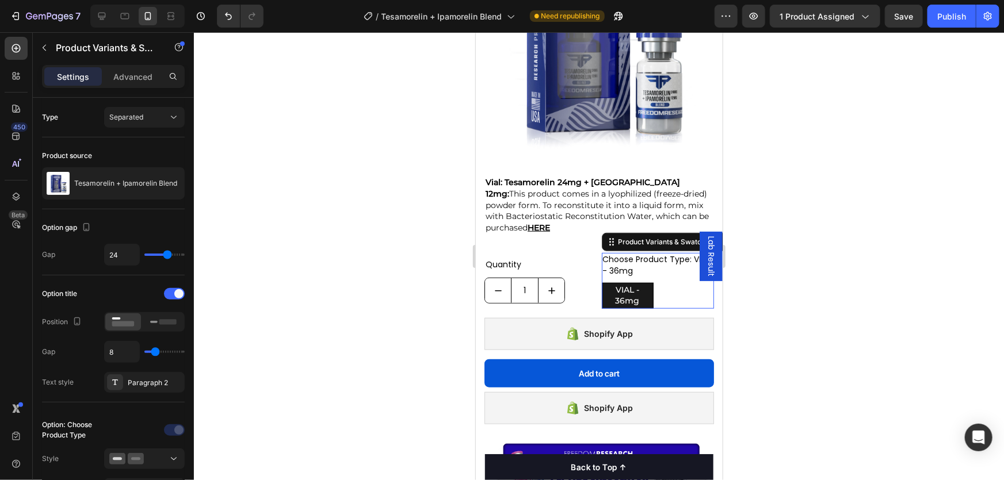
radio input "true"
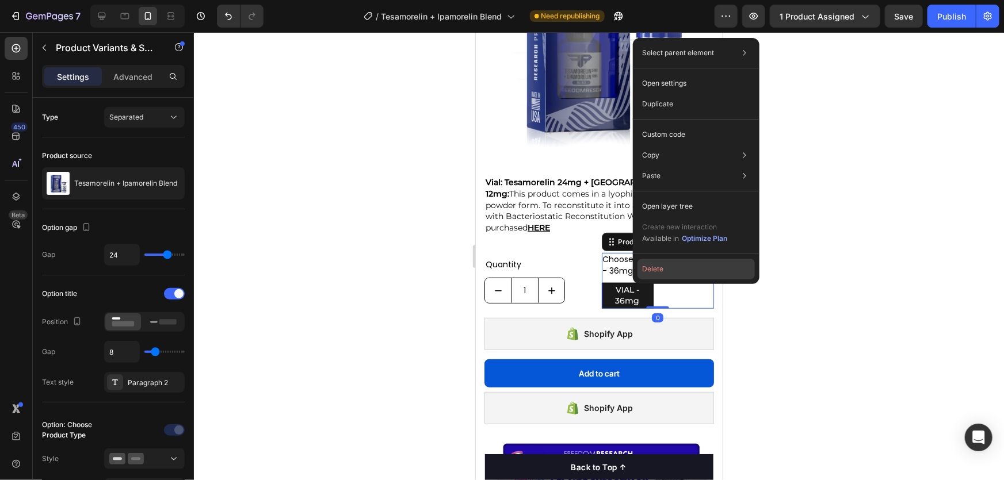
click at [650, 275] on button "Delete" at bounding box center [695, 269] width 117 height 21
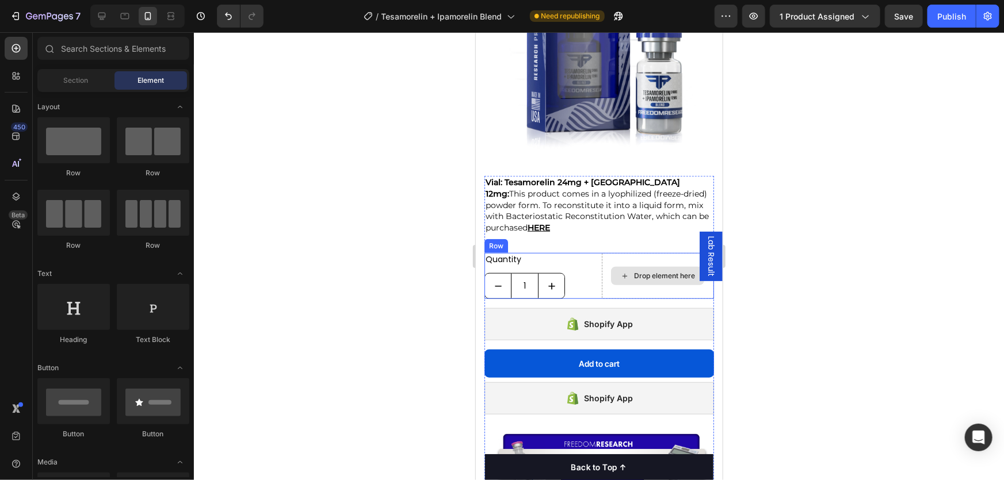
scroll to position [104, 0]
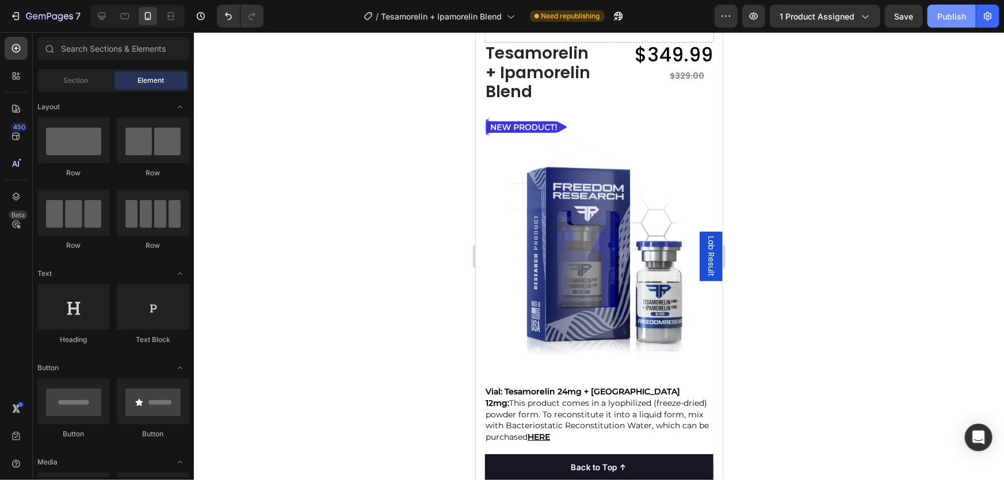
click at [943, 12] on div "Publish" at bounding box center [951, 16] width 29 height 12
click at [940, 15] on div "Publish" at bounding box center [951, 16] width 29 height 12
